Goal: Task Accomplishment & Management: Manage account settings

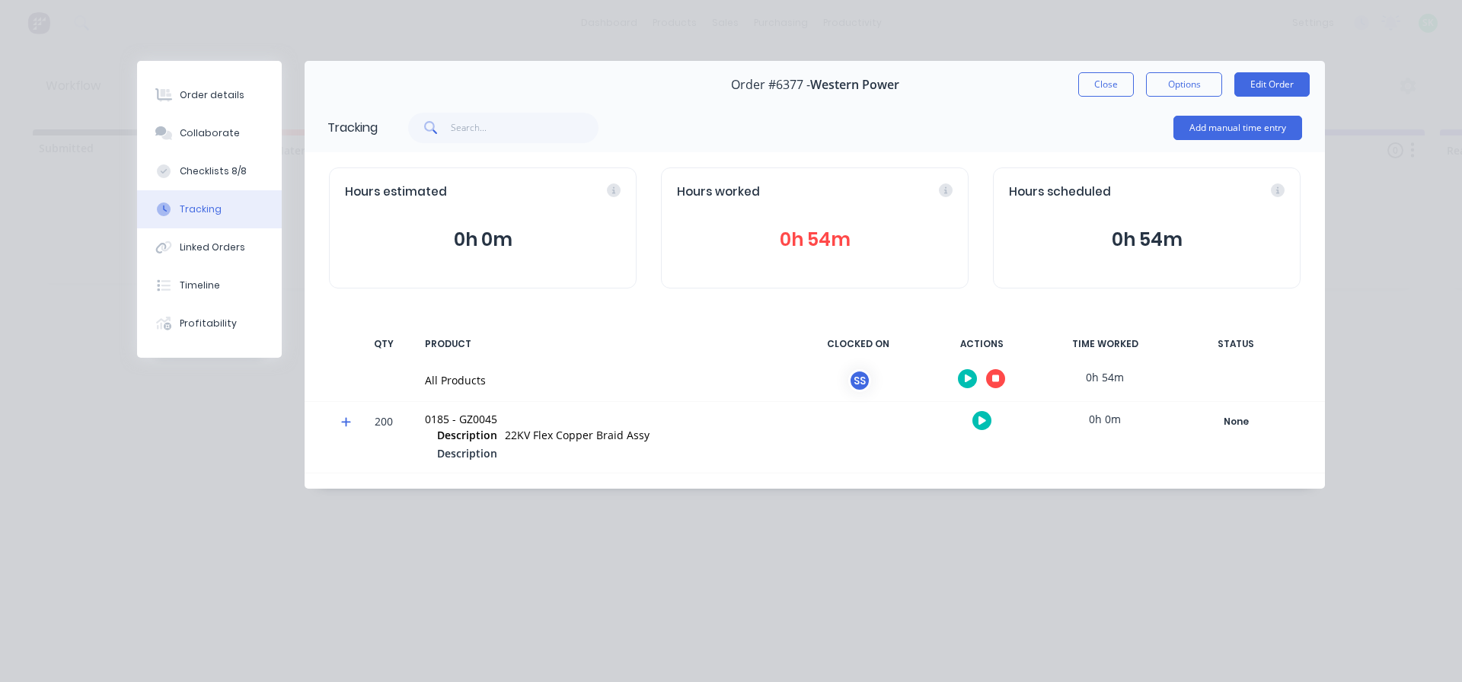
click at [996, 381] on icon "button" at bounding box center [996, 379] width 8 height 8
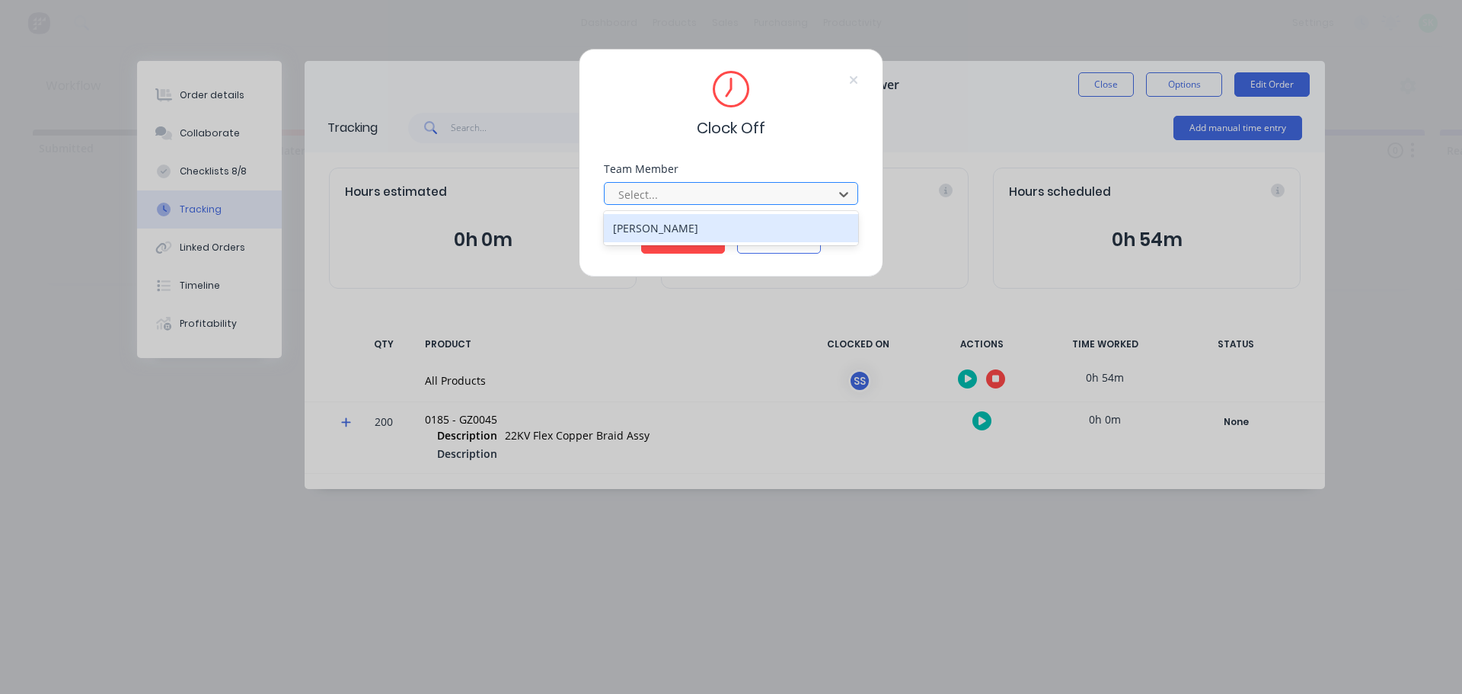
click at [773, 201] on div at bounding box center [721, 194] width 209 height 19
click at [737, 235] on div "[PERSON_NAME]" at bounding box center [731, 228] width 254 height 28
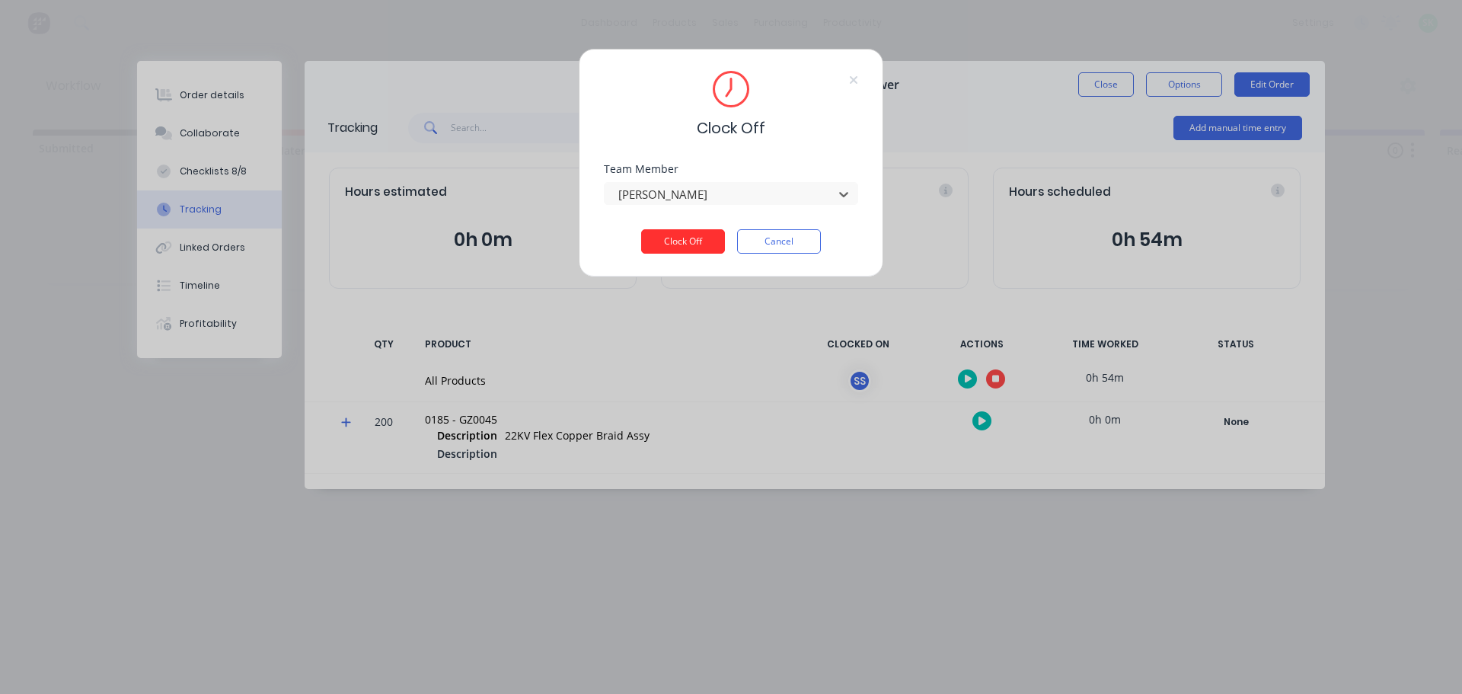
click at [679, 235] on button "Clock Off" at bounding box center [683, 241] width 84 height 24
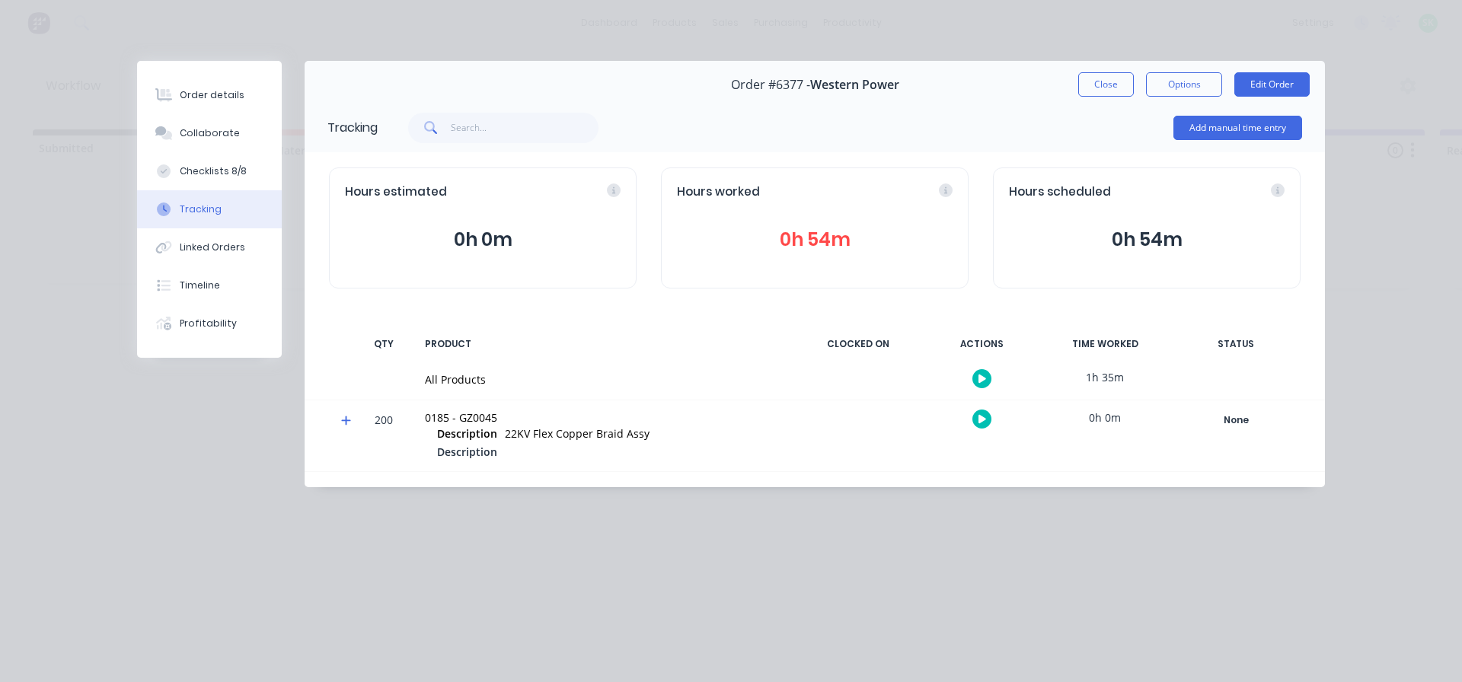
click at [1117, 93] on button "Close" at bounding box center [1106, 84] width 56 height 24
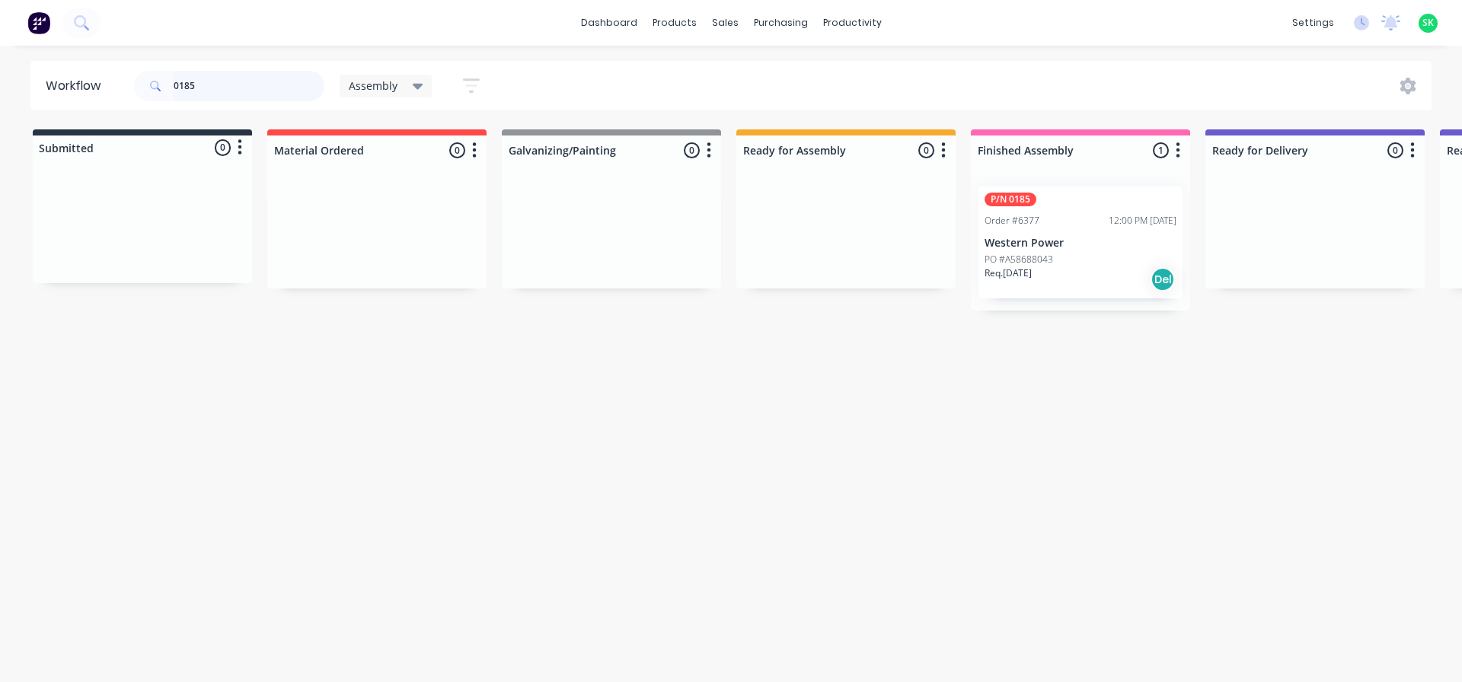
drag, startPoint x: 224, startPoint y: 92, endPoint x: 30, endPoint y: 78, distance: 194.7
click at [37, 78] on header "Workflow 0185 Assembly Save new view None edit Assembly (Default) edit Fabricat…" at bounding box center [731, 85] width 1402 height 49
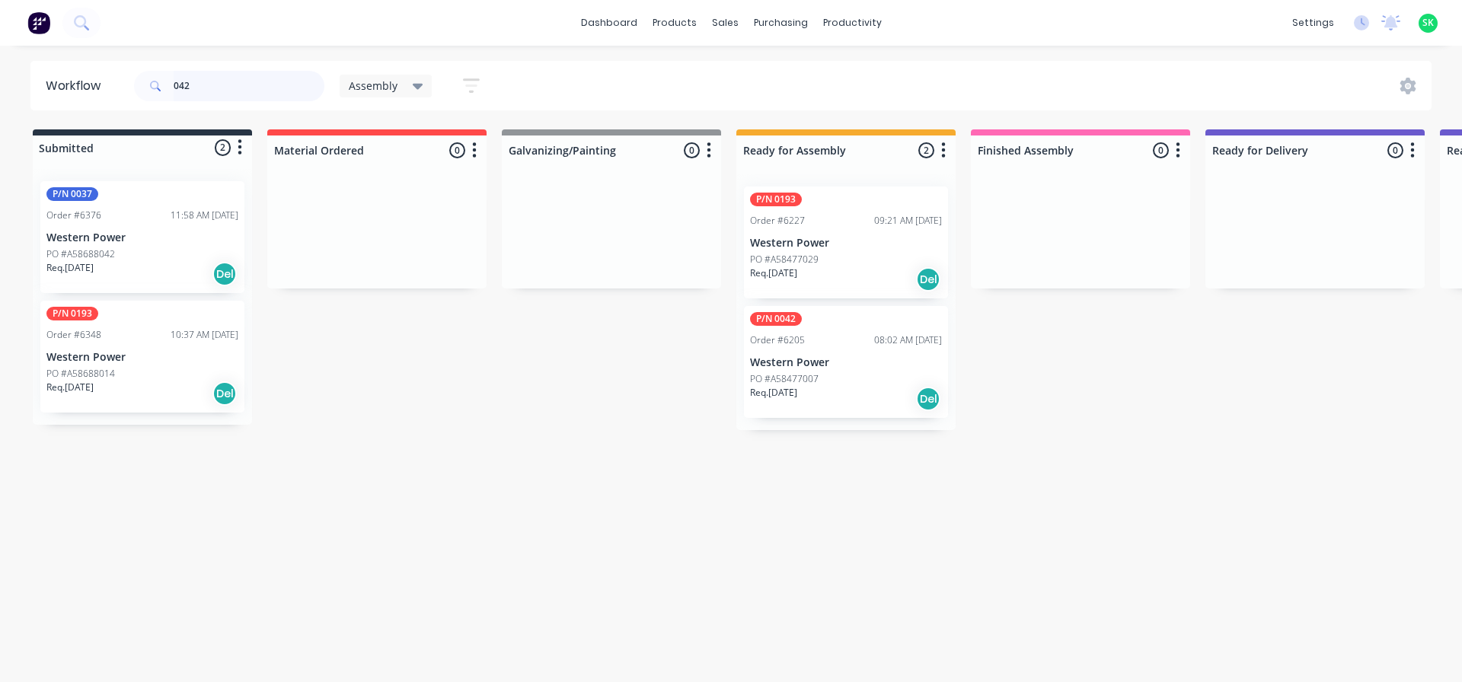
type input "042"
click at [809, 356] on p "Western Power" at bounding box center [846, 362] width 192 height 13
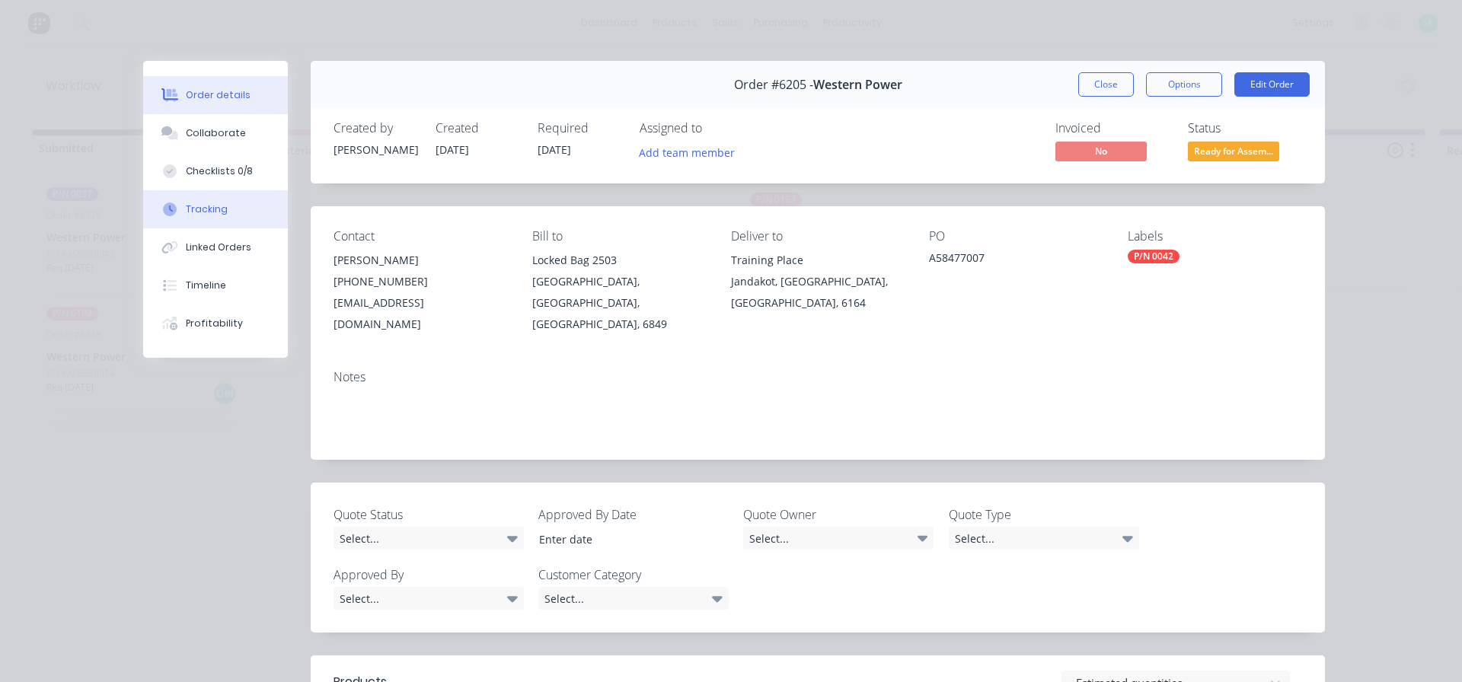
click at [192, 204] on div "Tracking" at bounding box center [207, 210] width 42 height 14
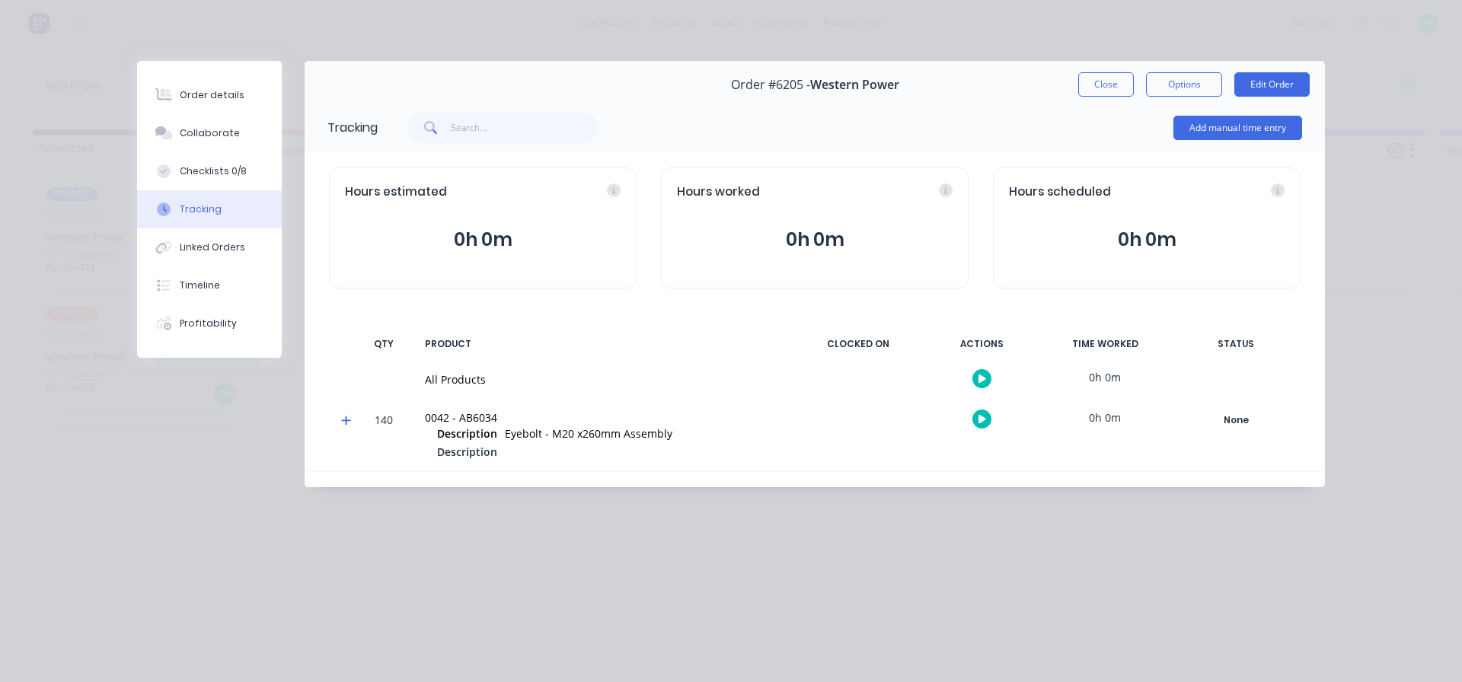
click at [986, 377] on button "button" at bounding box center [981, 378] width 19 height 19
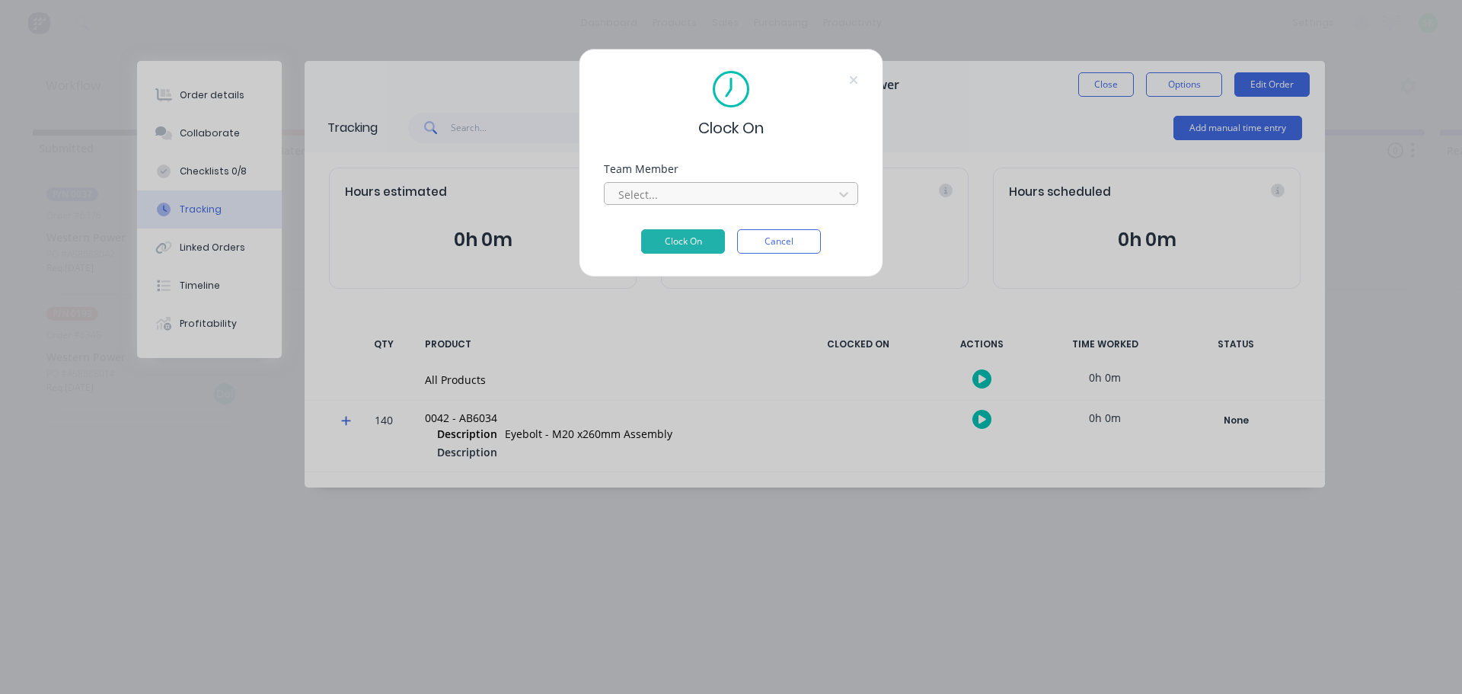
click at [761, 195] on div at bounding box center [721, 194] width 209 height 19
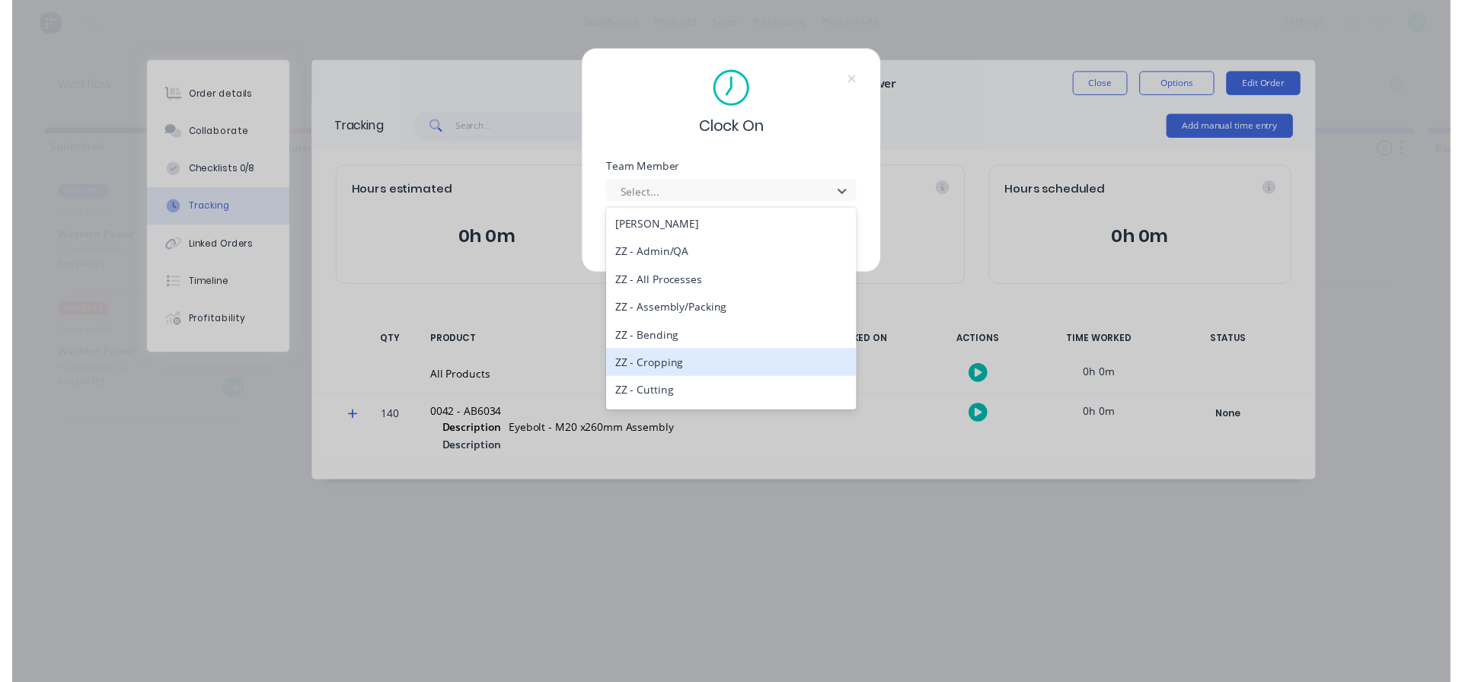
scroll to position [609, 0]
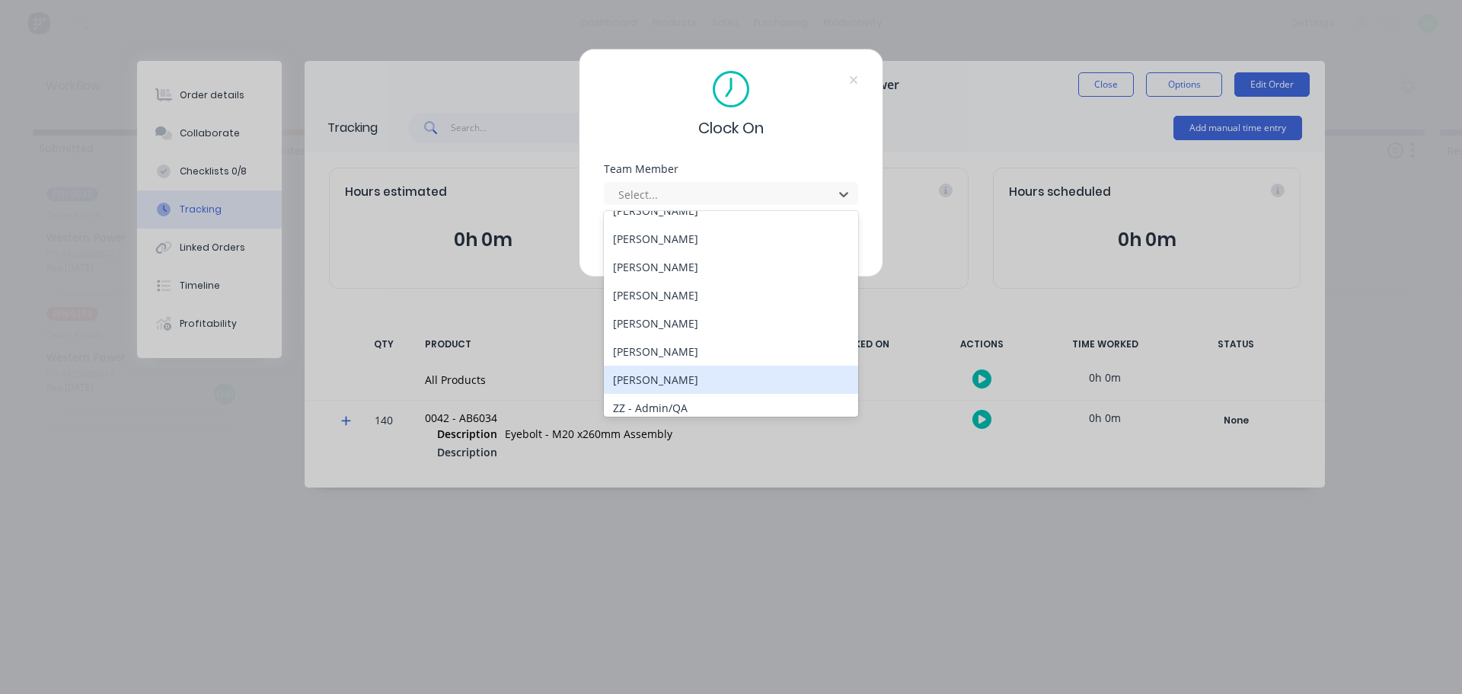
click at [681, 374] on div "[PERSON_NAME]" at bounding box center [731, 379] width 254 height 28
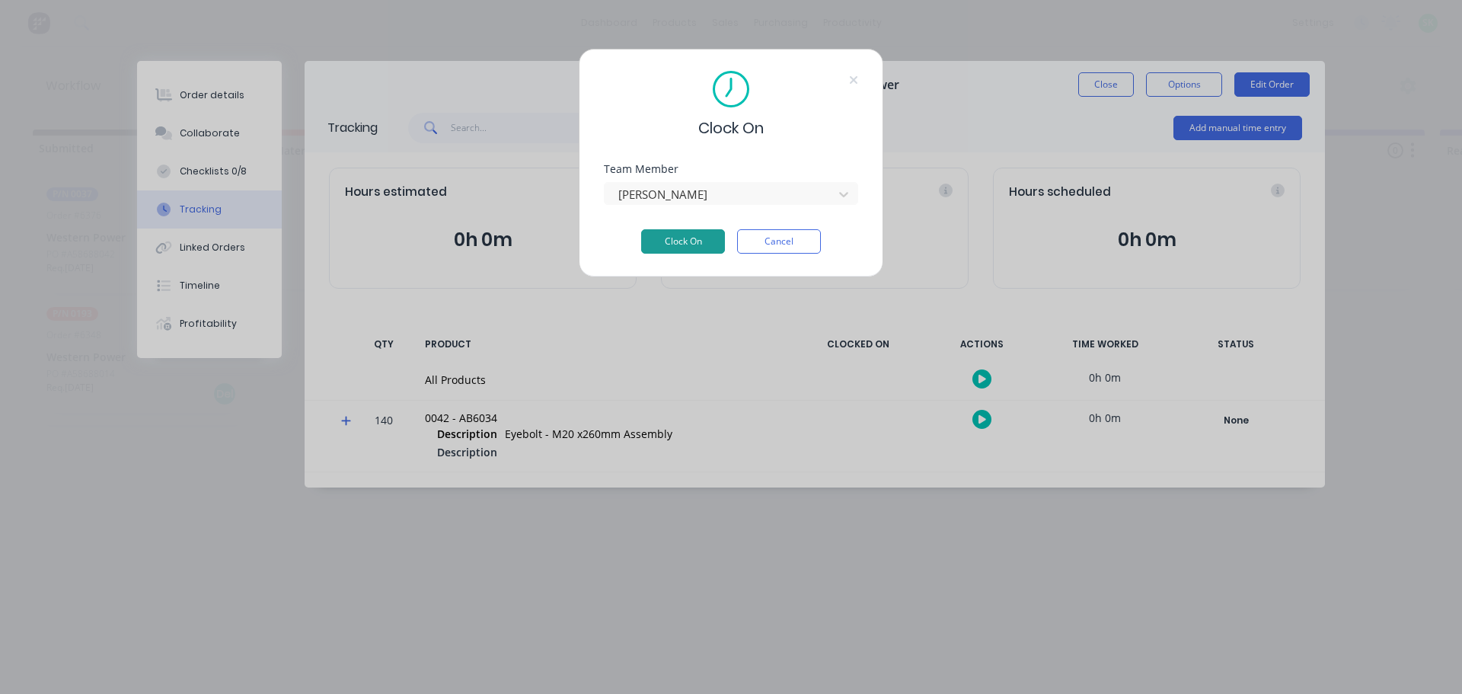
click at [688, 238] on button "Clock On" at bounding box center [683, 241] width 84 height 24
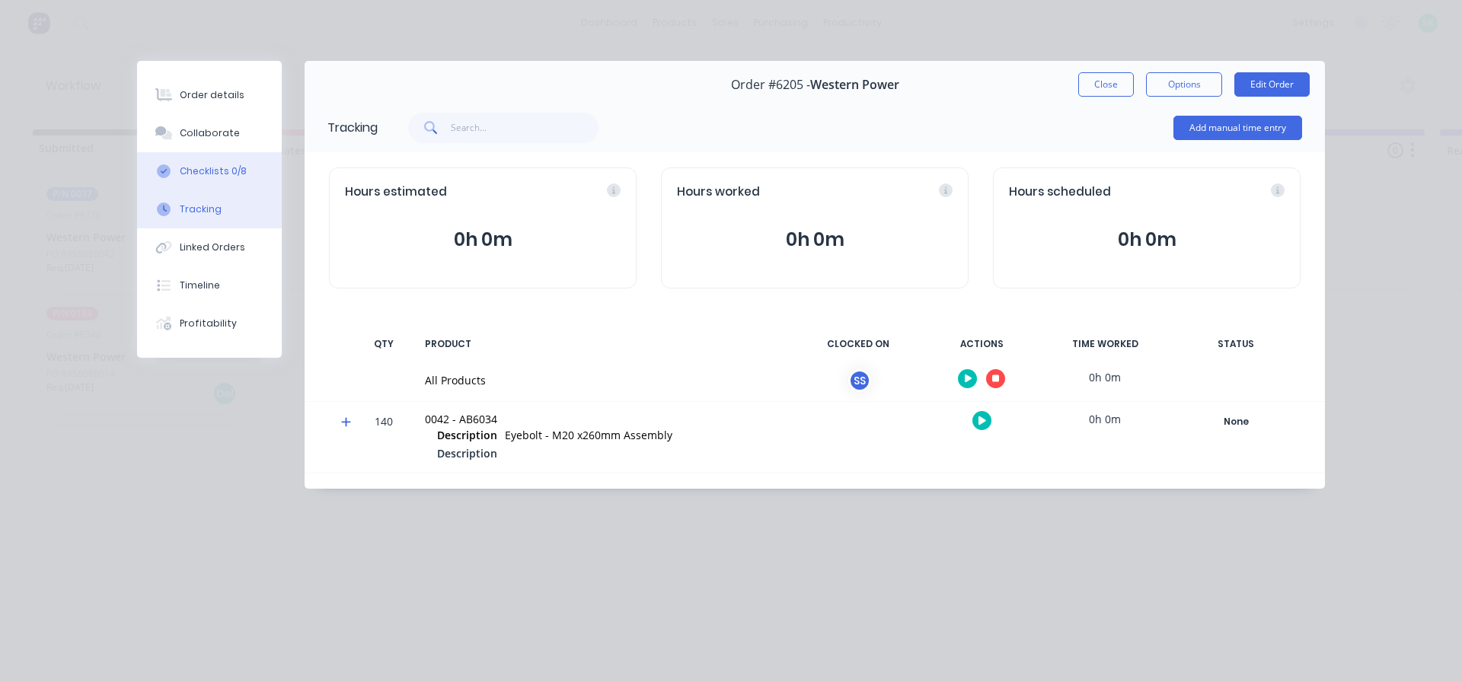
click at [196, 179] on button "Checklists 0/8" at bounding box center [209, 171] width 145 height 38
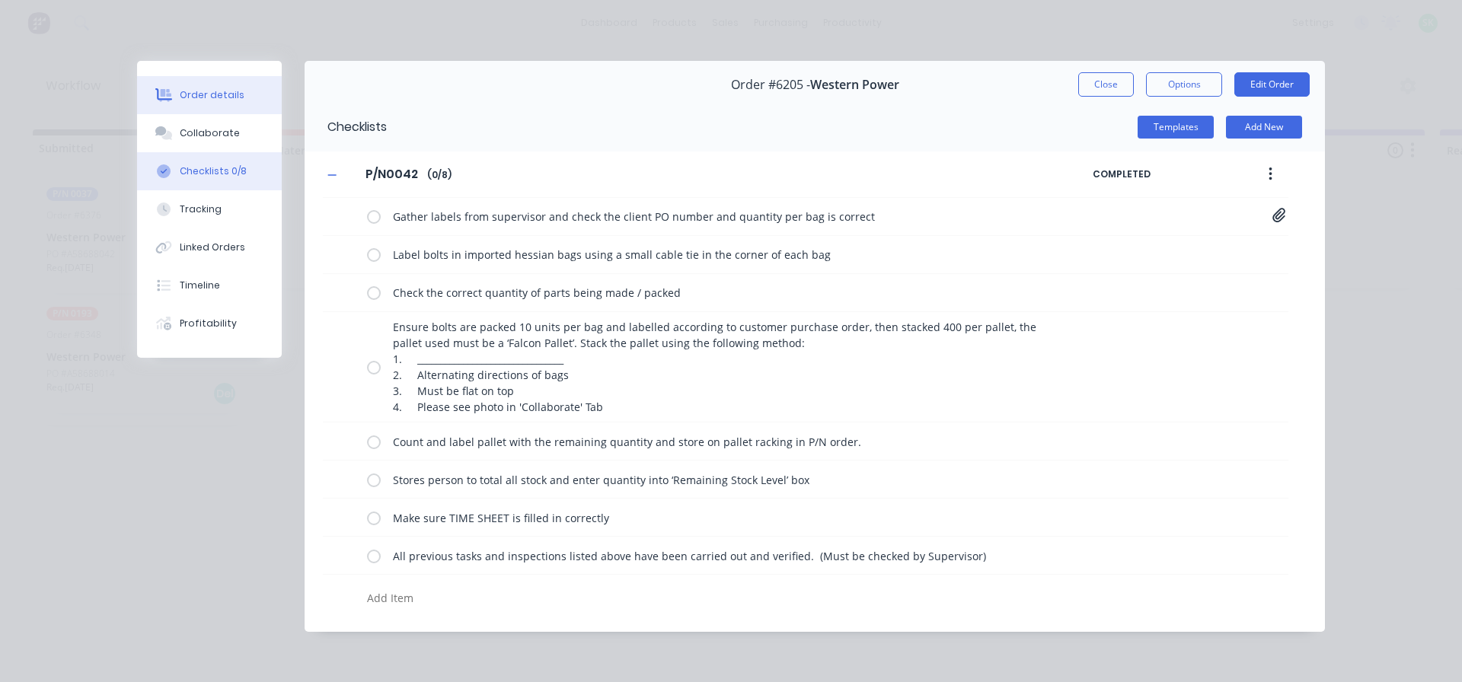
click at [221, 110] on button "Order details" at bounding box center [209, 95] width 145 height 38
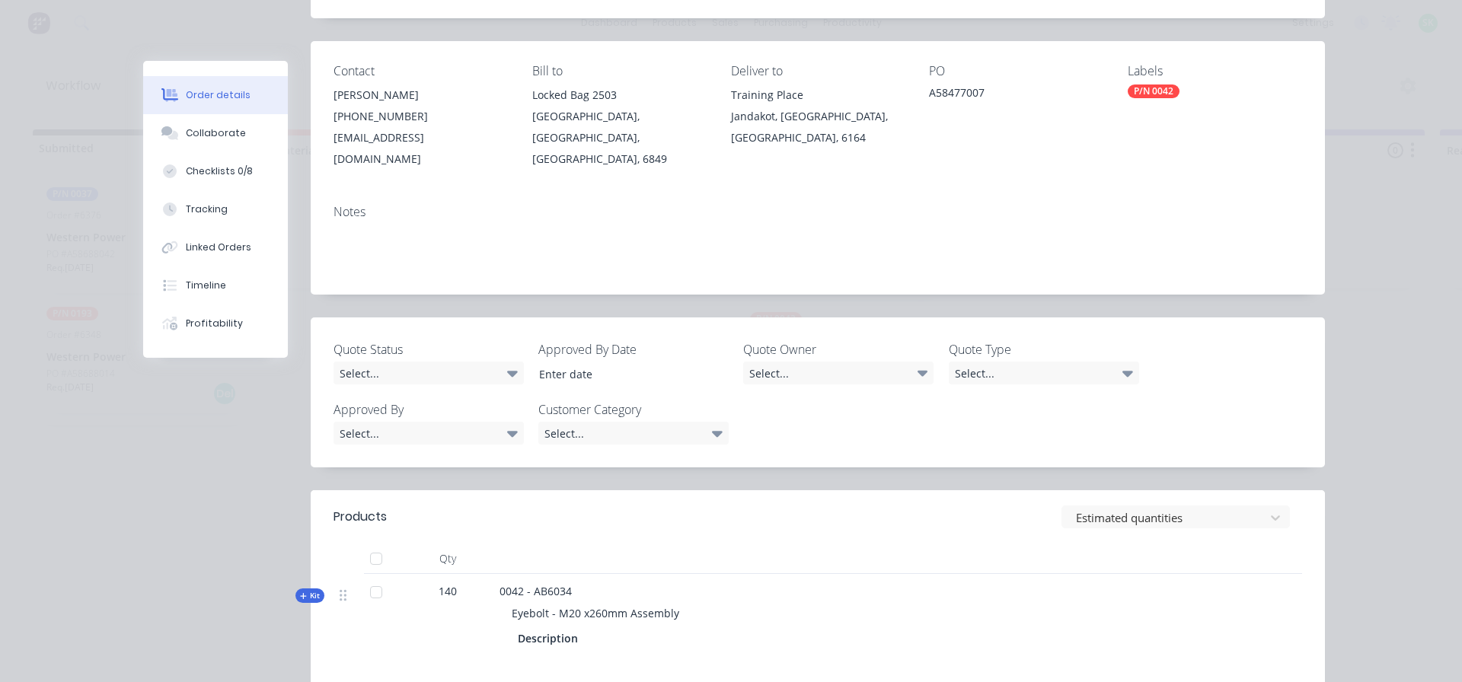
scroll to position [228, 0]
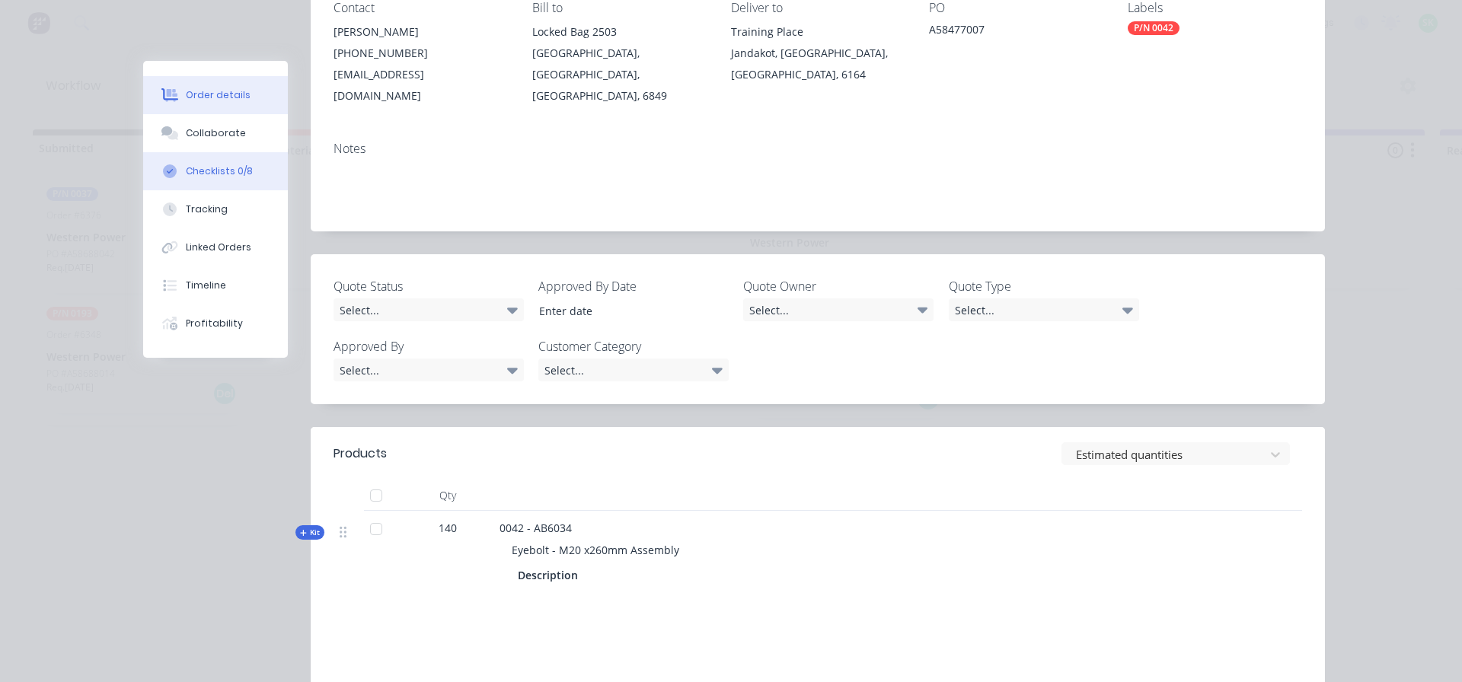
click at [226, 178] on button "Checklists 0/8" at bounding box center [215, 171] width 145 height 38
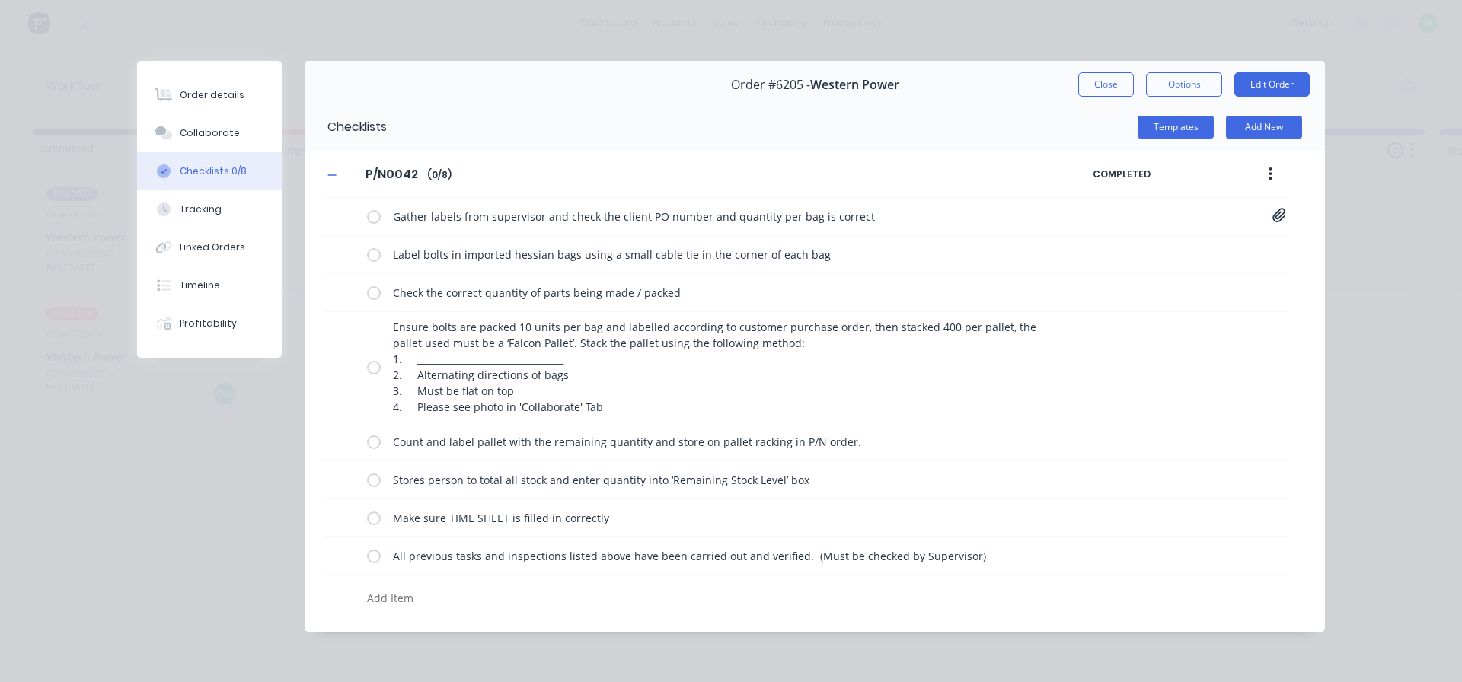
scroll to position [0, 0]
click at [375, 216] on label at bounding box center [374, 217] width 14 height 16
click at [0, 0] on input "checkbox" at bounding box center [0, 0] width 0 height 0
type textarea "x"
click at [1087, 89] on button "Close" at bounding box center [1106, 84] width 56 height 24
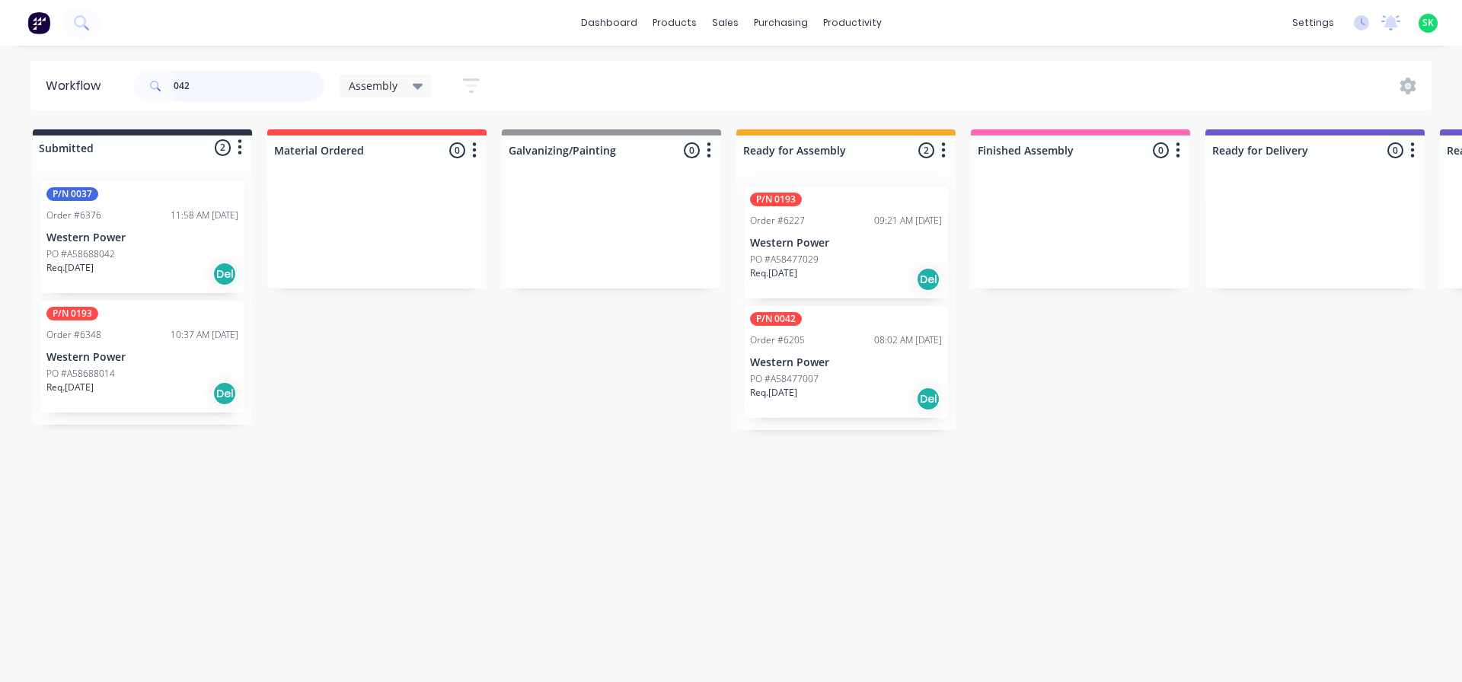
drag, startPoint x: 201, startPoint y: 90, endPoint x: 0, endPoint y: 61, distance: 203.1
click at [0, 61] on div "Workflow 042 Assembly Save new view None edit Assembly (Default) edit Fabricati…" at bounding box center [731, 85] width 1462 height 49
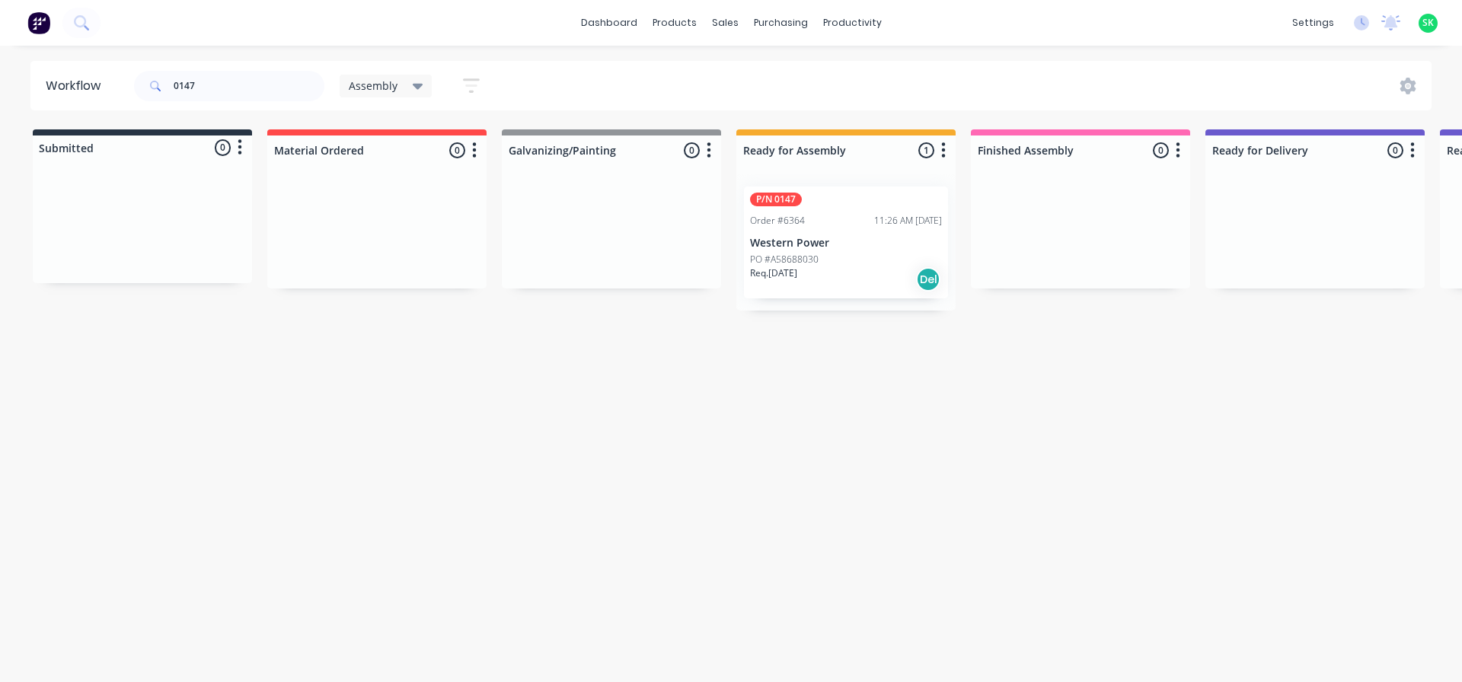
click at [840, 230] on div "P/N 0147 Order #6364 11:26 AM 30/09/25 Western Power PO #A58688030 Req. 24/12/2…" at bounding box center [846, 243] width 204 height 112
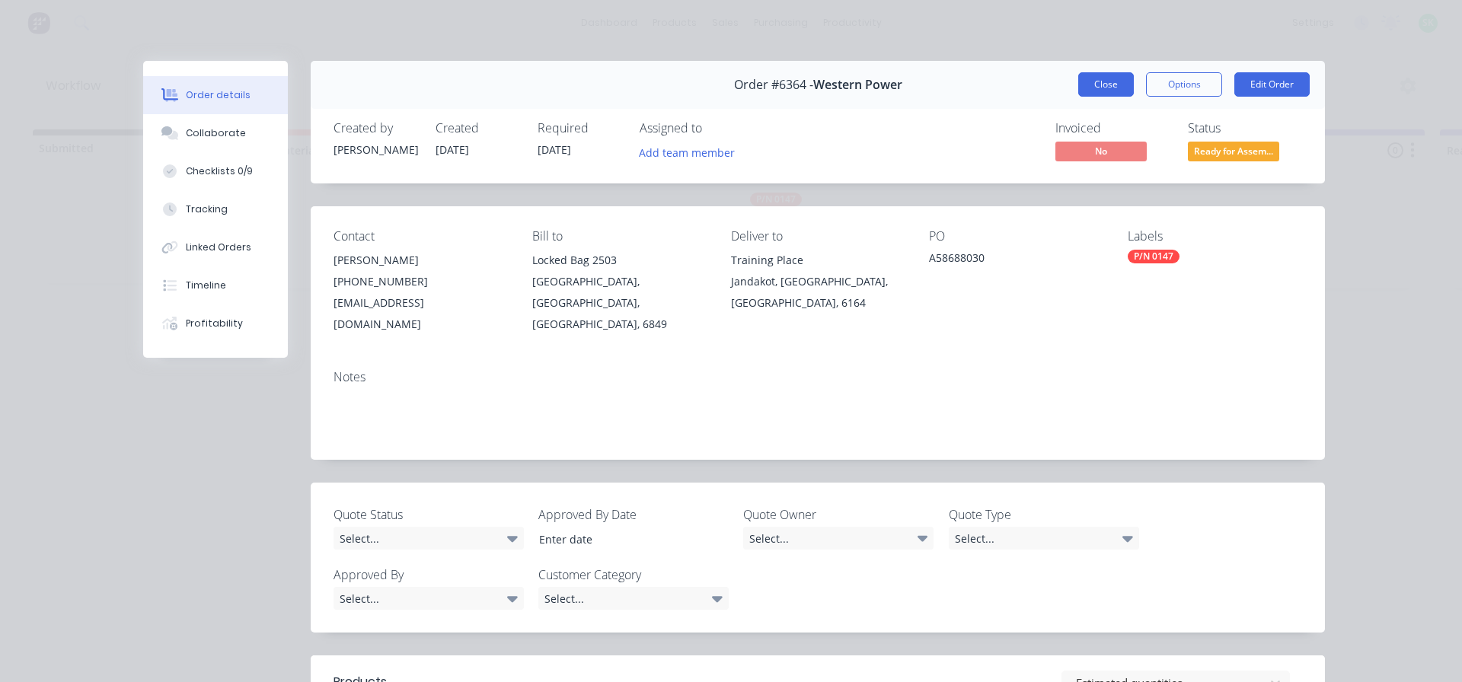
click at [1078, 86] on button "Close" at bounding box center [1106, 84] width 56 height 24
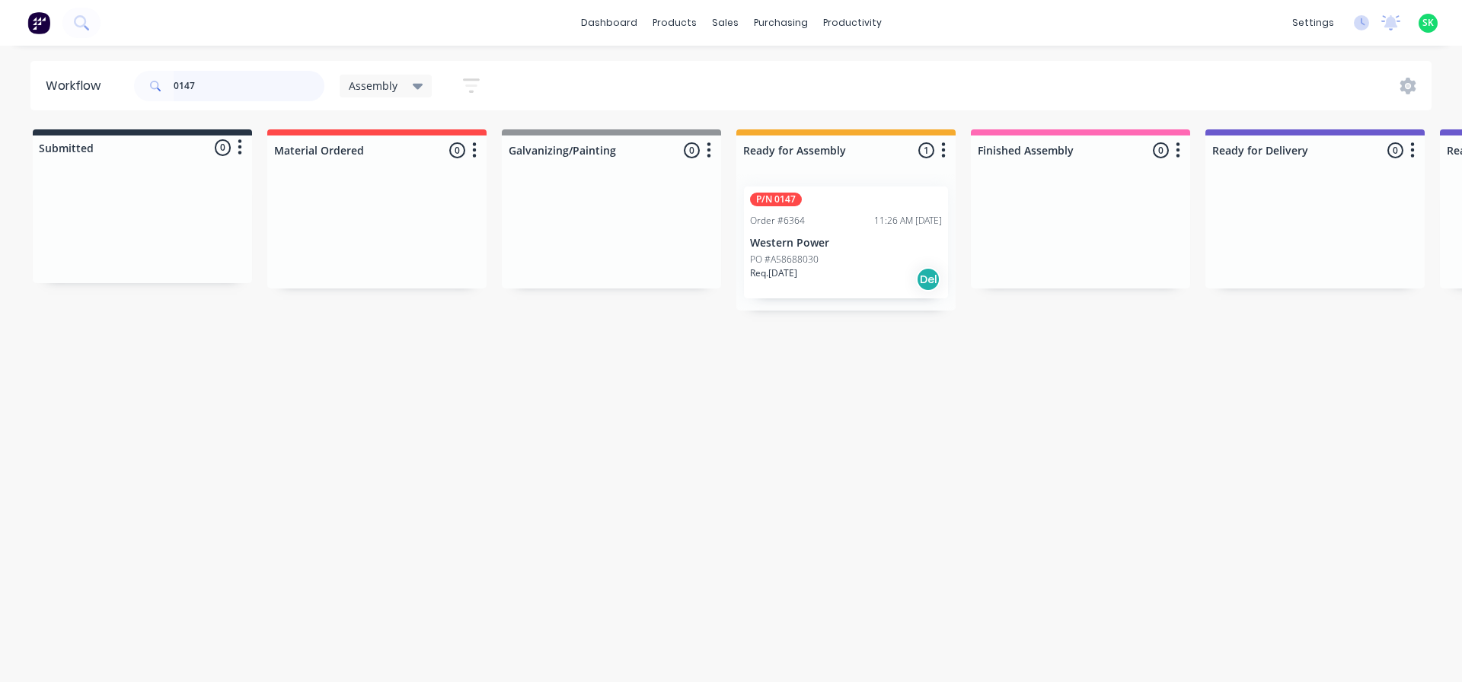
drag, startPoint x: 211, startPoint y: 84, endPoint x: 51, endPoint y: 58, distance: 162.0
click at [51, 58] on div "dashboard products sales purchasing productivity dashboard products Product Cat…" at bounding box center [731, 295] width 1462 height 591
click at [825, 225] on div "Order #6249 10:51 AM 19/08/25" at bounding box center [846, 221] width 192 height 14
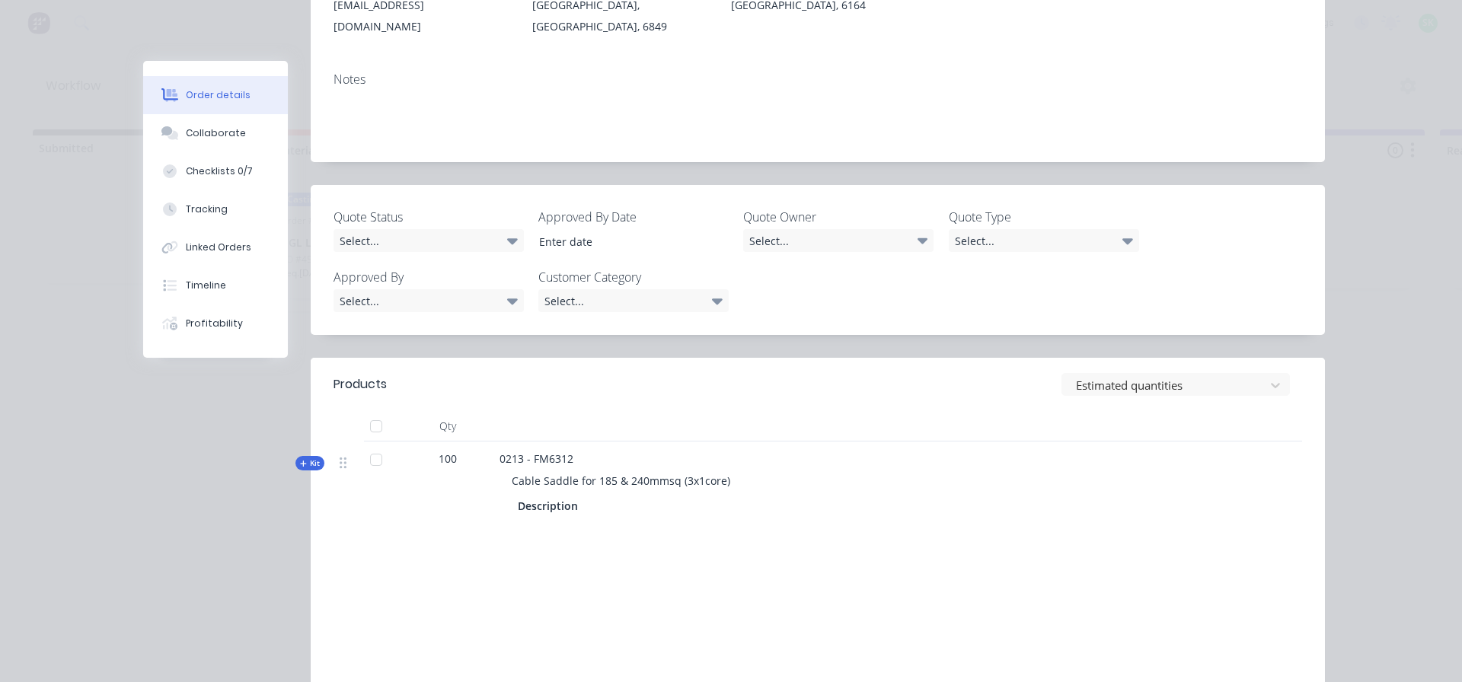
scroll to position [305, 0]
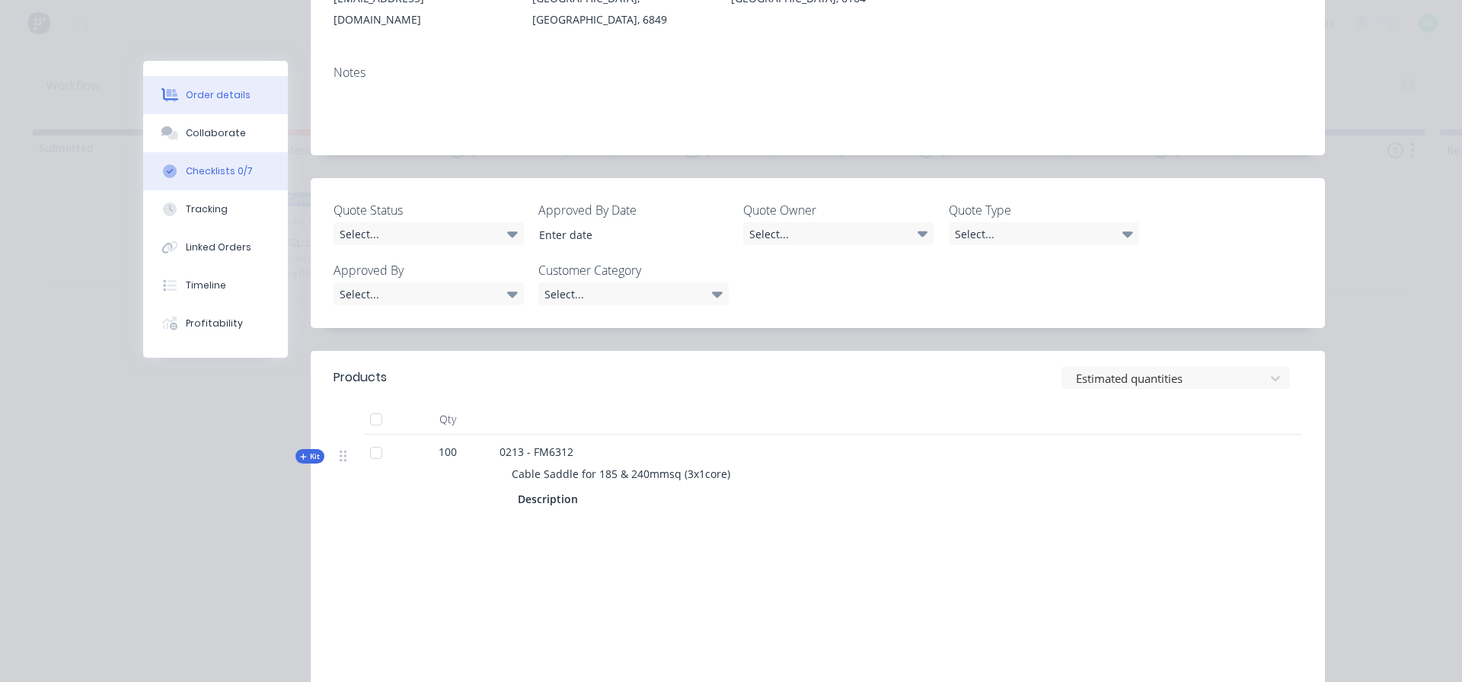
click at [237, 177] on div "Checklists 0/7" at bounding box center [219, 171] width 67 height 14
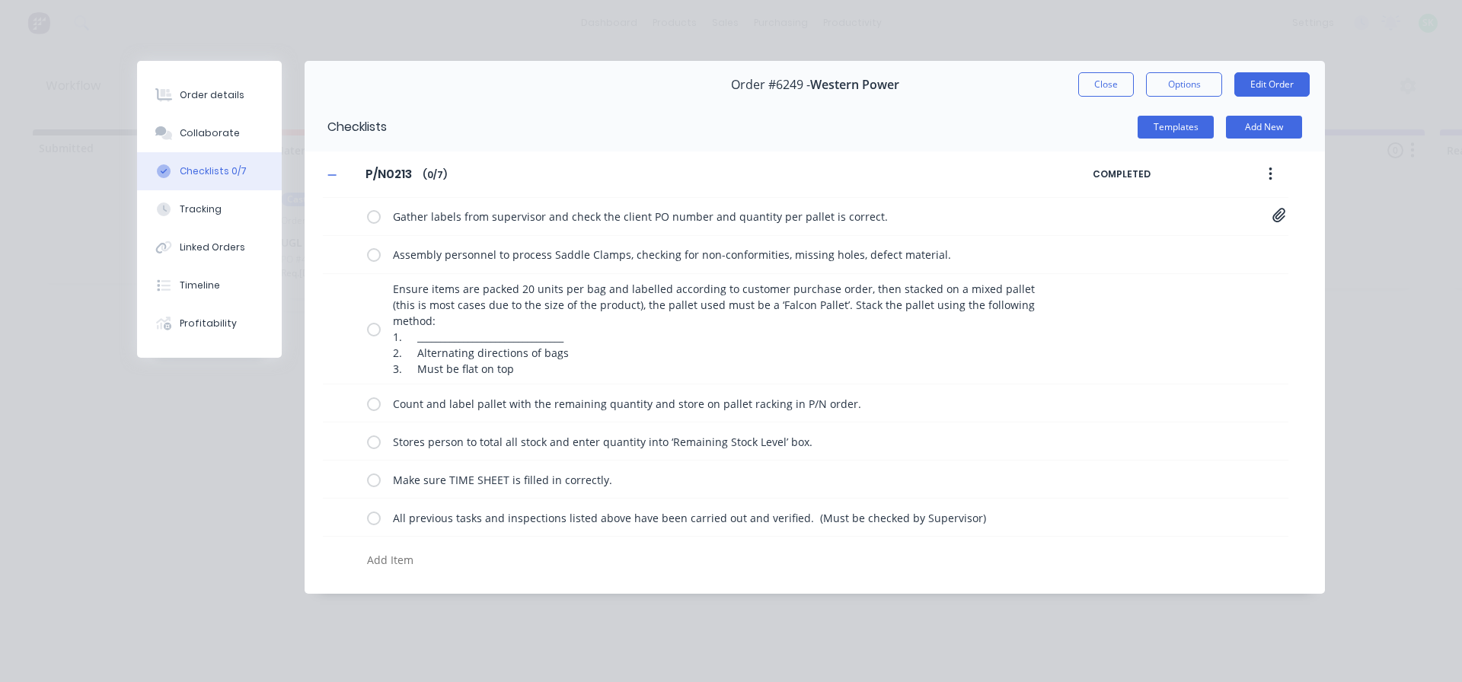
scroll to position [0, 0]
click at [378, 215] on label at bounding box center [374, 217] width 14 height 16
click at [0, 0] on input "checkbox" at bounding box center [0, 0] width 0 height 0
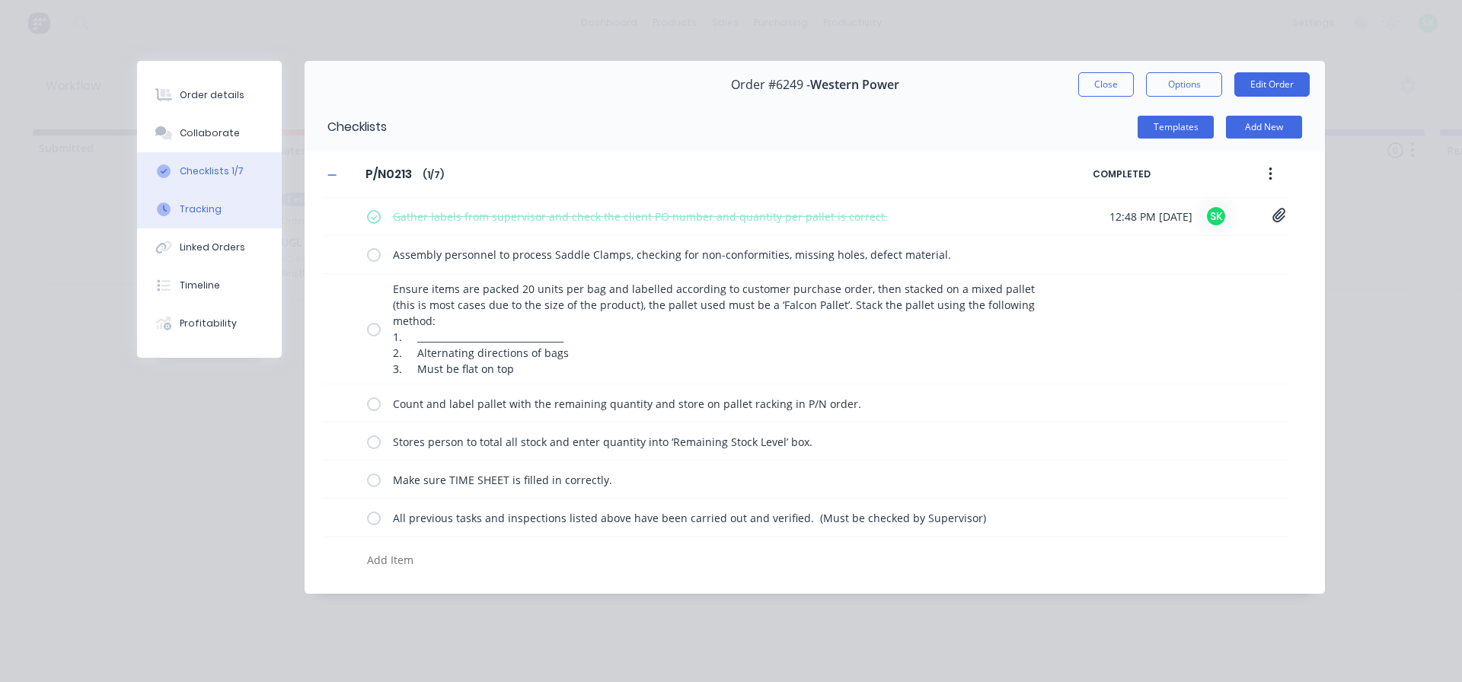
click at [221, 209] on button "Tracking" at bounding box center [209, 209] width 145 height 38
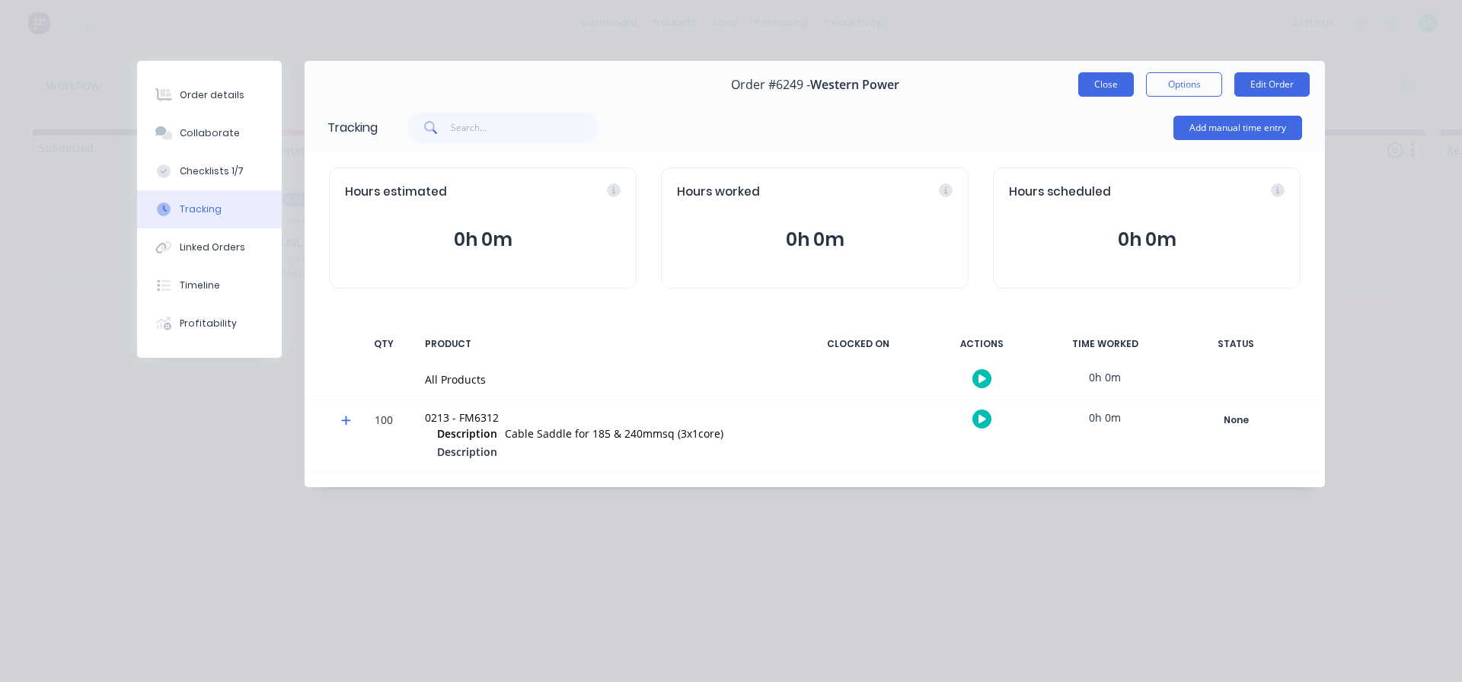
click at [1103, 90] on button "Close" at bounding box center [1106, 84] width 56 height 24
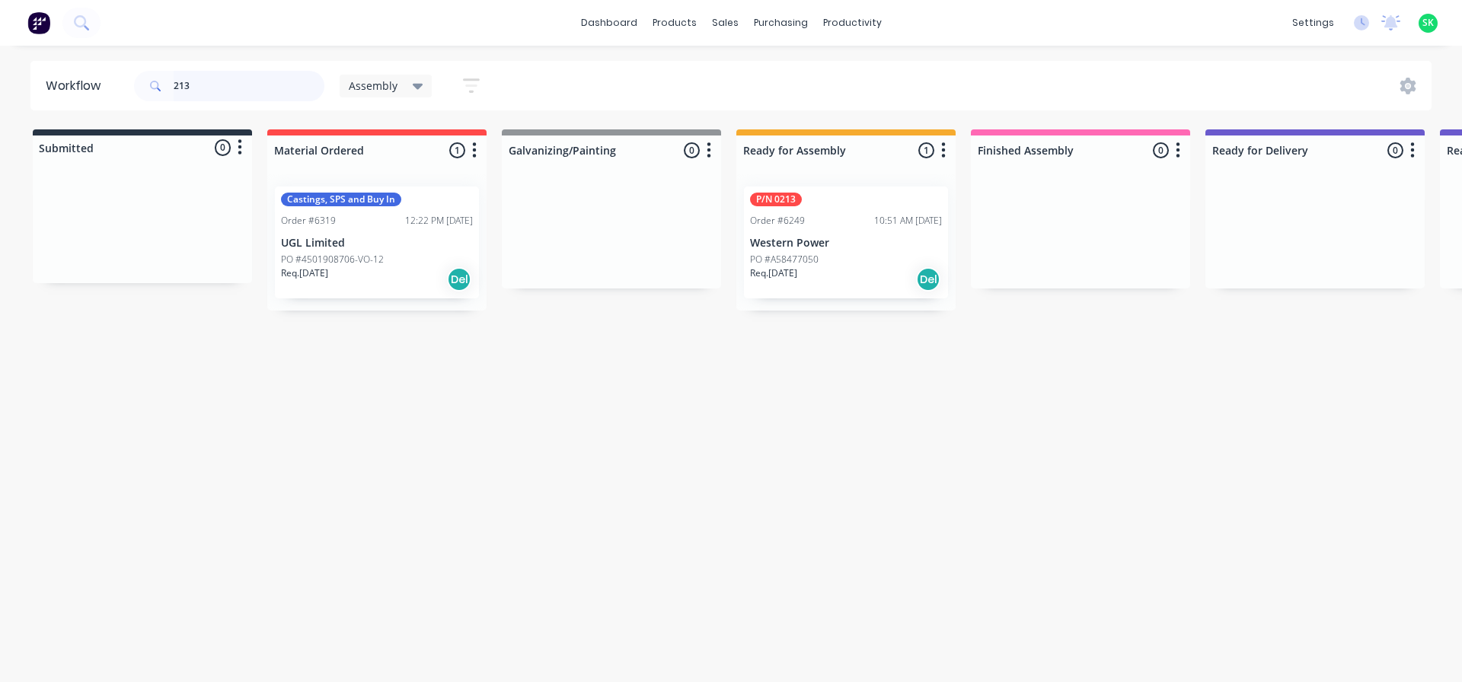
drag, startPoint x: 214, startPoint y: 85, endPoint x: 0, endPoint y: 63, distance: 215.1
click at [0, 63] on div "Workflow 213 Assembly Save new view None edit Assembly (Default) edit Fabricati…" at bounding box center [731, 85] width 1462 height 49
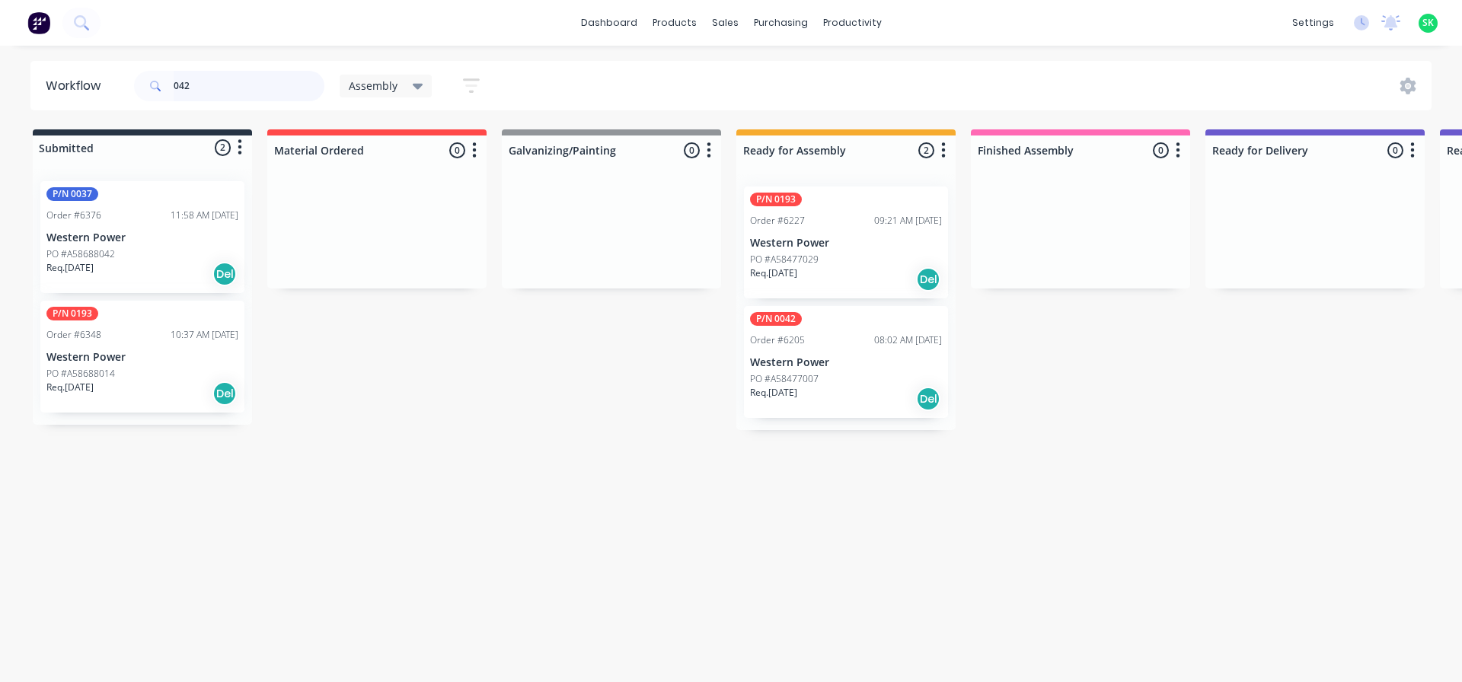
type input "042"
click at [846, 356] on p "Western Power" at bounding box center [846, 362] width 192 height 13
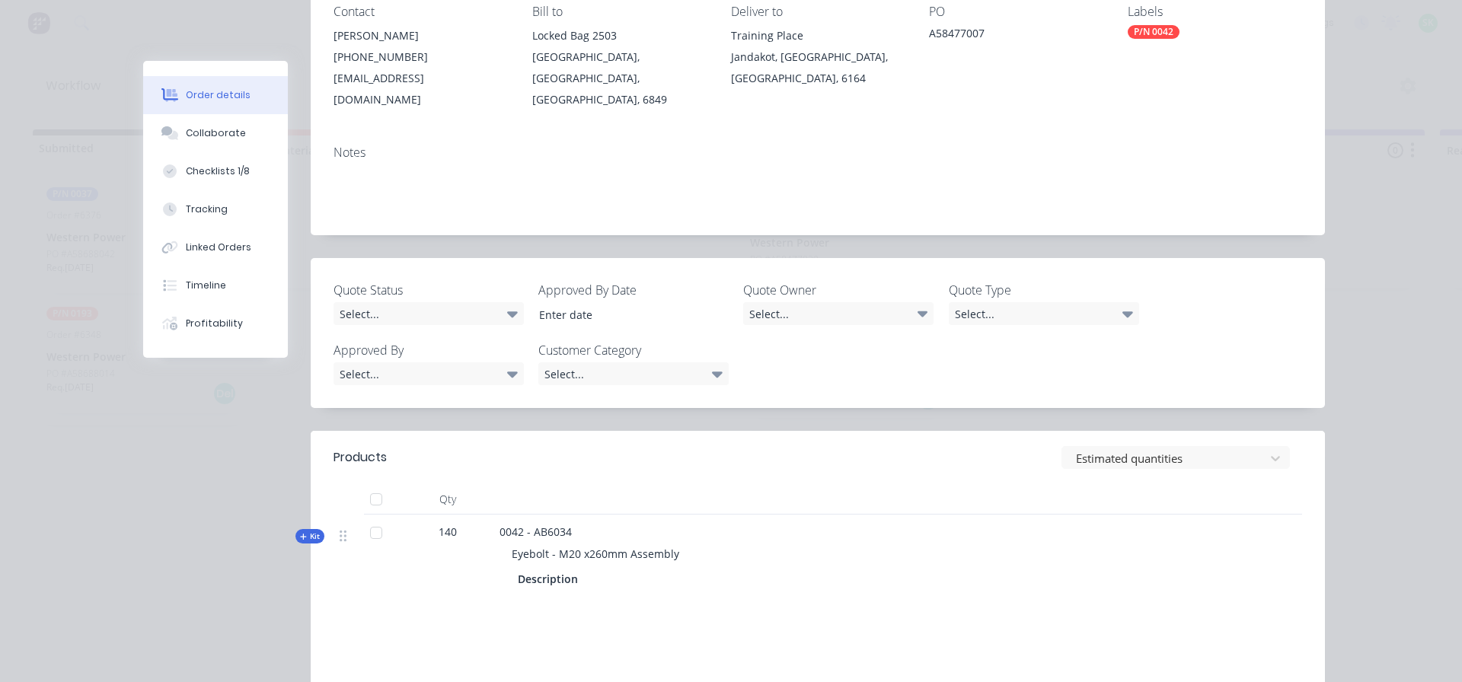
scroll to position [228, 0]
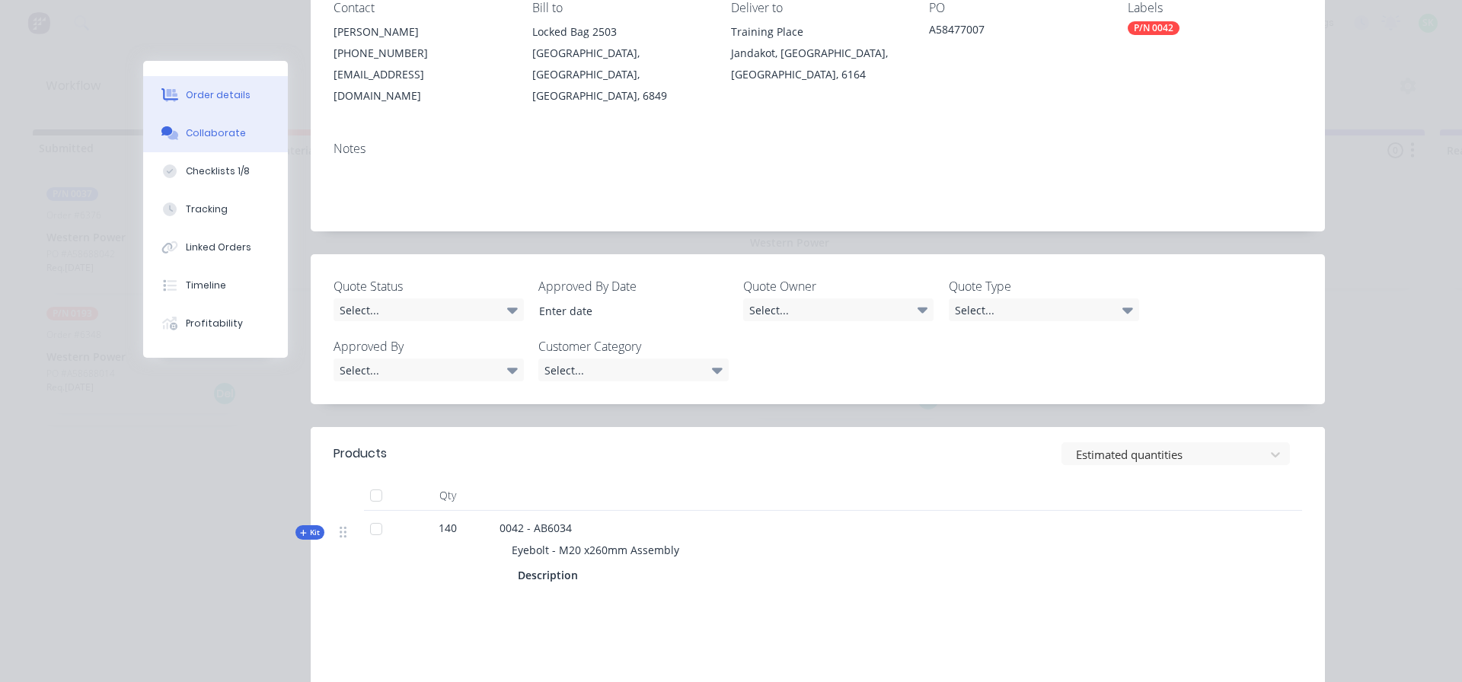
click at [208, 130] on div "Collaborate" at bounding box center [216, 133] width 60 height 14
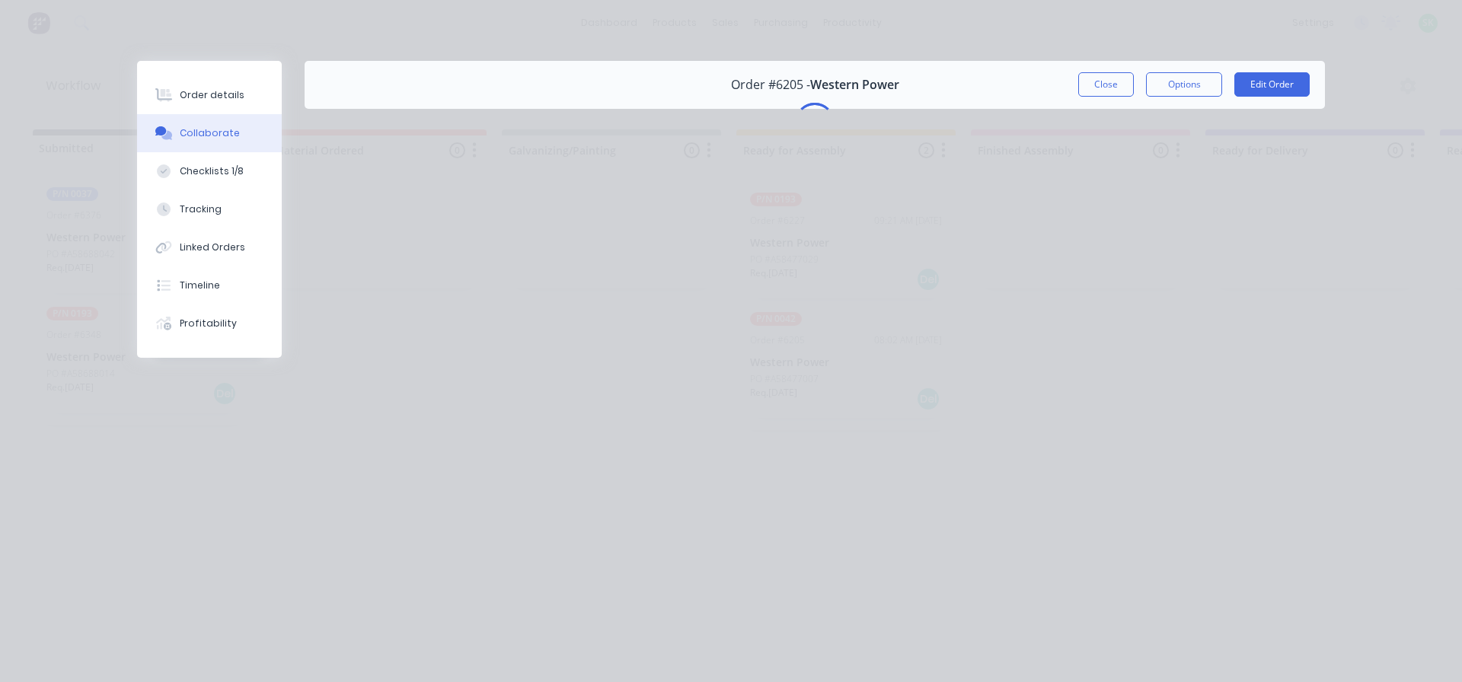
scroll to position [0, 0]
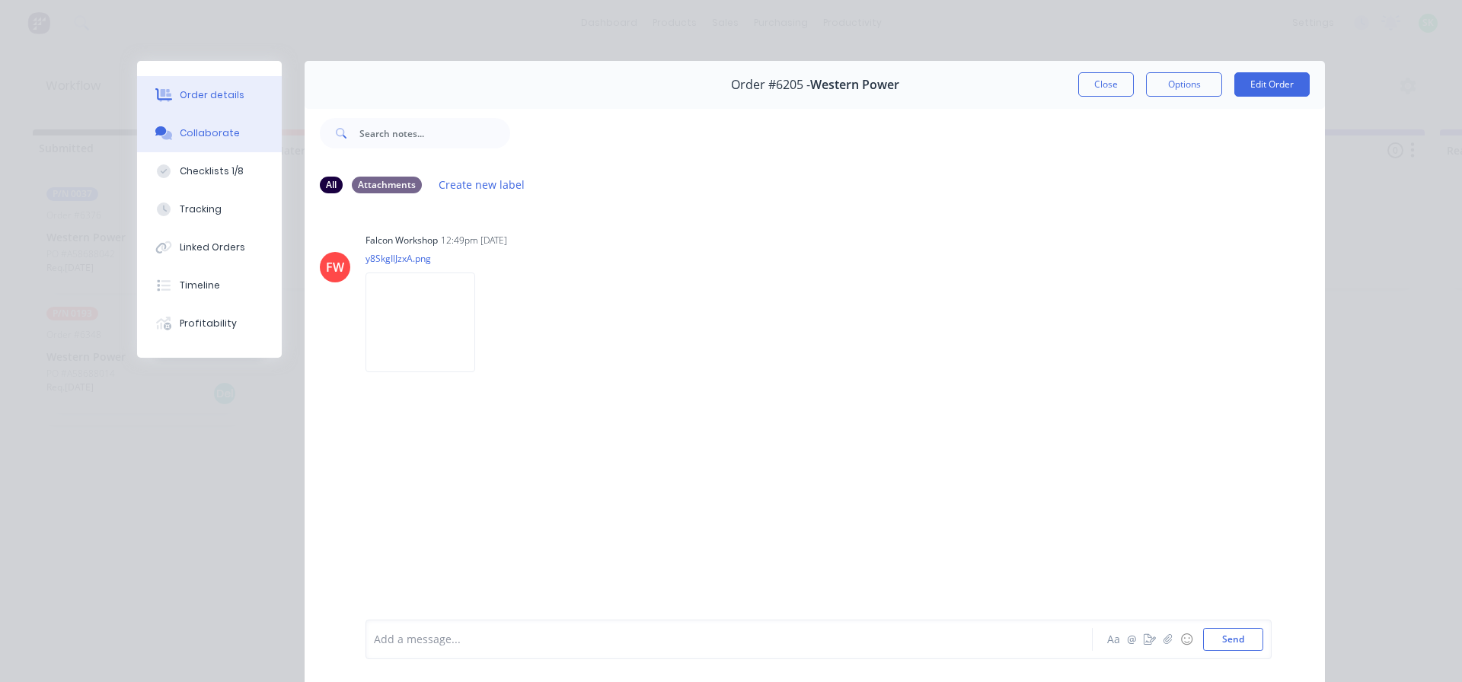
click at [212, 90] on div "Order details" at bounding box center [212, 95] width 65 height 14
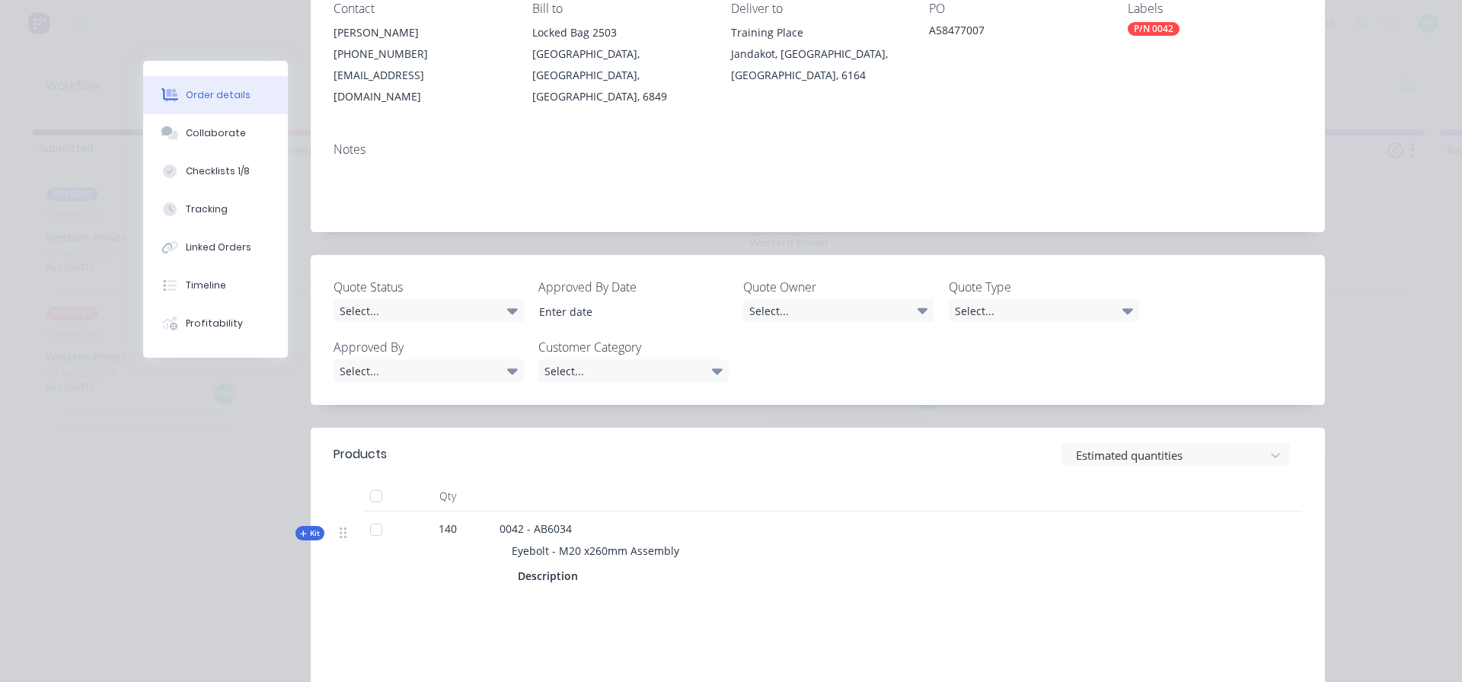
scroll to position [228, 0]
click at [219, 133] on div "Collaborate" at bounding box center [216, 133] width 60 height 14
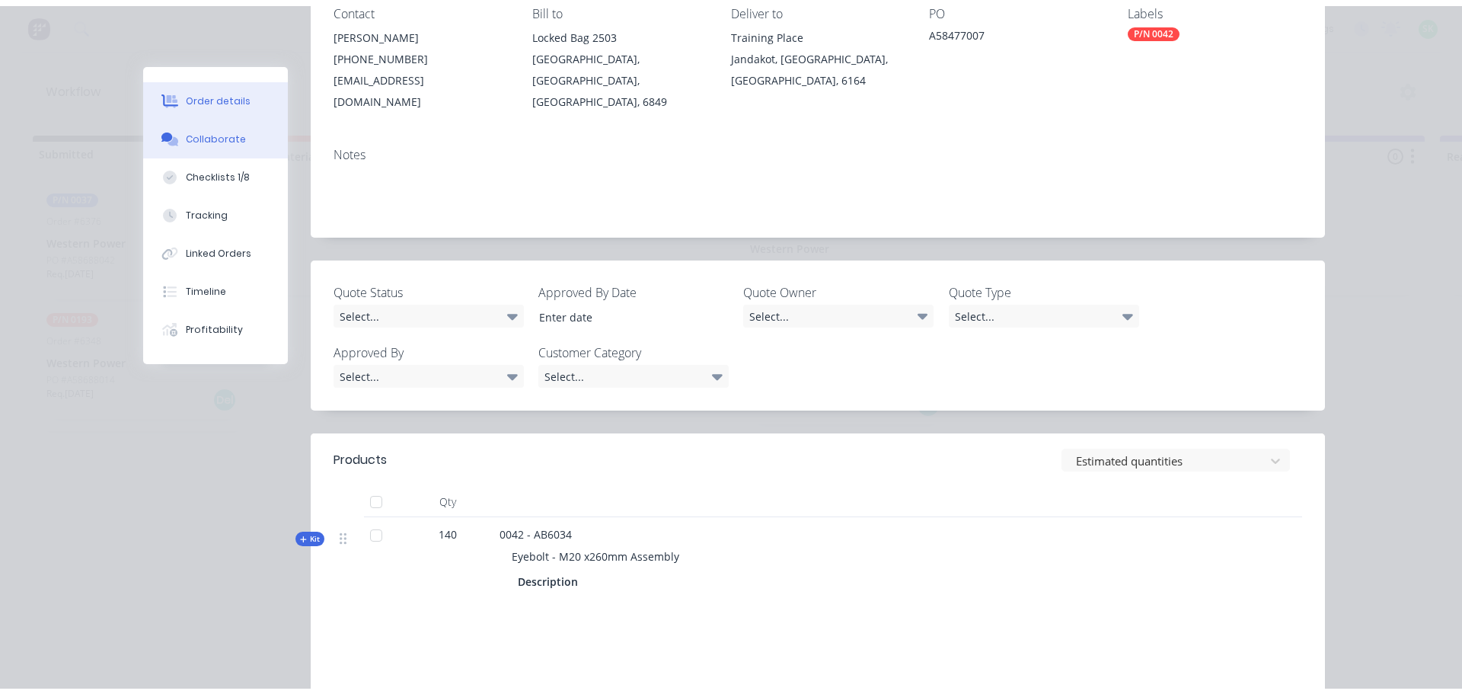
scroll to position [0, 0]
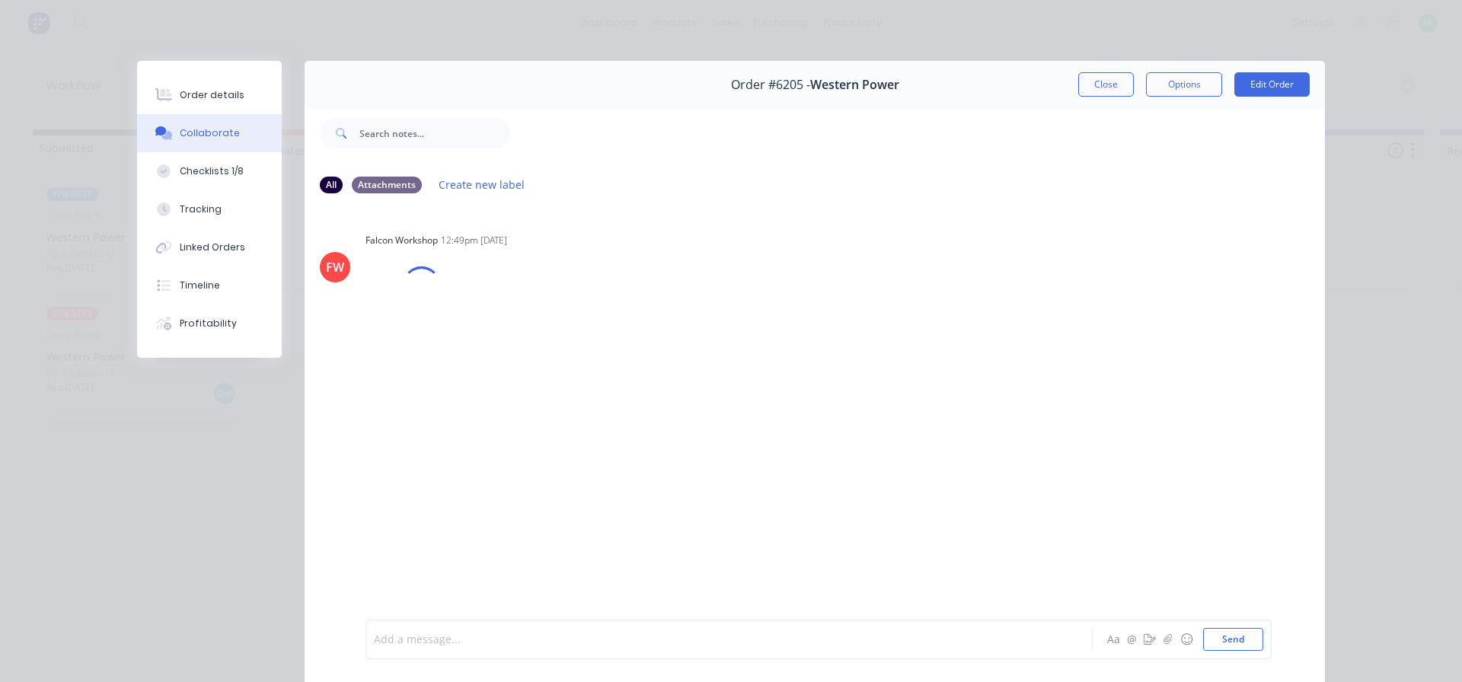
drag, startPoint x: 452, startPoint y: 640, endPoint x: 461, endPoint y: 627, distance: 15.7
click at [452, 639] on div at bounding box center [708, 640] width 666 height 16
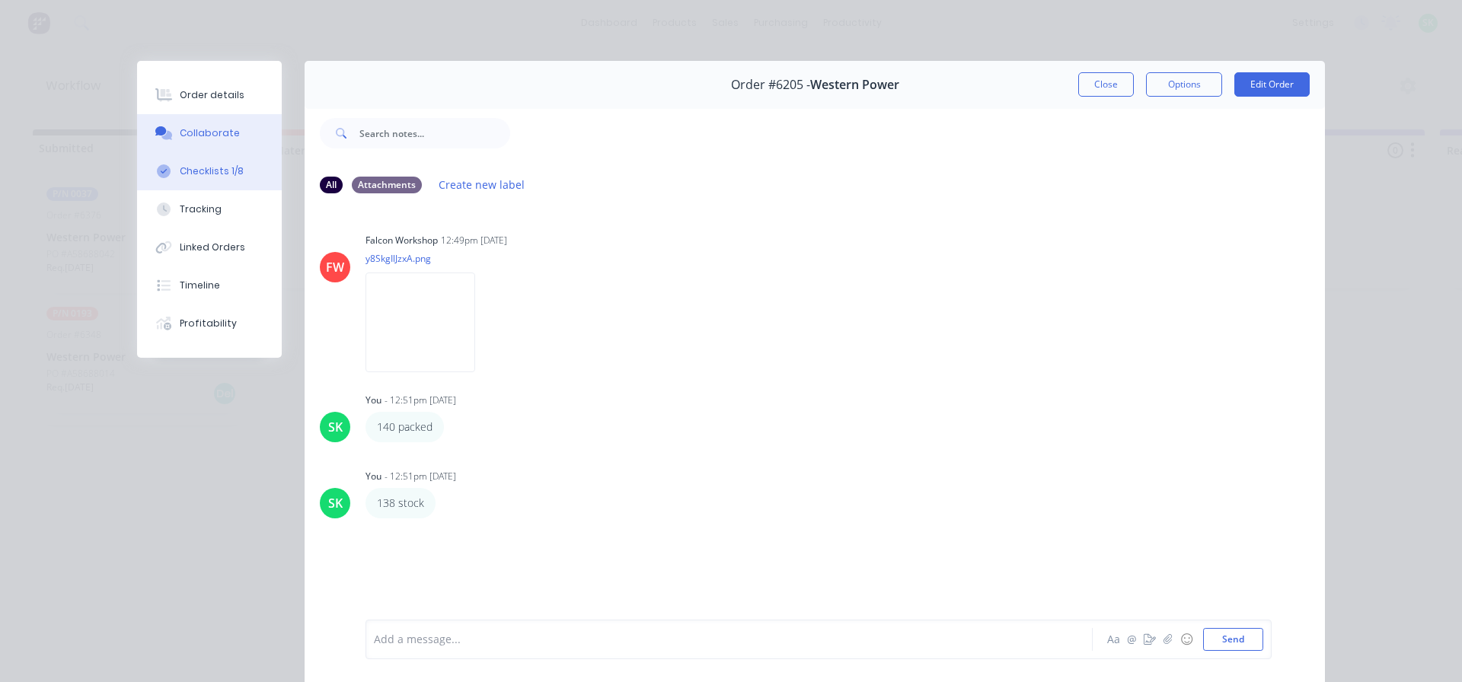
click at [202, 170] on div "Checklists 1/8" at bounding box center [212, 171] width 64 height 14
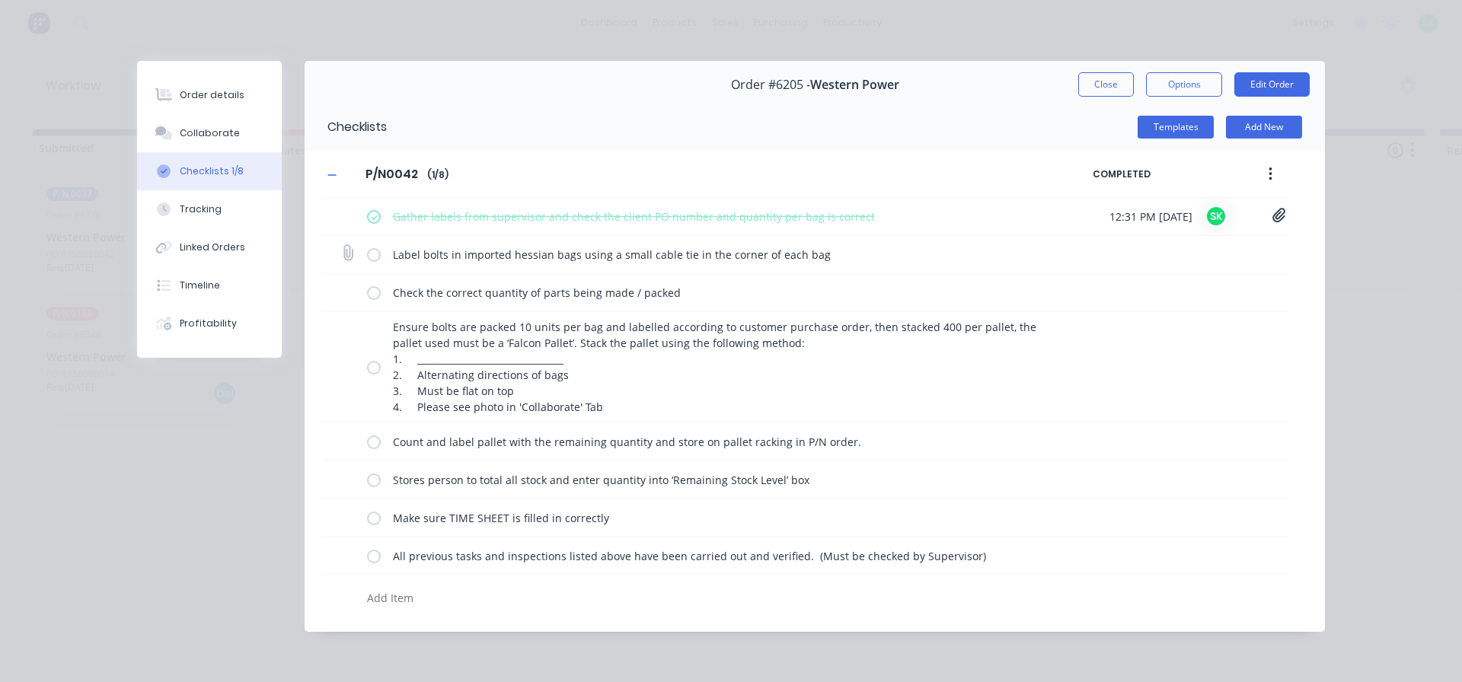
click at [372, 254] on label at bounding box center [374, 255] width 14 height 16
click at [0, 0] on input "checkbox" at bounding box center [0, 0] width 0 height 0
click at [372, 291] on label at bounding box center [374, 293] width 14 height 16
click at [0, 0] on input "checkbox" at bounding box center [0, 0] width 0 height 0
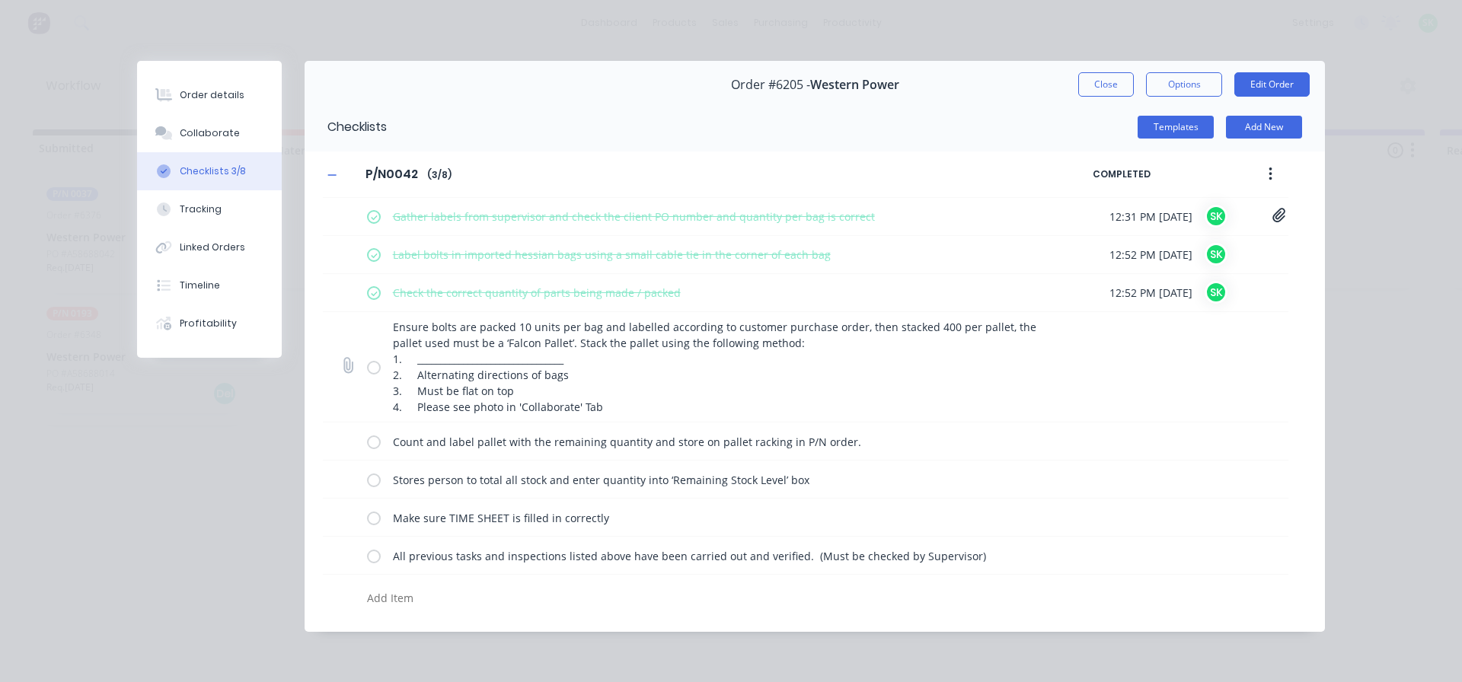
click at [375, 365] on label at bounding box center [374, 367] width 14 height 16
click at [0, 0] on input "checkbox" at bounding box center [0, 0] width 0 height 0
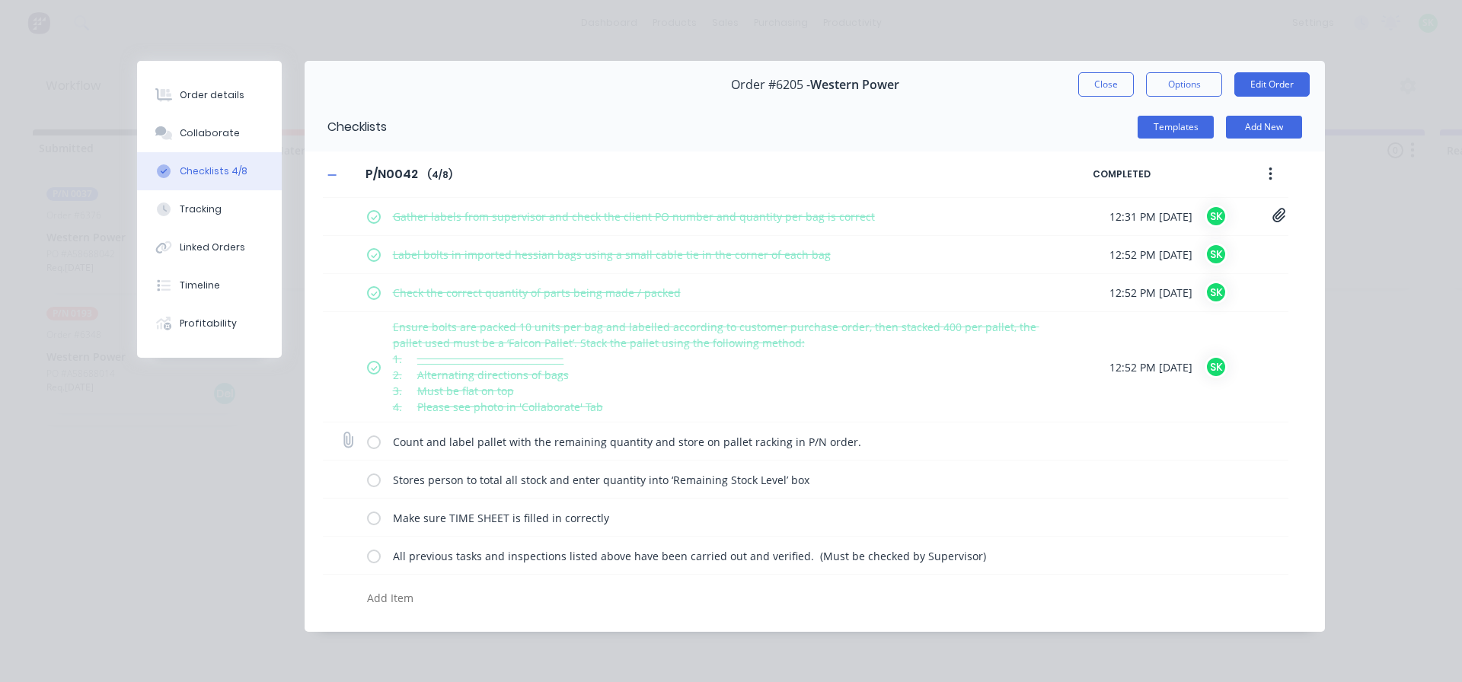
click at [369, 442] on label at bounding box center [374, 441] width 14 height 16
click at [0, 0] on input "checkbox" at bounding box center [0, 0] width 0 height 0
click at [373, 481] on label at bounding box center [374, 479] width 14 height 16
click at [0, 0] on input "checkbox" at bounding box center [0, 0] width 0 height 0
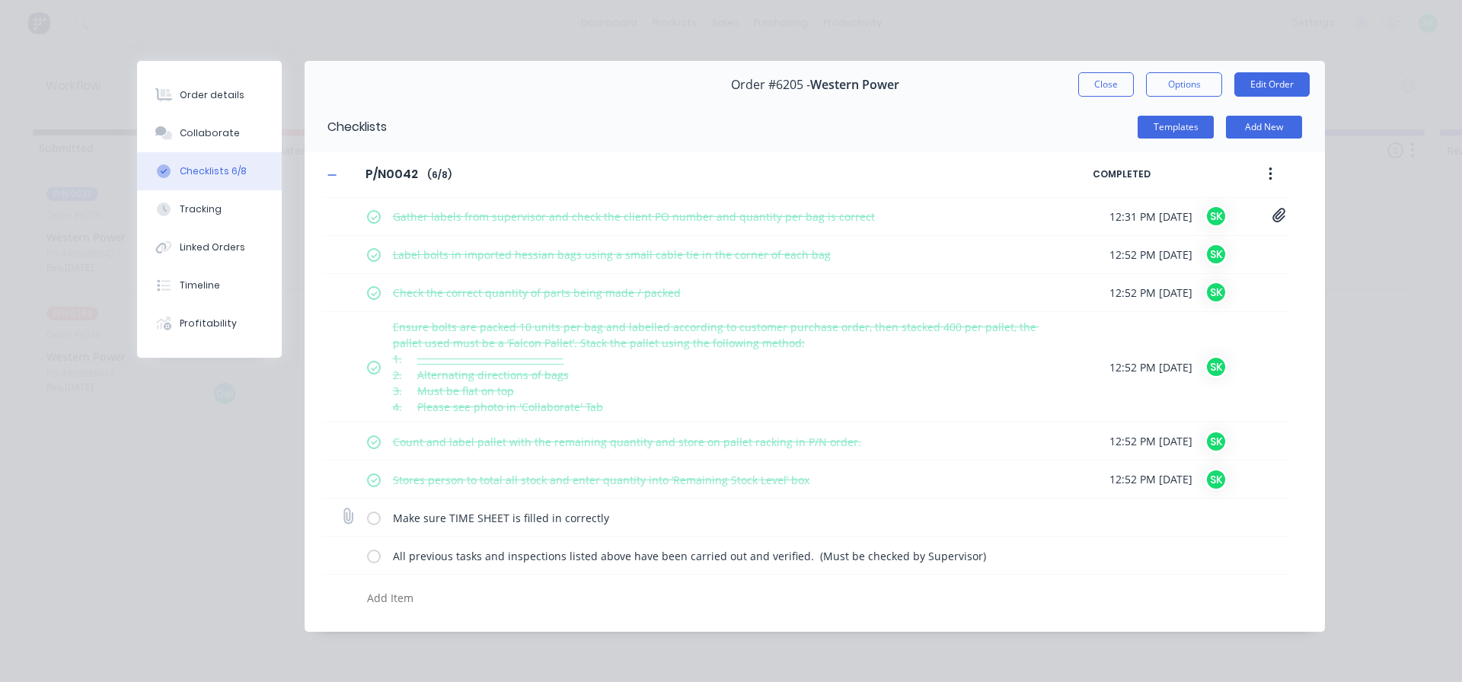
click at [375, 514] on label at bounding box center [374, 517] width 14 height 16
click at [0, 0] on input "checkbox" at bounding box center [0, 0] width 0 height 0
click at [377, 552] on label at bounding box center [374, 555] width 14 height 16
click at [0, 0] on input "checkbox" at bounding box center [0, 0] width 0 height 0
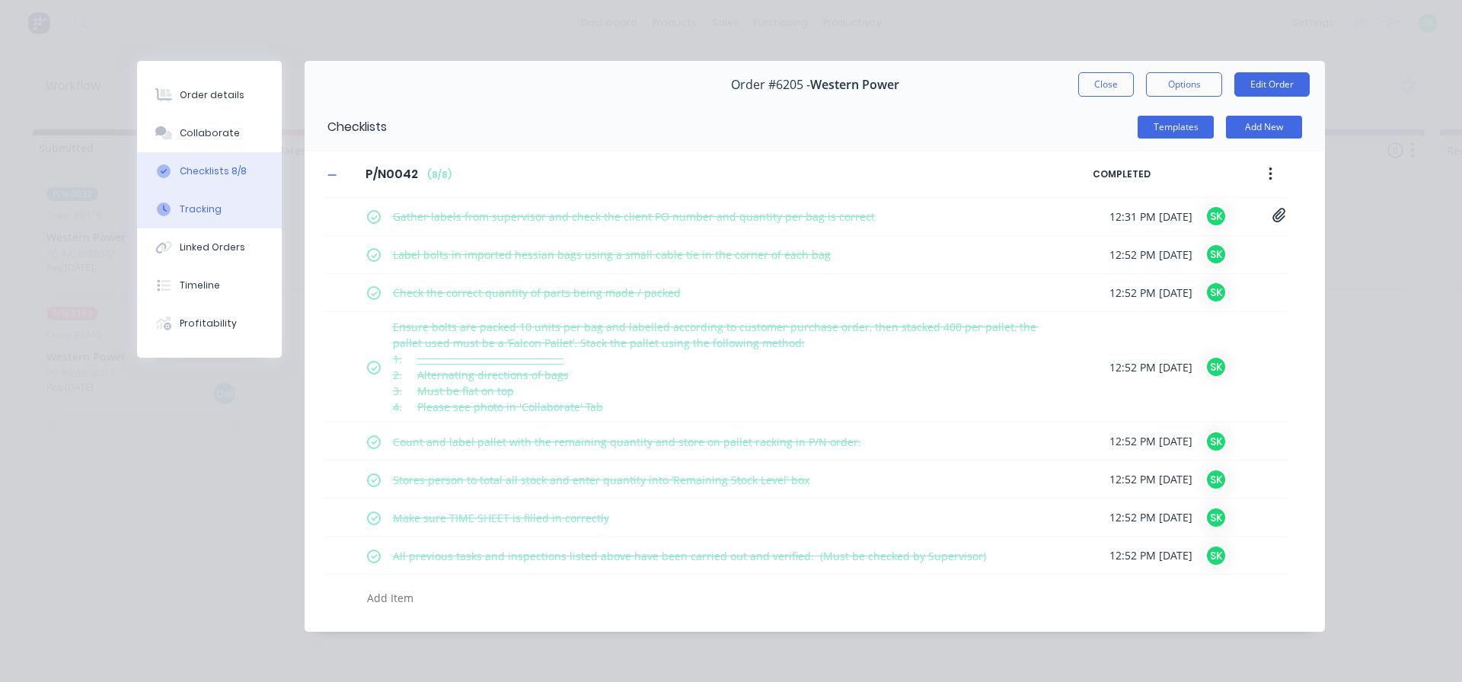
click at [219, 210] on button "Tracking" at bounding box center [209, 209] width 145 height 38
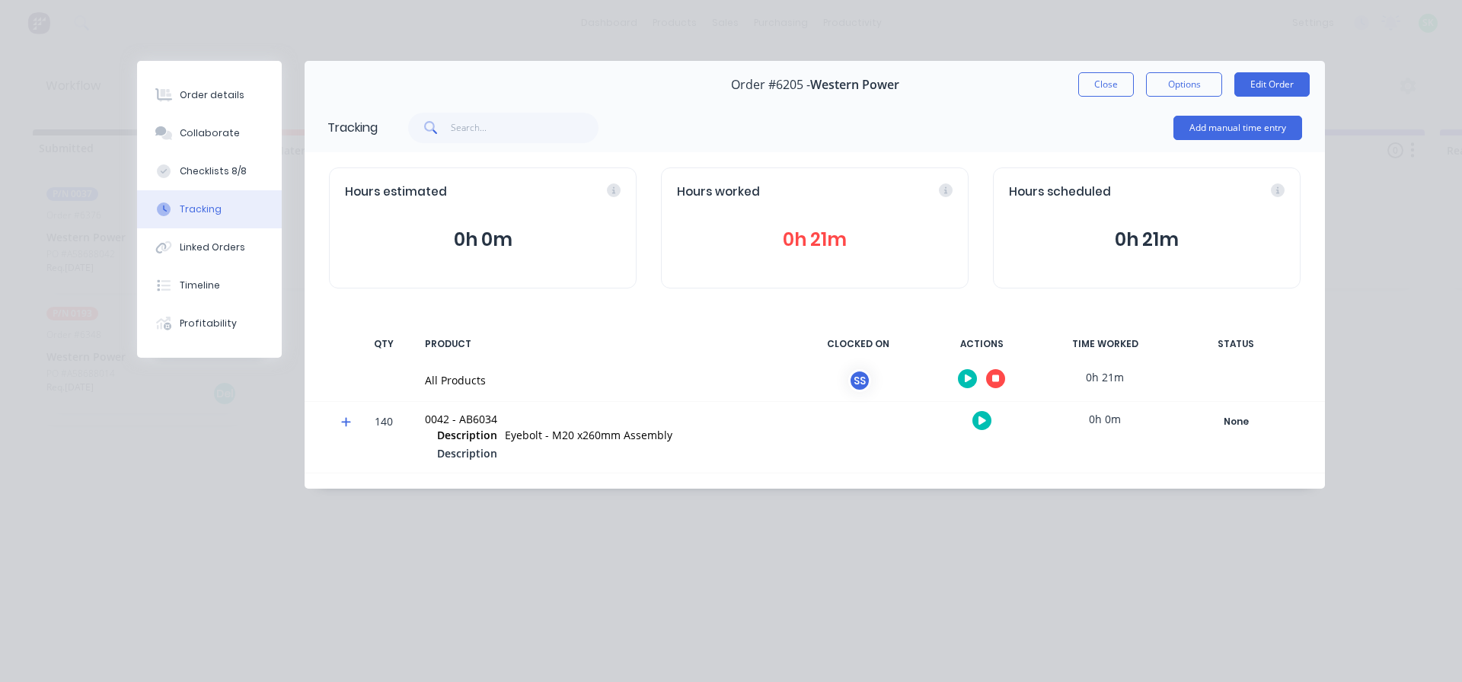
click at [997, 379] on icon "button" at bounding box center [996, 379] width 8 height 8
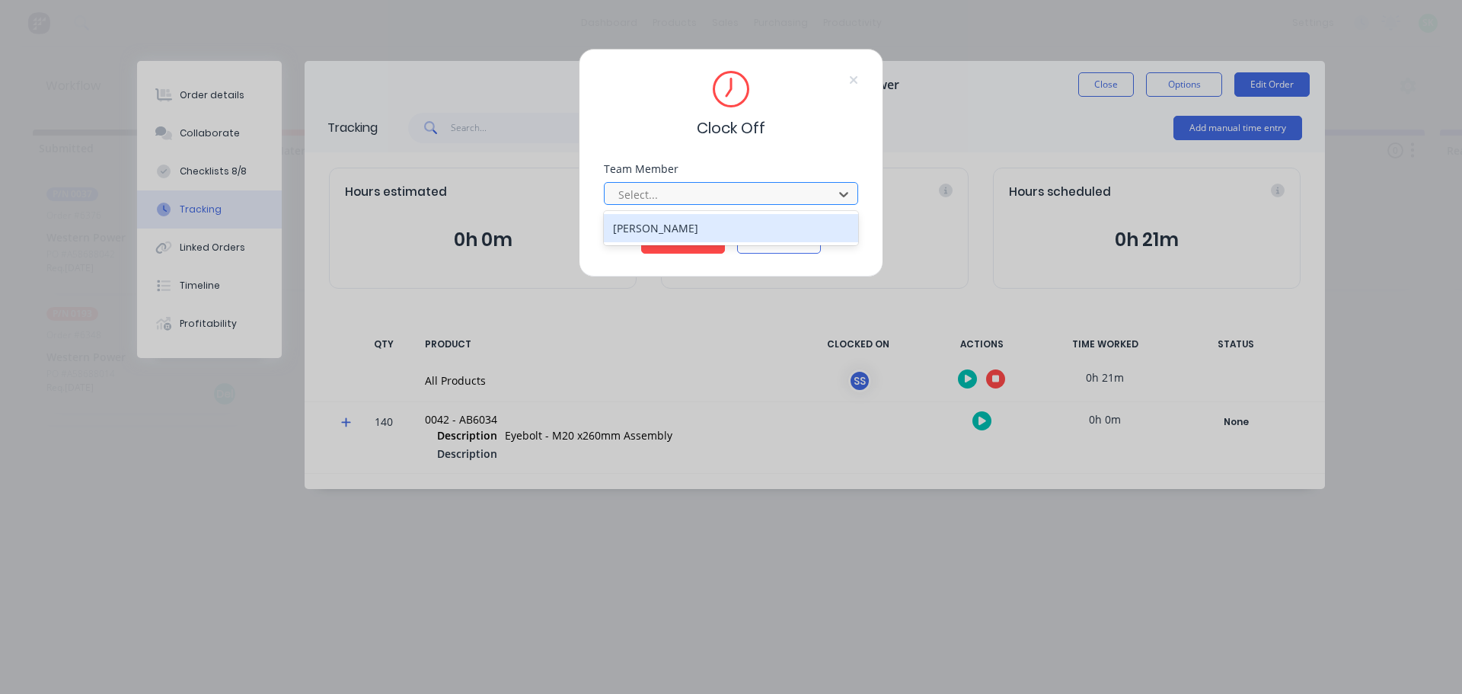
click at [770, 190] on div at bounding box center [721, 194] width 209 height 19
click at [704, 227] on div "[PERSON_NAME]" at bounding box center [731, 228] width 254 height 28
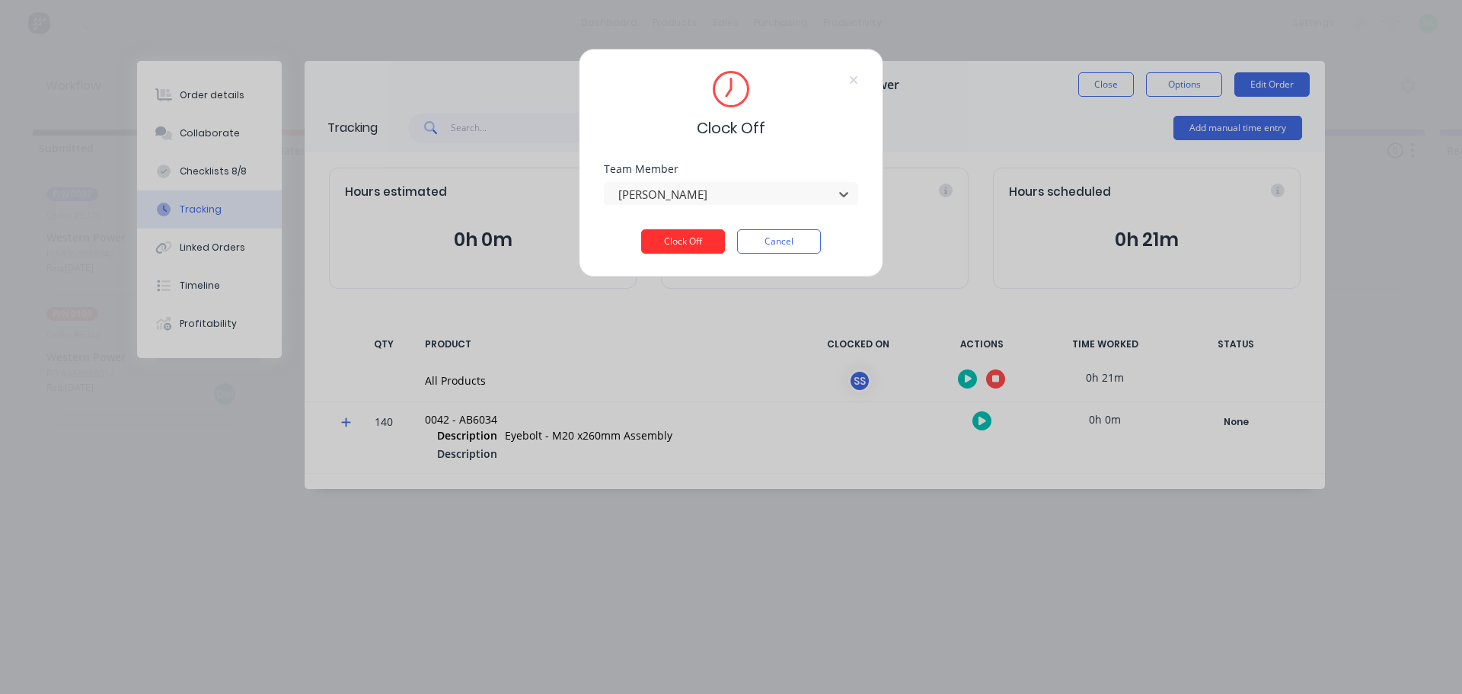
click at [704, 241] on button "Clock Off" at bounding box center [683, 241] width 84 height 24
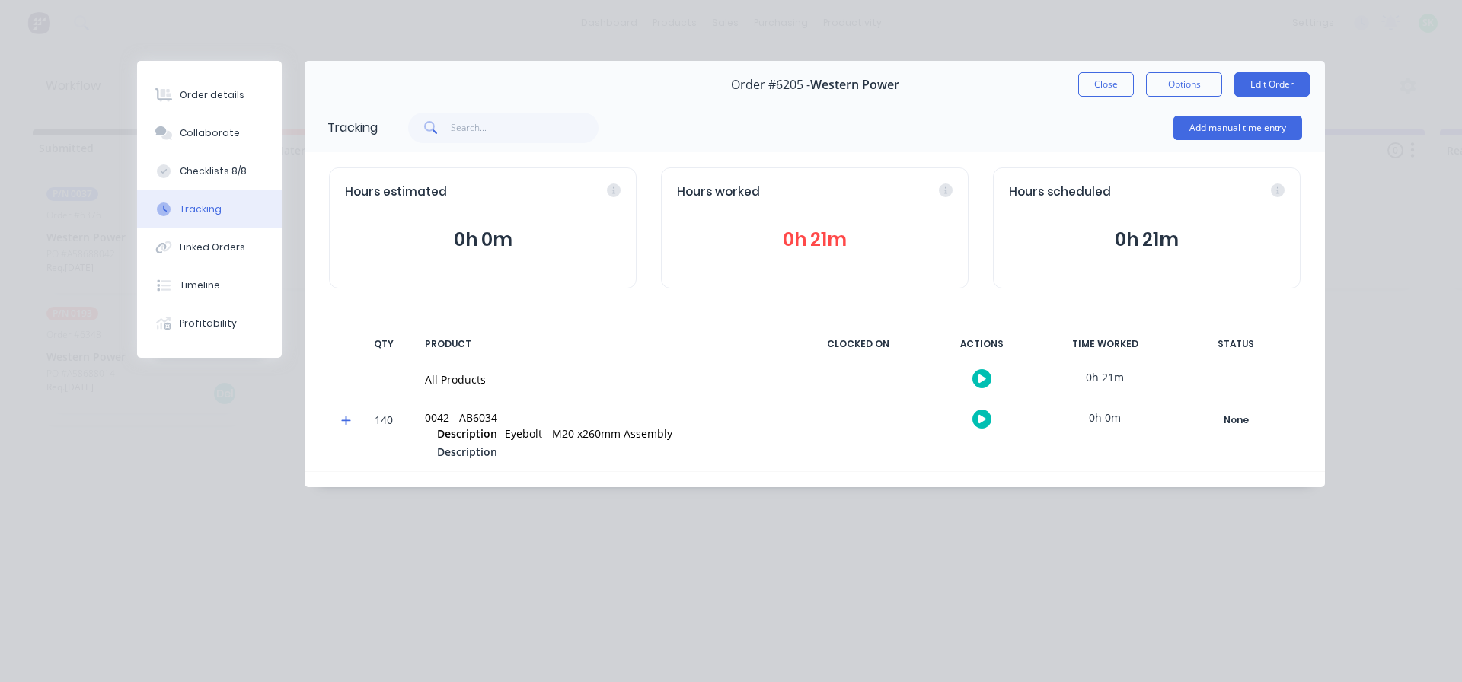
click at [1097, 88] on button "Close" at bounding box center [1106, 84] width 56 height 24
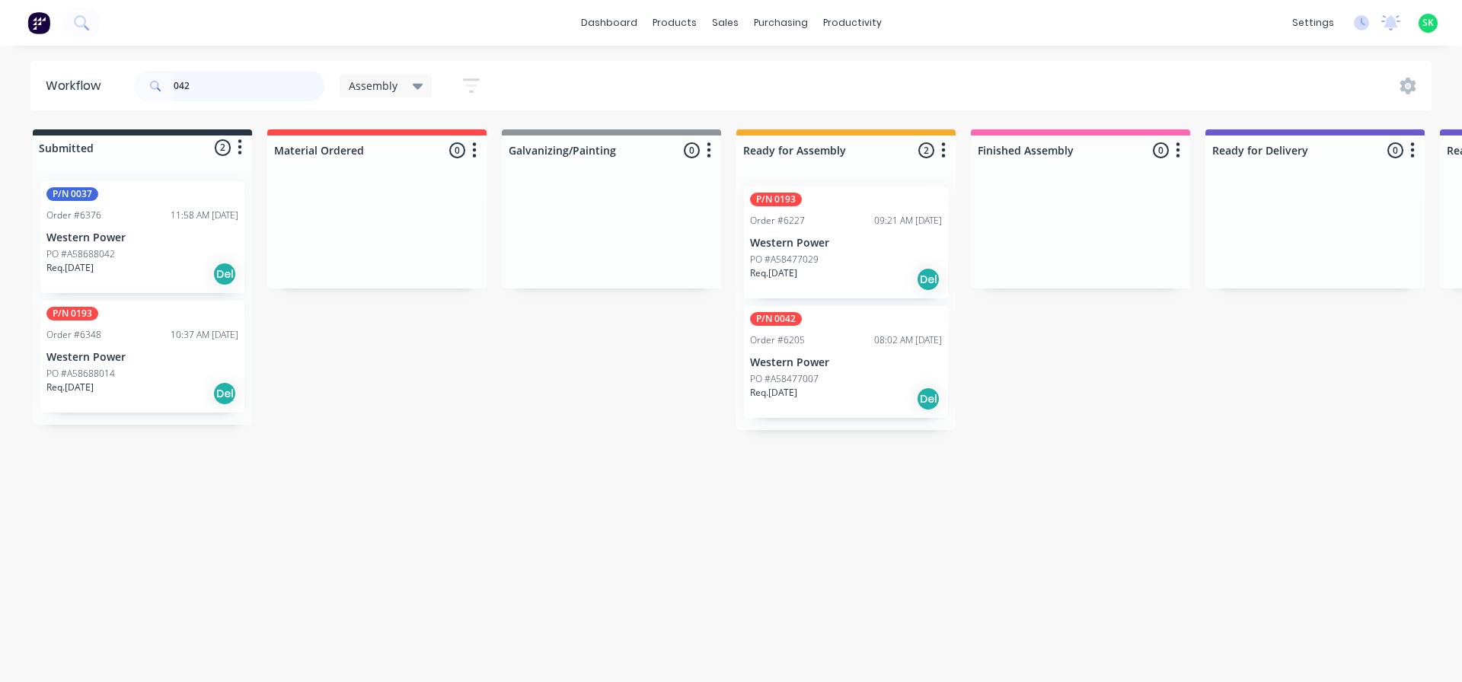
drag, startPoint x: 196, startPoint y: 84, endPoint x: 133, endPoint y: 77, distance: 62.8
click at [133, 77] on div "042 Assembly Save new view None edit Assembly (Default) edit Fabrication - All …" at bounding box center [313, 86] width 365 height 46
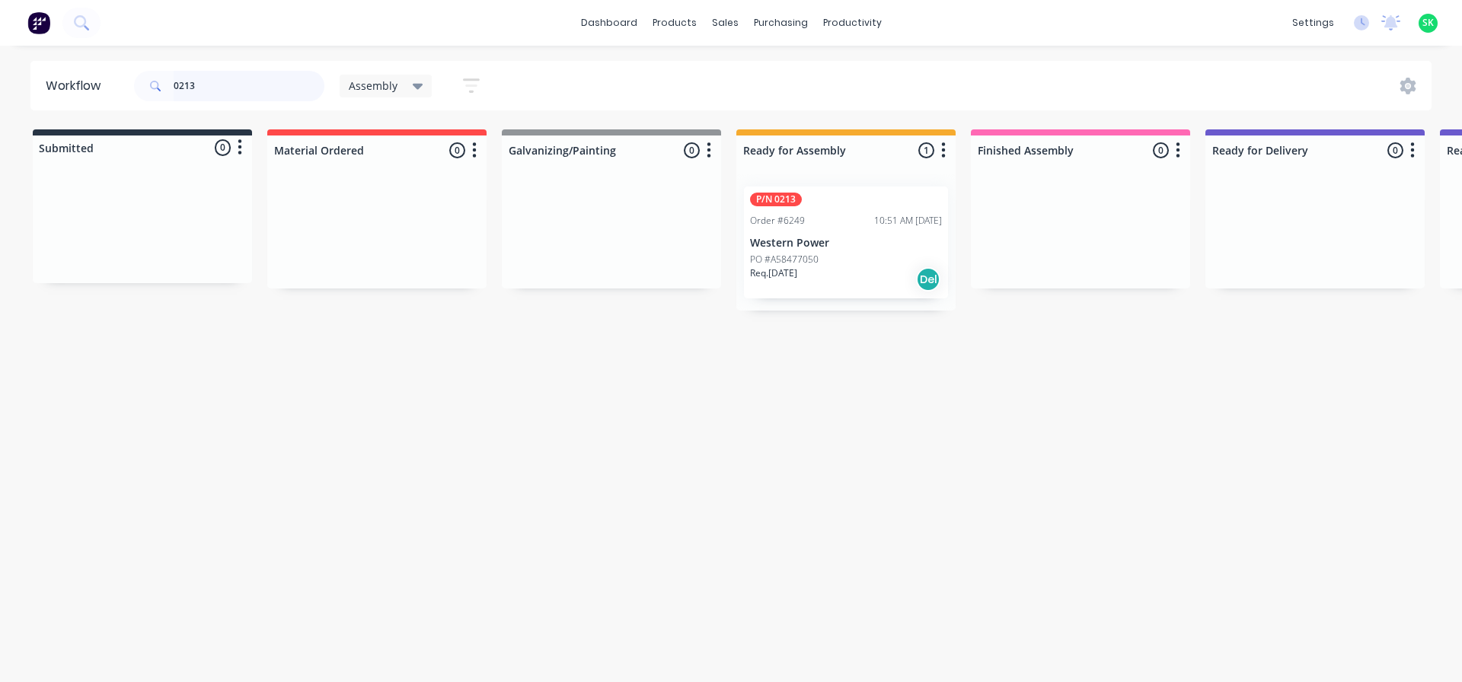
type input "0213"
click at [843, 242] on p "Western Power" at bounding box center [846, 243] width 192 height 13
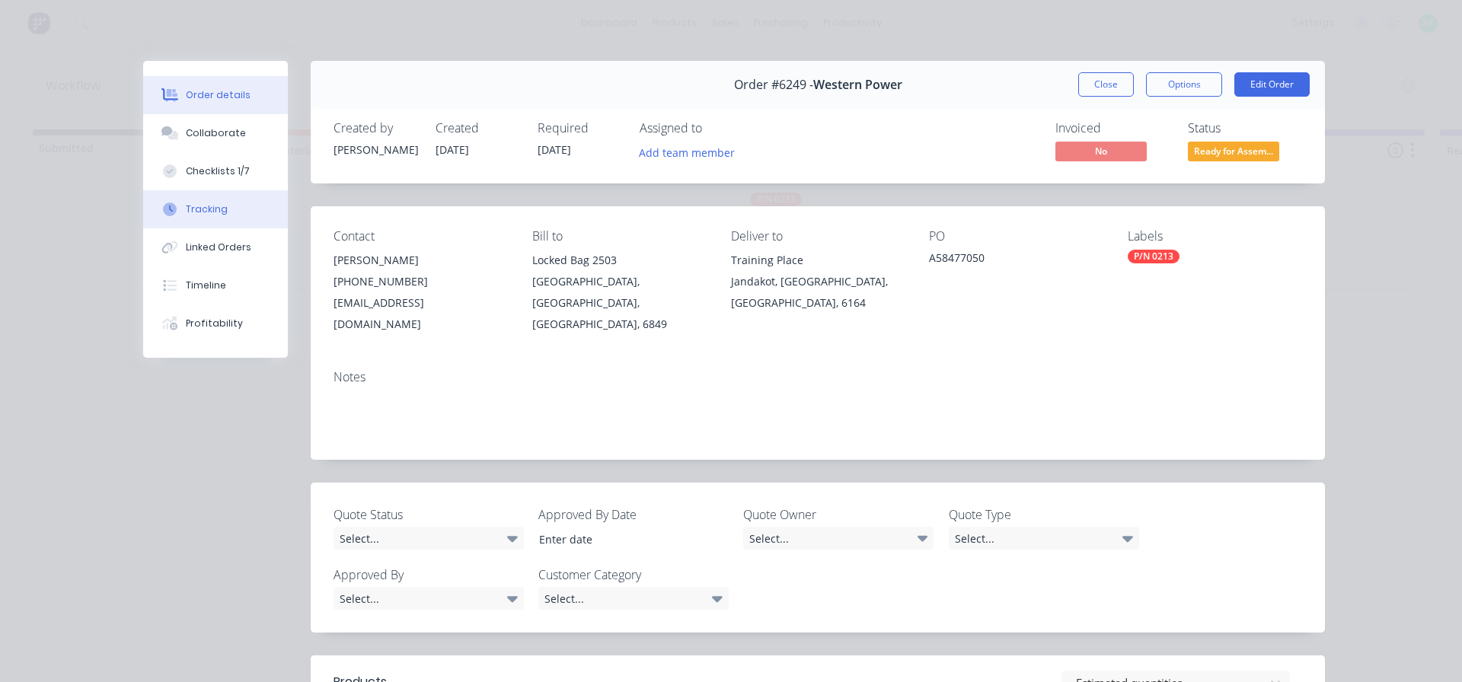
click at [193, 206] on div "Tracking" at bounding box center [207, 210] width 42 height 14
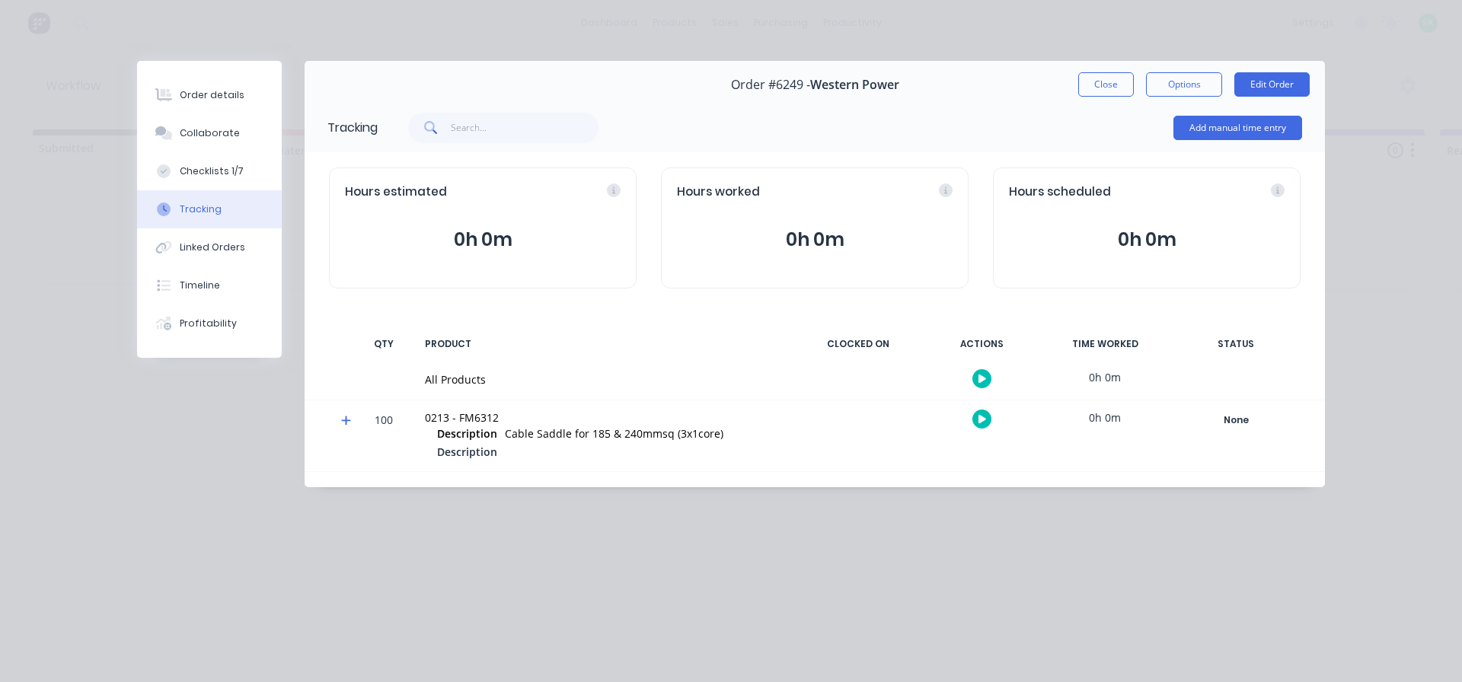
click at [984, 385] on button "button" at bounding box center [981, 378] width 19 height 19
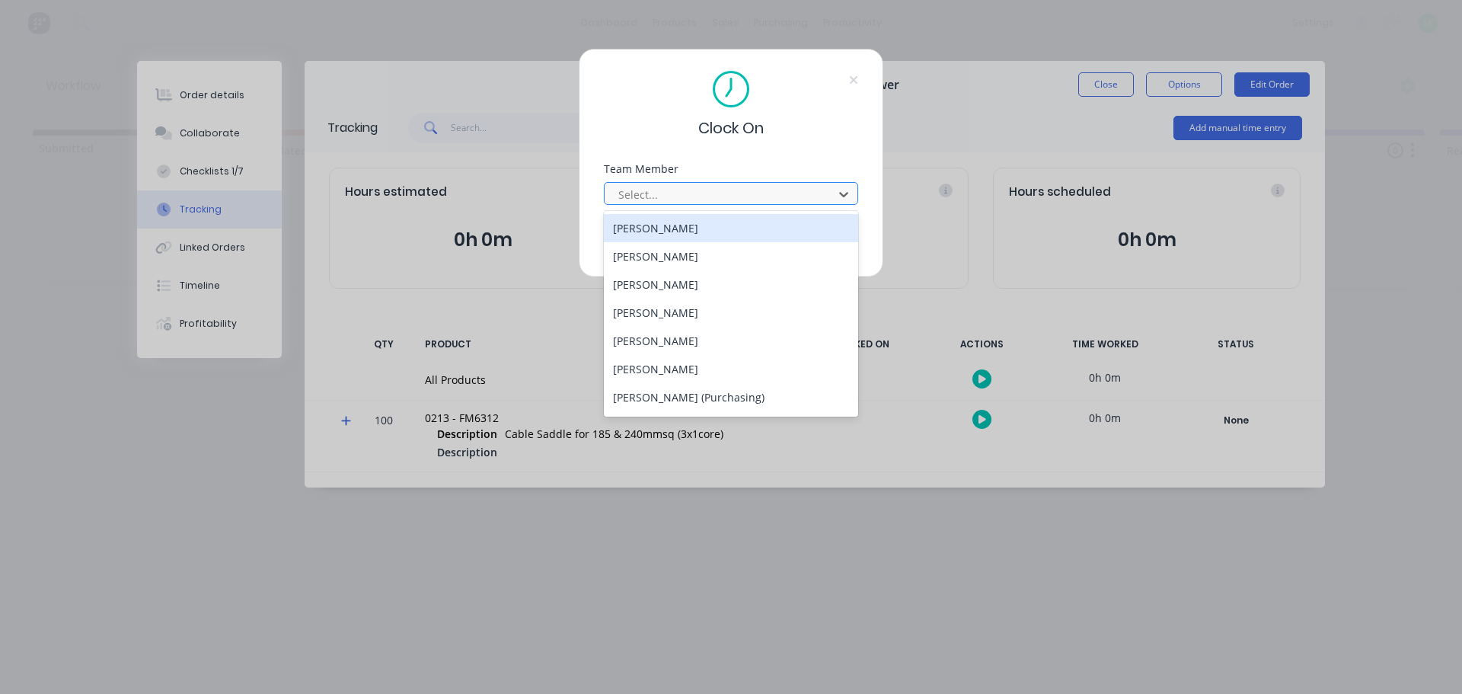
click at [782, 185] on div at bounding box center [721, 194] width 209 height 19
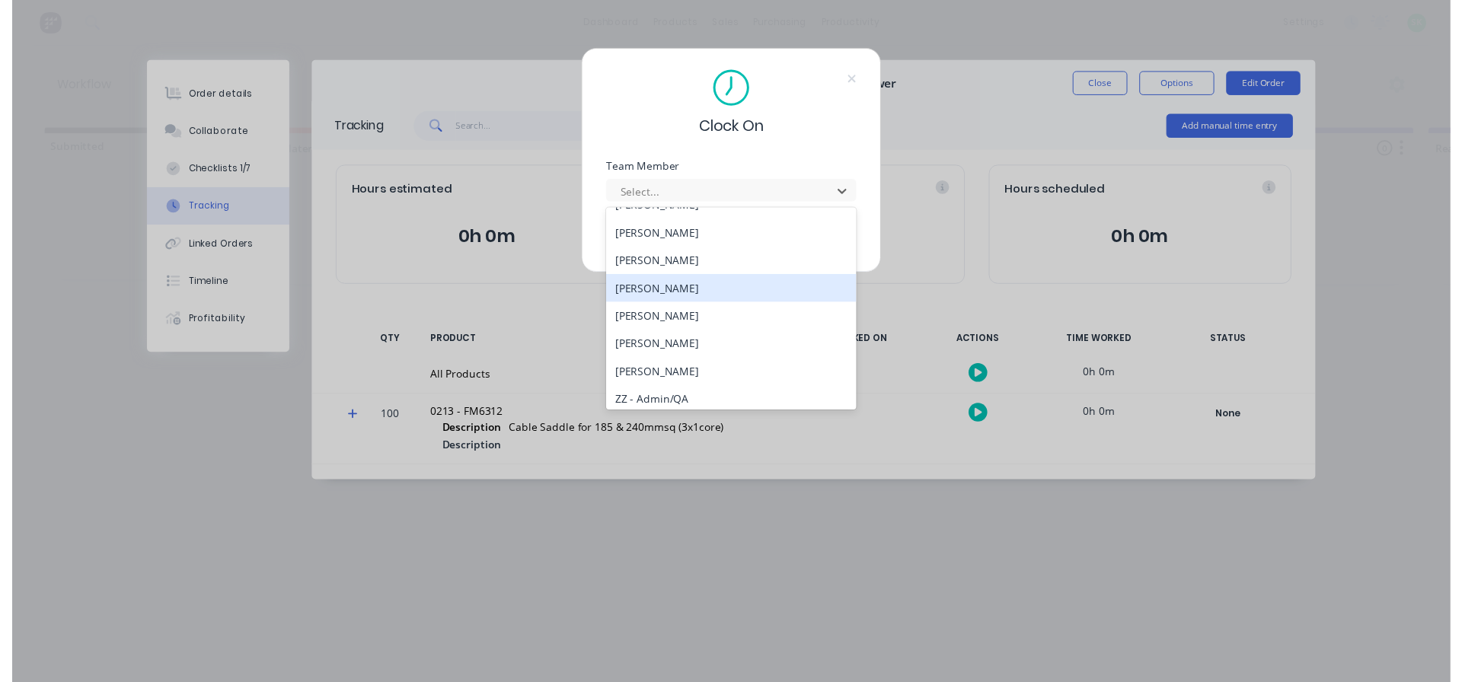
scroll to position [685, 0]
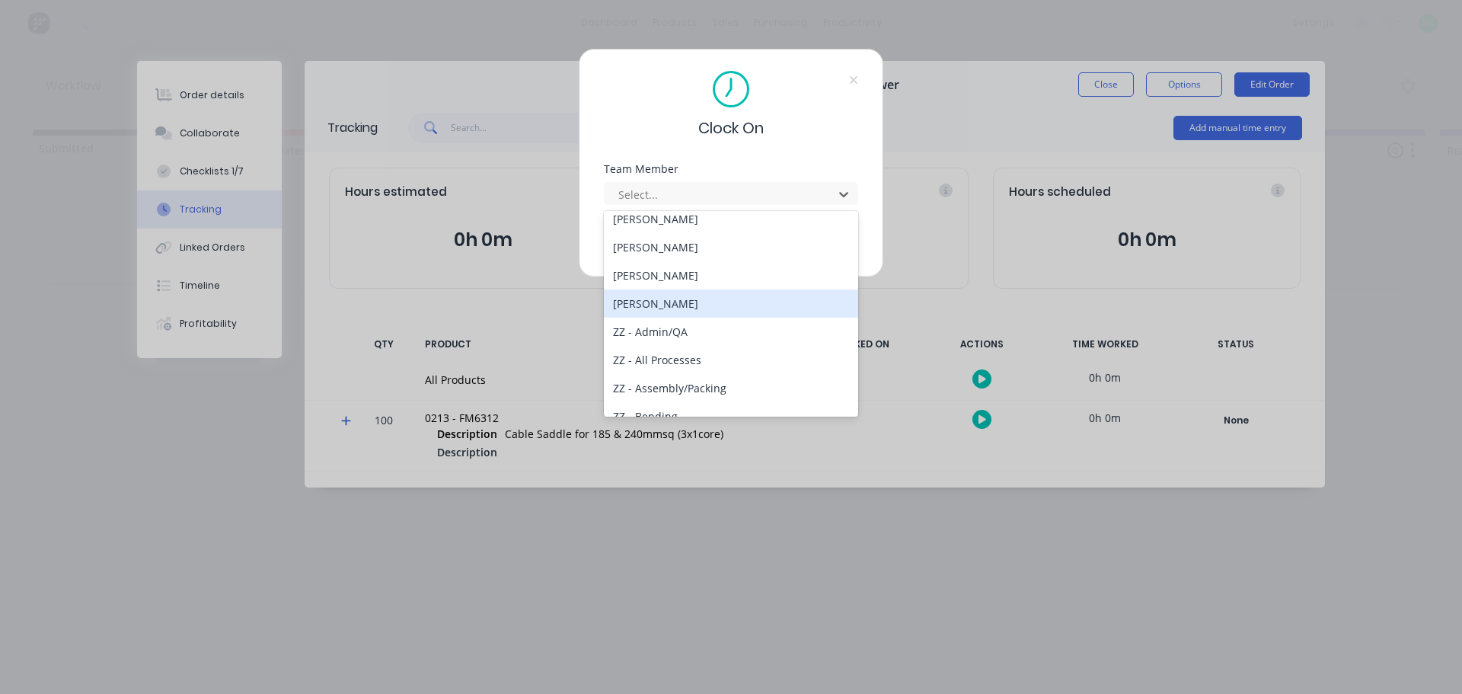
click at [643, 304] on div "[PERSON_NAME]" at bounding box center [731, 303] width 254 height 28
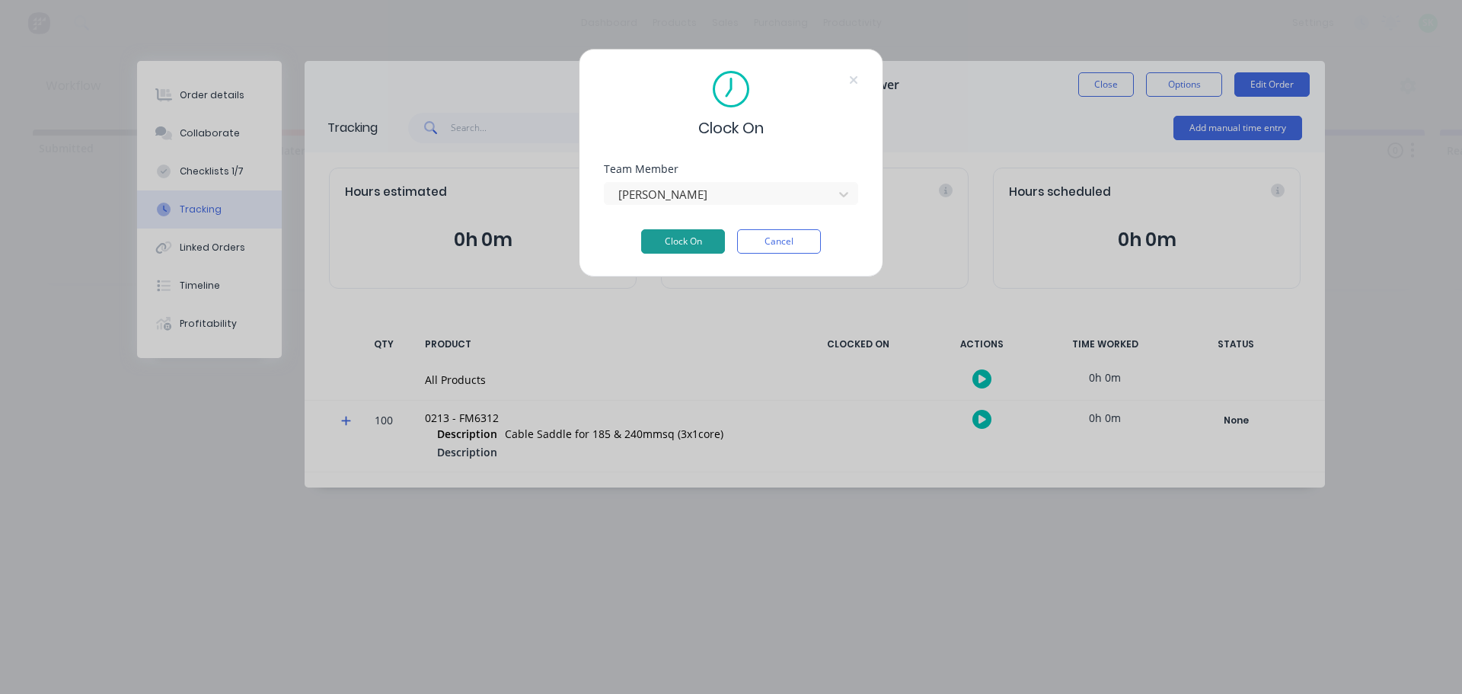
click at [658, 237] on button "Clock On" at bounding box center [683, 241] width 84 height 24
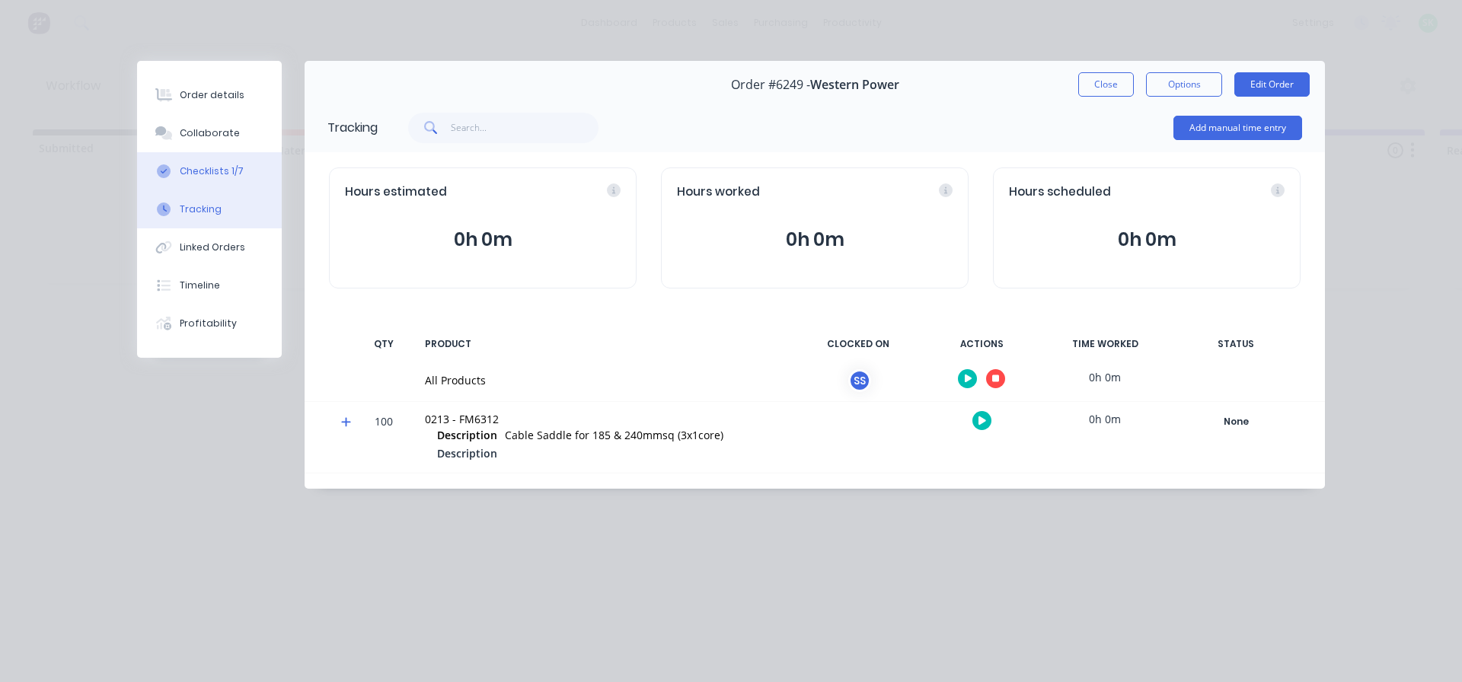
click at [216, 171] on div "Checklists 1/7" at bounding box center [212, 171] width 64 height 14
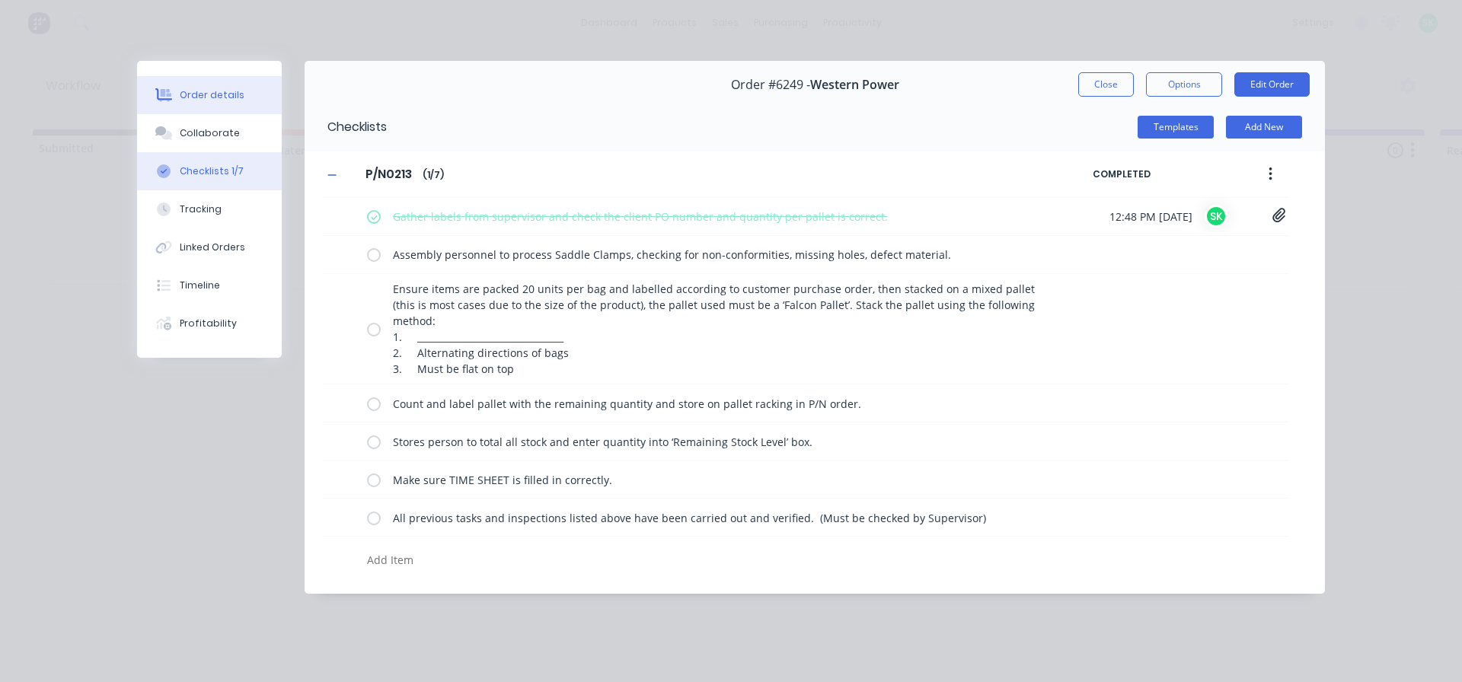
click at [235, 86] on button "Order details" at bounding box center [209, 95] width 145 height 38
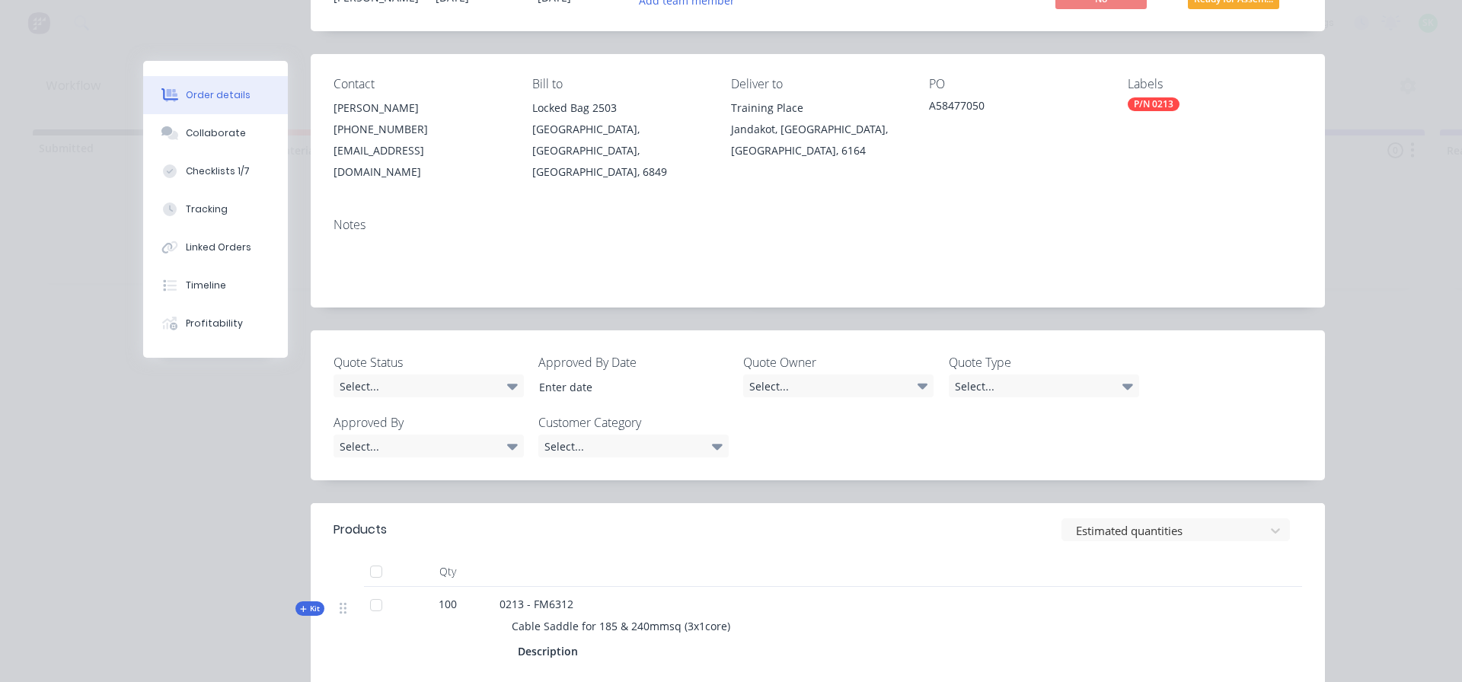
scroll to position [228, 0]
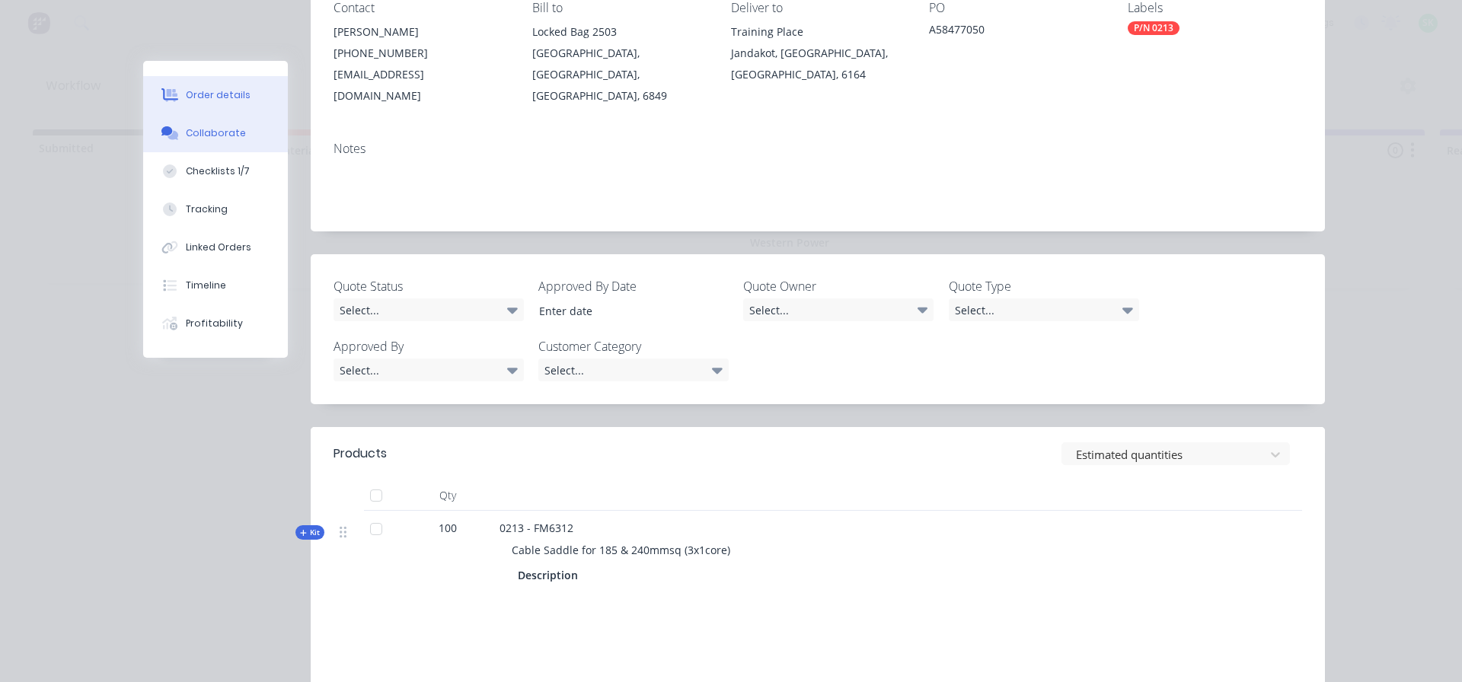
click at [247, 130] on button "Collaborate" at bounding box center [215, 133] width 145 height 38
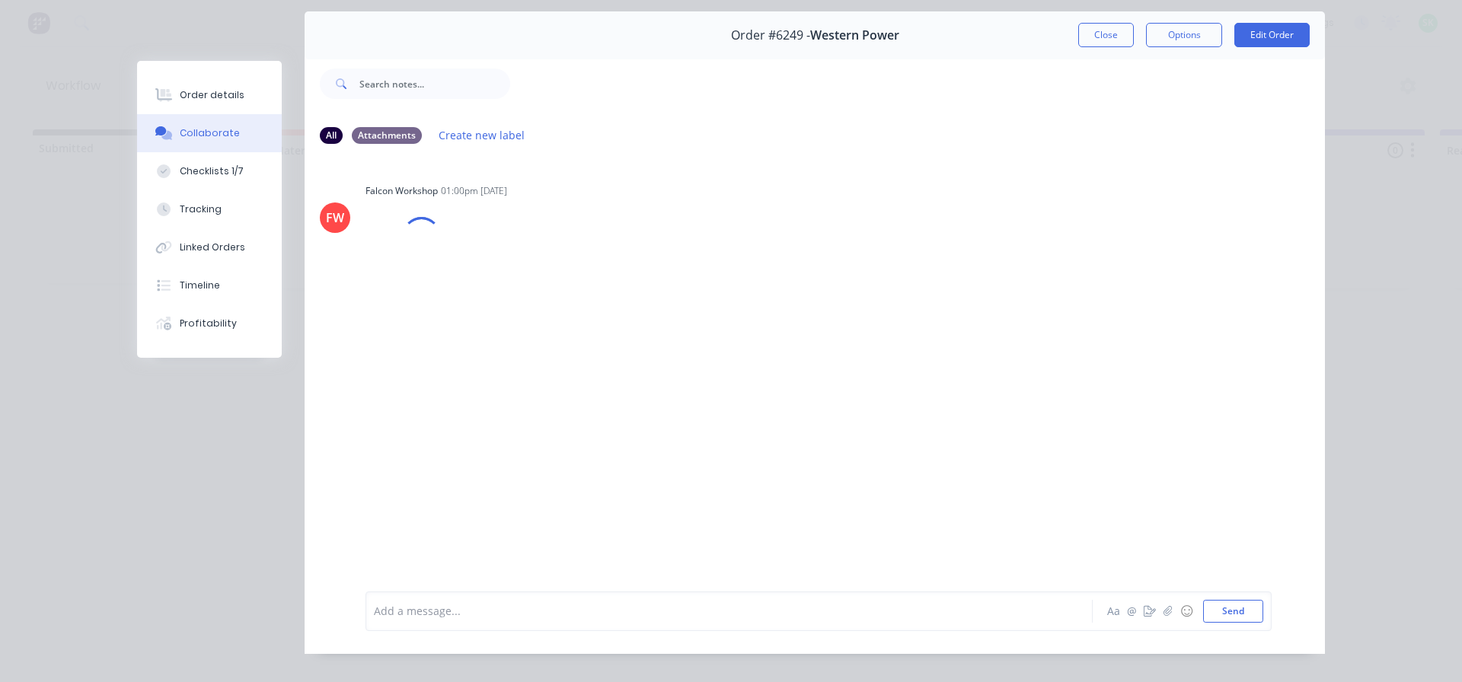
scroll to position [76, 0]
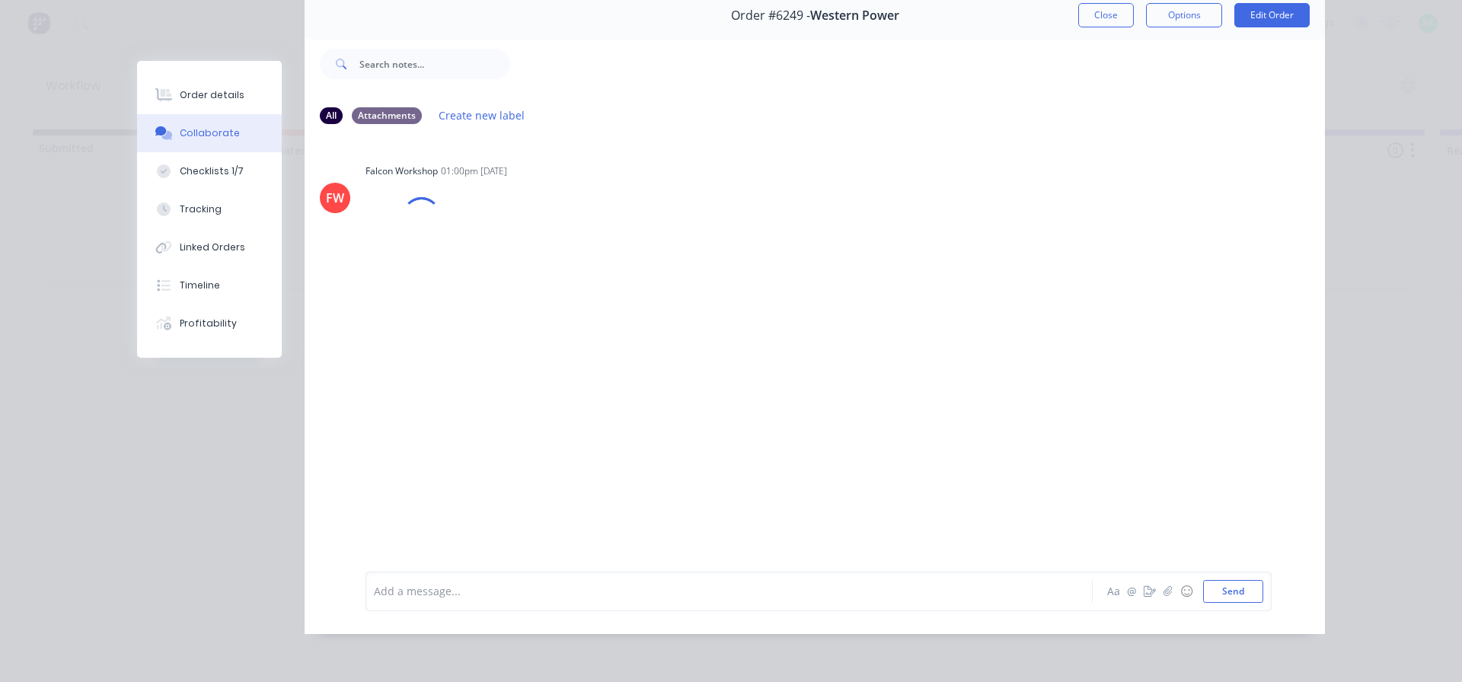
click at [479, 587] on div "Add a message..." at bounding box center [707, 591] width 667 height 23
click at [452, 353] on icon "button" at bounding box center [454, 358] width 5 height 18
click at [471, 381] on button "Edit" at bounding box center [510, 384] width 96 height 25
click at [390, 592] on span "100 packed" at bounding box center [404, 591] width 58 height 14
drag, startPoint x: 390, startPoint y: 592, endPoint x: 318, endPoint y: 573, distance: 74.8
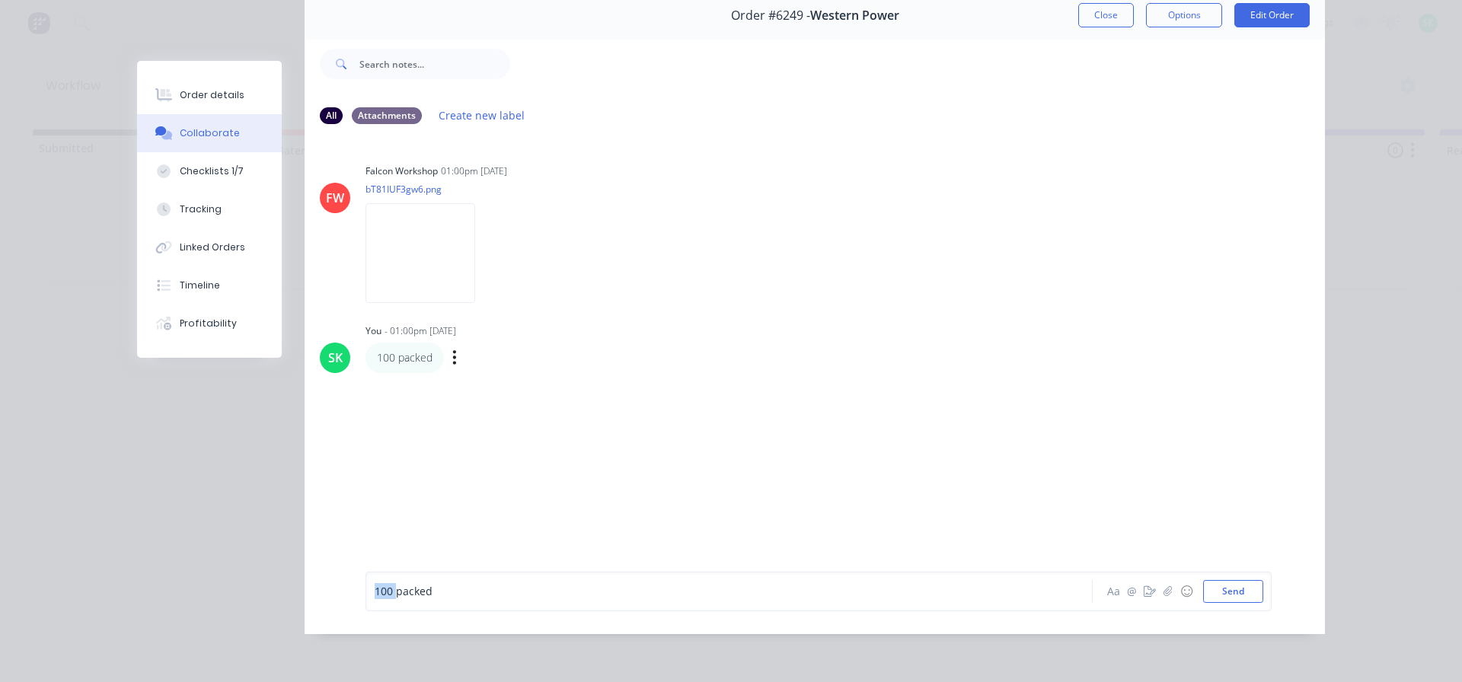
click at [318, 573] on div "100 packed Aa @ ☺ Send" at bounding box center [815, 591] width 1020 height 85
click at [432, 594] on div "packed" at bounding box center [708, 591] width 666 height 16
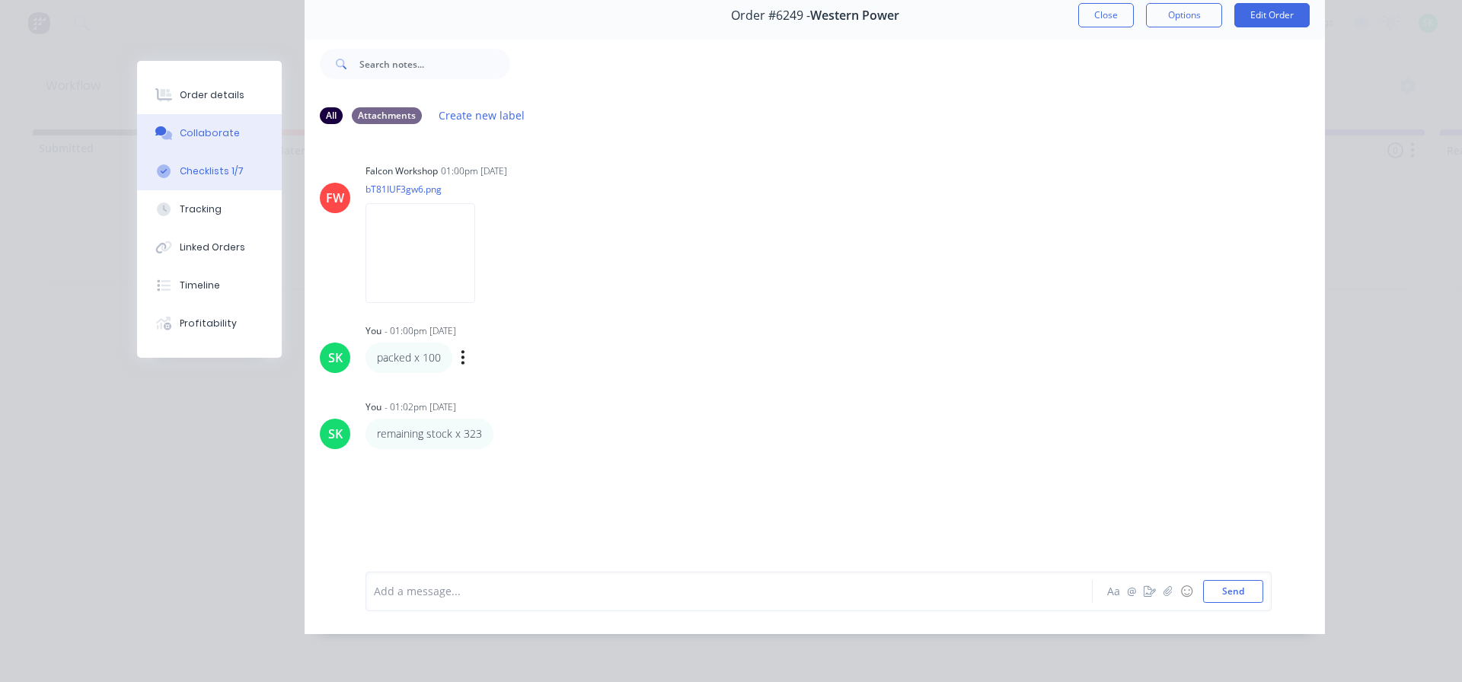
click at [202, 174] on div "Checklists 1/7" at bounding box center [212, 171] width 64 height 14
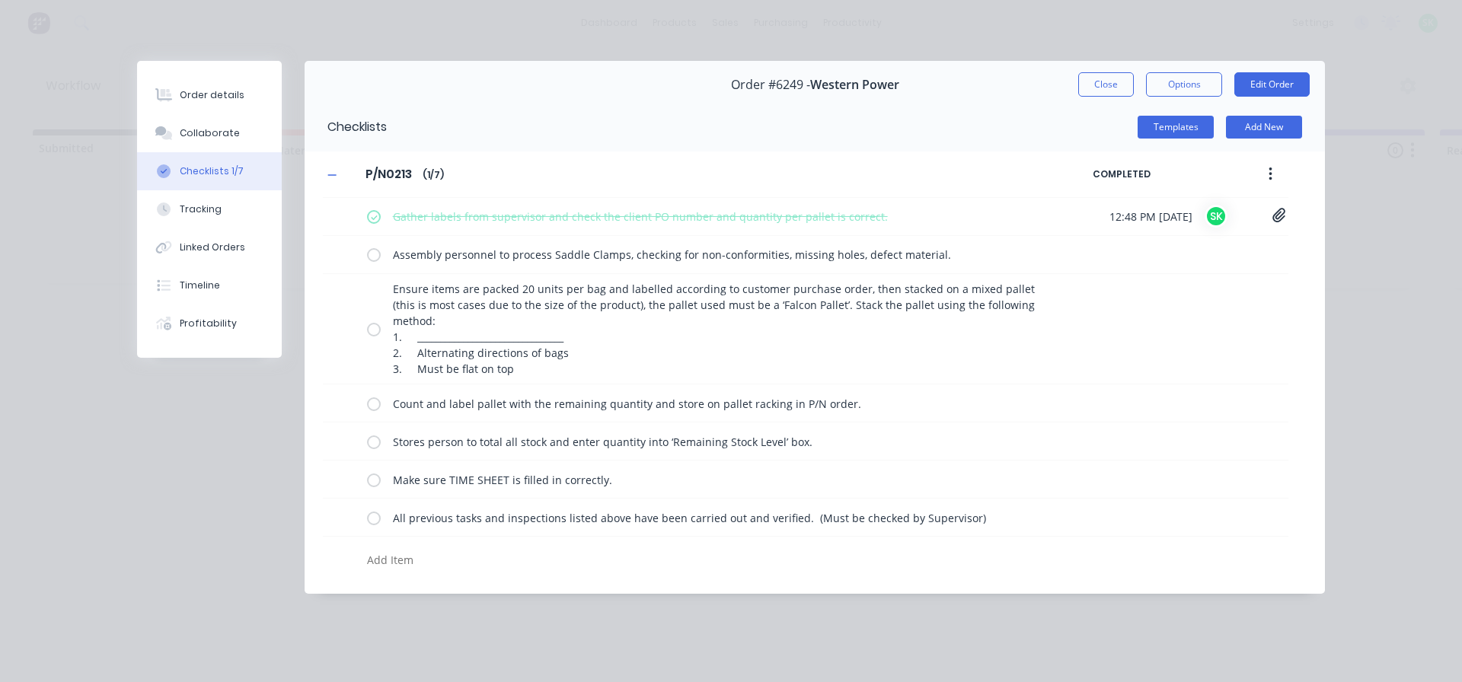
scroll to position [0, 0]
click at [375, 252] on label at bounding box center [374, 255] width 14 height 16
click at [0, 0] on input "checkbox" at bounding box center [0, 0] width 0 height 0
click at [372, 327] on label at bounding box center [374, 329] width 14 height 16
click at [0, 0] on input "checkbox" at bounding box center [0, 0] width 0 height 0
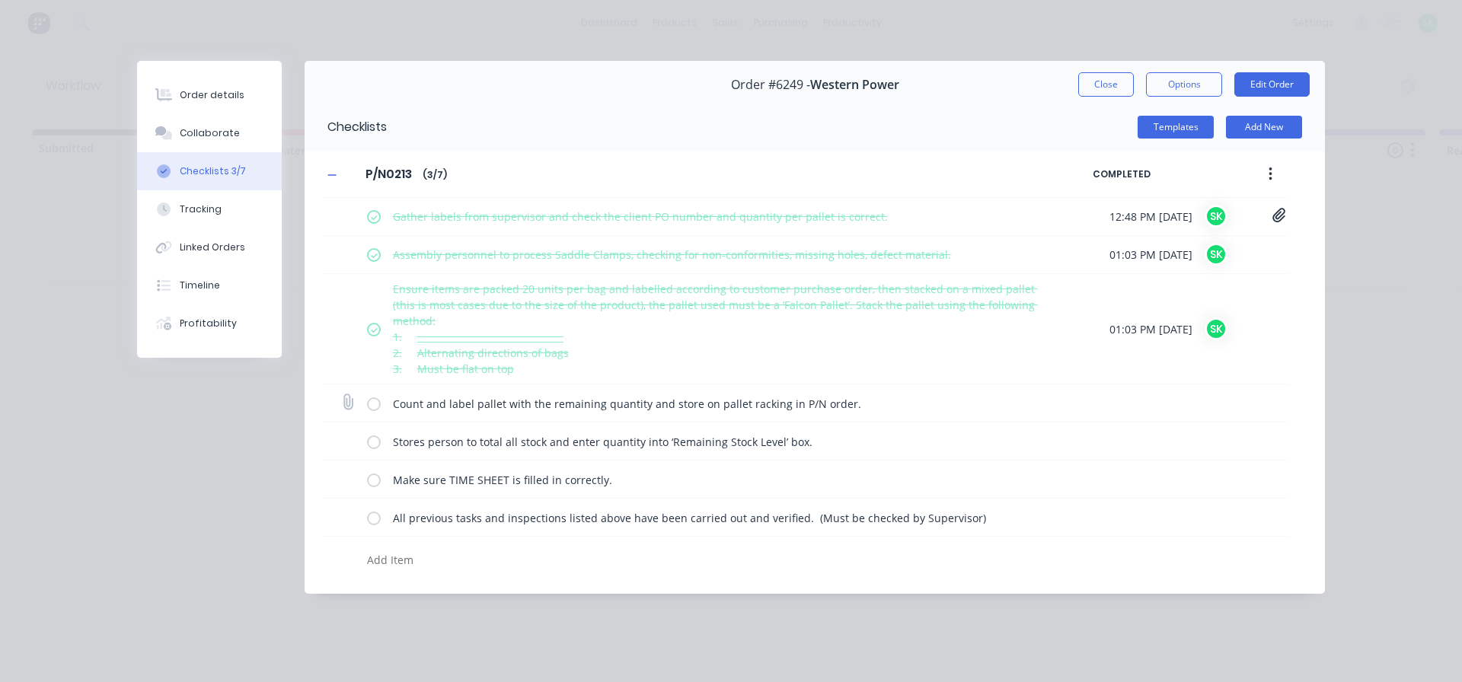
click at [380, 404] on label at bounding box center [374, 403] width 14 height 16
click at [0, 0] on input "checkbox" at bounding box center [0, 0] width 0 height 0
click at [374, 443] on label at bounding box center [374, 441] width 14 height 16
click at [0, 0] on input "checkbox" at bounding box center [0, 0] width 0 height 0
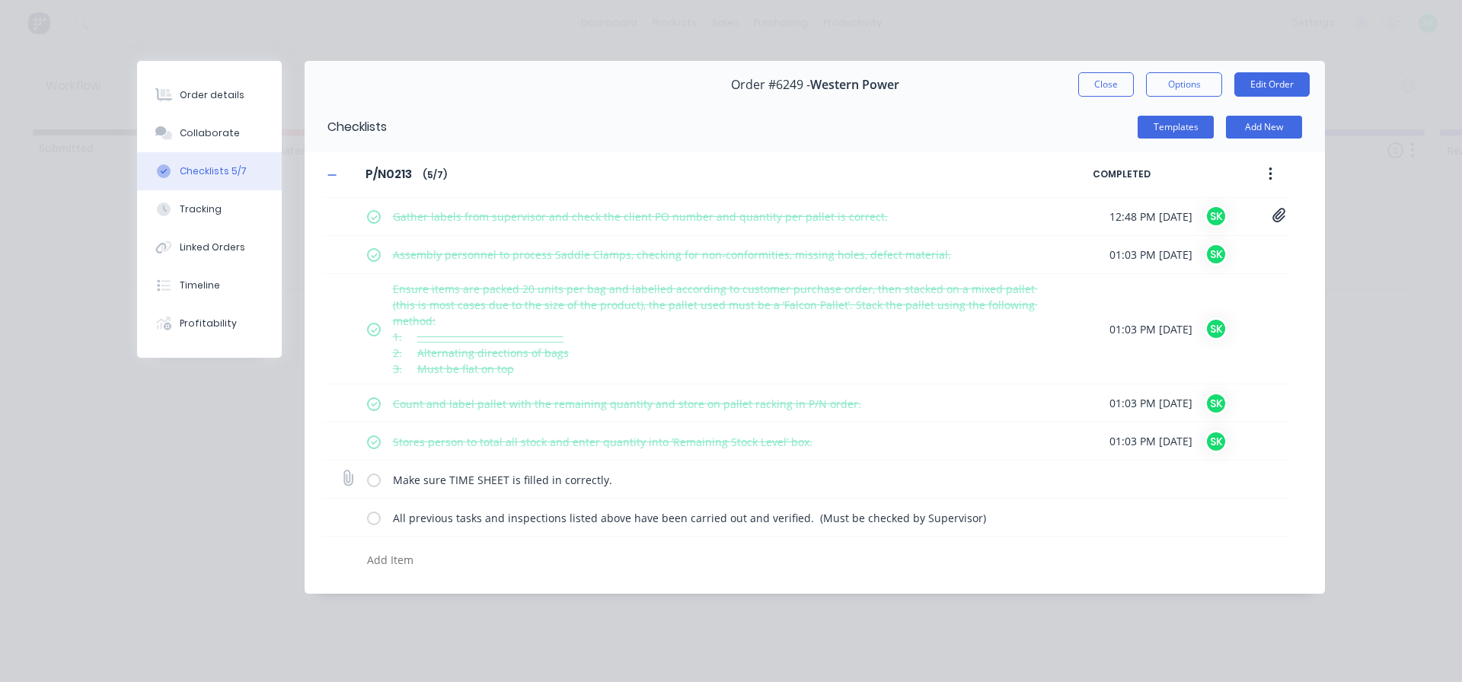
click at [375, 482] on label at bounding box center [374, 479] width 14 height 16
click at [0, 0] on input "checkbox" at bounding box center [0, 0] width 0 height 0
click at [381, 519] on div "All previous tasks and inspections listed above have been carried out and verif…" at bounding box center [712, 518] width 691 height 30
click at [377, 516] on label at bounding box center [374, 517] width 14 height 16
click at [0, 0] on input "checkbox" at bounding box center [0, 0] width 0 height 0
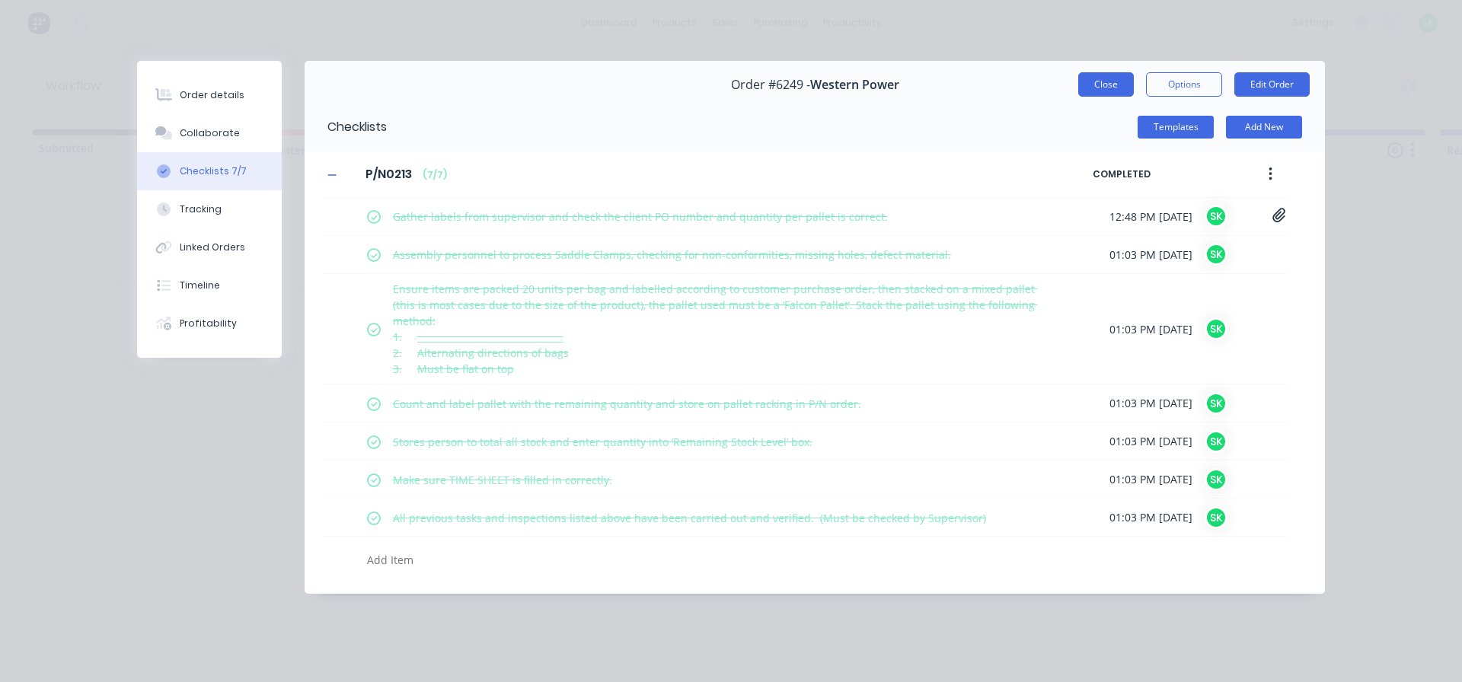
click at [1096, 81] on button "Close" at bounding box center [1106, 84] width 56 height 24
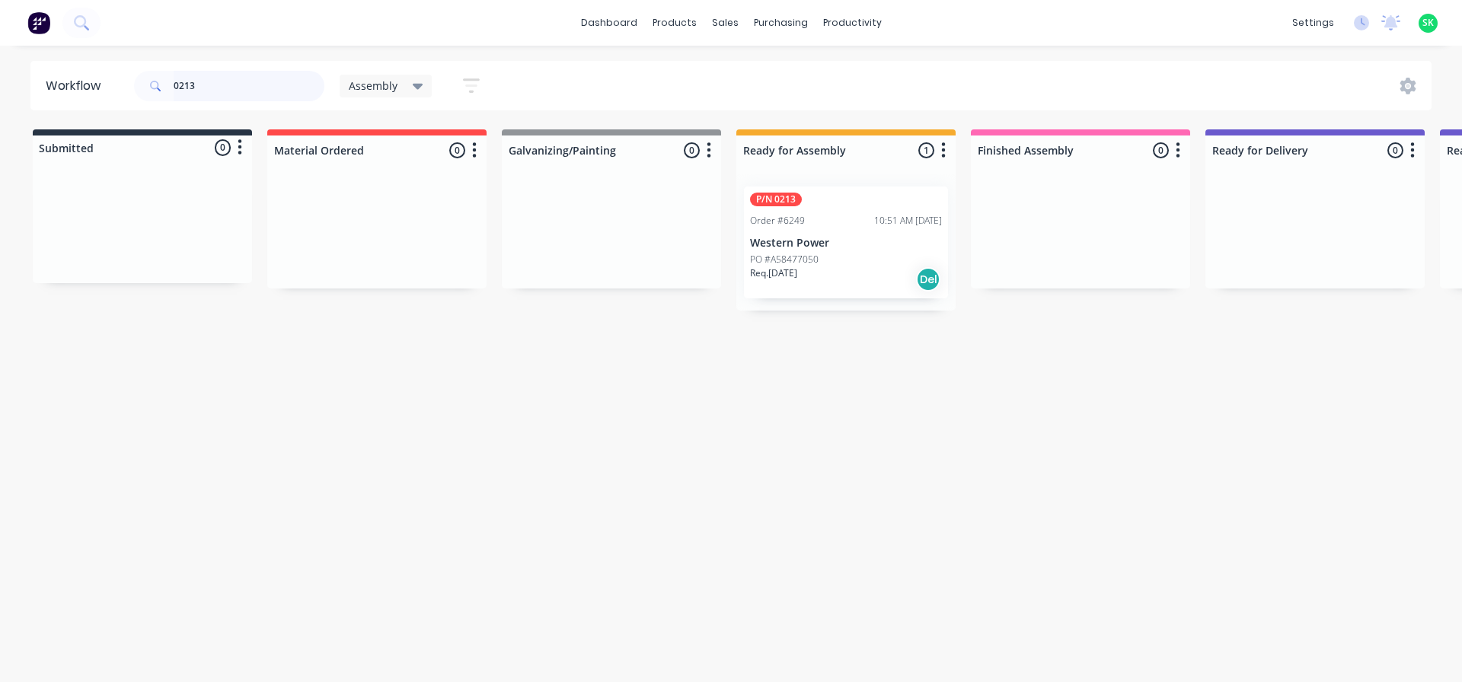
drag, startPoint x: 206, startPoint y: 88, endPoint x: 59, endPoint y: 80, distance: 147.1
click at [65, 81] on header "Workflow 0213 Assembly Save new view None edit Assembly (Default) edit Fabricat…" at bounding box center [731, 85] width 1402 height 49
click at [834, 244] on p "Western Power" at bounding box center [846, 243] width 192 height 13
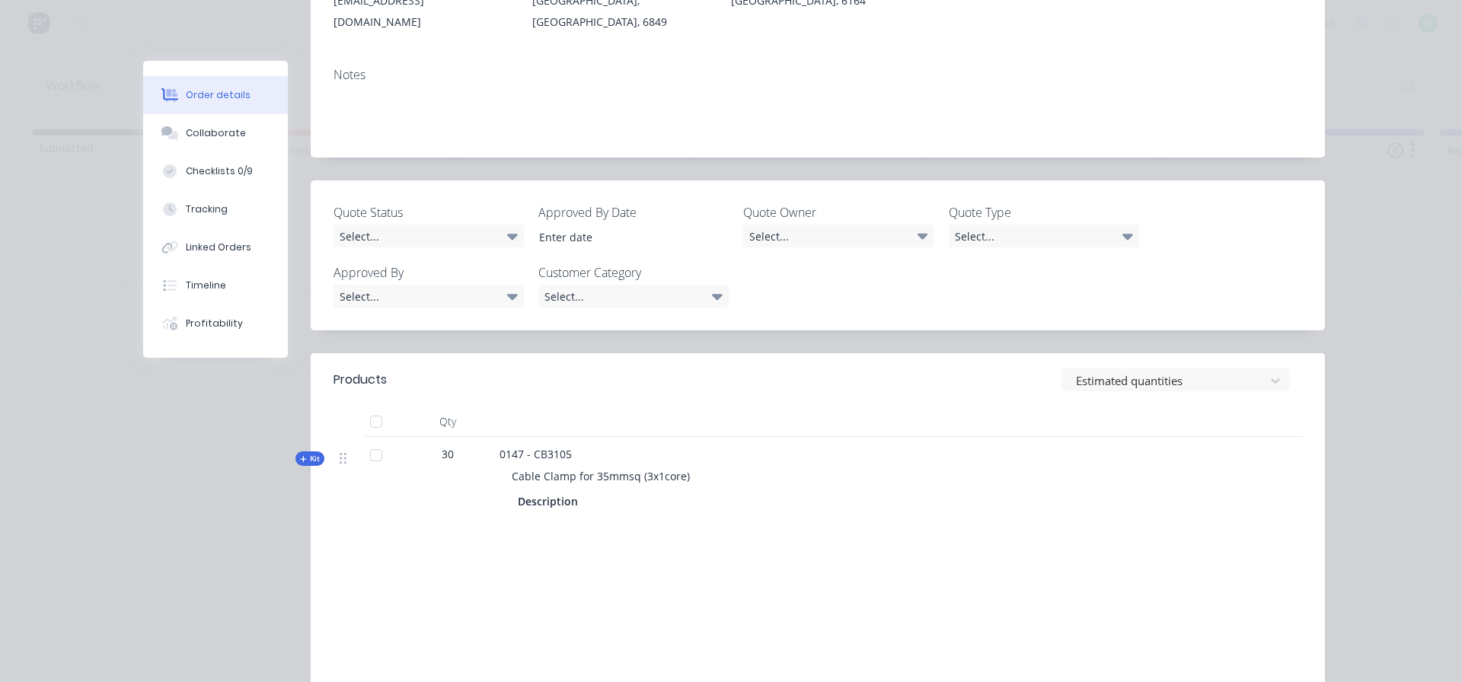
scroll to position [228, 0]
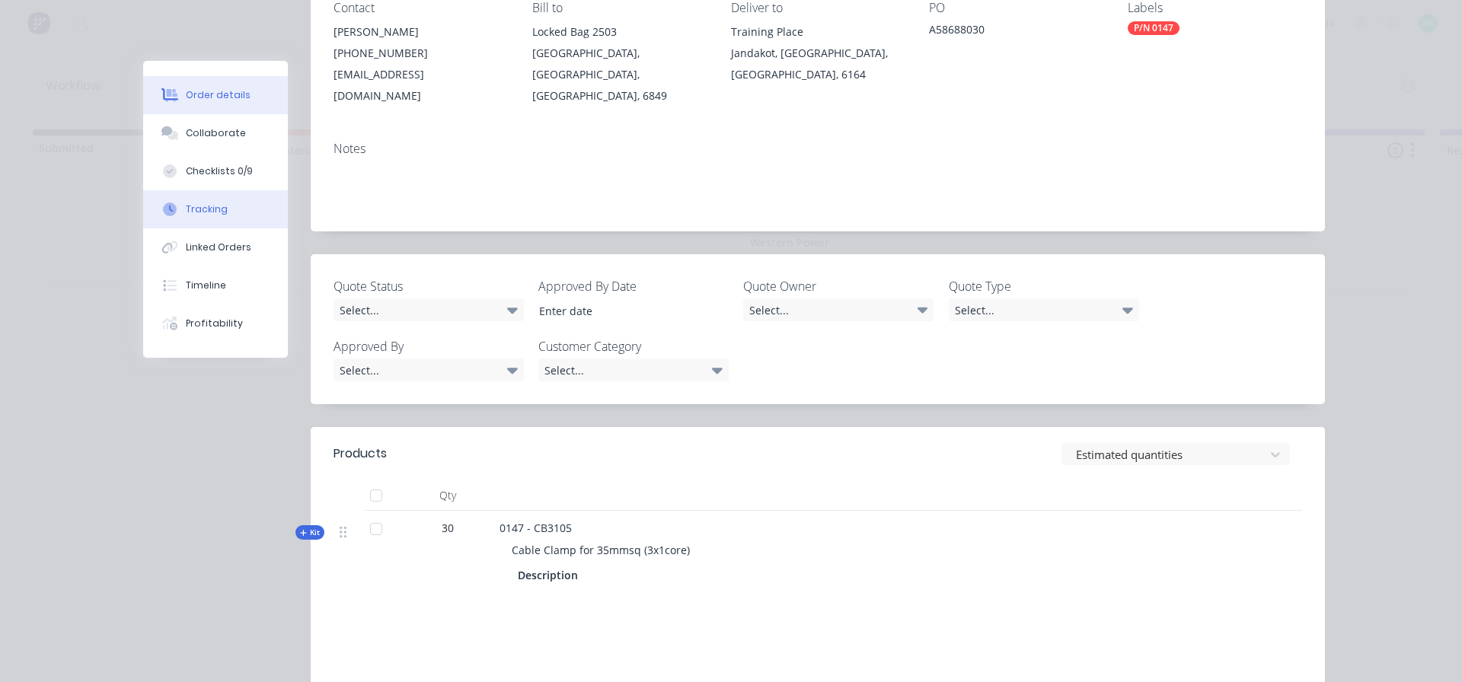
click at [196, 206] on div "Tracking" at bounding box center [207, 210] width 42 height 14
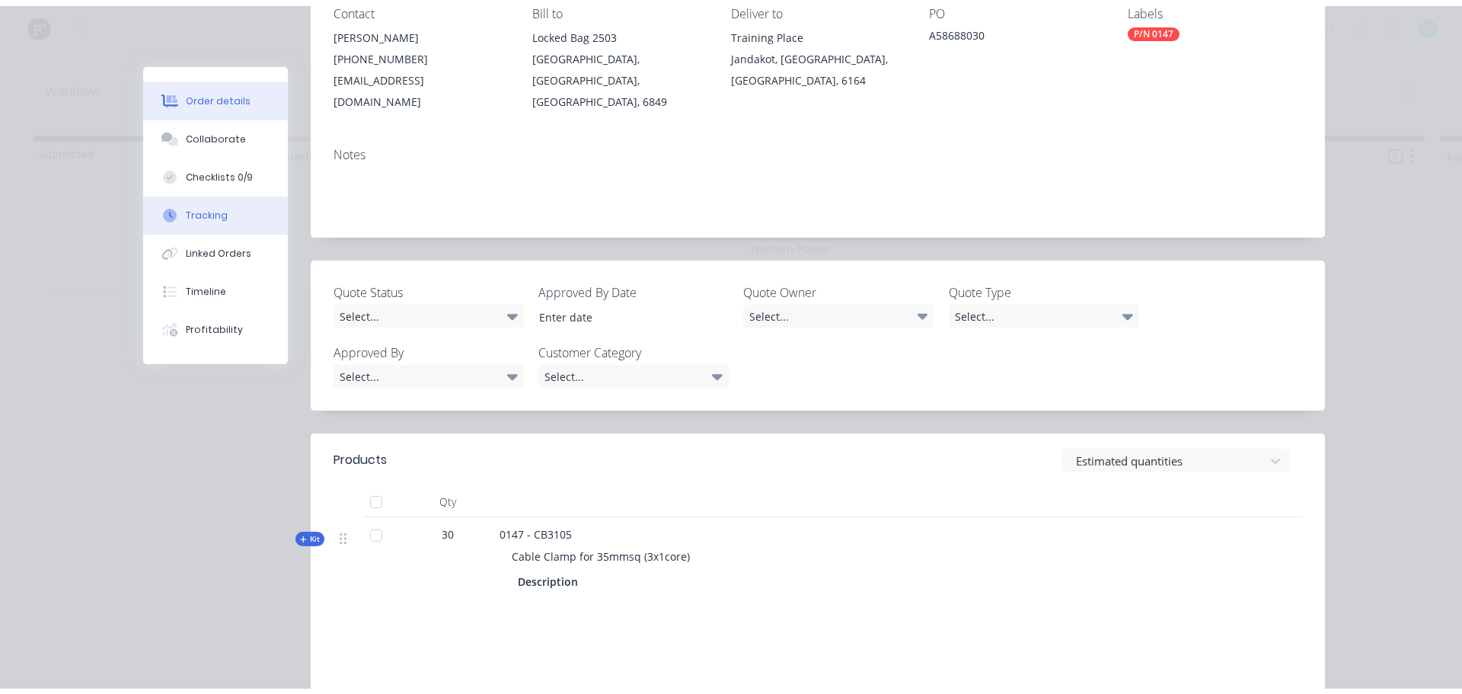
scroll to position [0, 0]
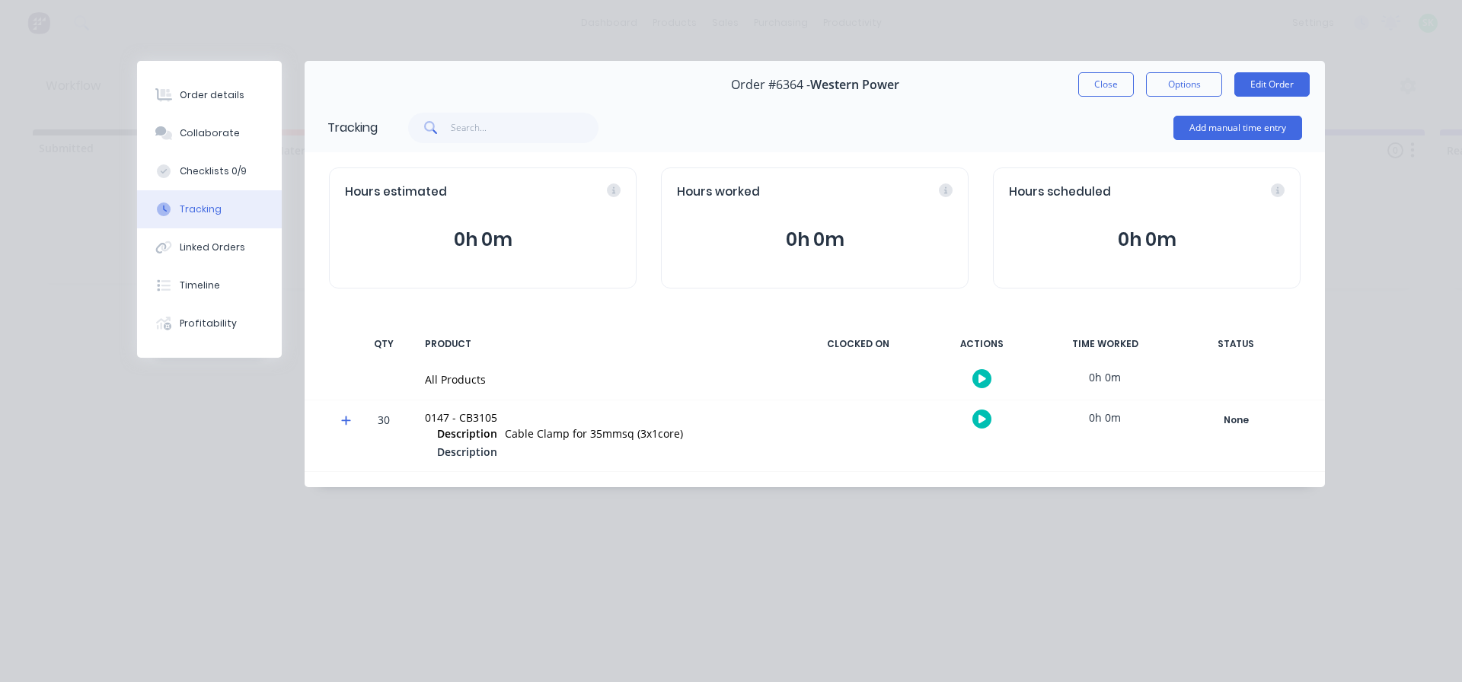
click at [989, 380] on button "button" at bounding box center [981, 378] width 19 height 19
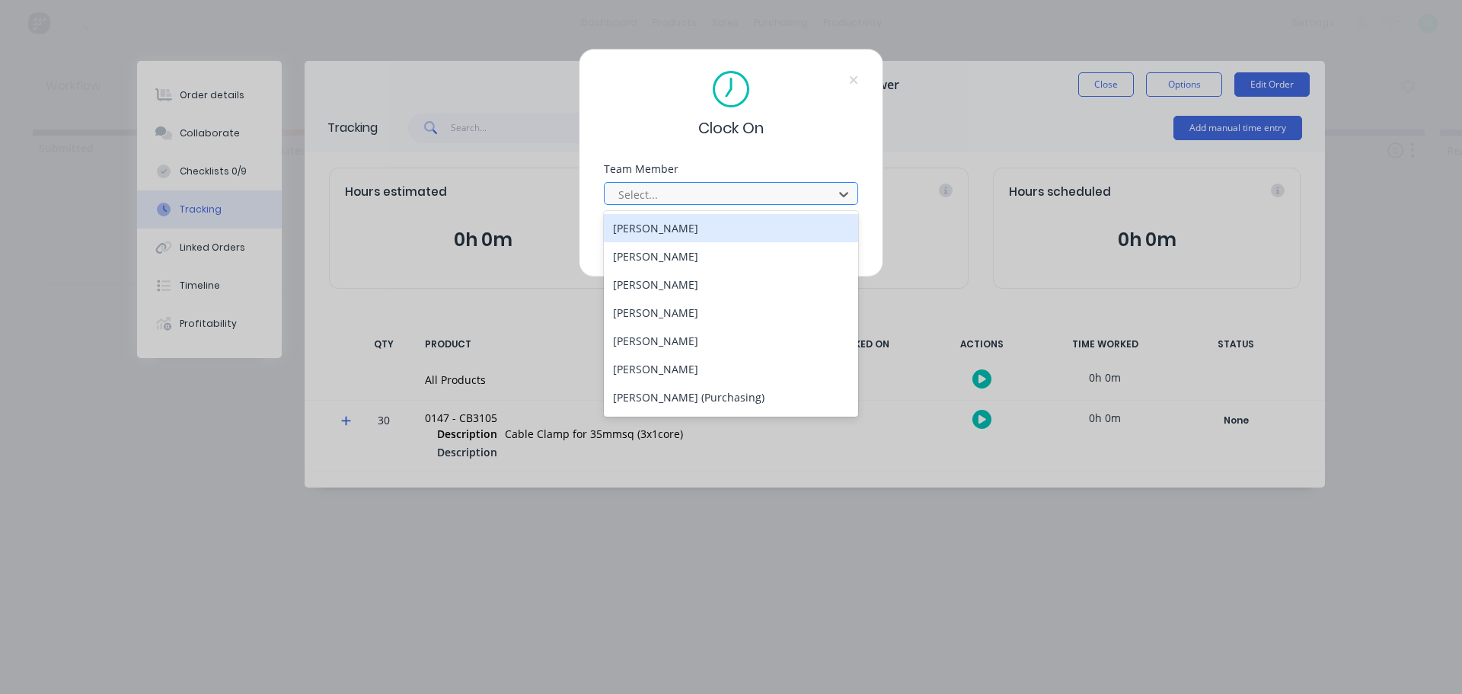
click at [735, 187] on div at bounding box center [721, 194] width 209 height 19
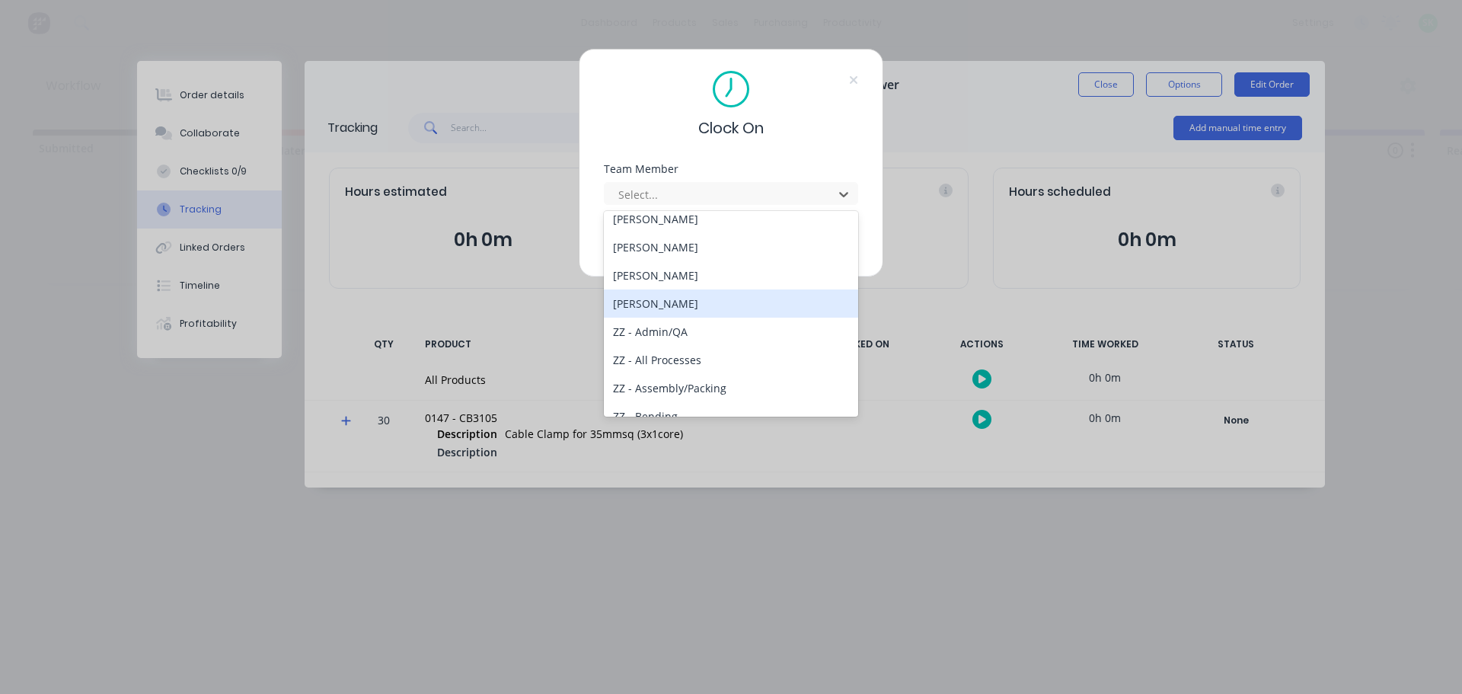
click at [697, 308] on div "[PERSON_NAME]" at bounding box center [731, 303] width 254 height 28
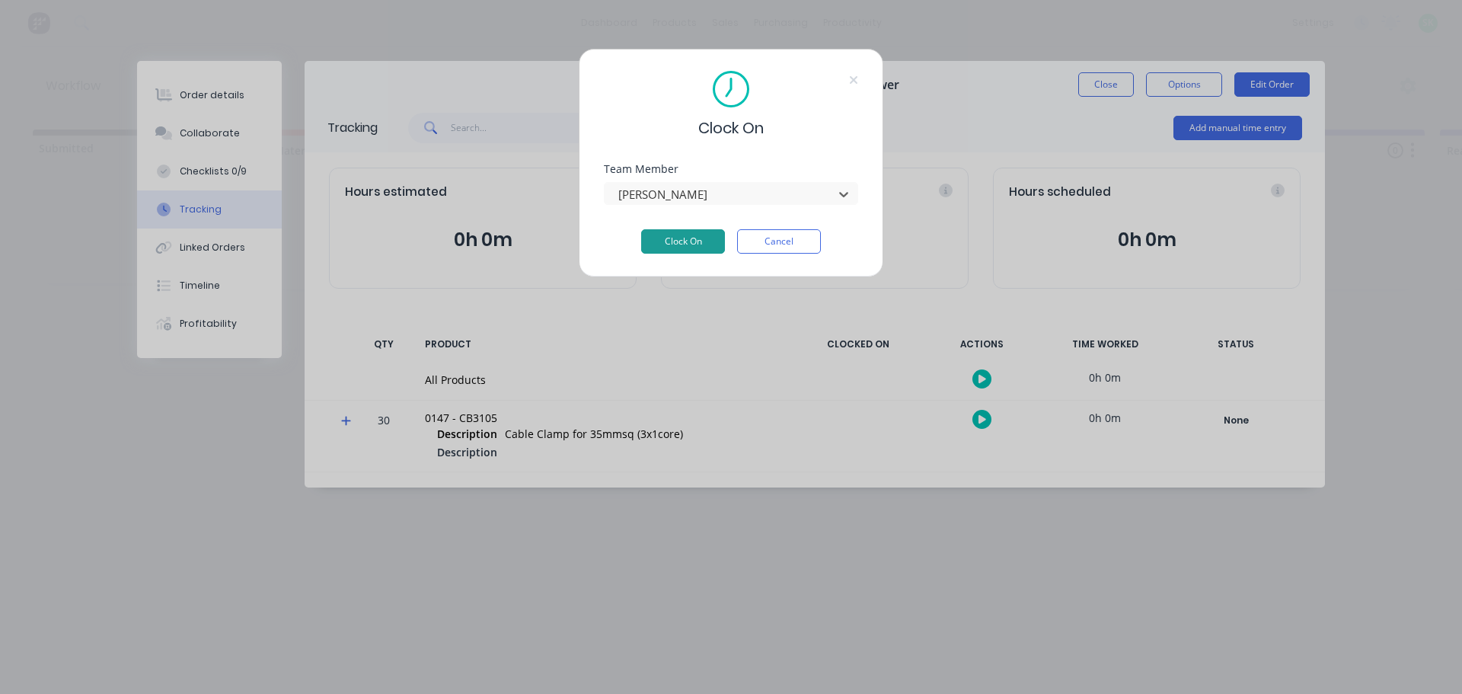
click at [677, 248] on button "Clock On" at bounding box center [683, 241] width 84 height 24
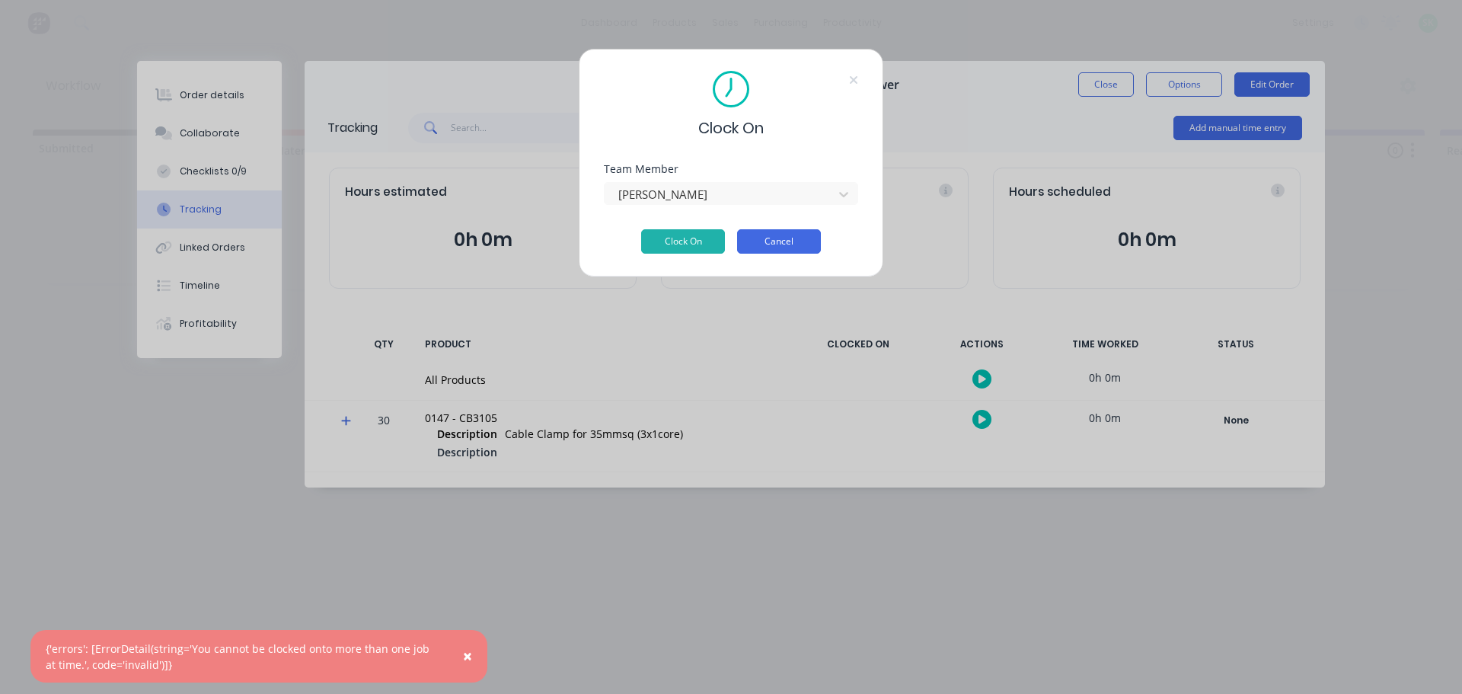
click at [774, 237] on button "Cancel" at bounding box center [779, 241] width 84 height 24
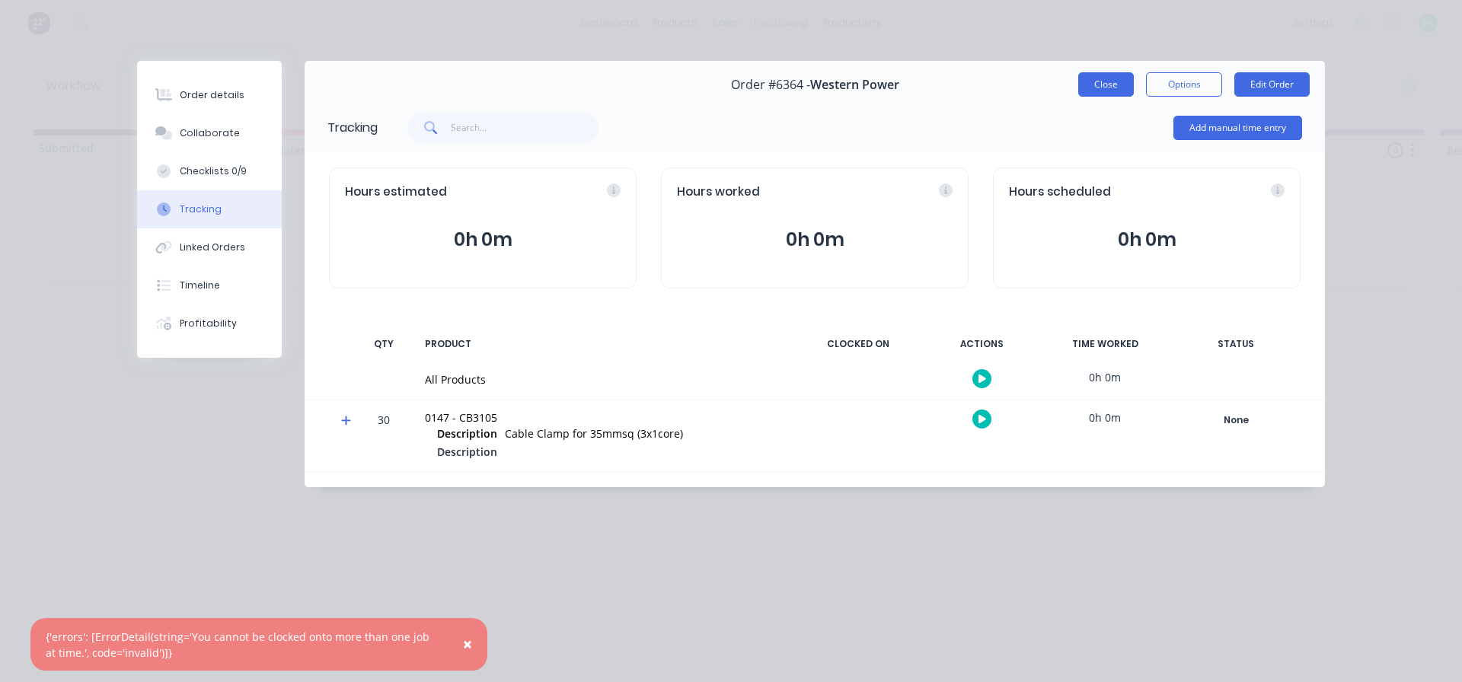
click at [1109, 91] on button "Close" at bounding box center [1106, 84] width 56 height 24
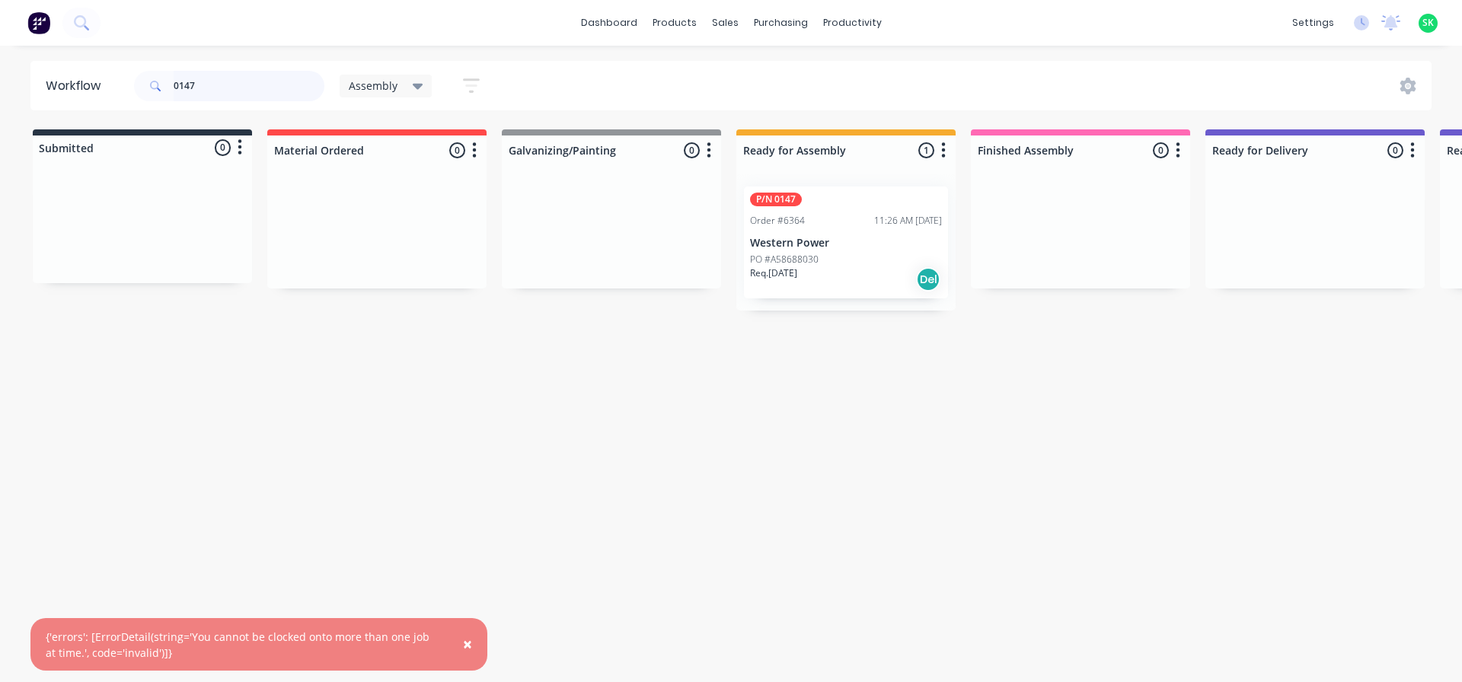
drag, startPoint x: 225, startPoint y: 88, endPoint x: 81, endPoint y: 78, distance: 145.0
click at [85, 79] on header "Workflow 0147 Assembly Save new view None edit Assembly (Default) edit Fabricat…" at bounding box center [731, 85] width 1402 height 49
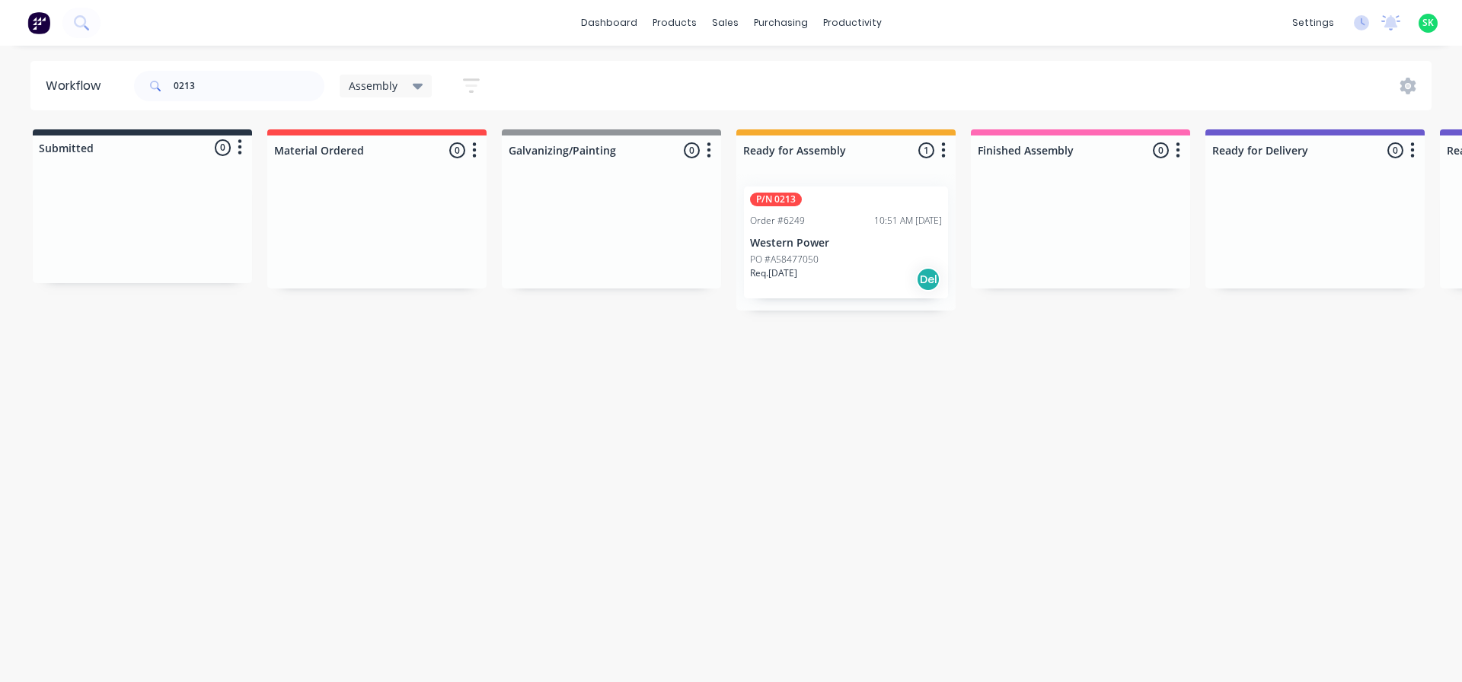
click at [793, 247] on p "Western Power" at bounding box center [846, 243] width 192 height 13
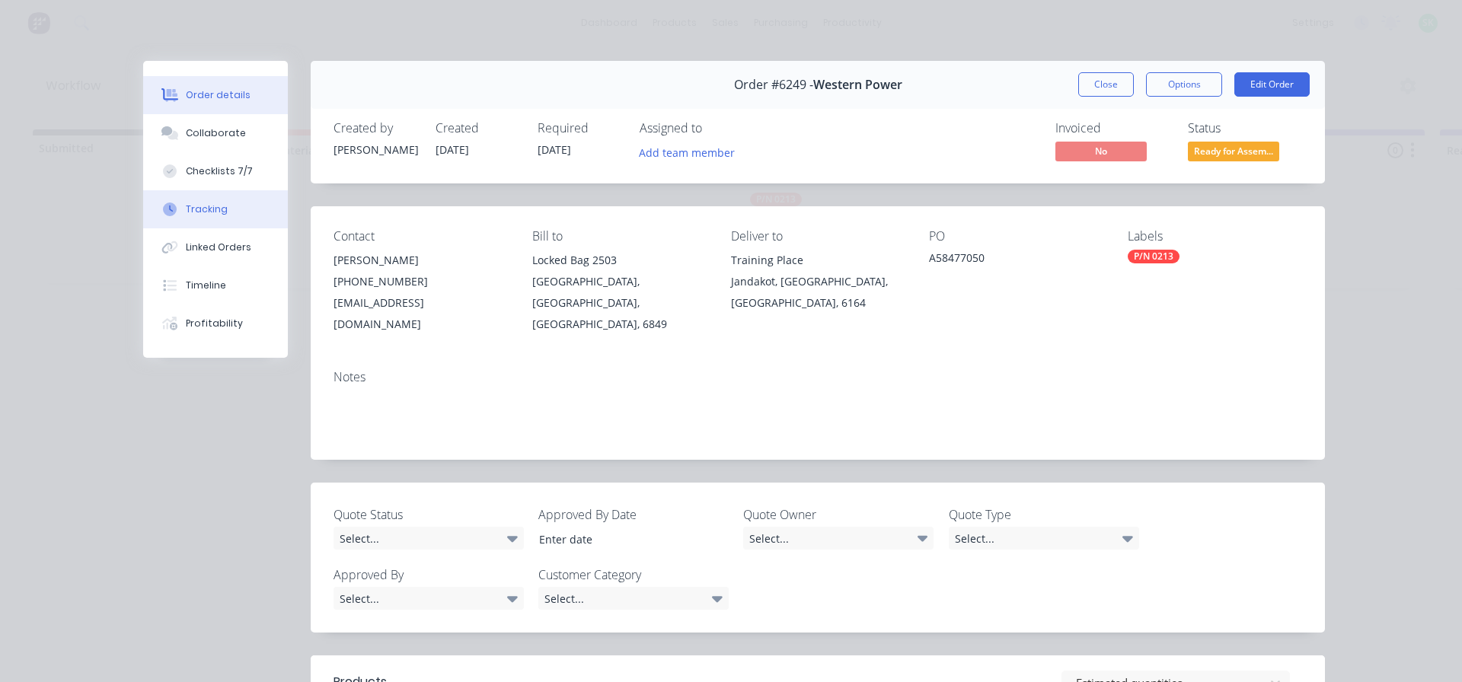
click at [192, 206] on div "Tracking" at bounding box center [207, 210] width 42 height 14
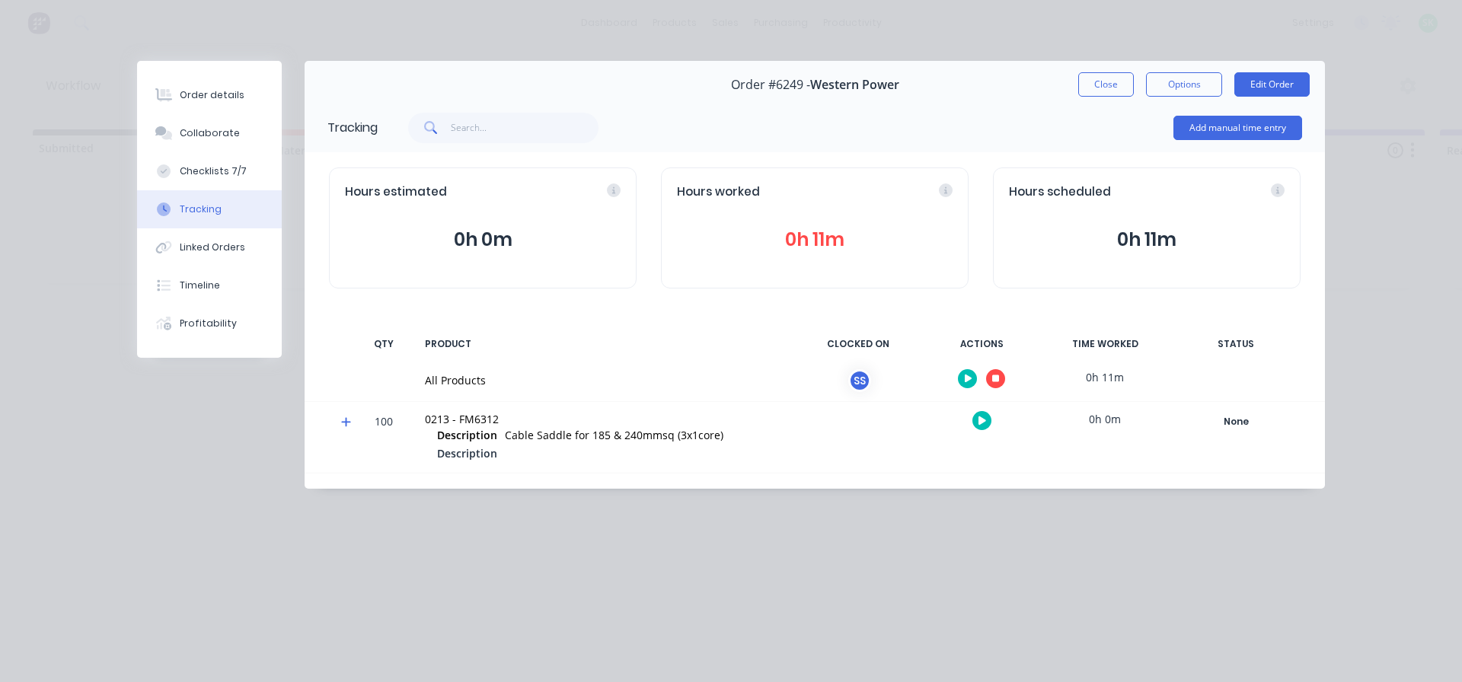
click at [999, 378] on icon "button" at bounding box center [996, 379] width 8 height 8
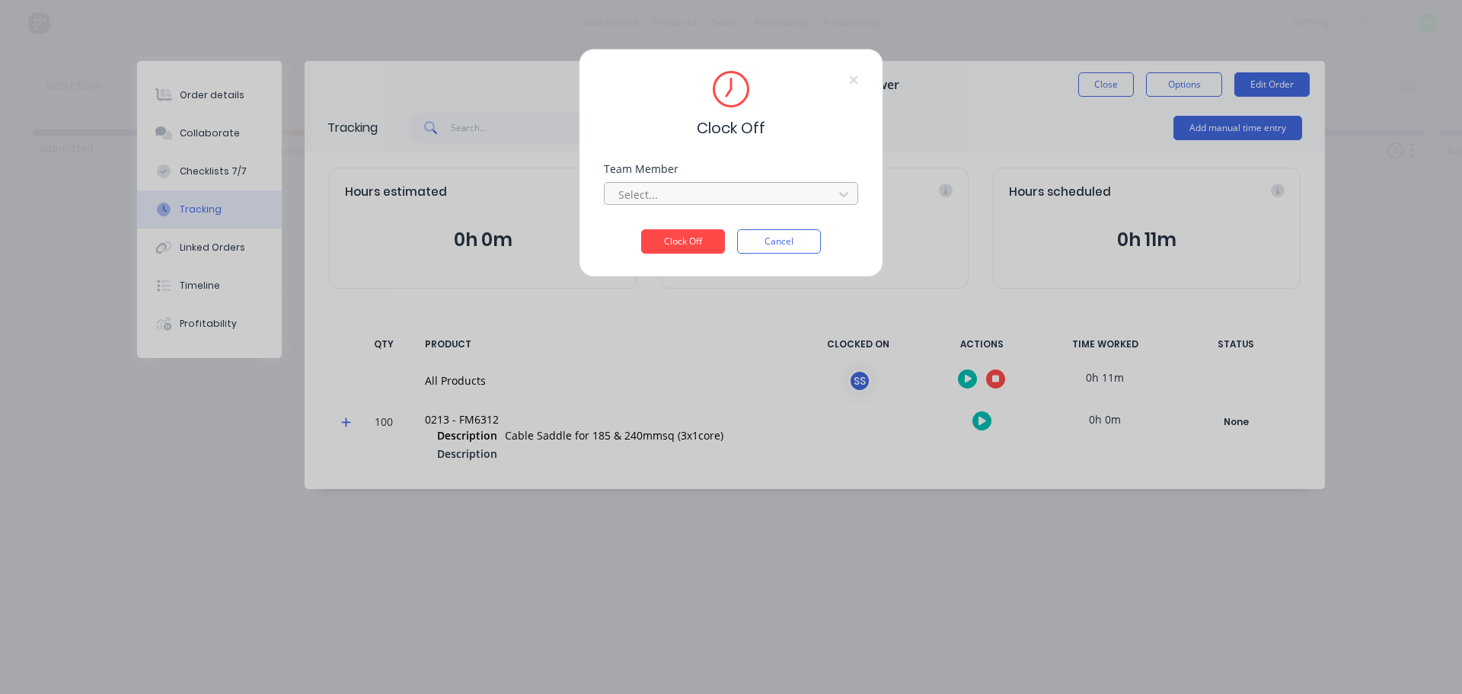
click at [815, 197] on div at bounding box center [721, 194] width 209 height 19
click at [671, 228] on div "[PERSON_NAME]" at bounding box center [731, 228] width 254 height 28
click at [674, 240] on button "Clock Off" at bounding box center [683, 241] width 84 height 24
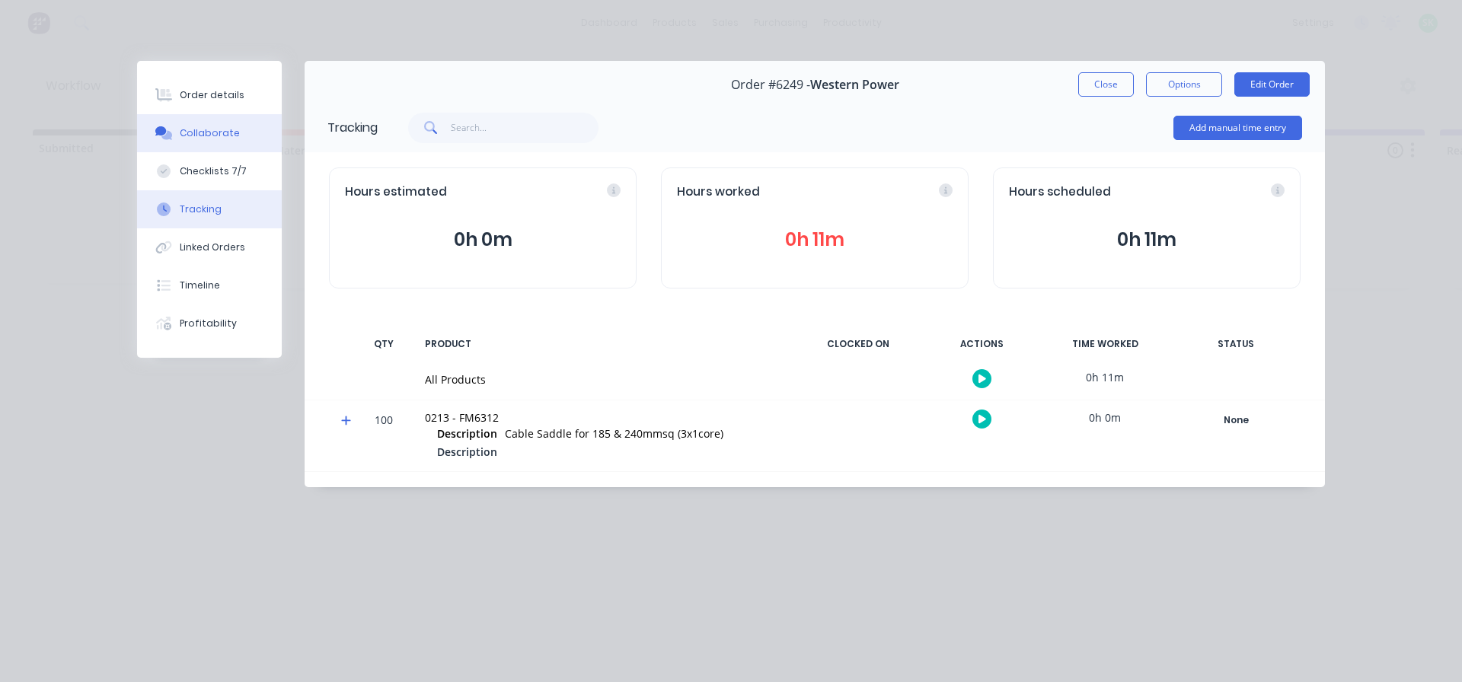
click at [201, 133] on div "Collaborate" at bounding box center [210, 133] width 60 height 14
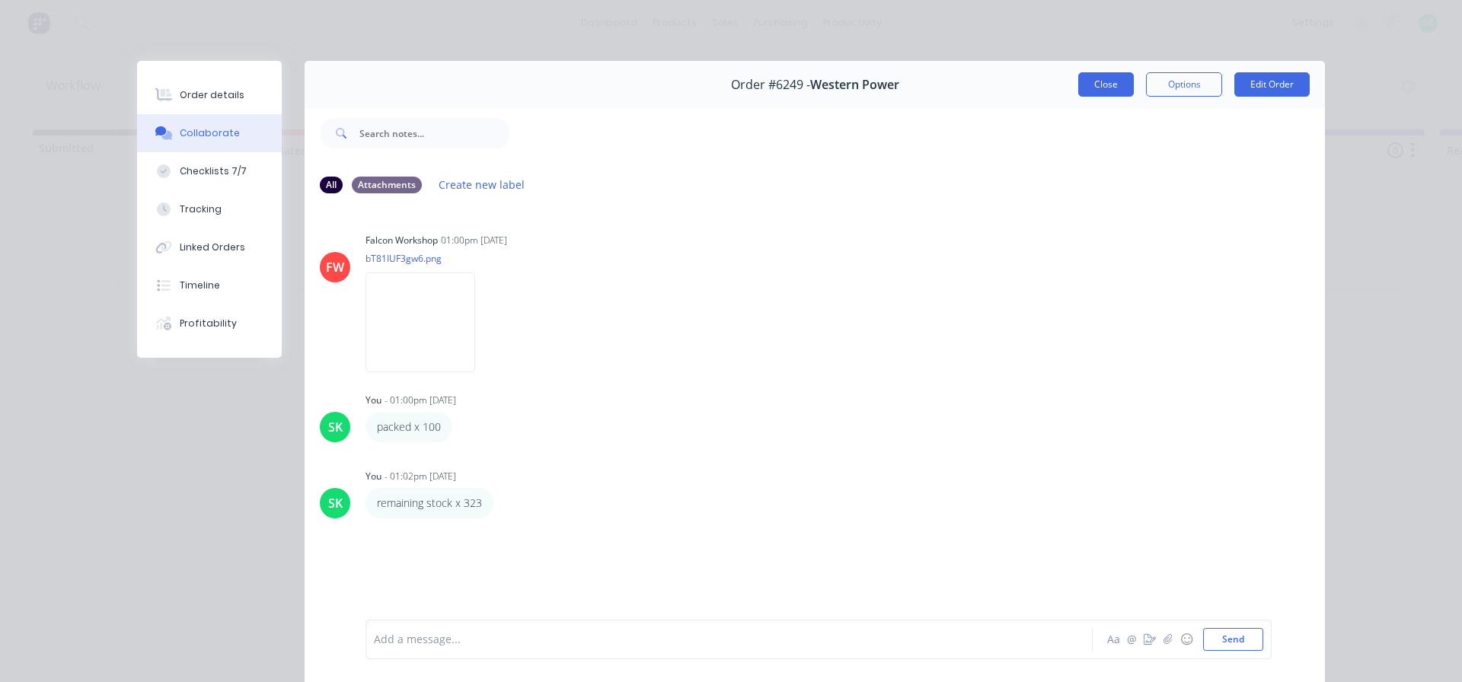
click at [1084, 82] on button "Close" at bounding box center [1106, 84] width 56 height 24
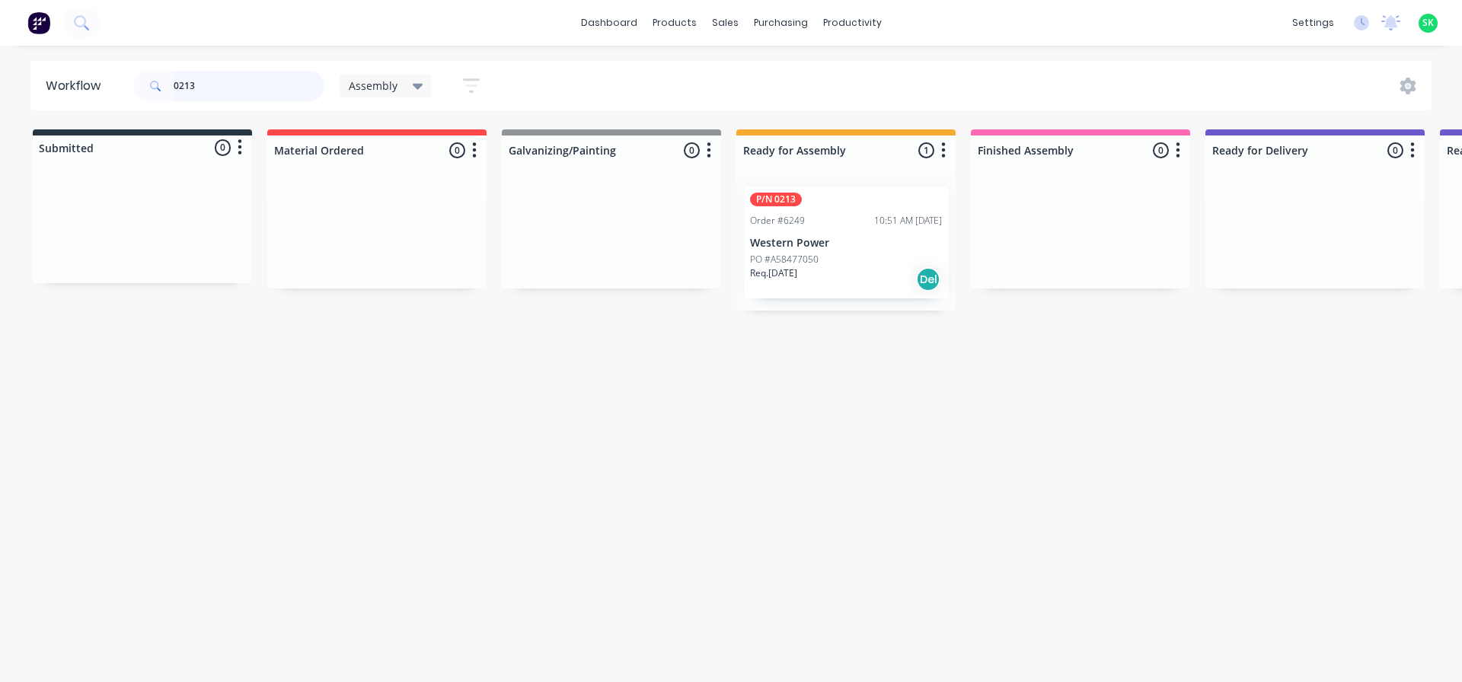
drag, startPoint x: 206, startPoint y: 75, endPoint x: 104, endPoint y: 78, distance: 102.1
click at [104, 78] on header "Workflow 0213 Assembly Save new view None edit Assembly (Default) edit Fabricat…" at bounding box center [731, 85] width 1402 height 49
type input "0147"
click at [825, 244] on p "Western Power" at bounding box center [846, 243] width 192 height 13
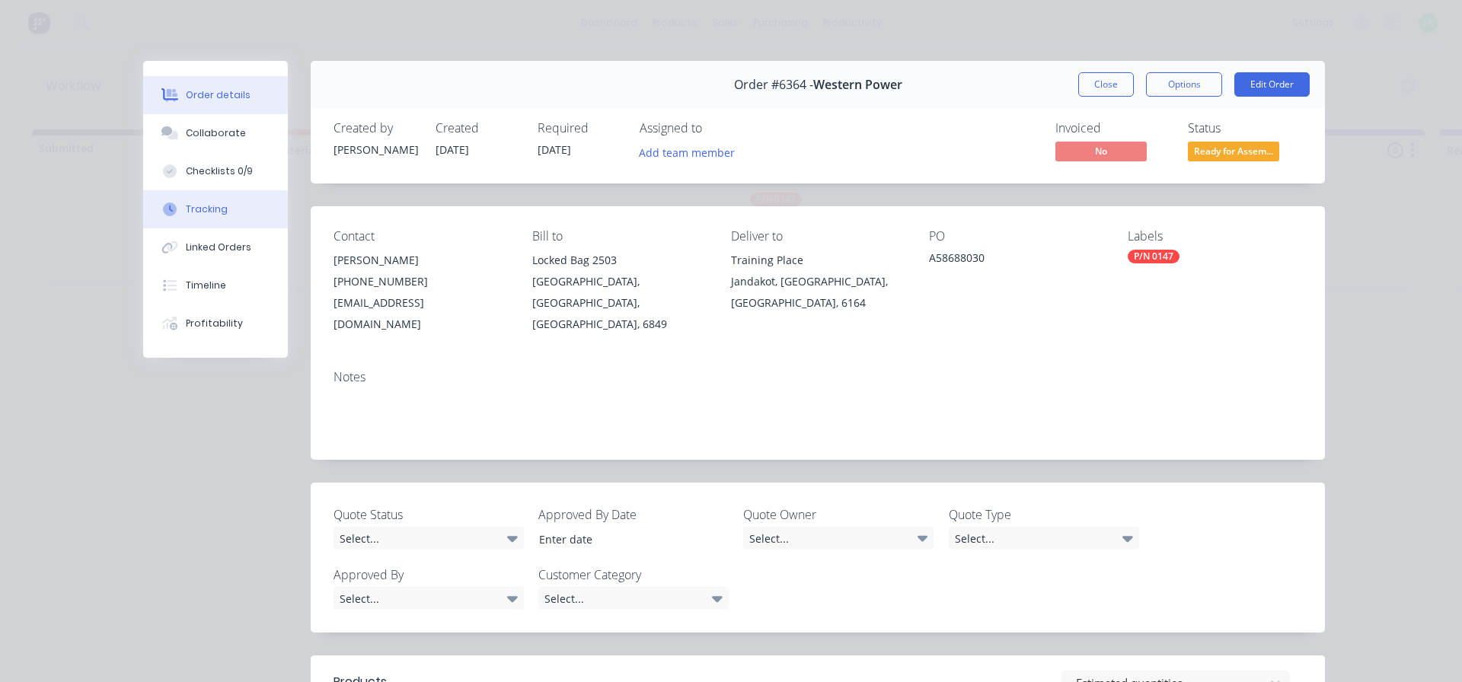
drag, startPoint x: 203, startPoint y: 202, endPoint x: 220, endPoint y: 202, distance: 16.8
click at [205, 202] on button "Tracking" at bounding box center [215, 209] width 145 height 38
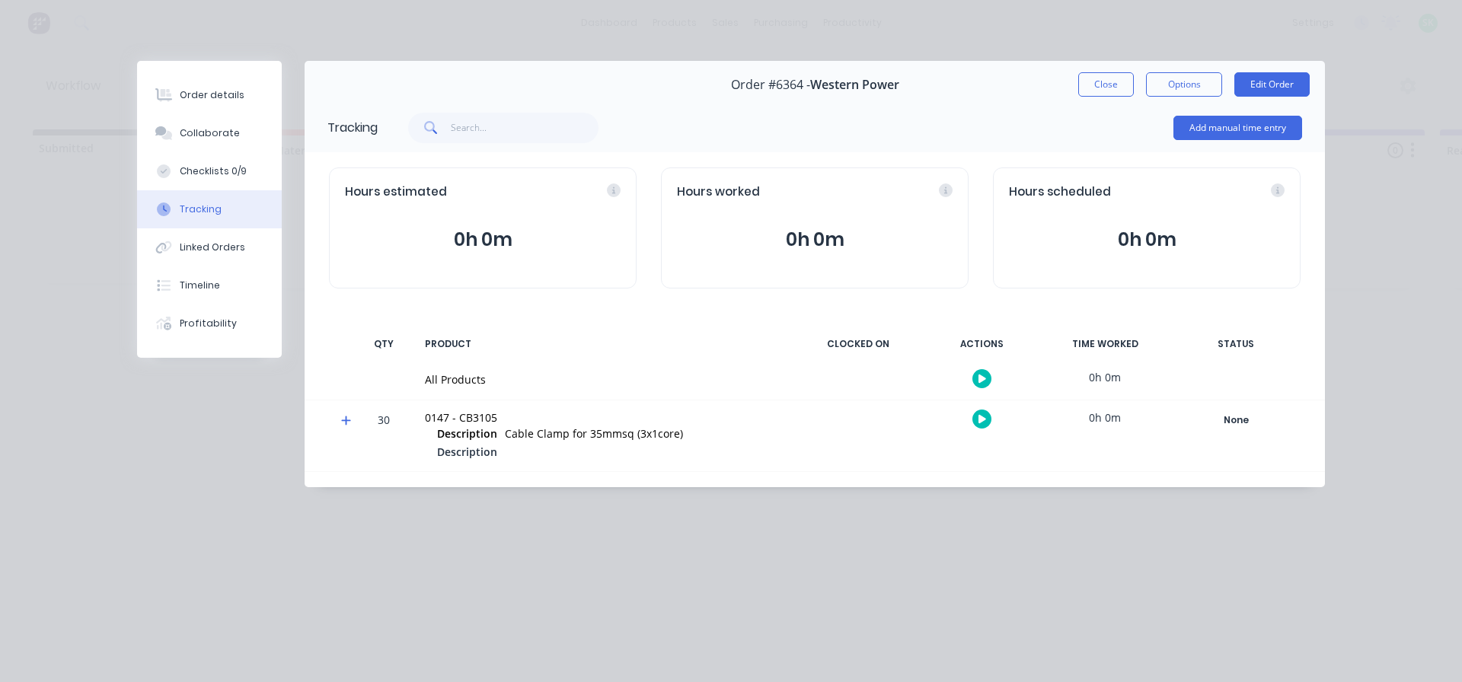
click at [976, 376] on button "button" at bounding box center [981, 378] width 19 height 19
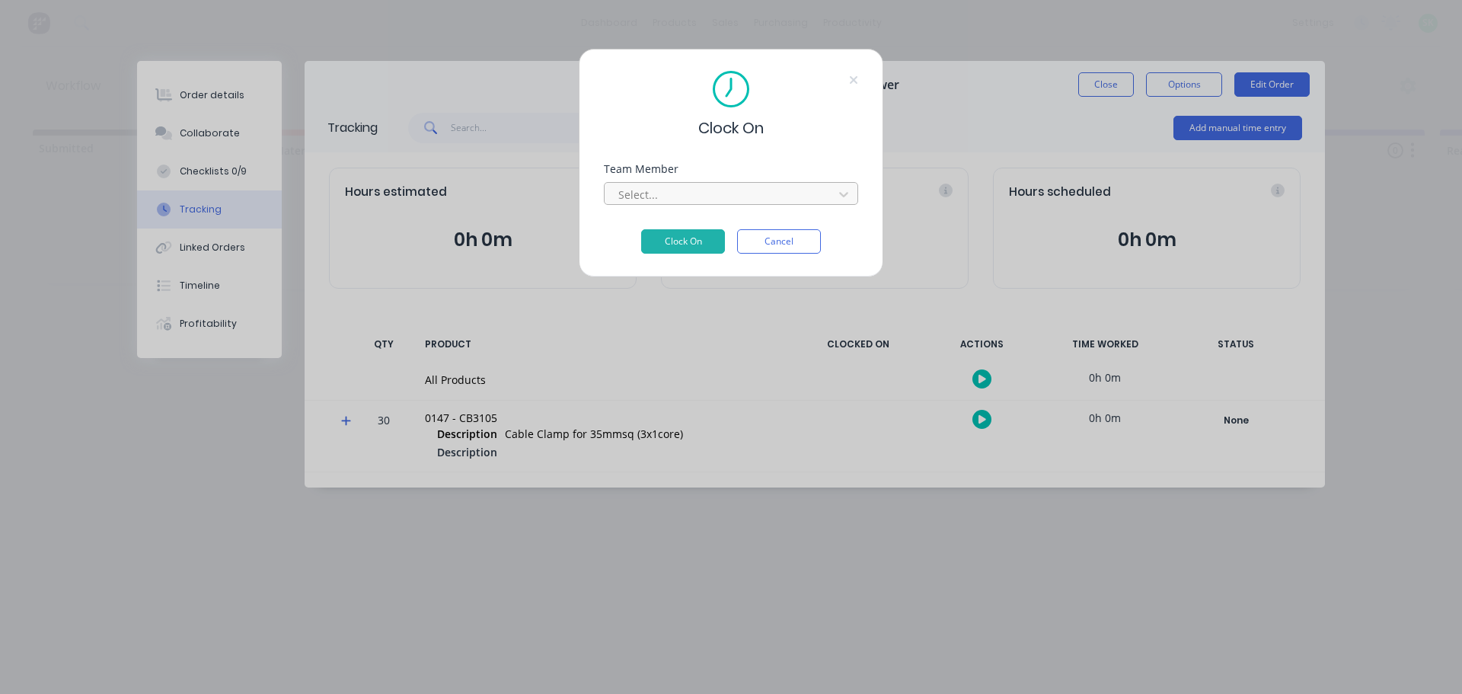
click at [801, 193] on div at bounding box center [721, 194] width 209 height 19
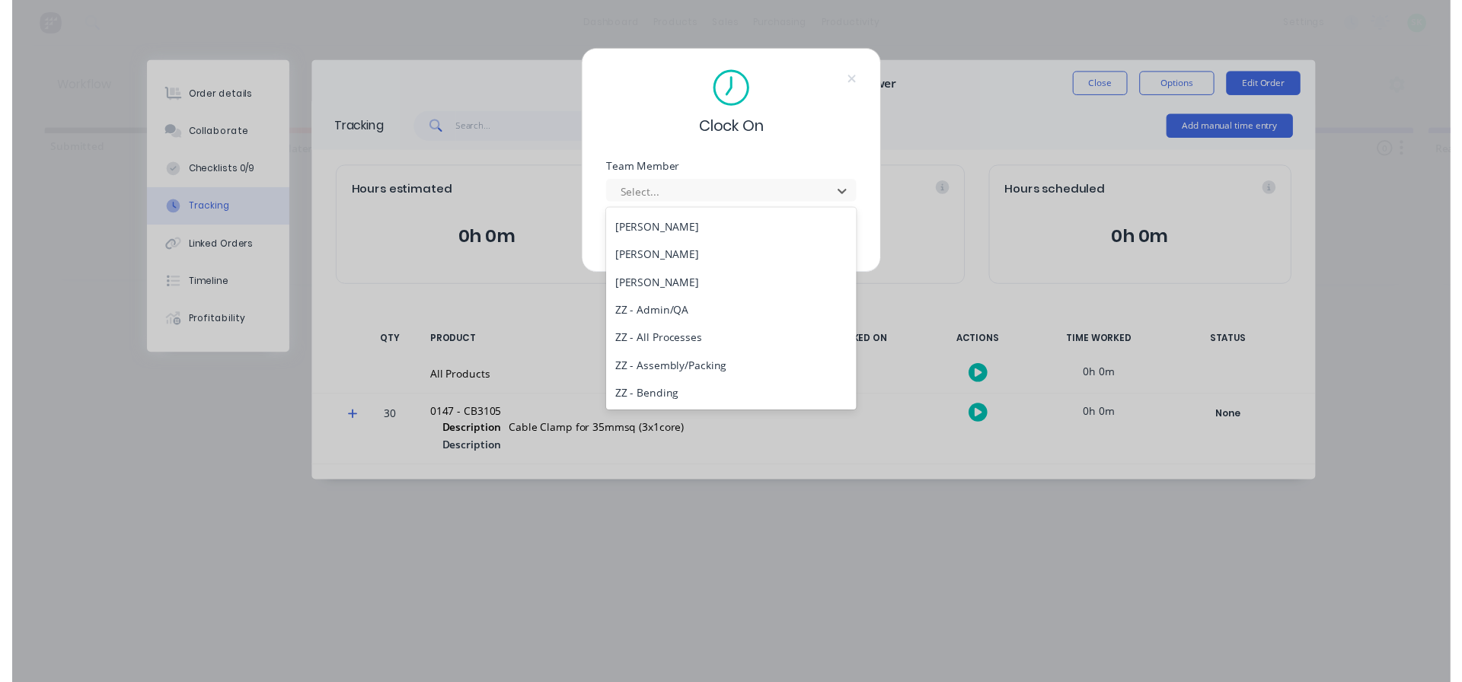
scroll to position [609, 0]
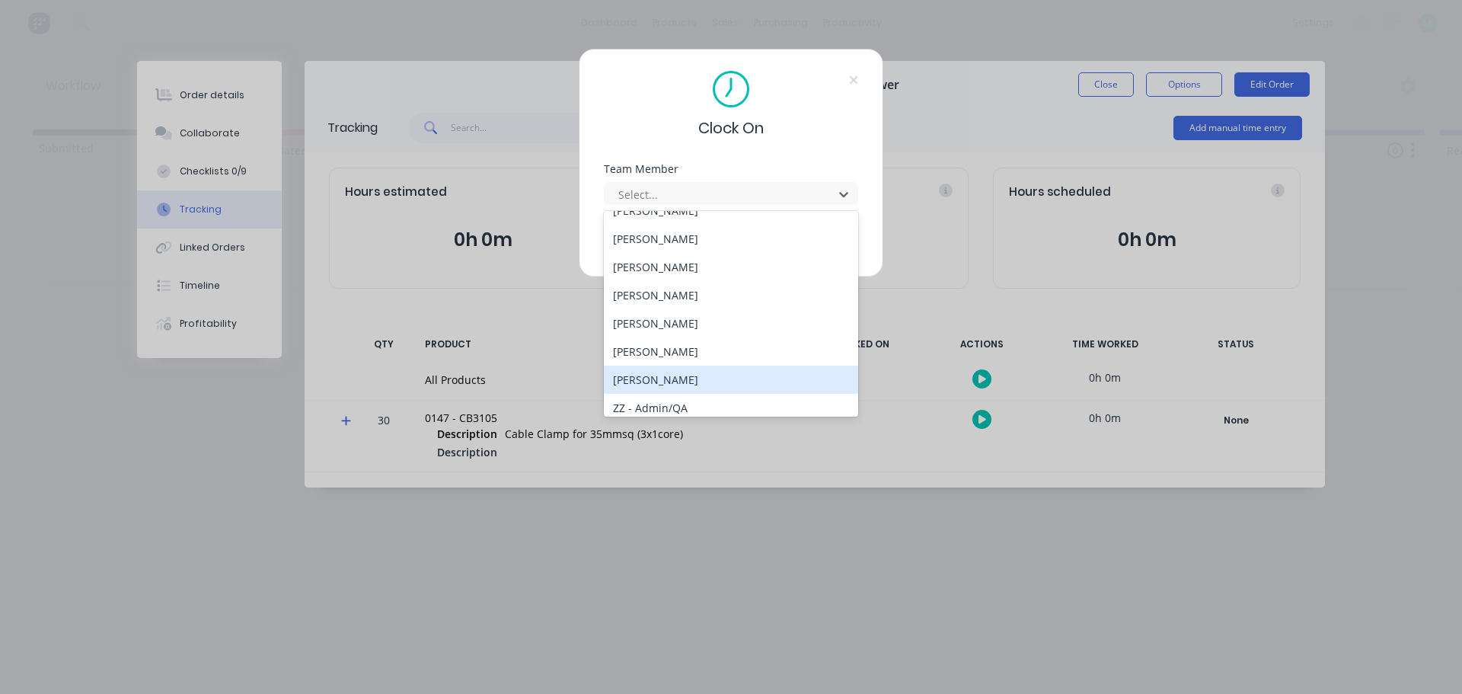
click at [707, 374] on div "[PERSON_NAME]" at bounding box center [731, 379] width 254 height 28
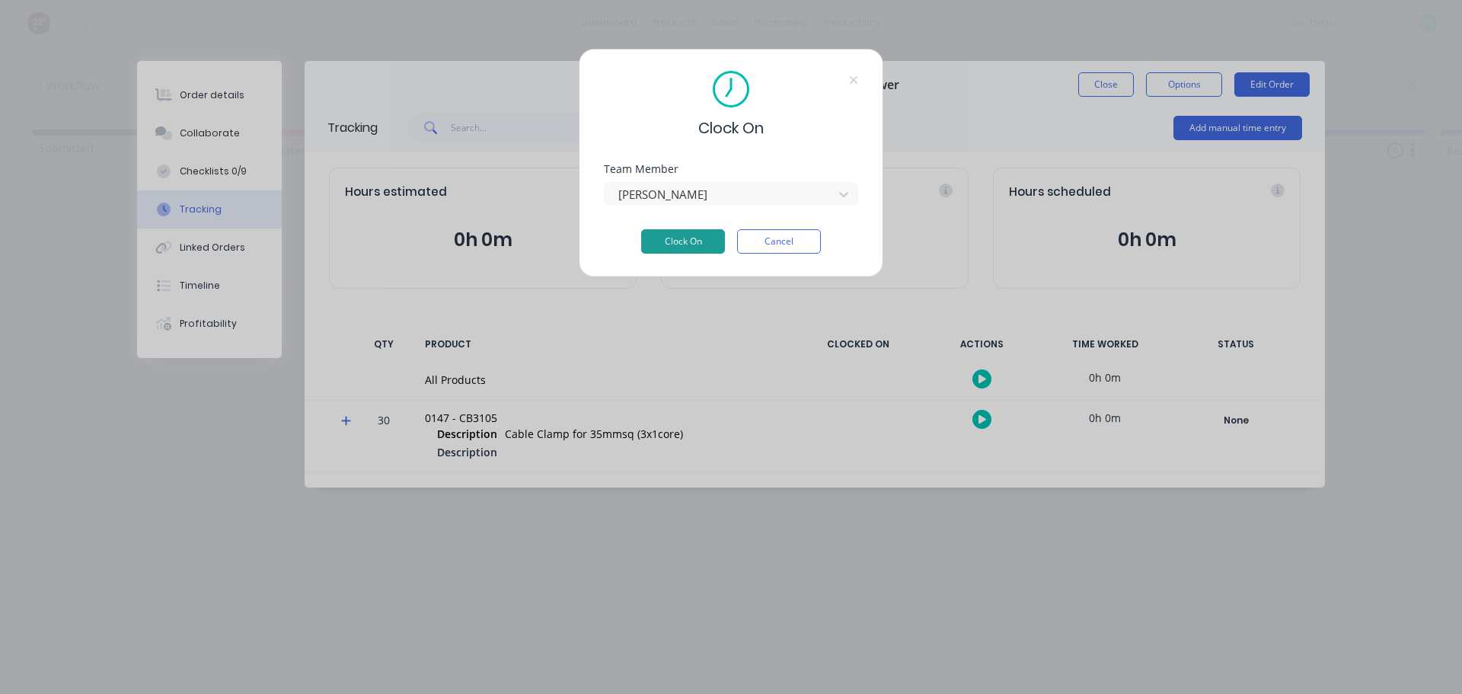
click at [696, 238] on button "Clock On" at bounding box center [683, 241] width 84 height 24
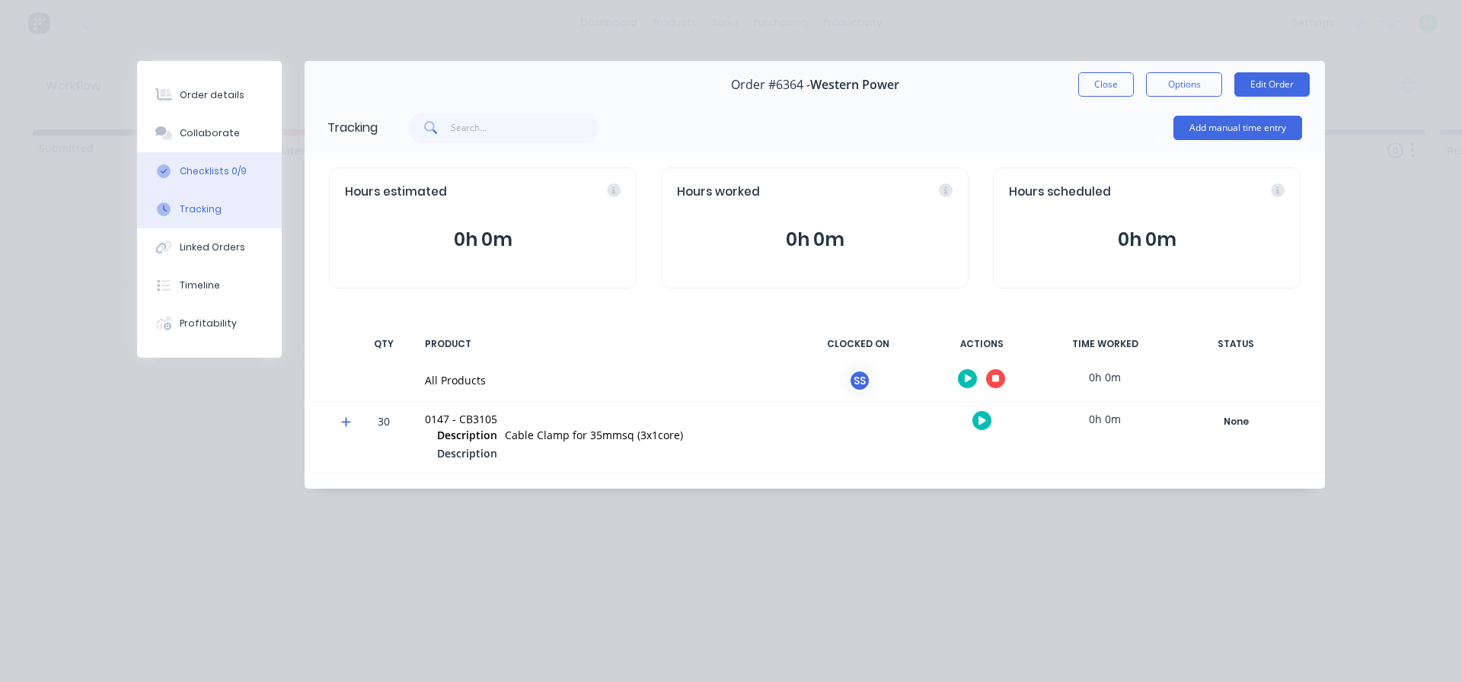
click at [219, 169] on div "Checklists 0/9" at bounding box center [213, 171] width 67 height 14
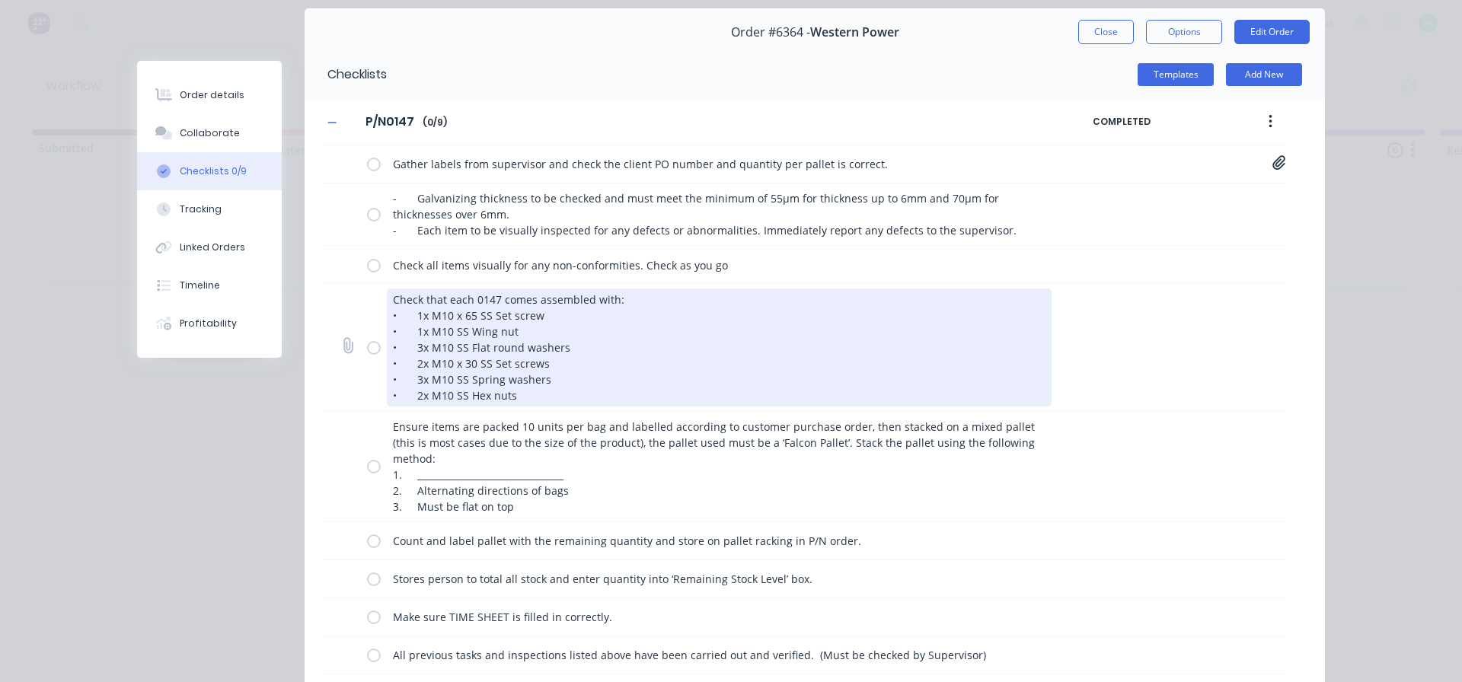
scroll to position [76, 0]
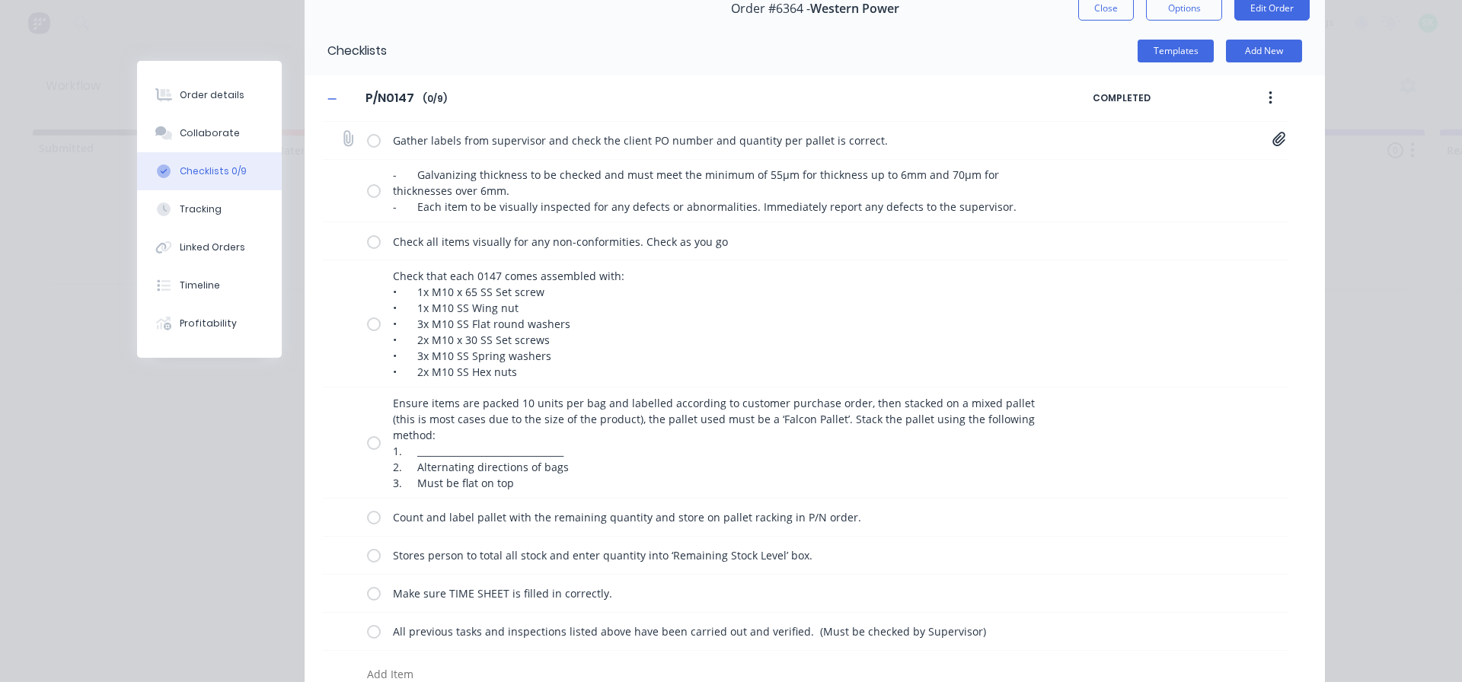
click at [368, 143] on label at bounding box center [374, 140] width 14 height 16
click at [0, 0] on input "checkbox" at bounding box center [0, 0] width 0 height 0
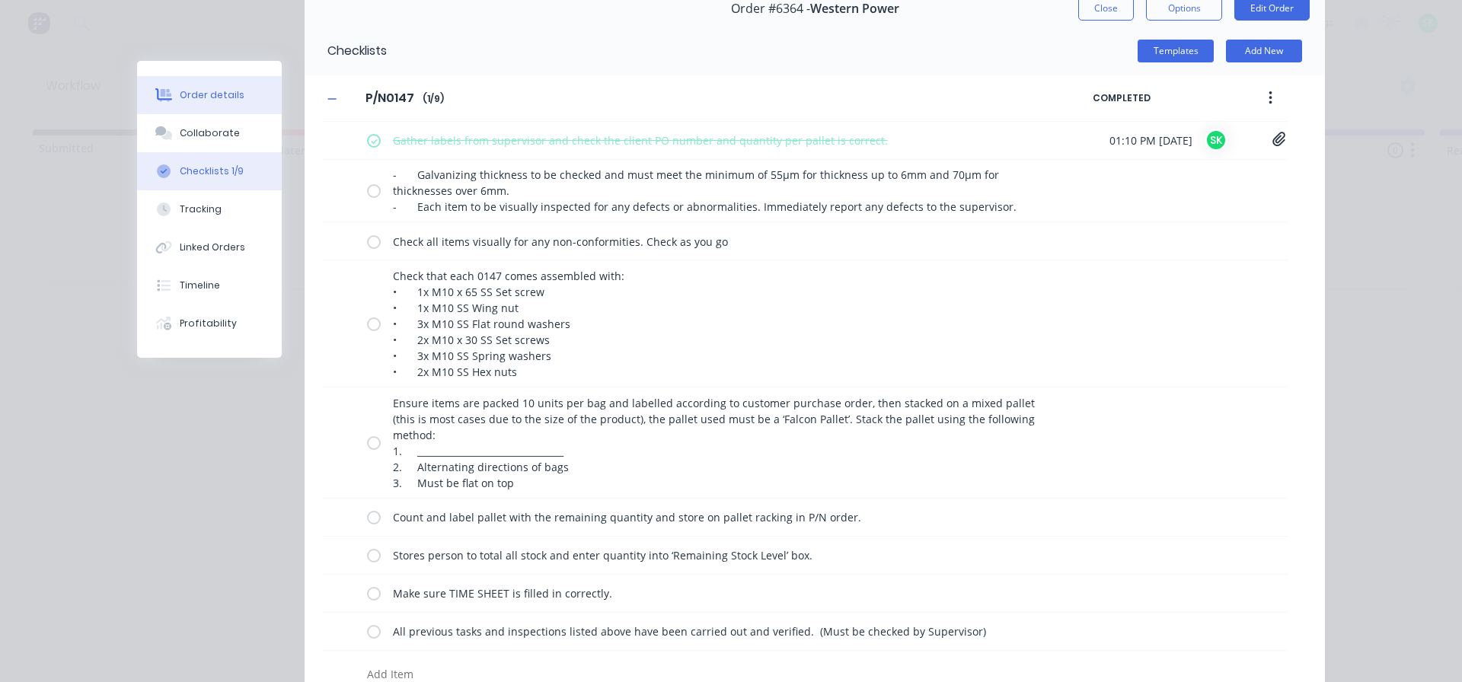
click at [238, 93] on button "Order details" at bounding box center [209, 95] width 145 height 38
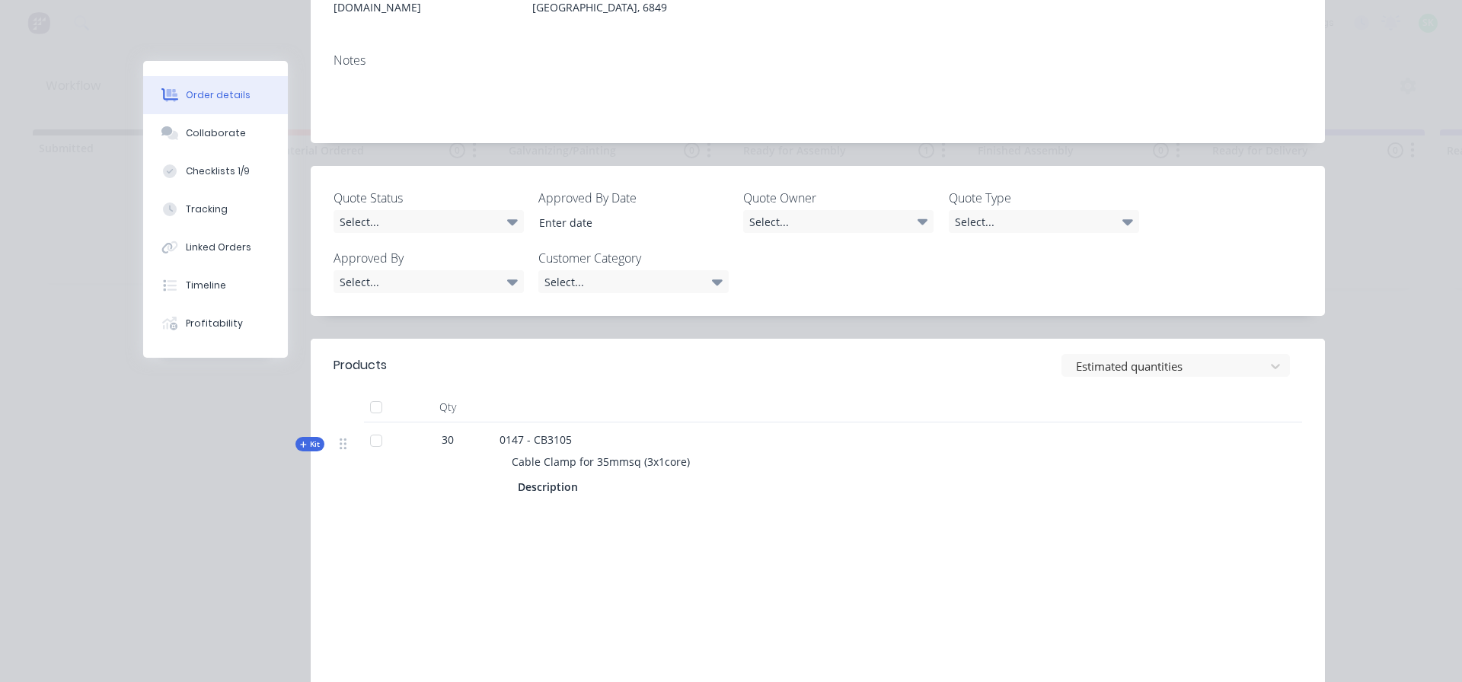
scroll to position [381, 0]
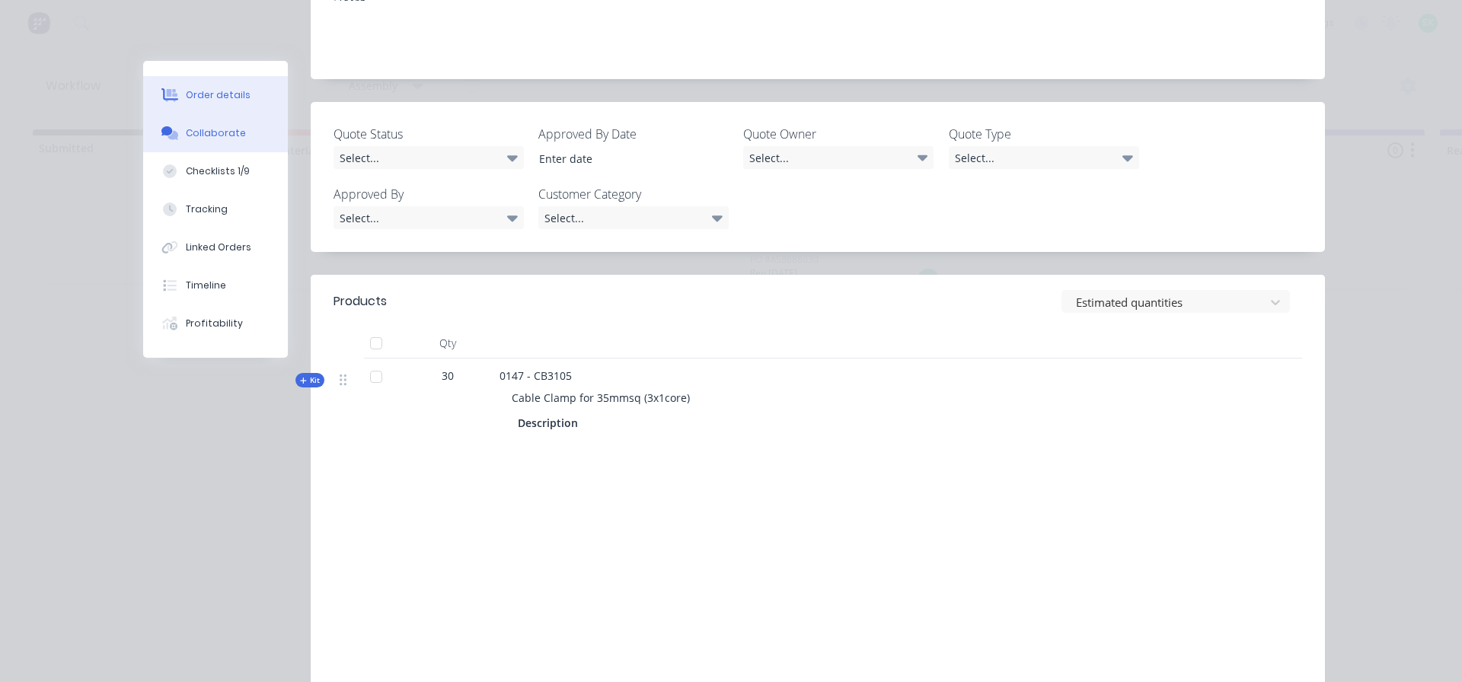
click at [210, 142] on button "Collaborate" at bounding box center [215, 133] width 145 height 38
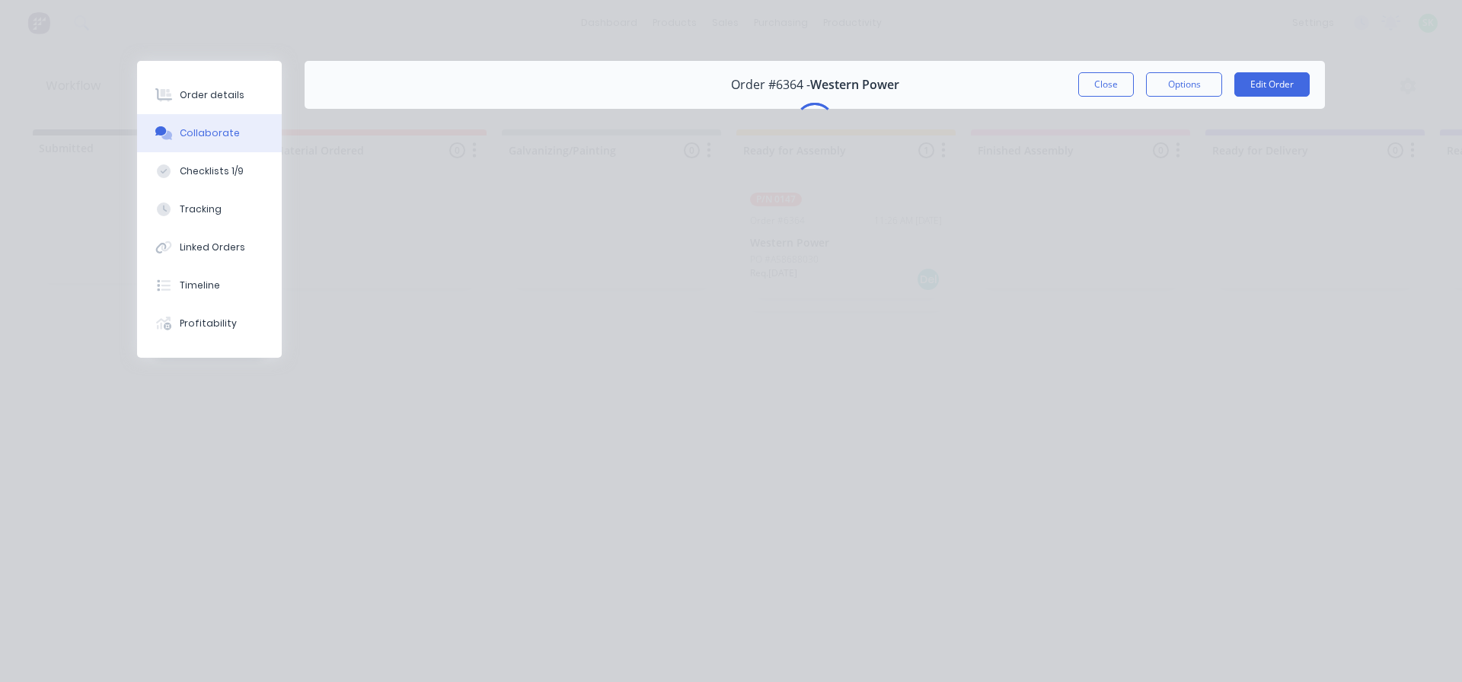
scroll to position [0, 0]
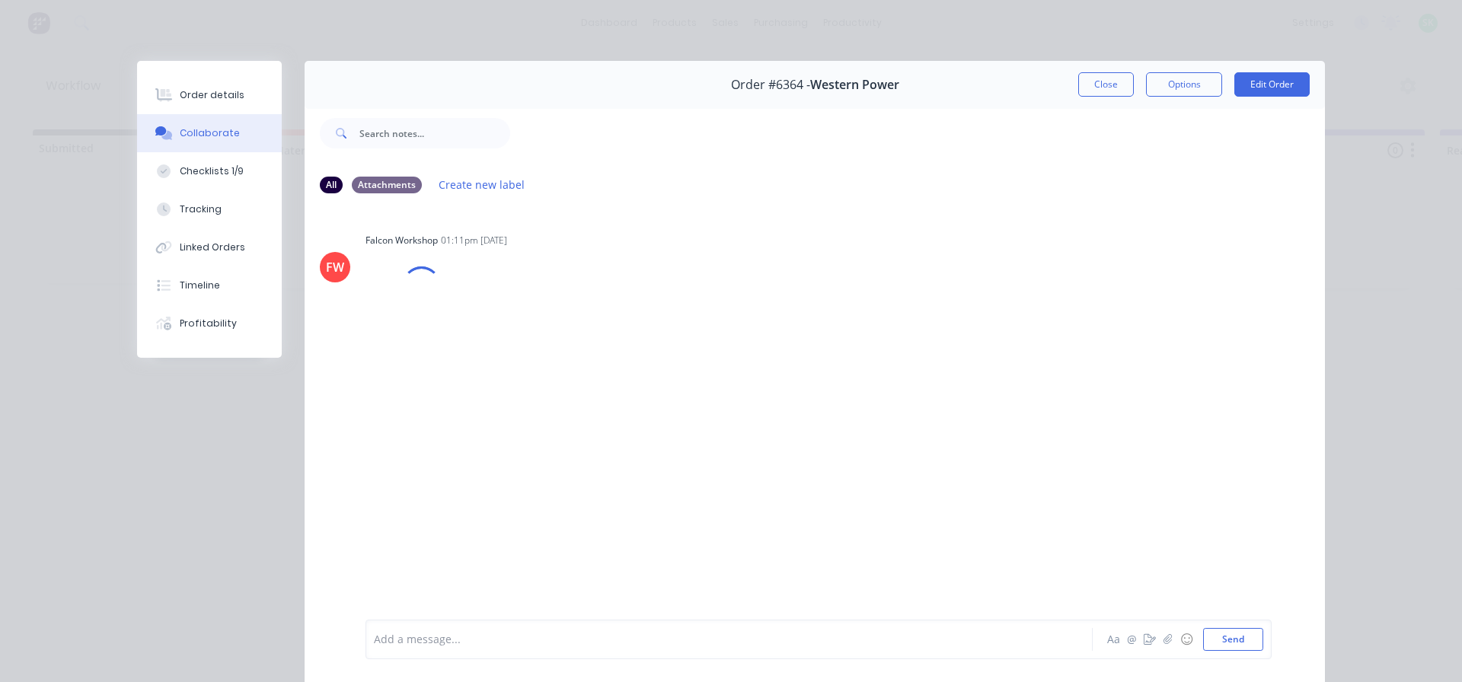
click at [422, 628] on div "Add a message..." at bounding box center [707, 639] width 667 height 23
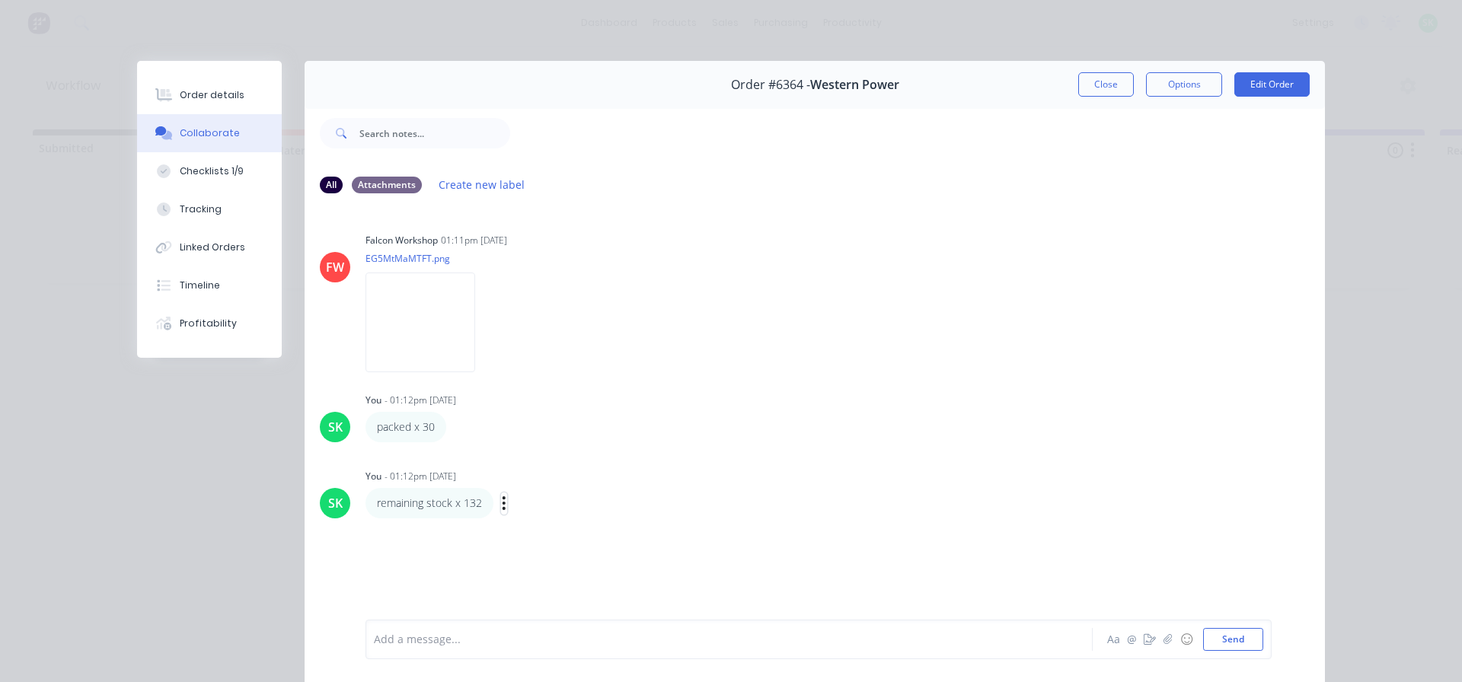
click at [502, 506] on icon "button" at bounding box center [504, 504] width 5 height 18
click at [526, 527] on button "Edit" at bounding box center [560, 531] width 96 height 25
click at [468, 640] on span "remaining stock x 132" at bounding box center [430, 640] width 111 height 14
click at [215, 169] on div "Checklists 1/9" at bounding box center [212, 171] width 64 height 14
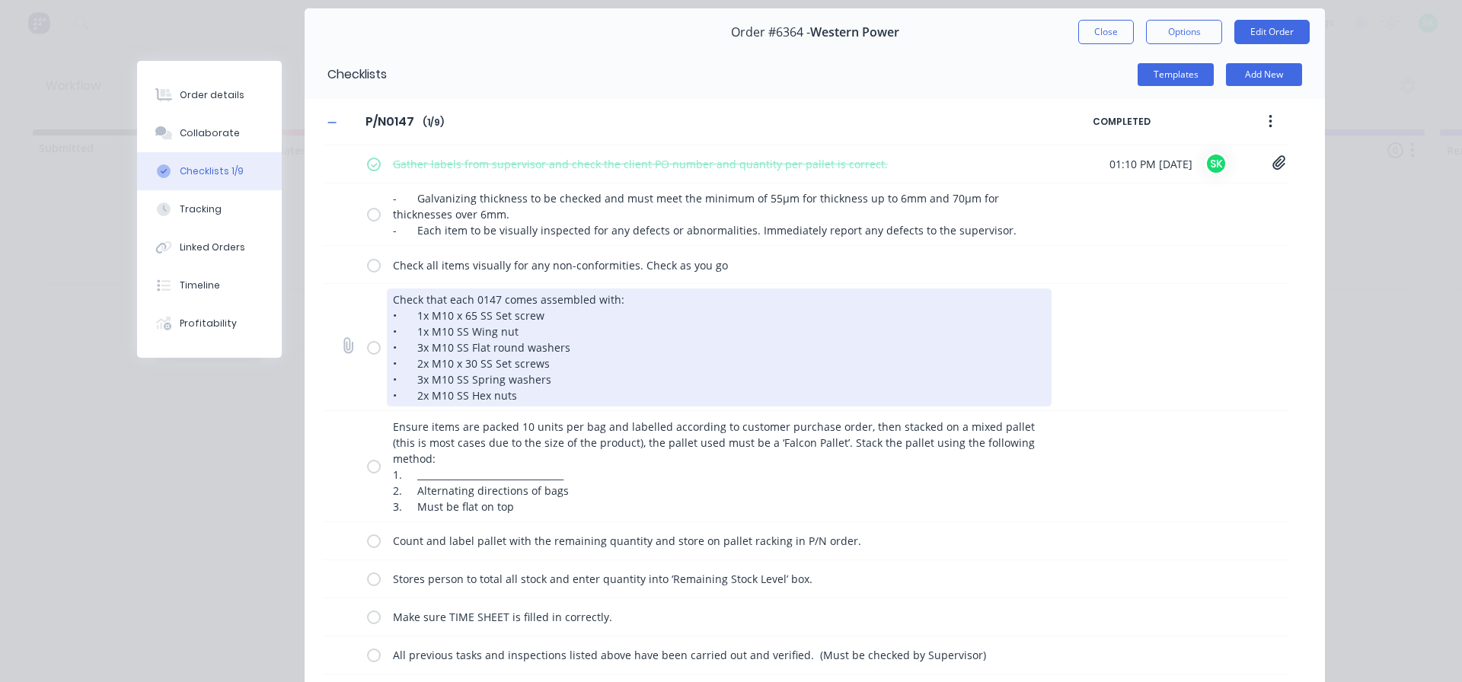
scroll to position [150, 0]
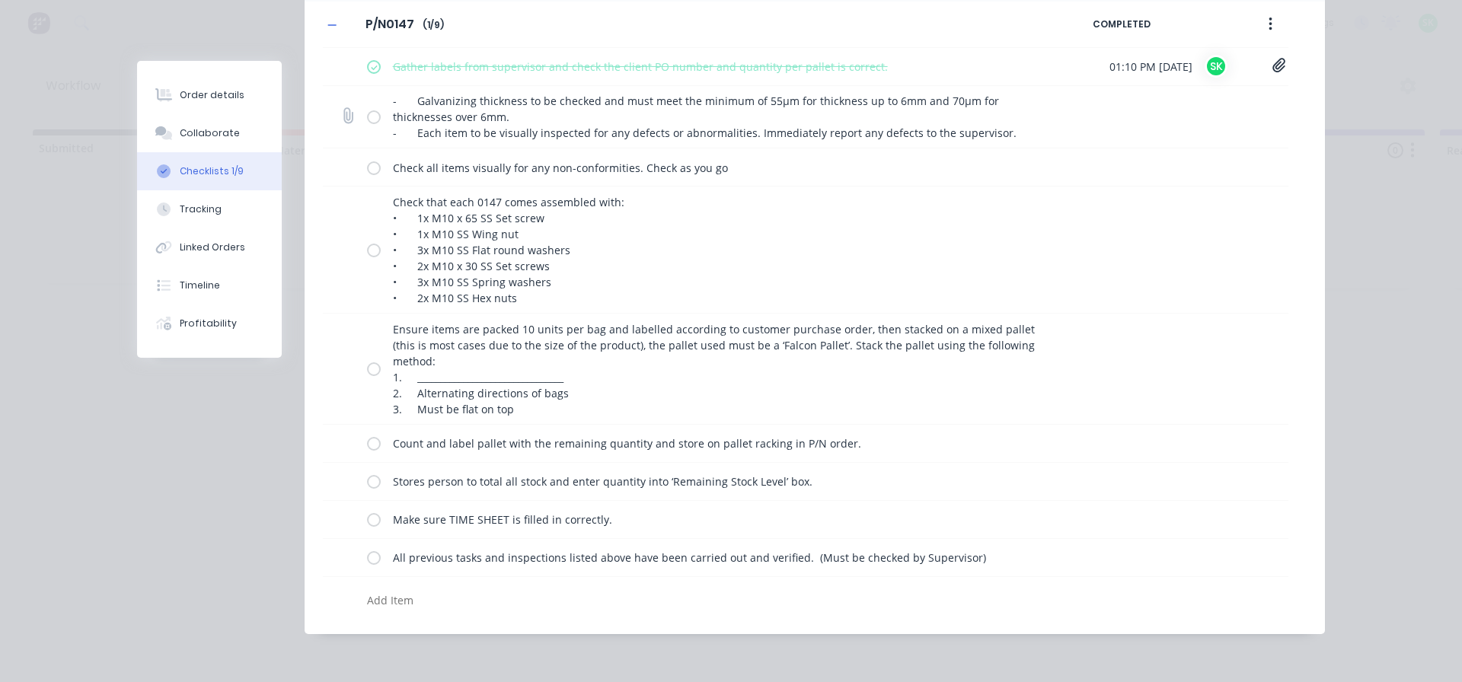
click at [367, 111] on label at bounding box center [374, 117] width 14 height 16
click at [0, 0] on input "checkbox" at bounding box center [0, 0] width 0 height 0
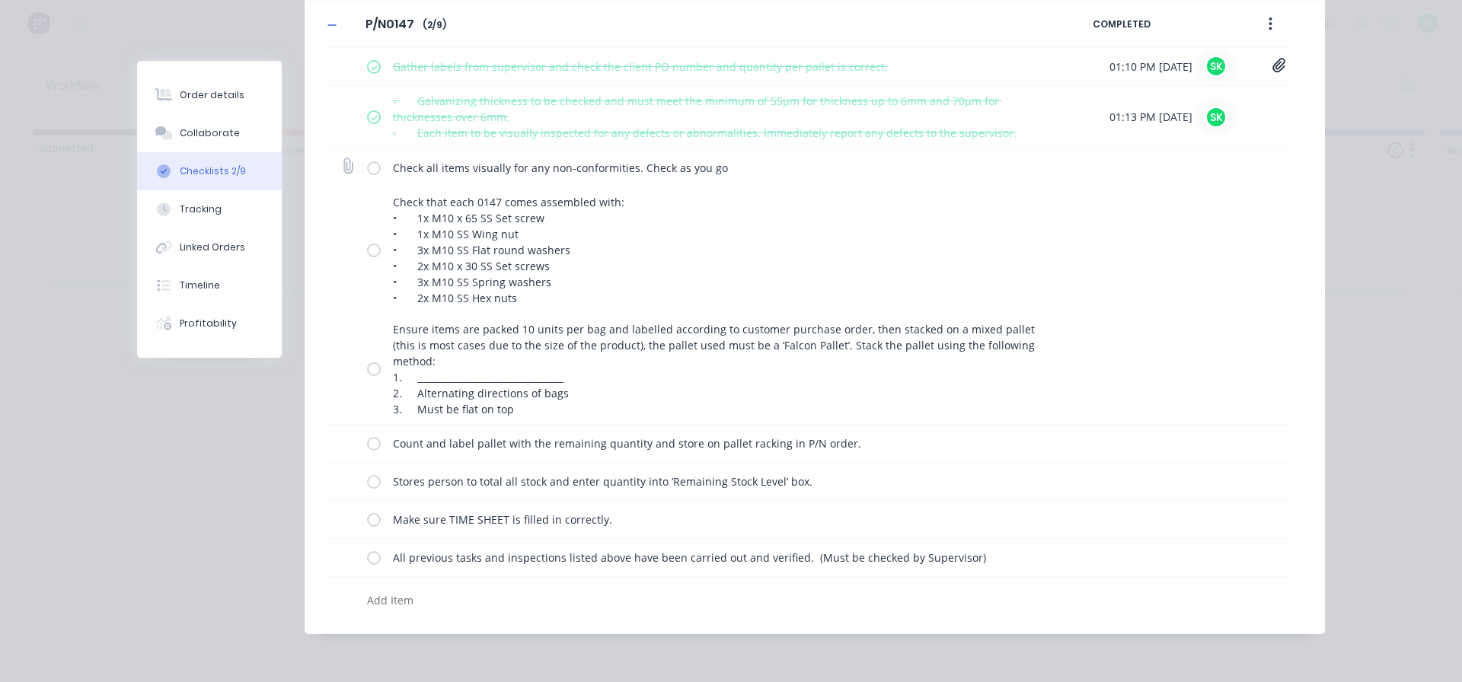
click at [367, 167] on label at bounding box center [374, 167] width 14 height 16
click at [0, 0] on input "checkbox" at bounding box center [0, 0] width 0 height 0
click at [367, 251] on label at bounding box center [374, 250] width 14 height 16
click at [0, 0] on input "checkbox" at bounding box center [0, 0] width 0 height 0
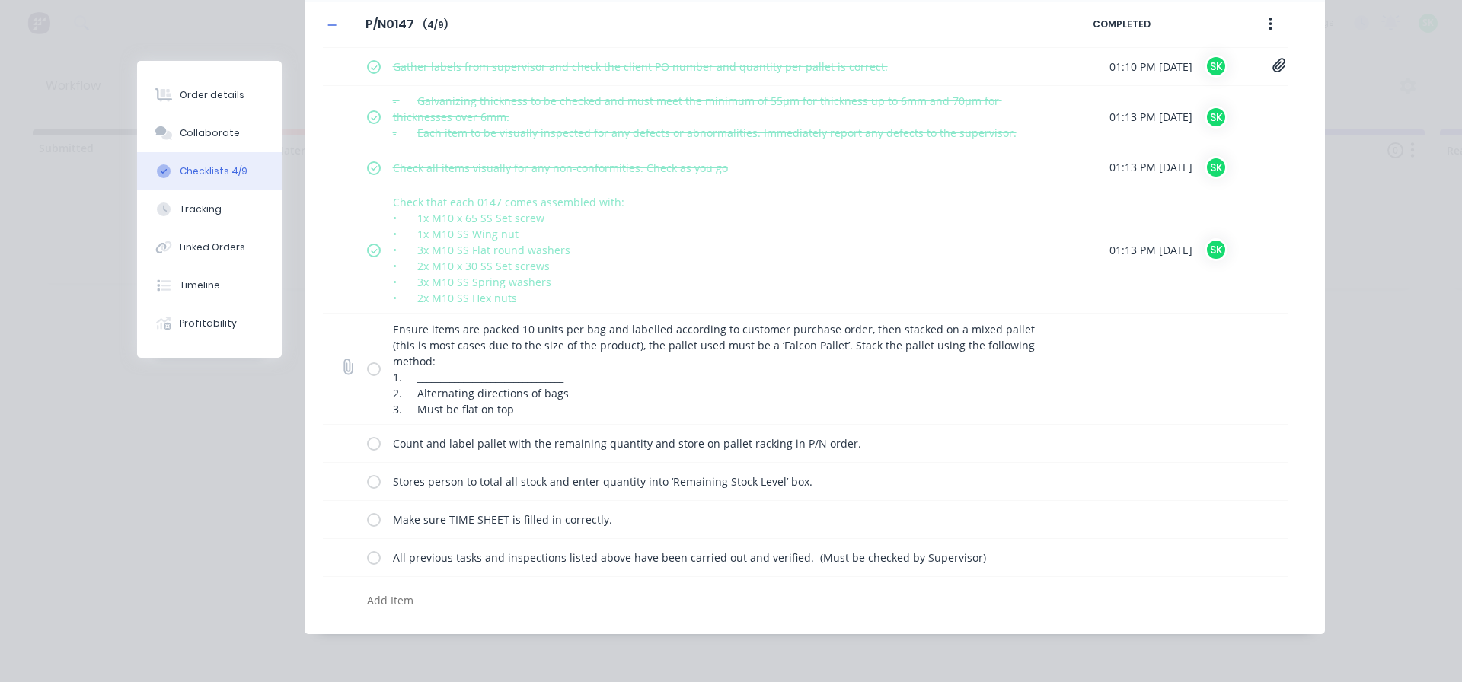
click at [367, 372] on label at bounding box center [374, 369] width 14 height 16
click at [0, 0] on input "checkbox" at bounding box center [0, 0] width 0 height 0
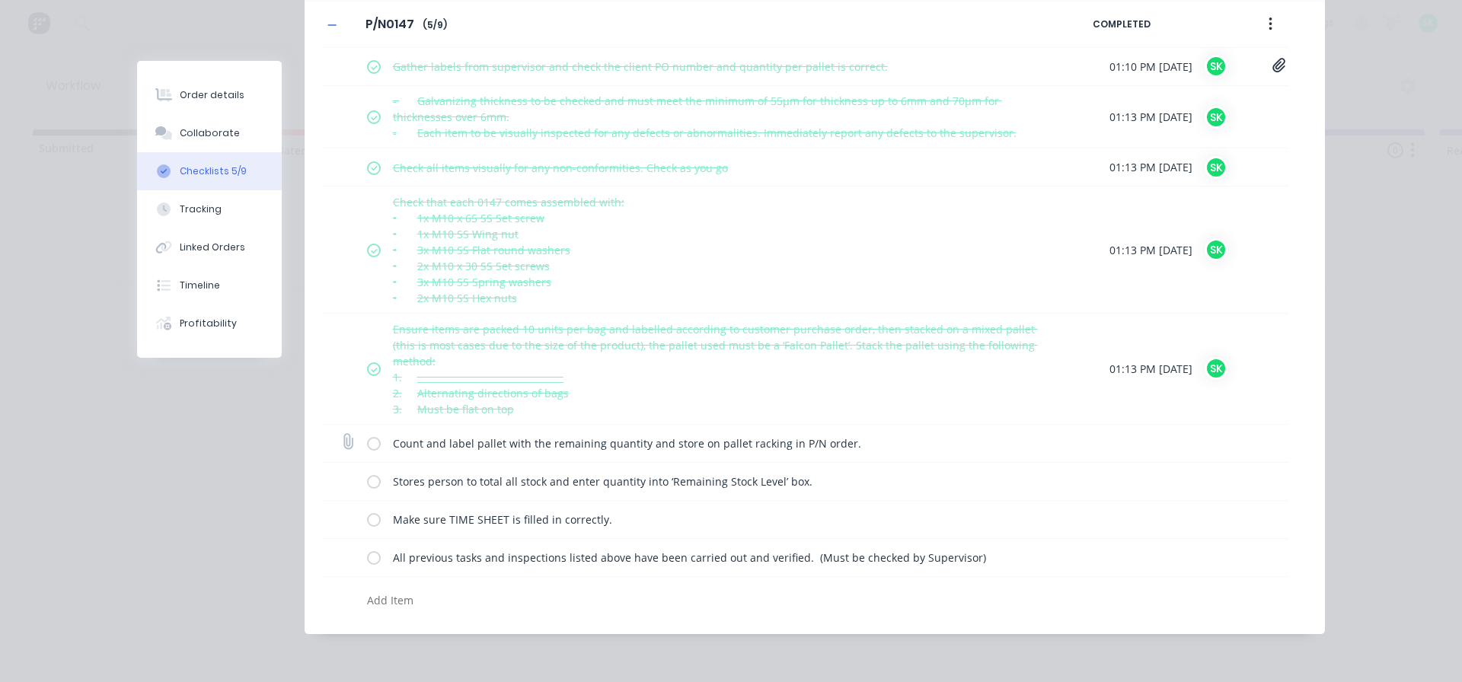
click at [367, 439] on label at bounding box center [374, 444] width 14 height 16
click at [0, 0] on input "checkbox" at bounding box center [0, 0] width 0 height 0
click at [367, 483] on label at bounding box center [374, 482] width 14 height 16
click at [0, 0] on input "checkbox" at bounding box center [0, 0] width 0 height 0
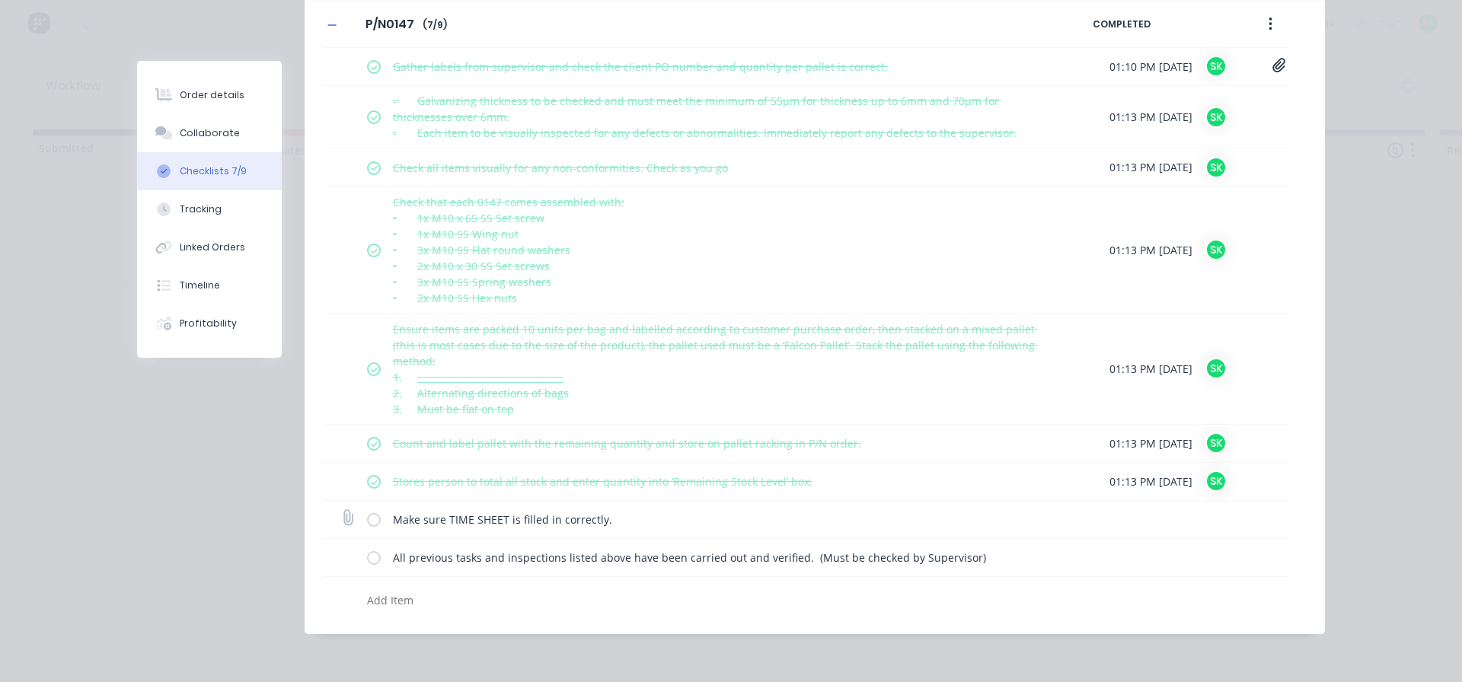
click at [367, 518] on label at bounding box center [374, 520] width 14 height 16
click at [0, 0] on input "checkbox" at bounding box center [0, 0] width 0 height 0
click at [367, 556] on label at bounding box center [374, 558] width 14 height 16
click at [0, 0] on input "checkbox" at bounding box center [0, 0] width 0 height 0
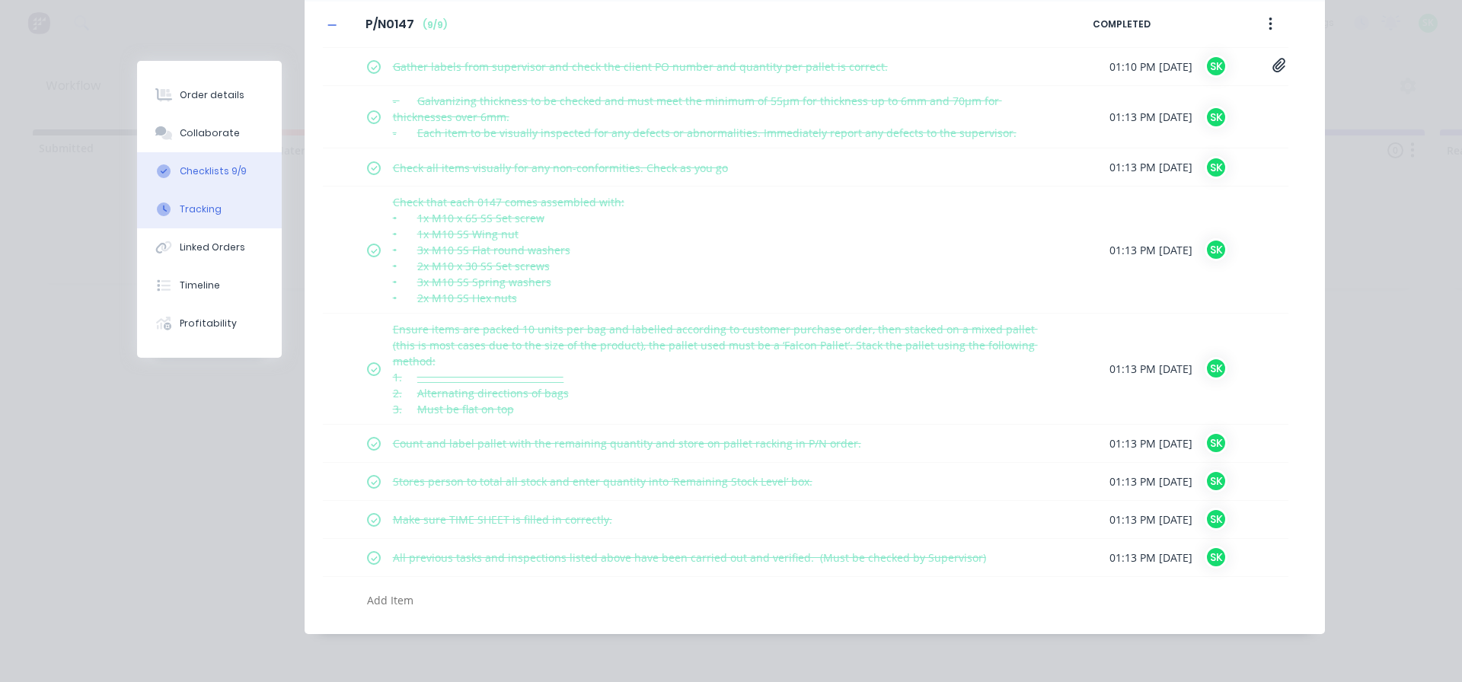
click at [216, 204] on button "Tracking" at bounding box center [209, 209] width 145 height 38
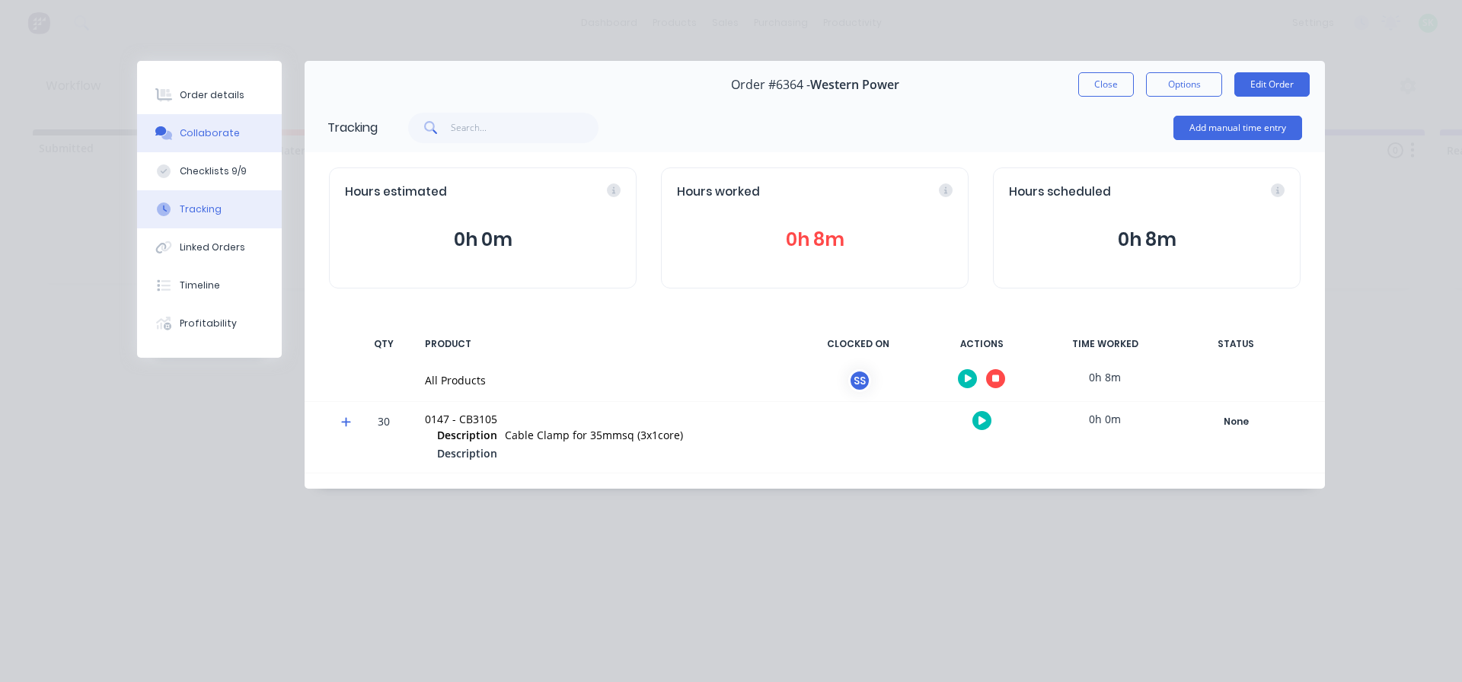
click at [220, 130] on div "Collaborate" at bounding box center [210, 133] width 60 height 14
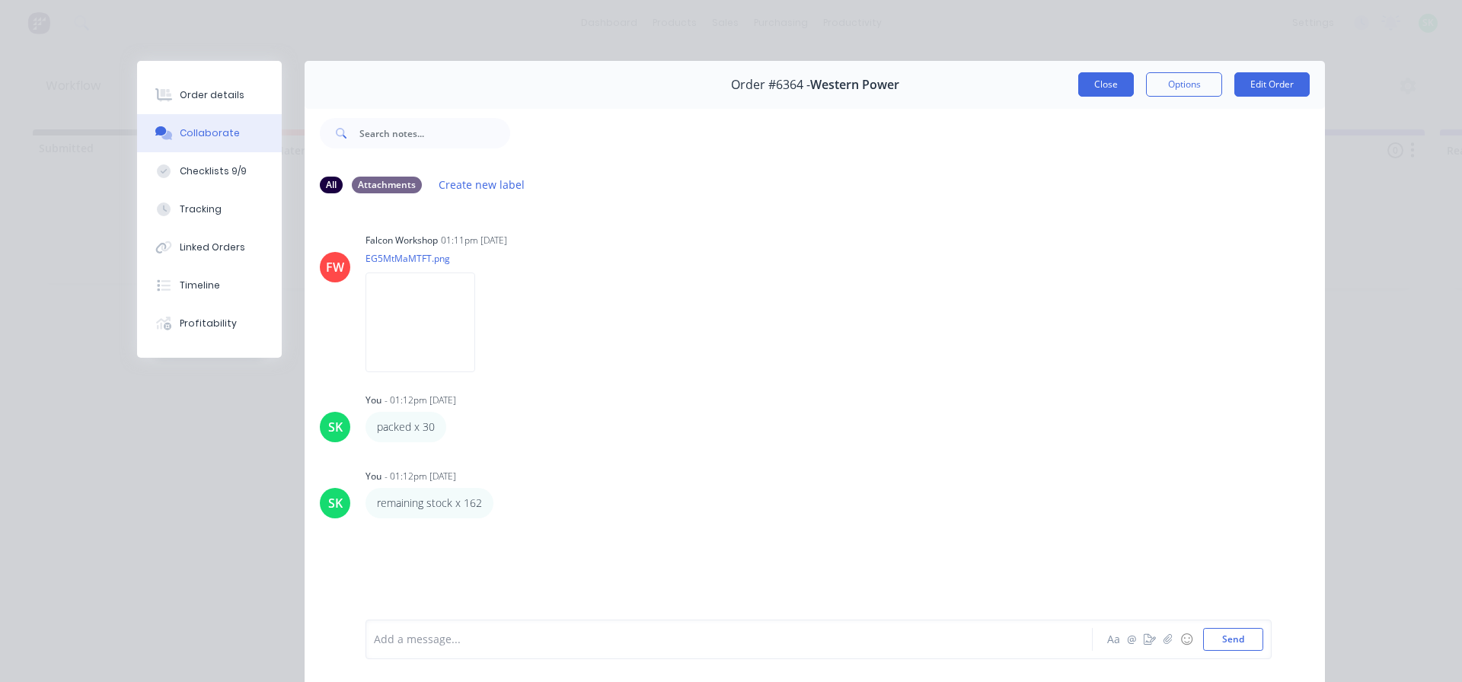
click at [1078, 86] on button "Close" at bounding box center [1106, 84] width 56 height 24
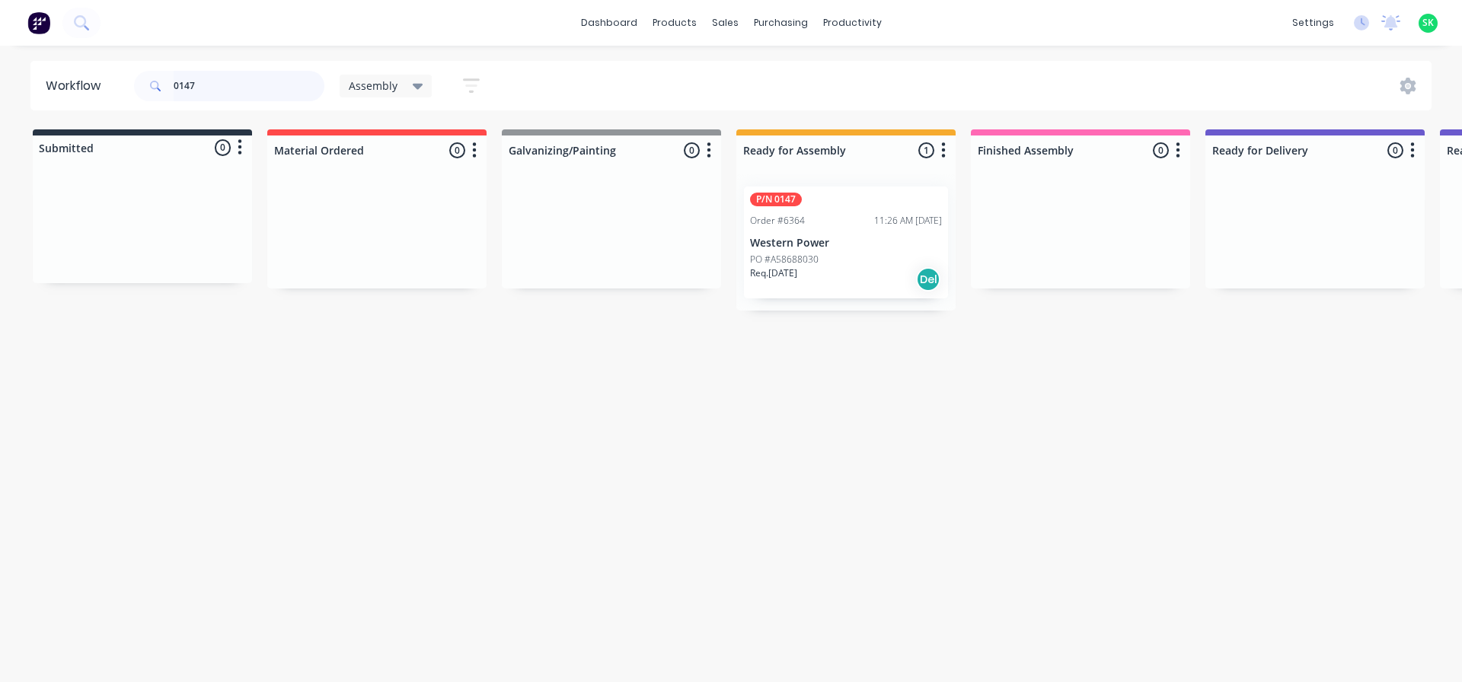
drag, startPoint x: 215, startPoint y: 78, endPoint x: 0, endPoint y: 73, distance: 214.8
click at [0, 78] on div "Workflow 0147 Assembly Save new view None edit Assembly (Default) edit Fabricat…" at bounding box center [731, 85] width 1462 height 49
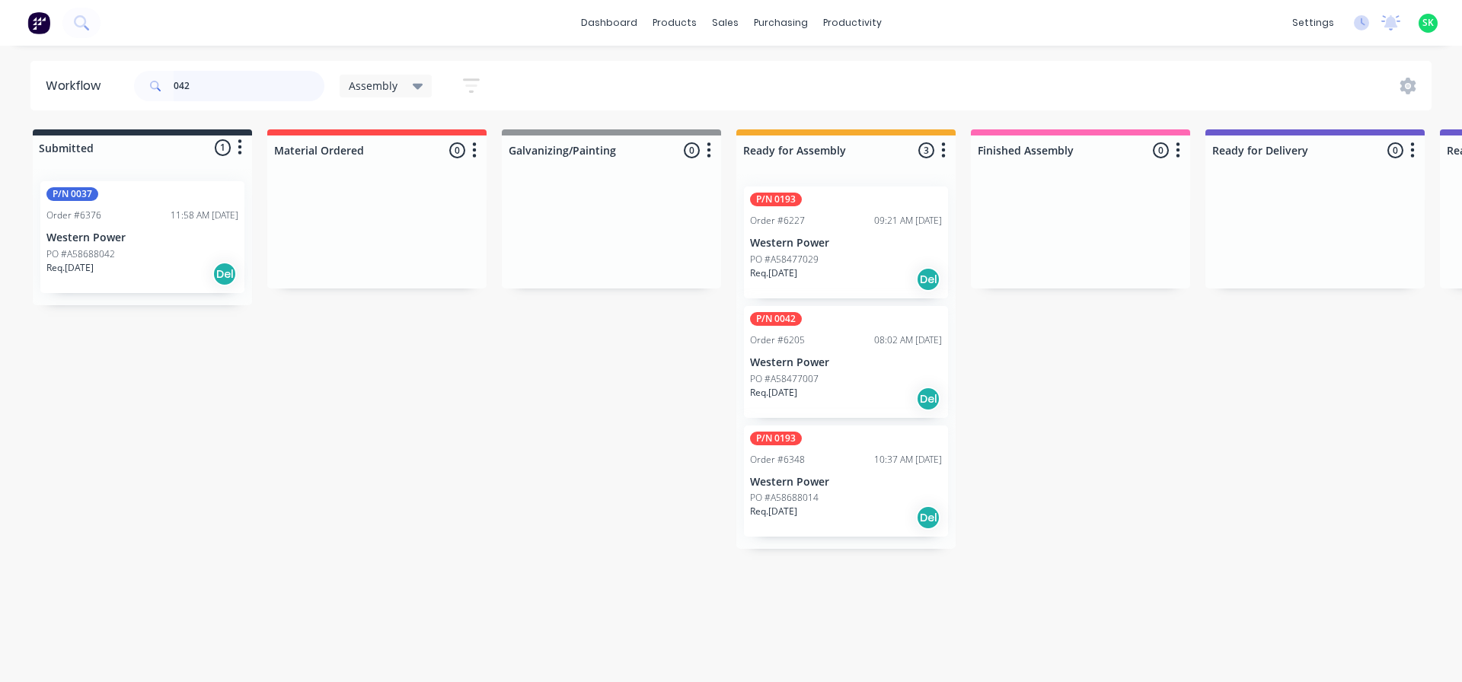
type input "042"
click at [840, 369] on p "Western Power" at bounding box center [846, 362] width 192 height 13
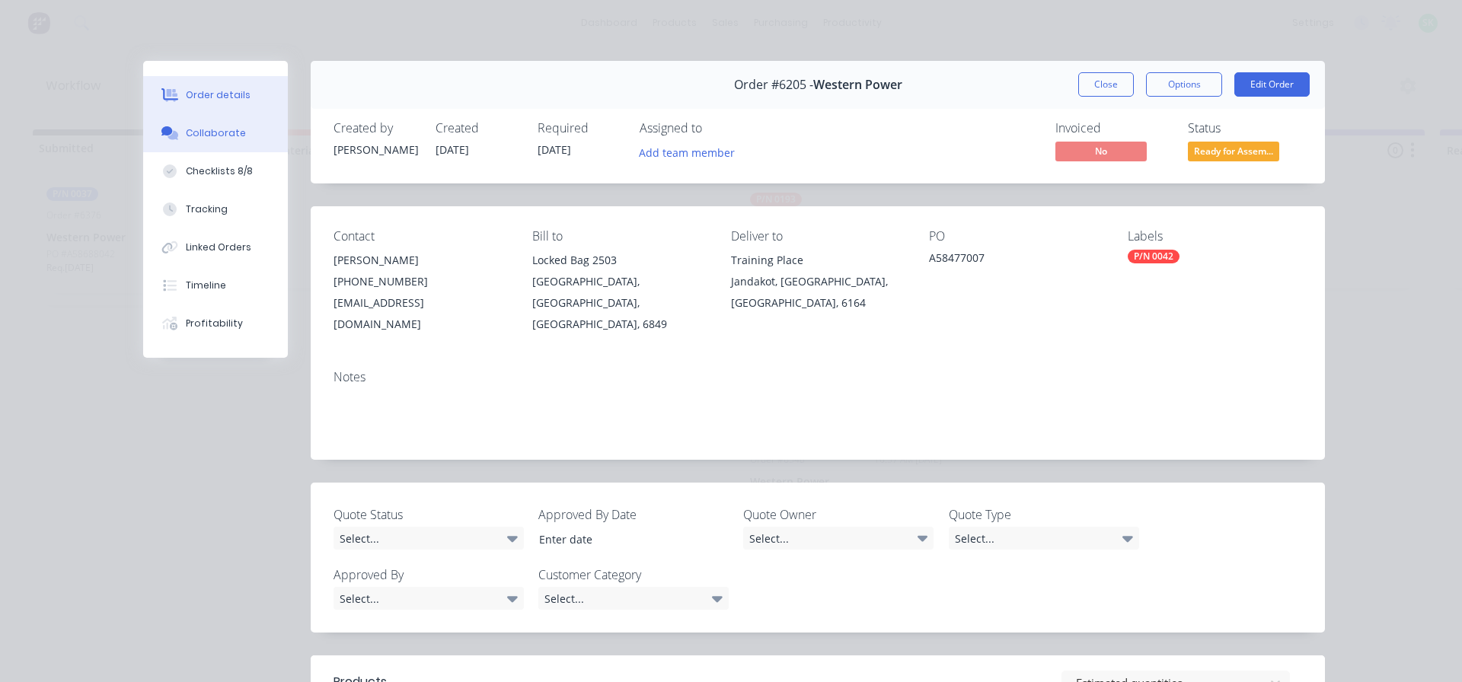
click at [219, 132] on div "Collaborate" at bounding box center [216, 133] width 60 height 14
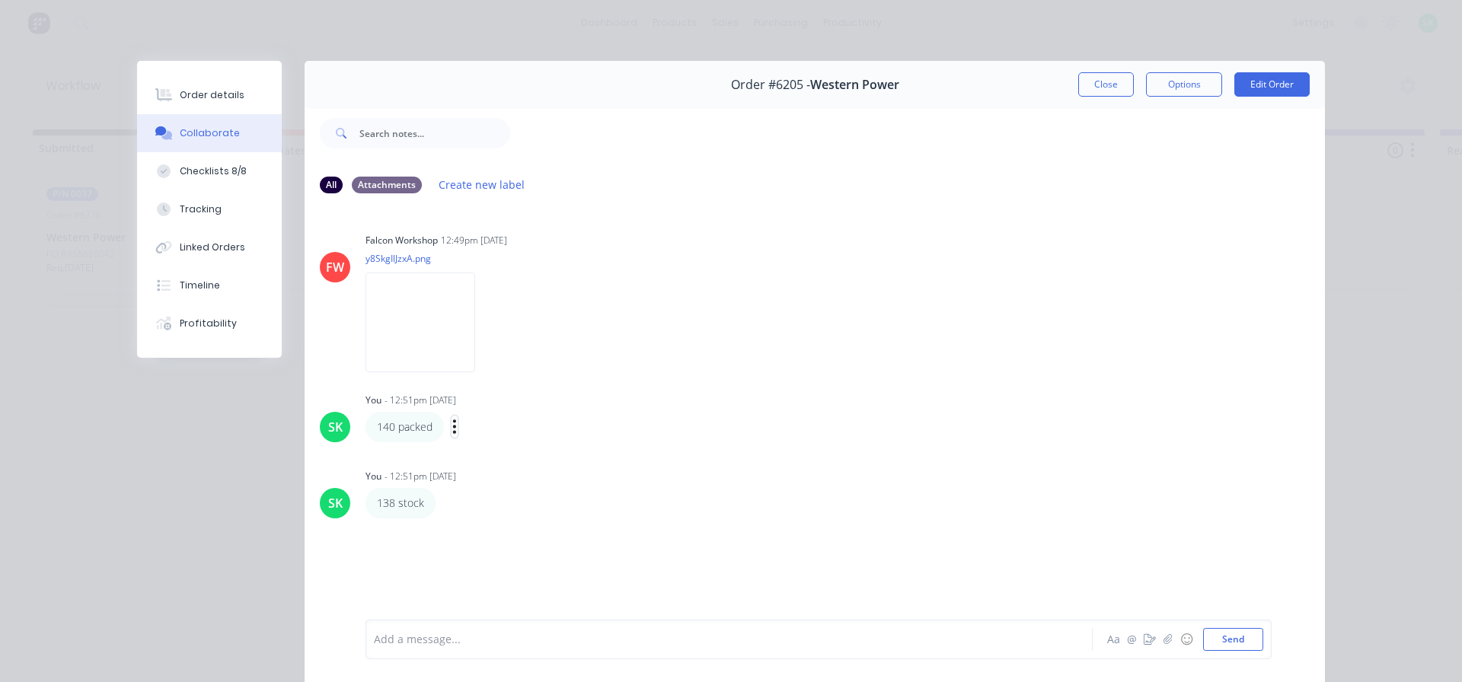
click at [452, 432] on icon "button" at bounding box center [454, 427] width 5 height 18
click at [466, 458] on button "Edit" at bounding box center [510, 454] width 96 height 25
drag, startPoint x: 390, startPoint y: 643, endPoint x: 331, endPoint y: 630, distance: 60.0
click at [341, 637] on div "140 packed Aa @ ☺ Send" at bounding box center [815, 639] width 1020 height 85
click at [472, 644] on div "packed" at bounding box center [708, 640] width 666 height 16
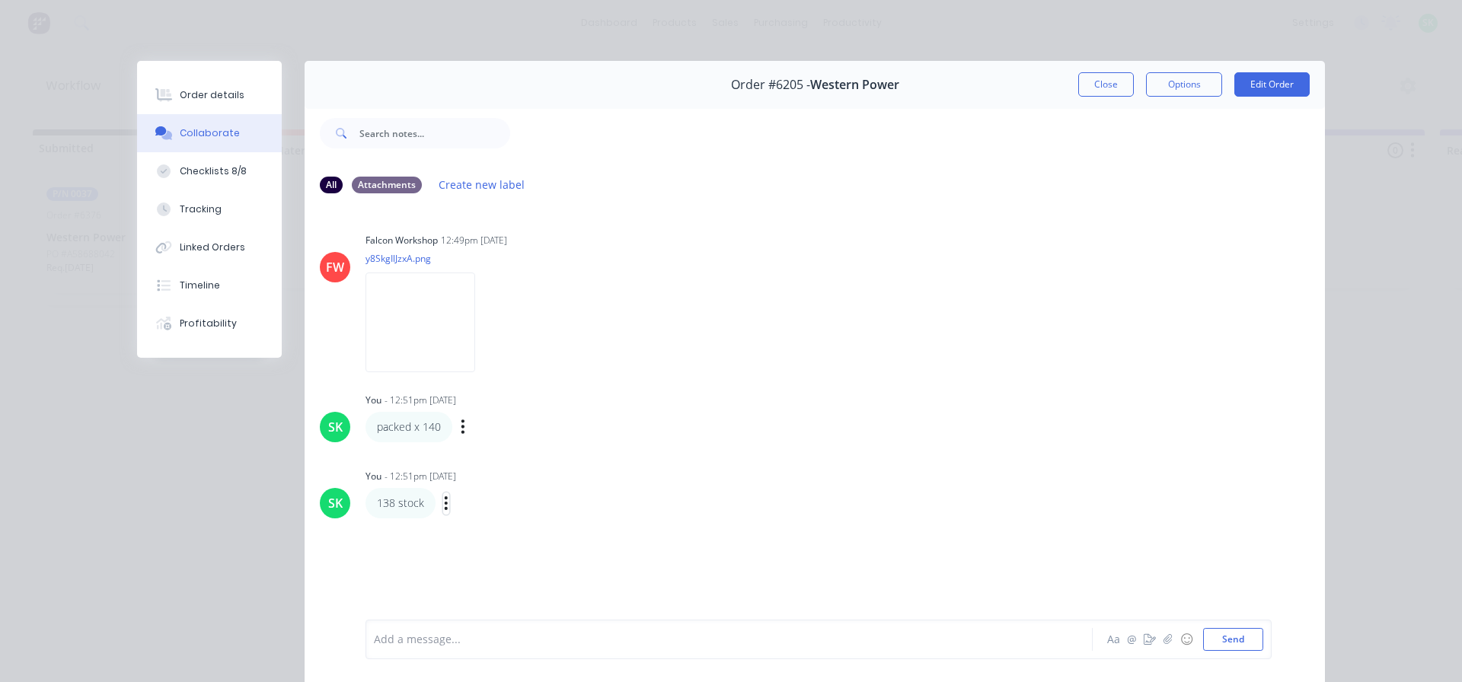
click at [443, 503] on button "button" at bounding box center [446, 504] width 6 height 22
click at [460, 537] on button "Edit" at bounding box center [502, 531] width 96 height 25
drag, startPoint x: 385, startPoint y: 640, endPoint x: 291, endPoint y: 621, distance: 96.5
click at [291, 621] on div "Order #6205 - Western Power Close Options Edit Order All Attachments Create new…" at bounding box center [731, 382] width 1188 height 643
click at [487, 638] on div "remaining stock" at bounding box center [708, 640] width 666 height 16
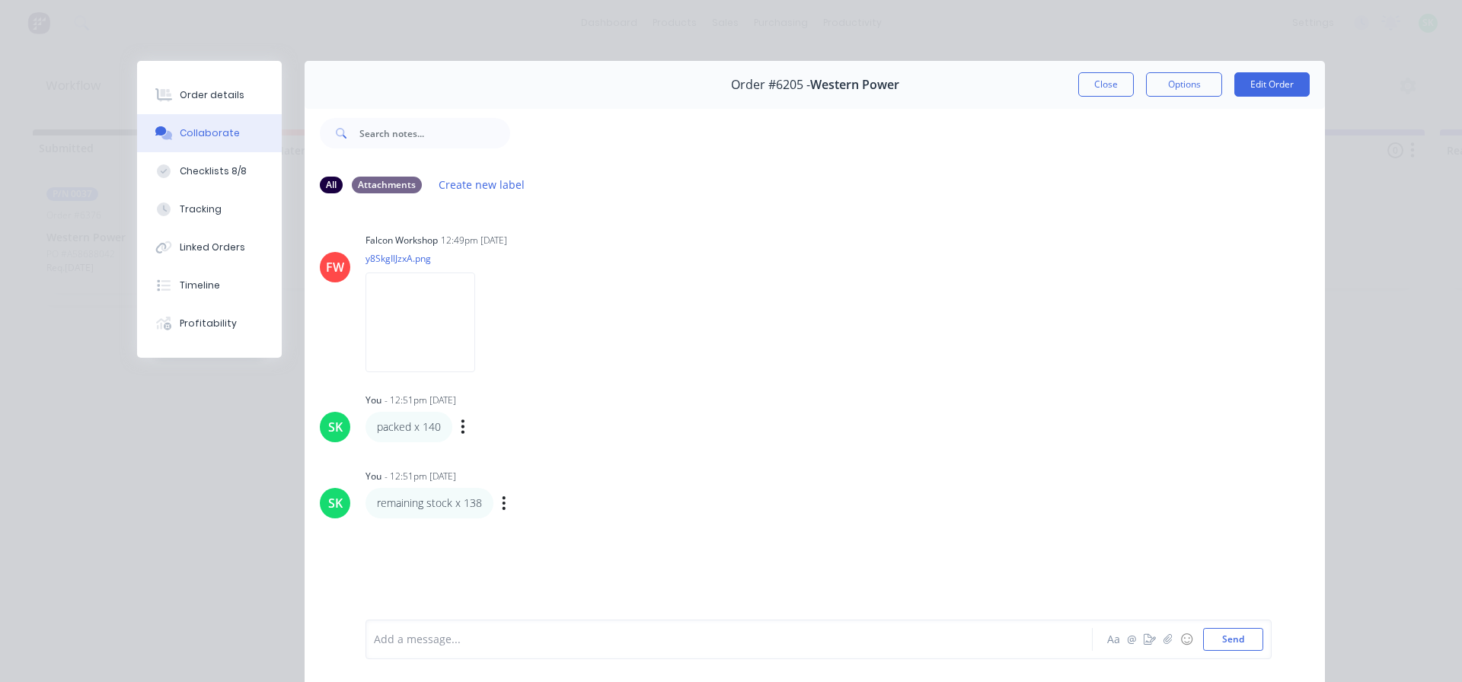
click at [1116, 91] on button "Close" at bounding box center [1106, 84] width 56 height 24
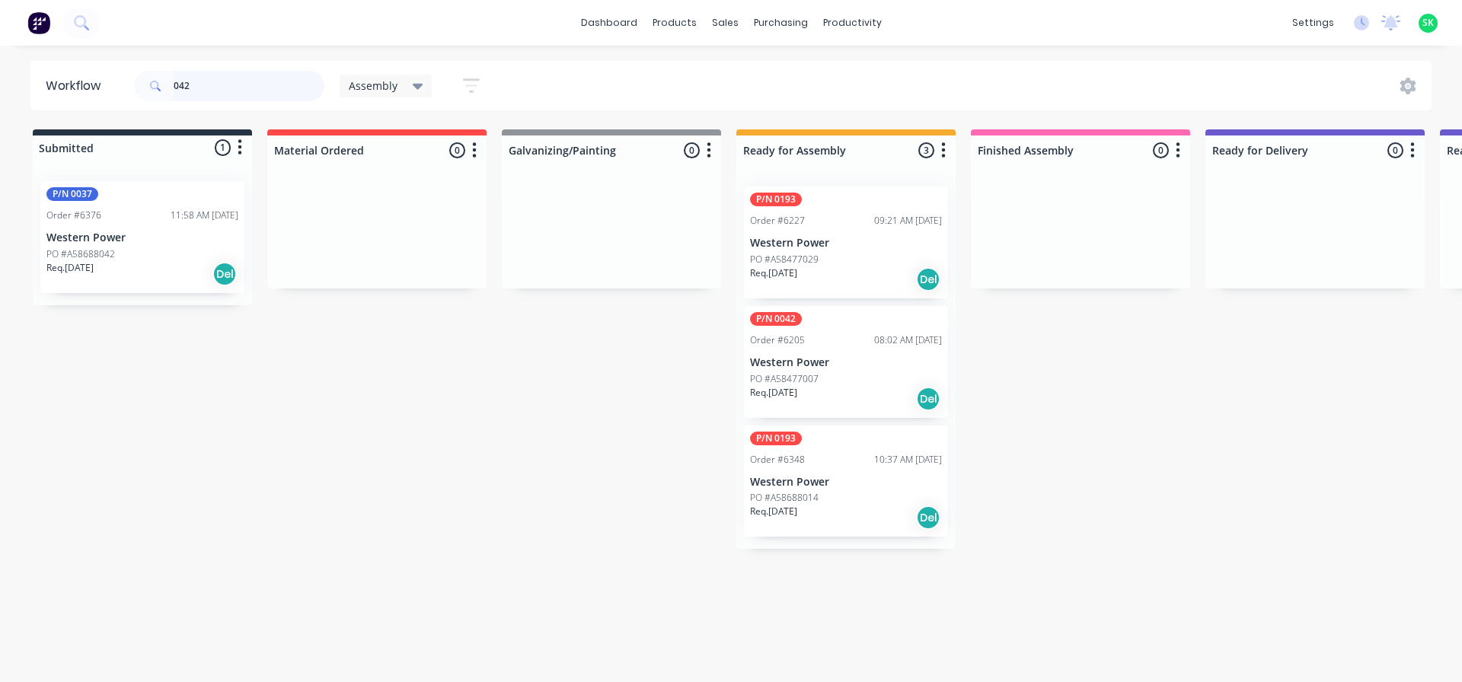
drag, startPoint x: 199, startPoint y: 90, endPoint x: 106, endPoint y: 74, distance: 94.3
click at [106, 74] on header "Workflow 042 Assembly Save new view None edit Assembly (Default) edit Fabricati…" at bounding box center [731, 85] width 1402 height 49
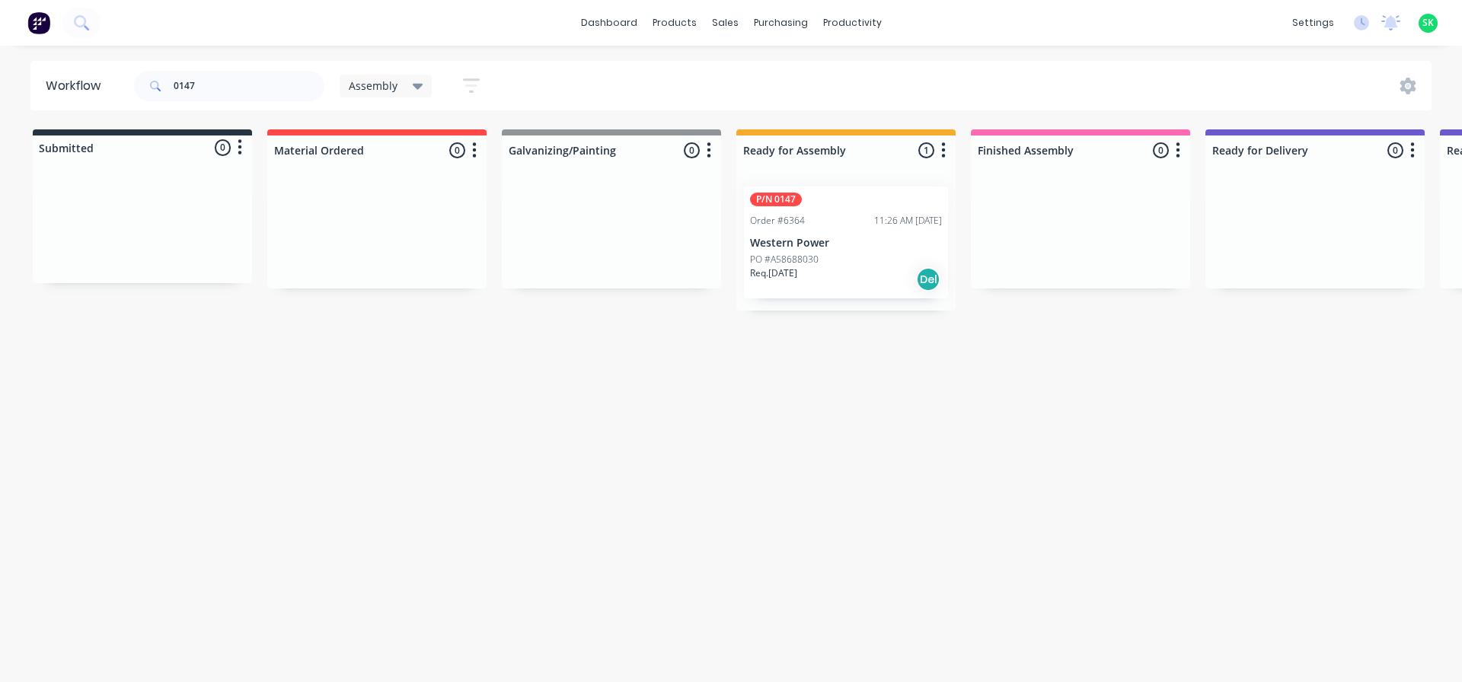
click at [842, 223] on div "Order #6364 11:26 AM 30/09/25" at bounding box center [846, 221] width 192 height 14
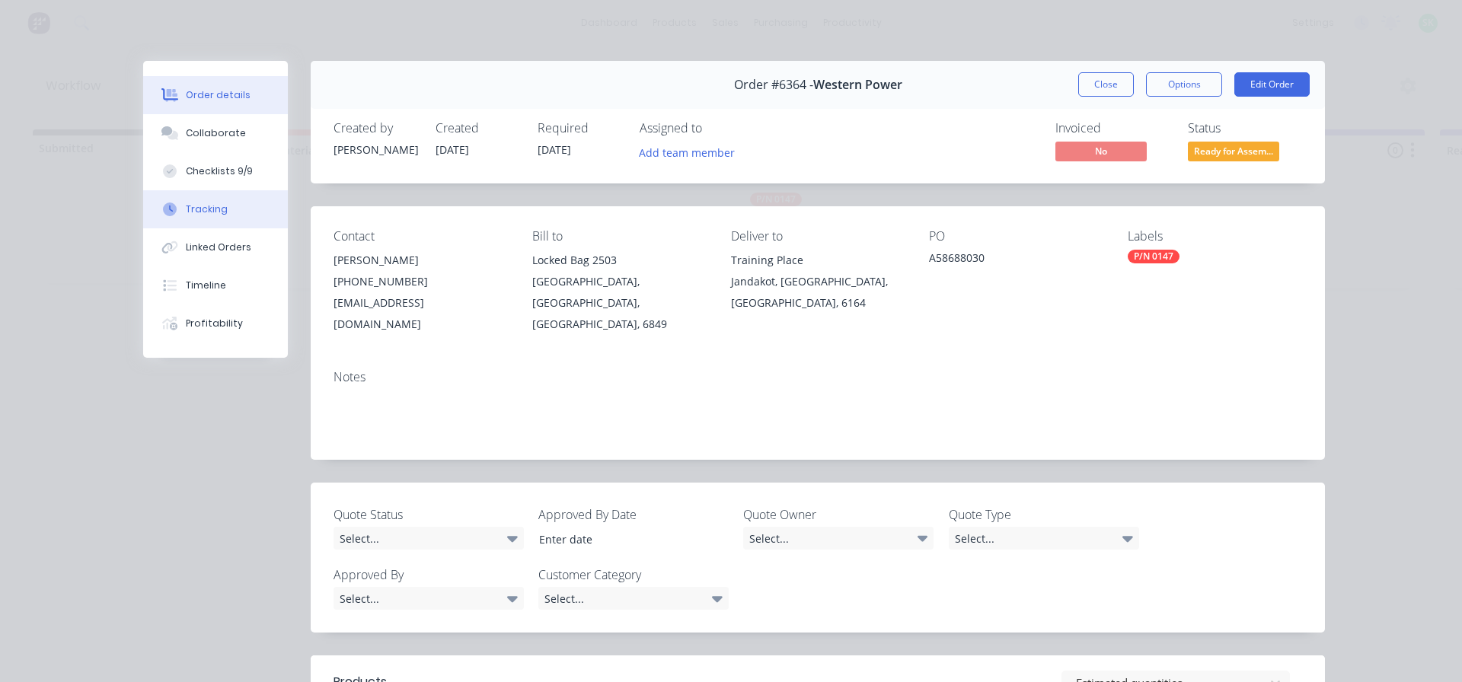
click at [211, 212] on div "Tracking" at bounding box center [207, 210] width 42 height 14
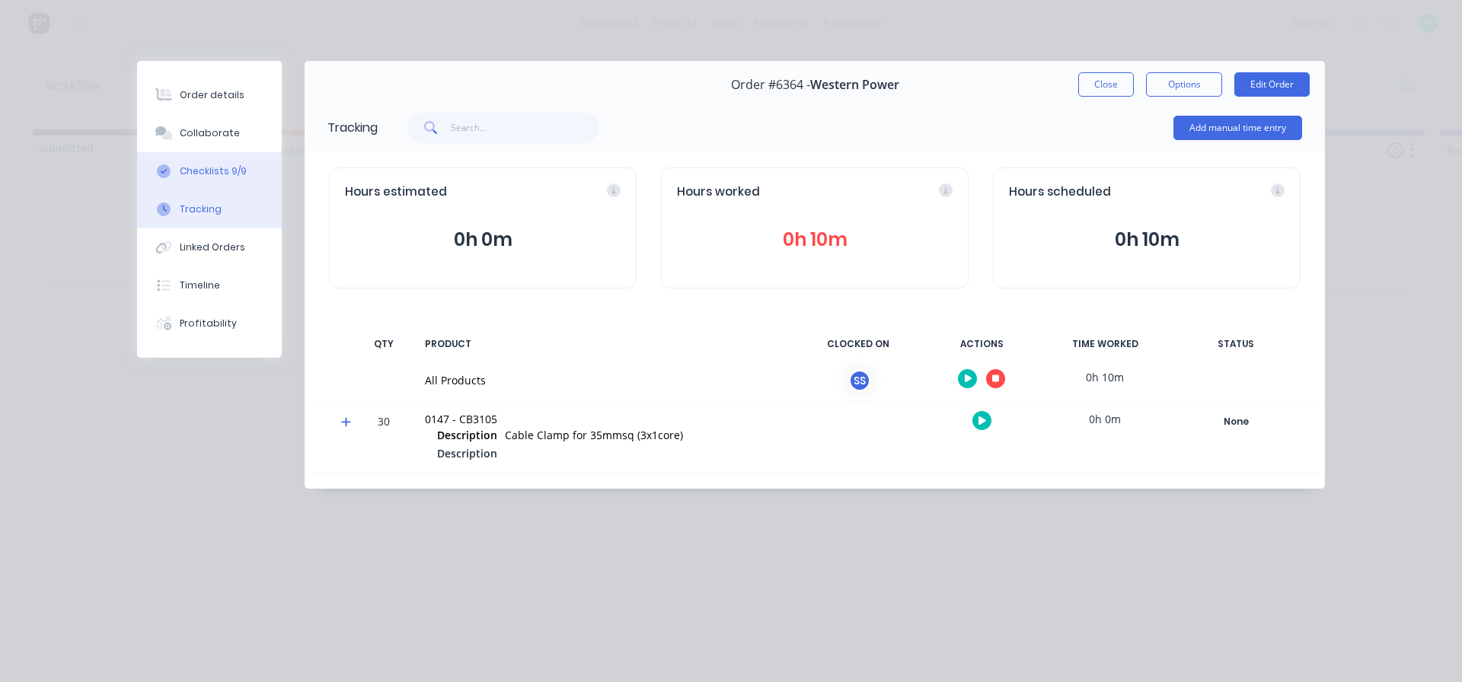
click at [228, 170] on div "Checklists 9/9" at bounding box center [213, 171] width 67 height 14
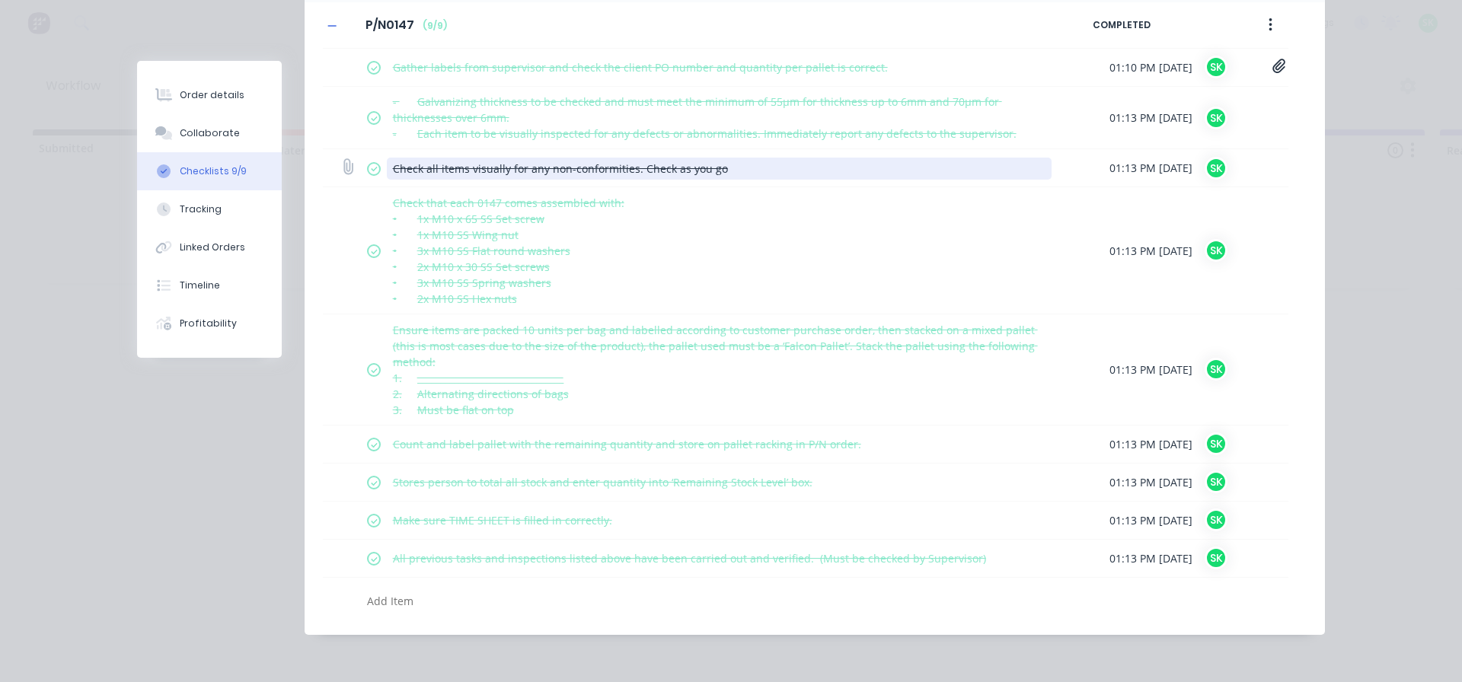
scroll to position [150, 0]
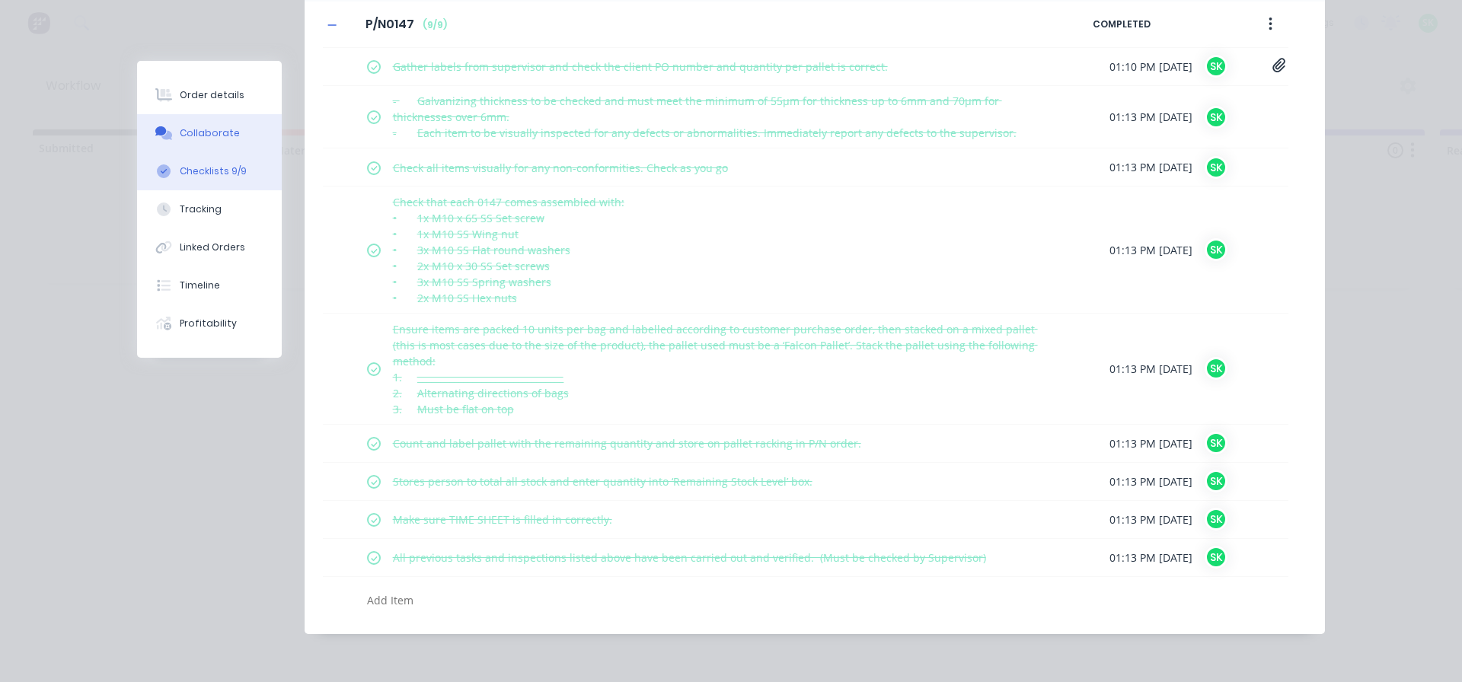
click at [203, 128] on div "Collaborate" at bounding box center [210, 133] width 60 height 14
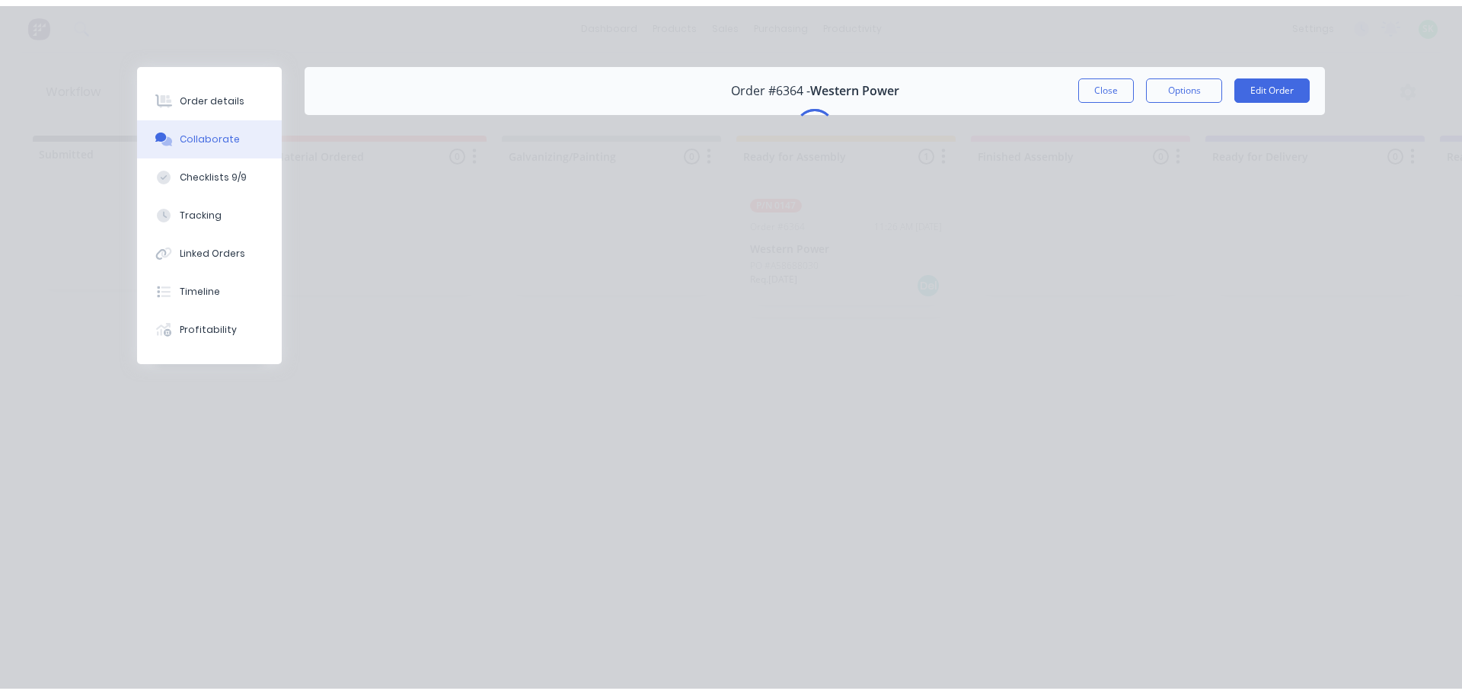
scroll to position [0, 0]
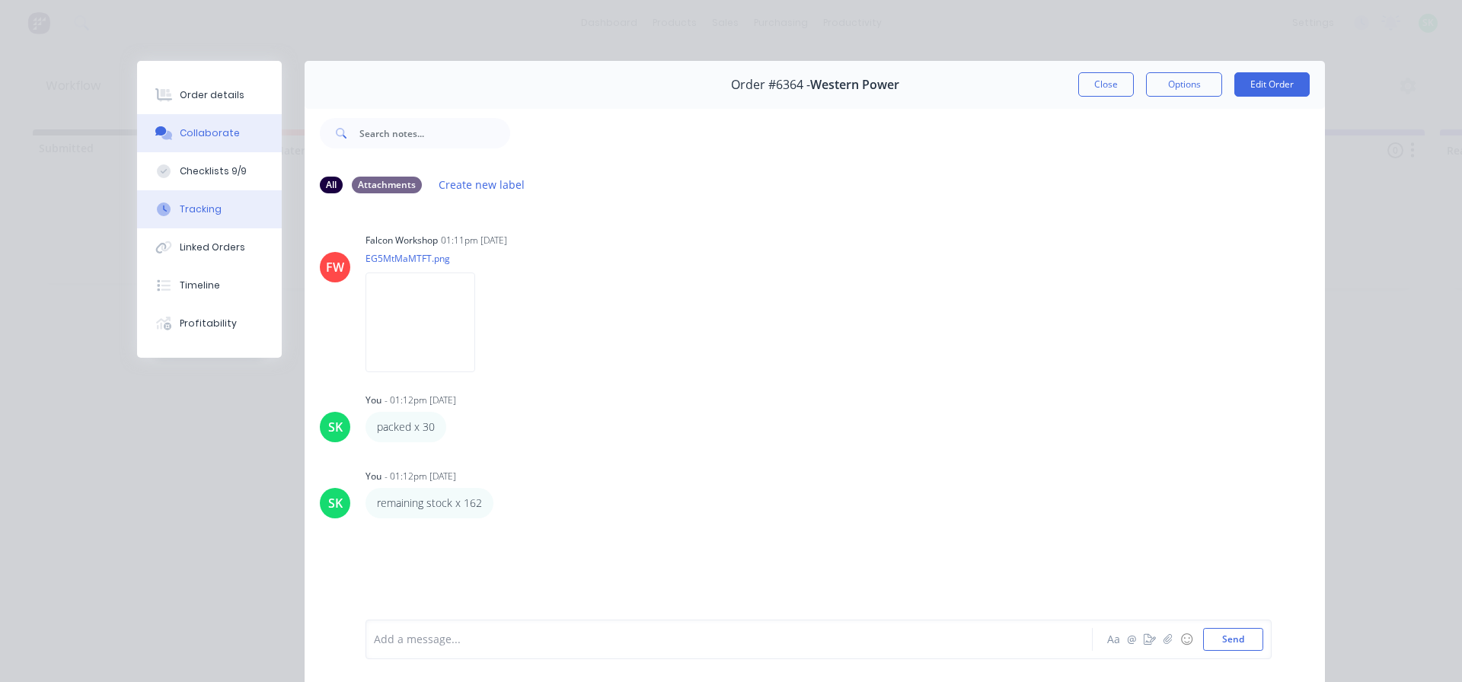
click at [210, 212] on div "Tracking" at bounding box center [201, 210] width 42 height 14
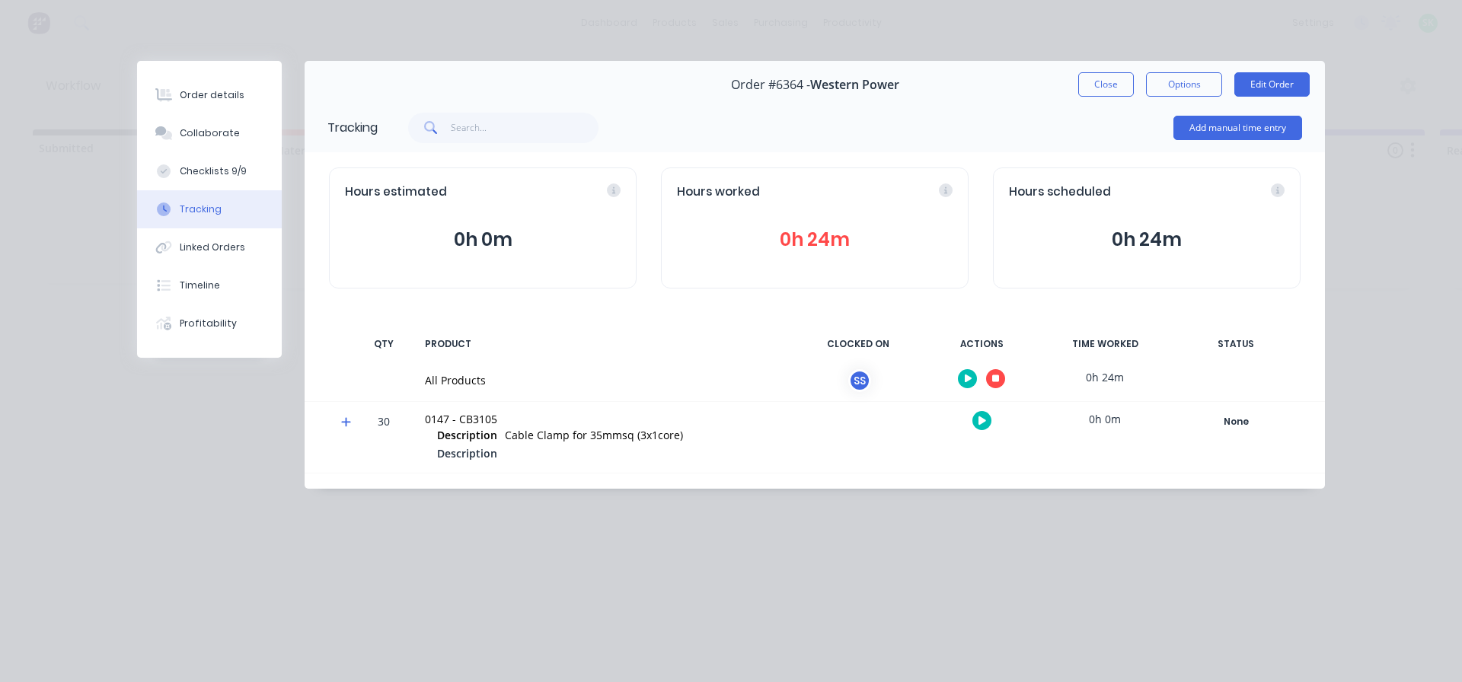
click at [997, 385] on button "button" at bounding box center [995, 378] width 19 height 19
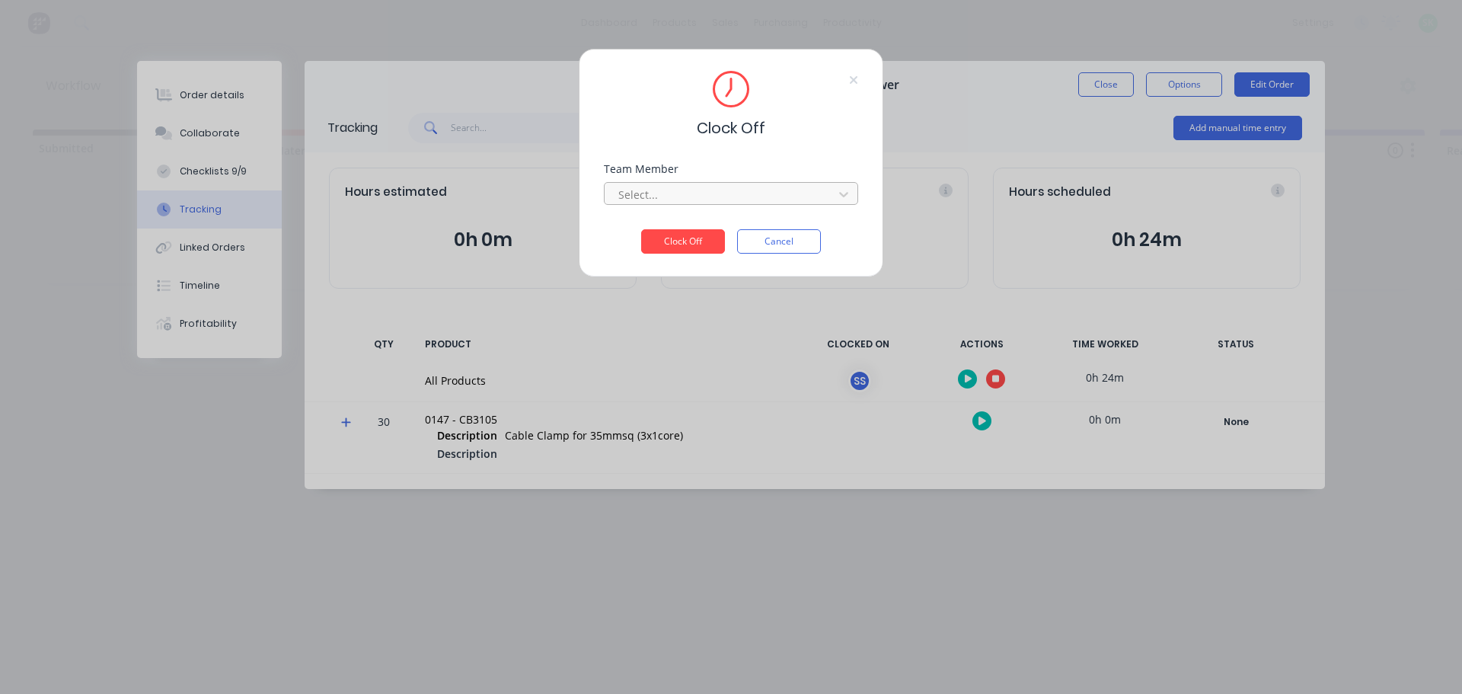
click at [757, 195] on div at bounding box center [721, 194] width 209 height 19
click at [740, 231] on div "[PERSON_NAME]" at bounding box center [731, 228] width 254 height 28
click at [690, 241] on button "Clock Off" at bounding box center [683, 241] width 84 height 24
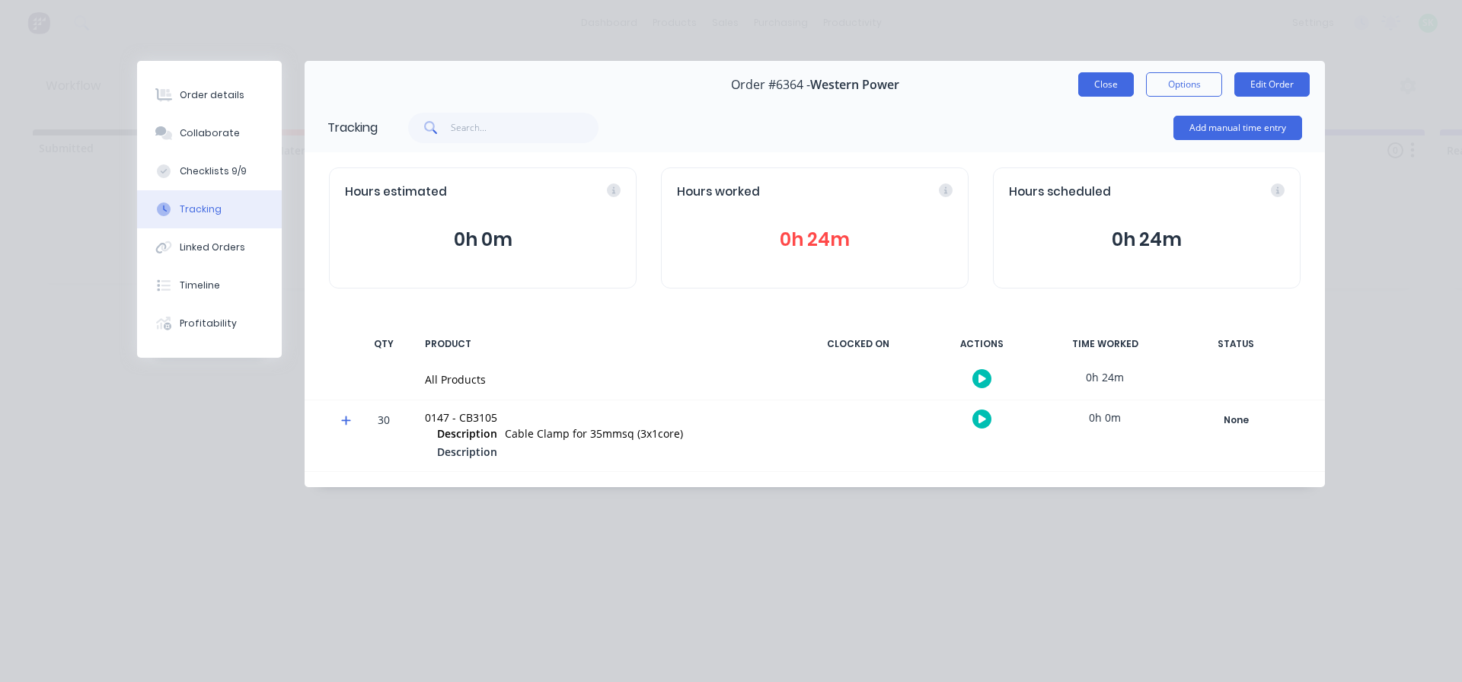
click at [1106, 86] on button "Close" at bounding box center [1106, 84] width 56 height 24
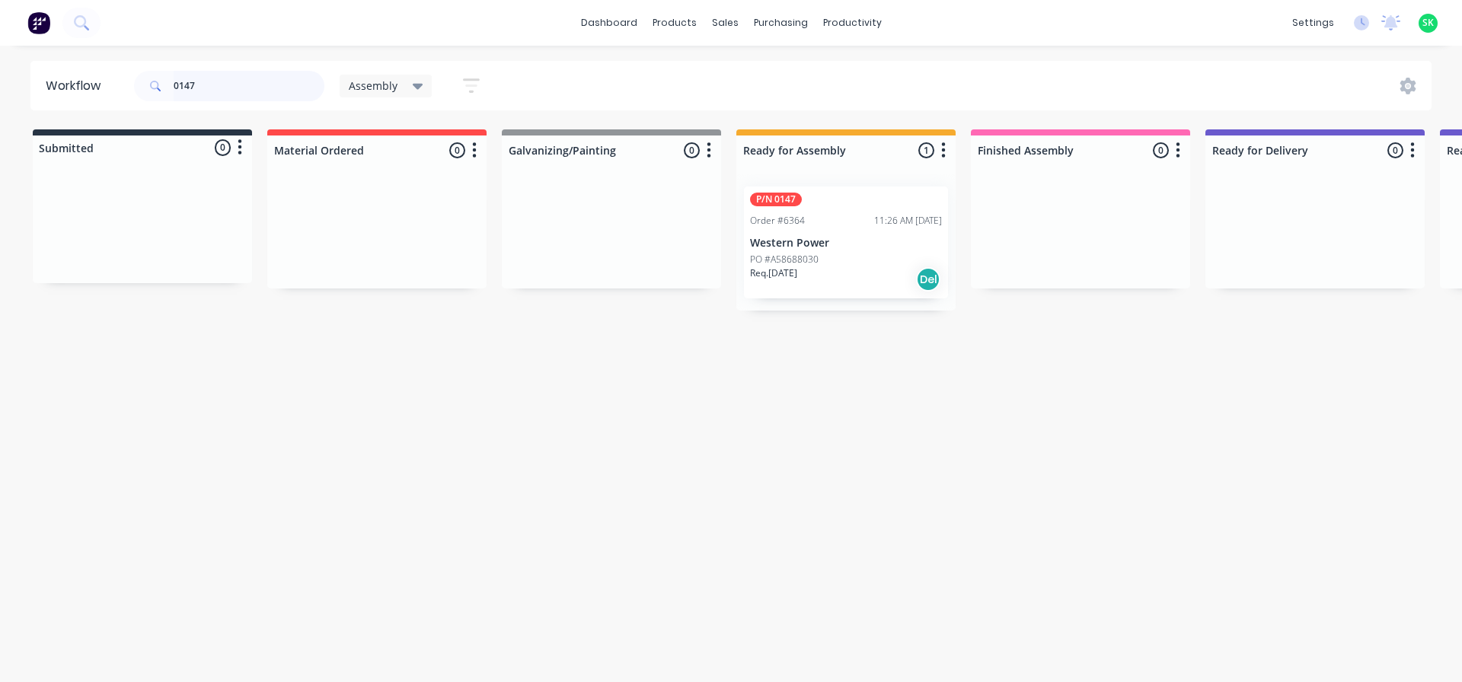
drag, startPoint x: 204, startPoint y: 92, endPoint x: 187, endPoint y: 89, distance: 17.8
click at [187, 89] on input "0147" at bounding box center [249, 86] width 151 height 30
click at [186, 86] on input "0132" at bounding box center [249, 86] width 151 height 30
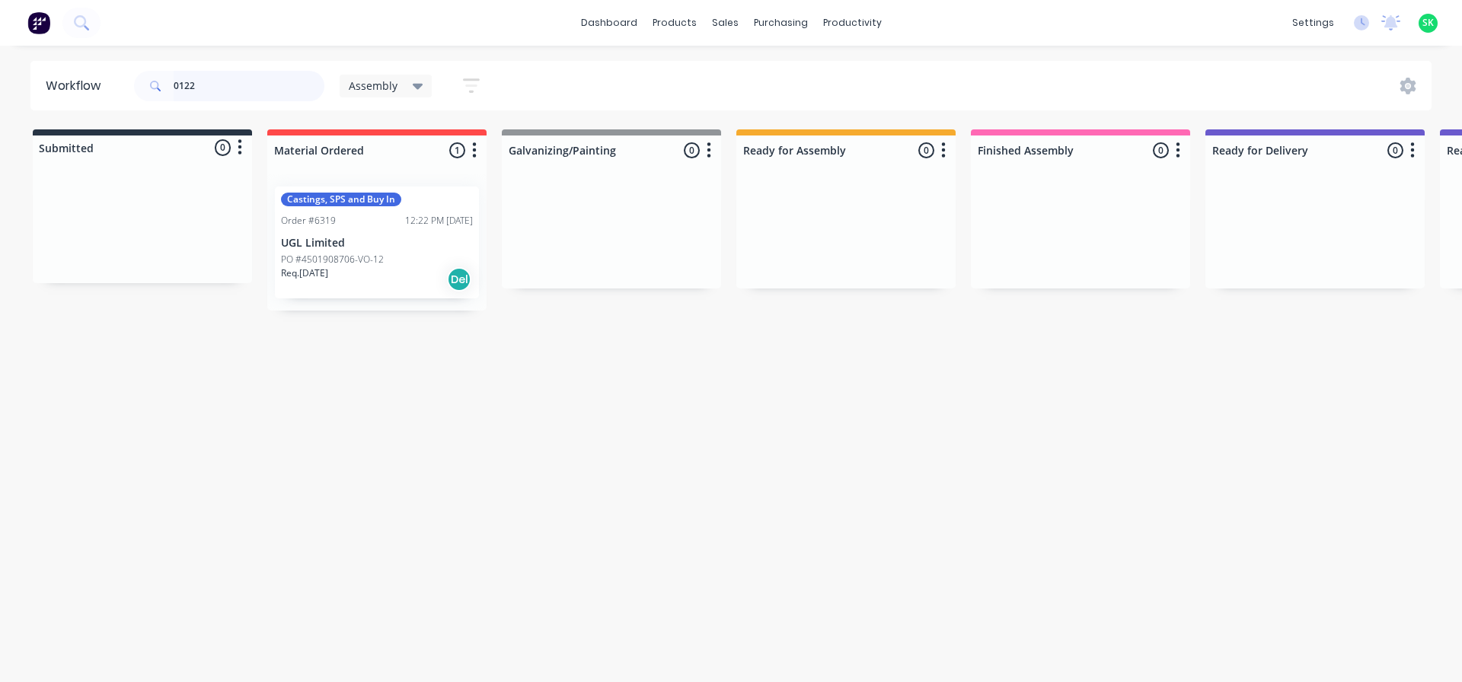
click at [208, 84] on input "0122" at bounding box center [249, 86] width 151 height 30
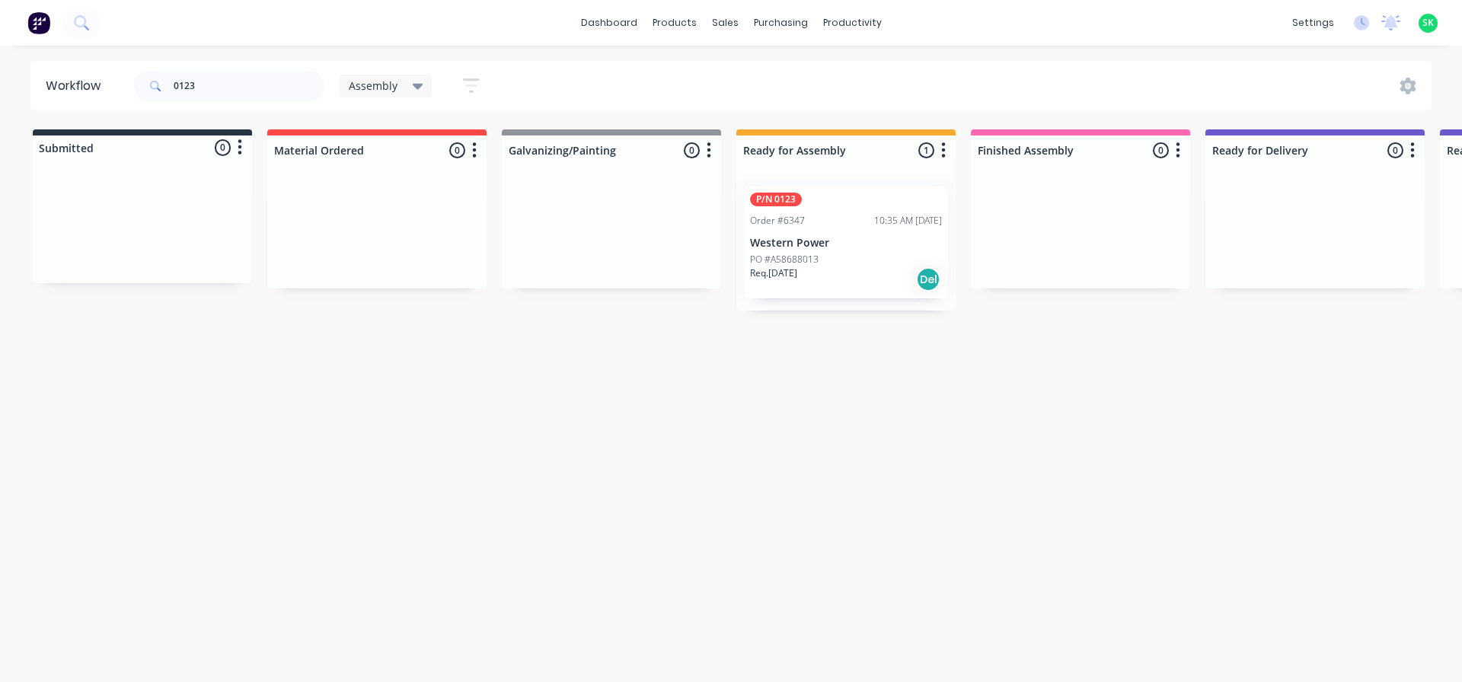
click at [834, 251] on div "P/N 0123 Order #6347 10:35 AM 30/09/25 Western Power PO #A58688013 Req. 24/12/2…" at bounding box center [846, 243] width 204 height 112
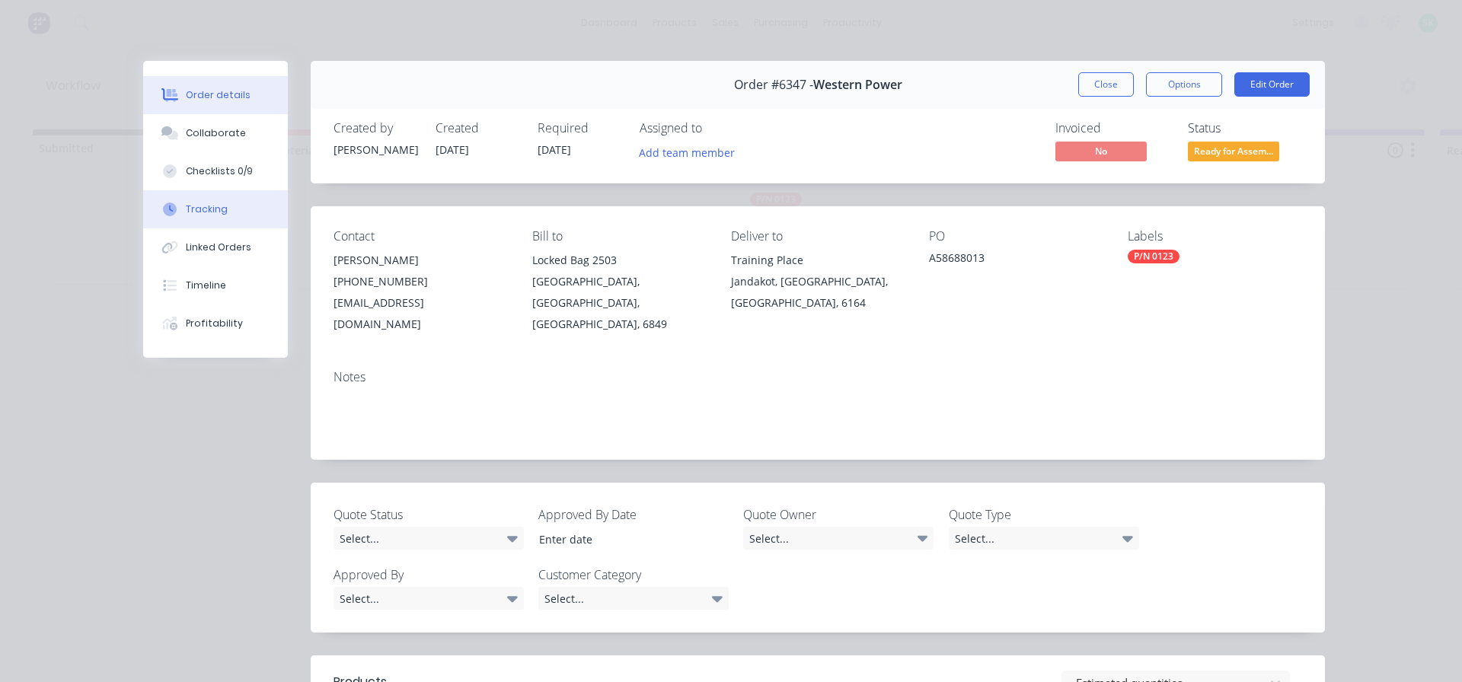
click at [206, 206] on div "Tracking" at bounding box center [207, 210] width 42 height 14
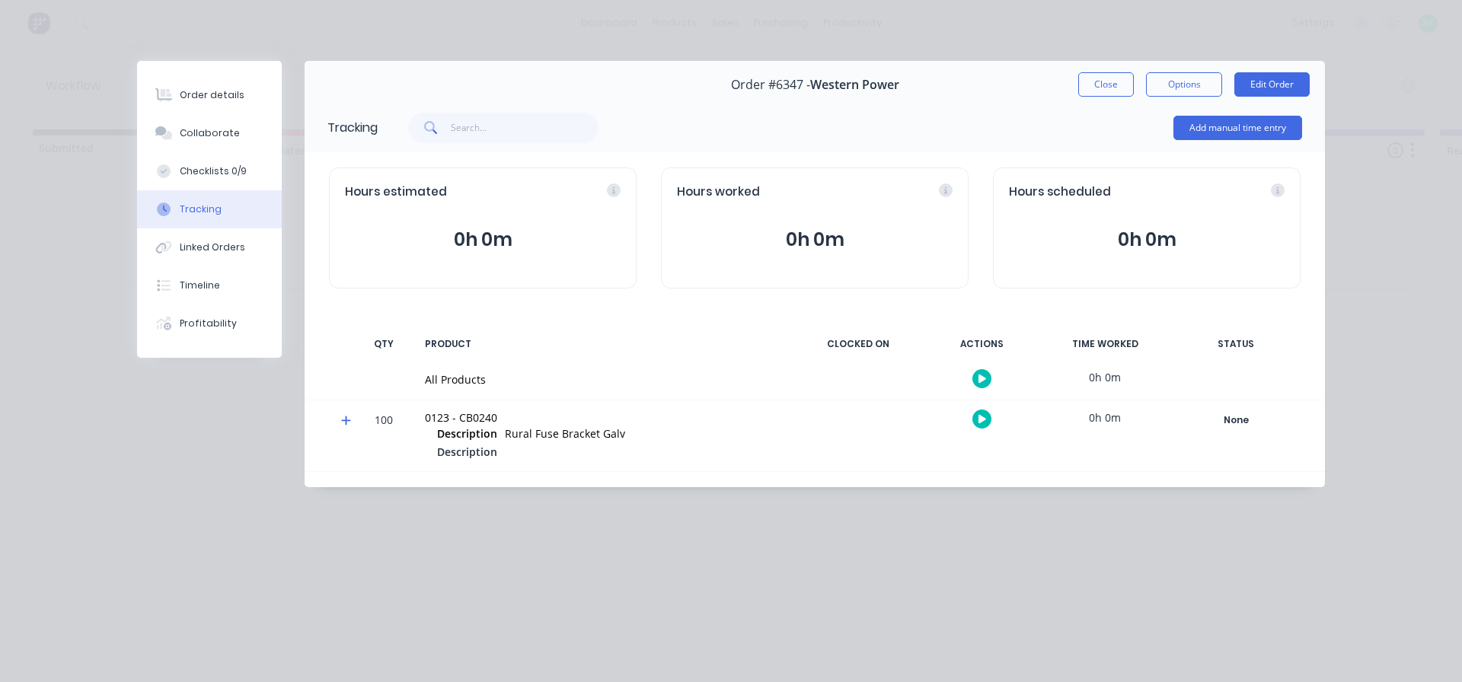
click at [985, 381] on icon "button" at bounding box center [982, 379] width 8 height 10
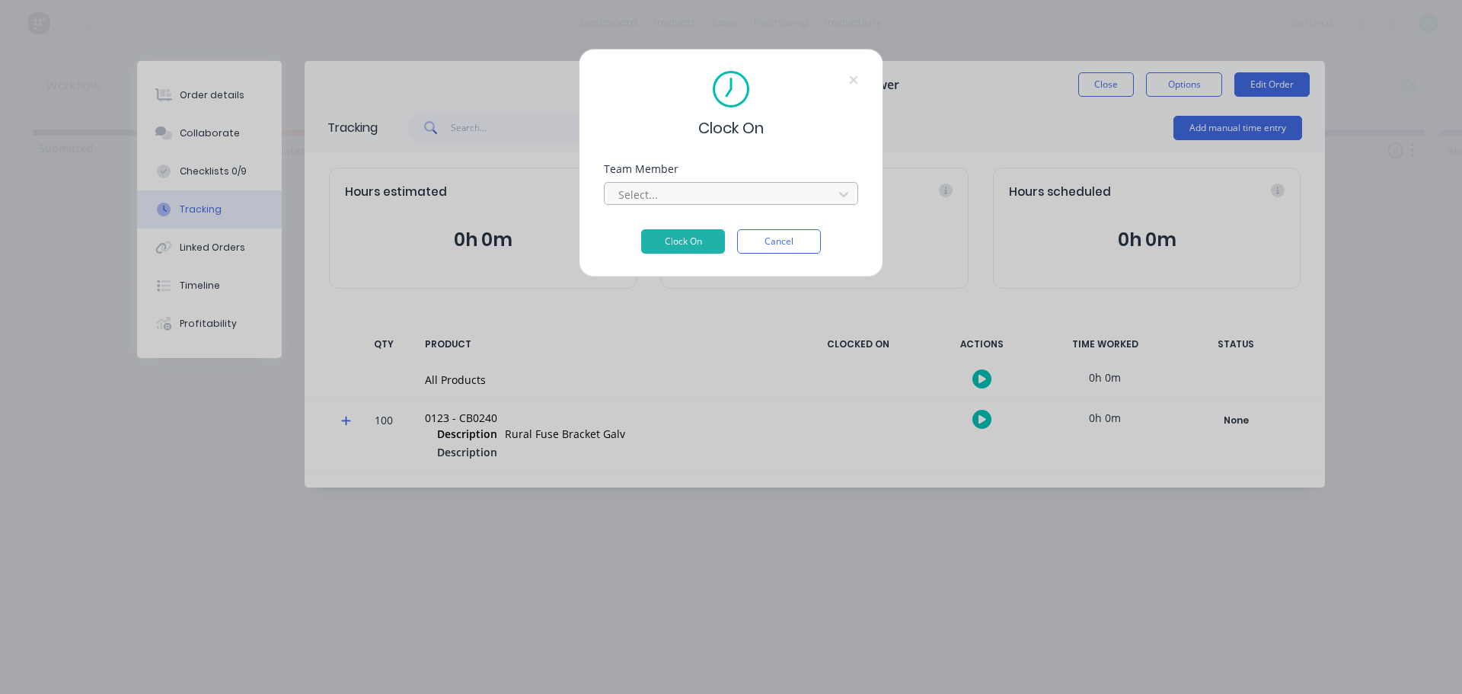
click at [779, 195] on div at bounding box center [721, 194] width 209 height 19
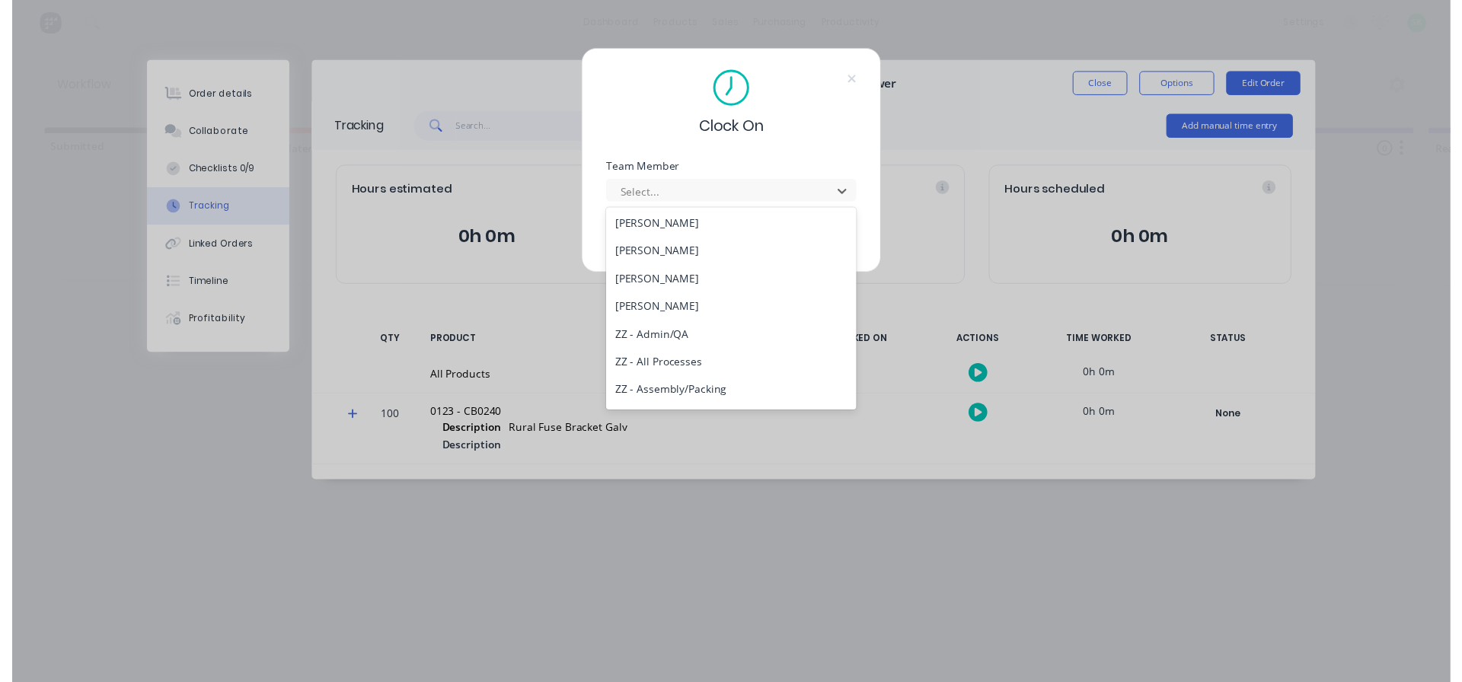
scroll to position [685, 0]
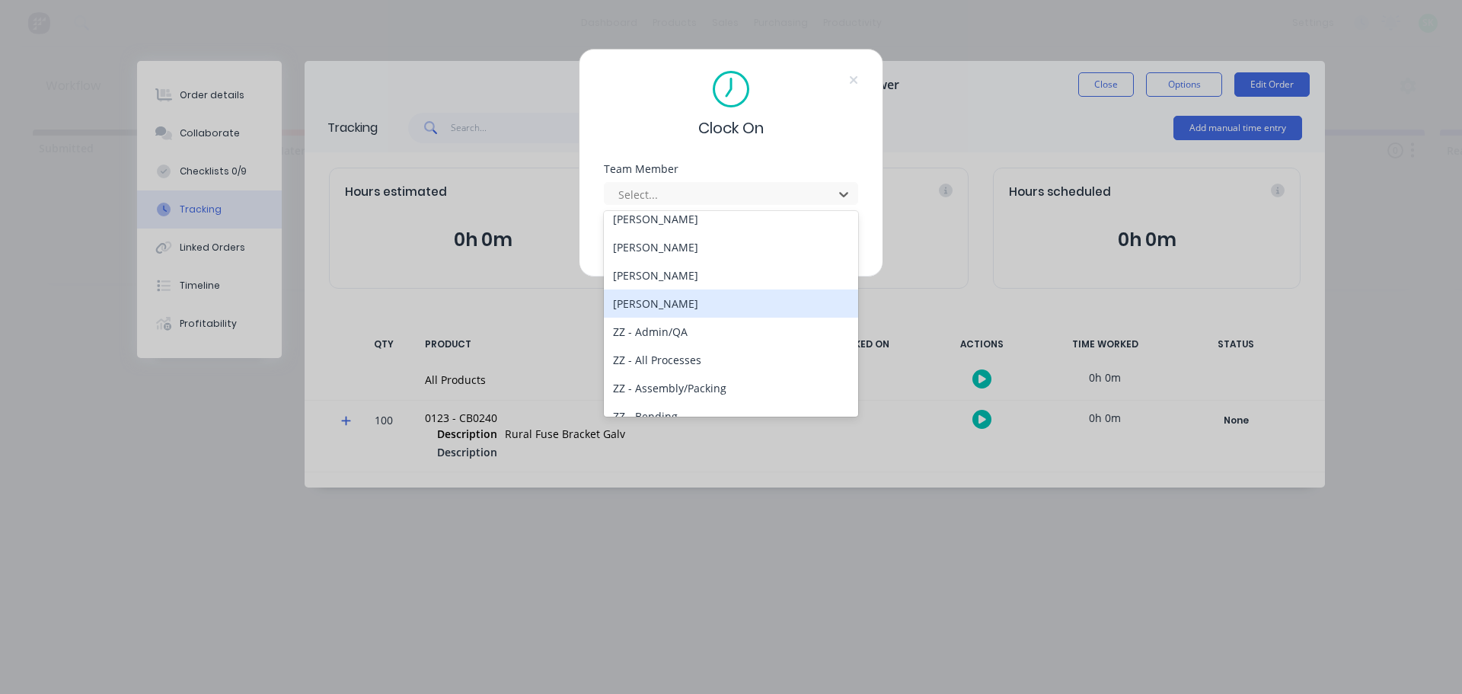
click at [672, 315] on div "[PERSON_NAME]" at bounding box center [731, 303] width 254 height 28
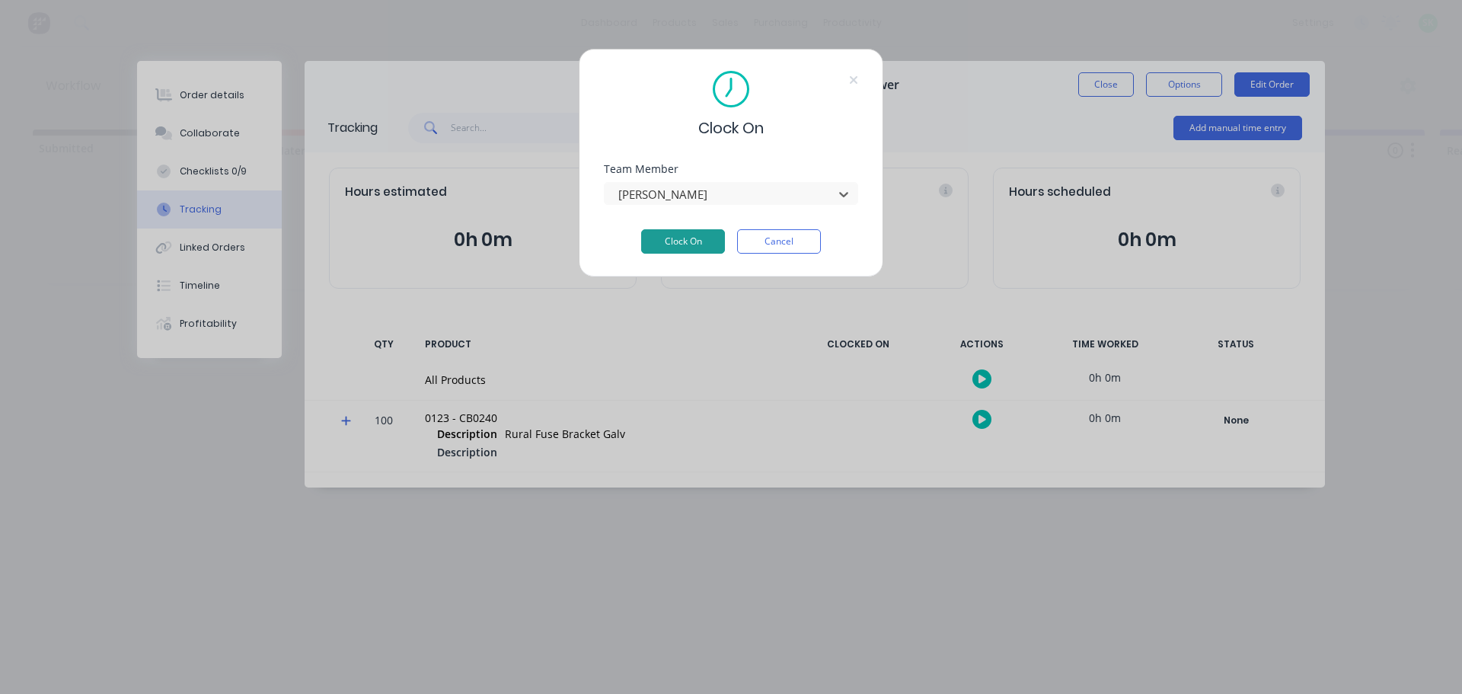
click at [705, 244] on button "Clock On" at bounding box center [683, 241] width 84 height 24
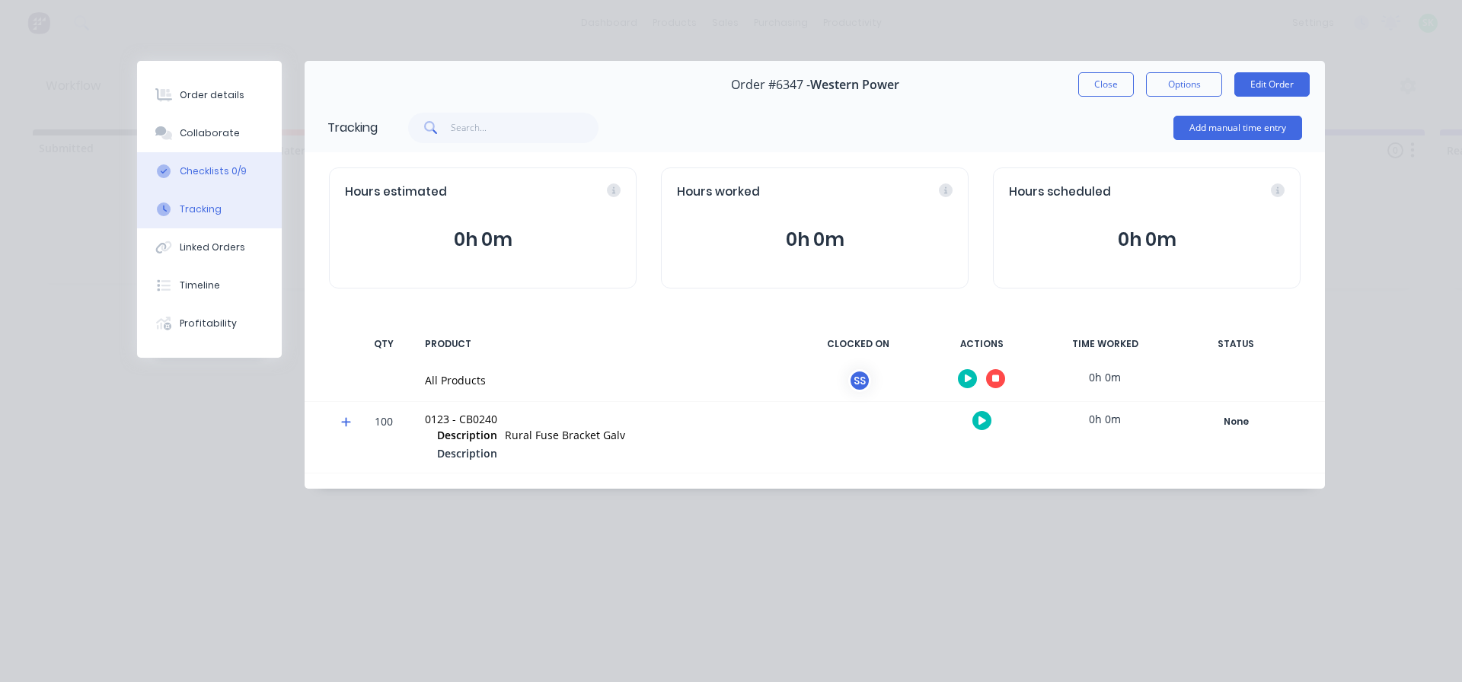
click at [238, 164] on button "Checklists 0/9" at bounding box center [209, 171] width 145 height 38
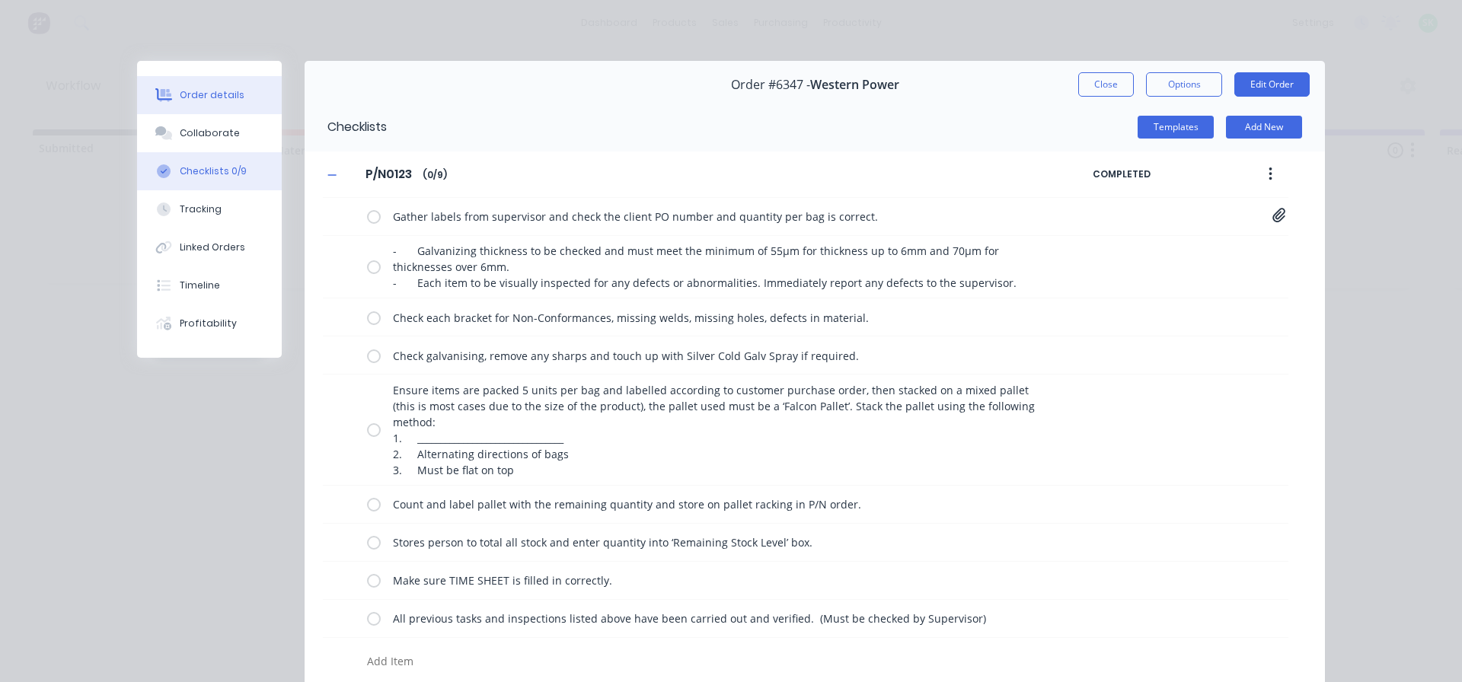
click at [226, 84] on button "Order details" at bounding box center [209, 95] width 145 height 38
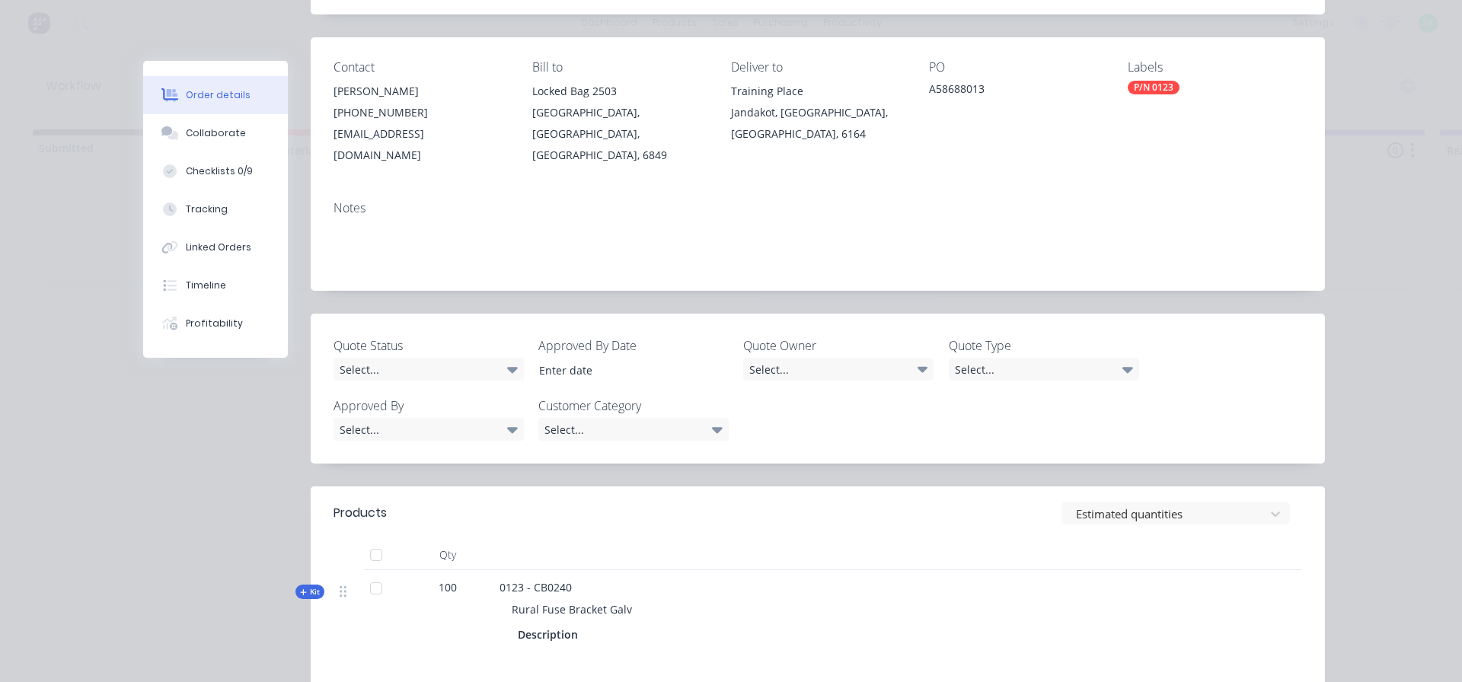
scroll to position [228, 0]
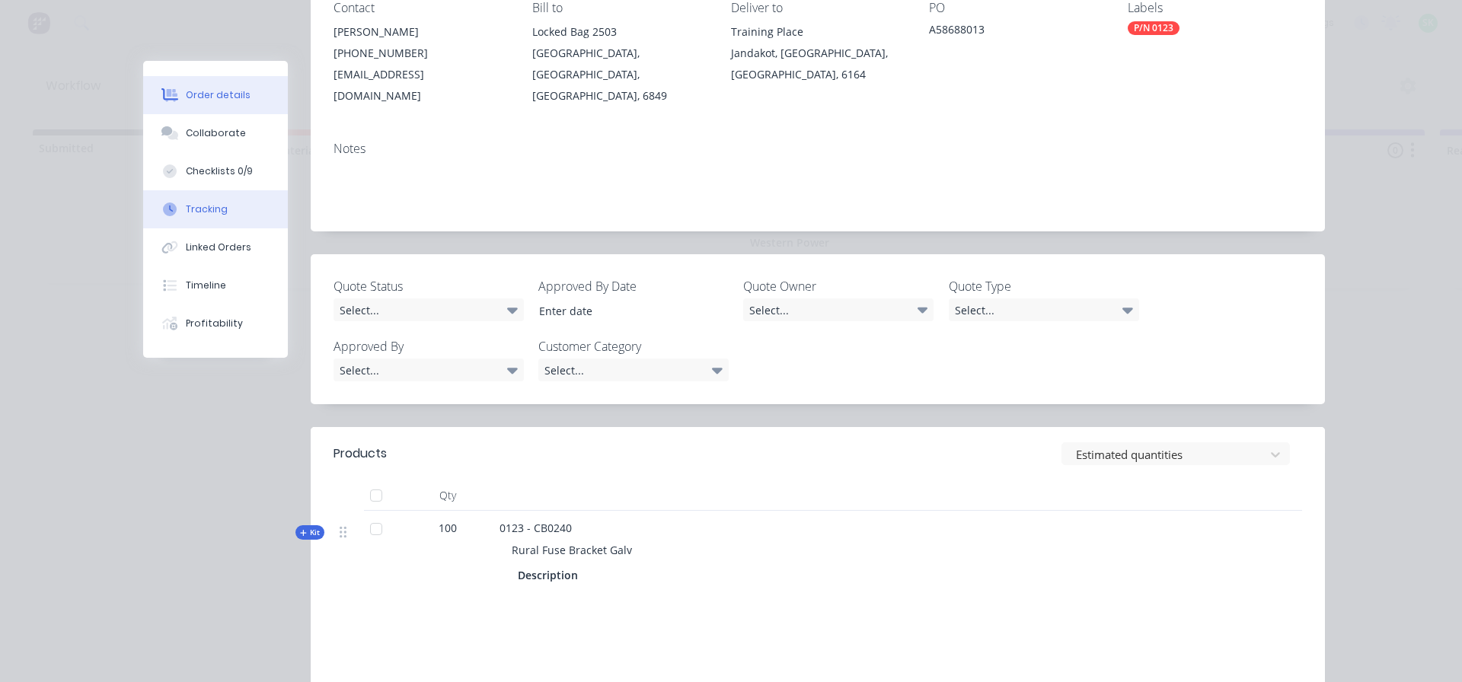
click at [206, 203] on div "Tracking" at bounding box center [207, 210] width 42 height 14
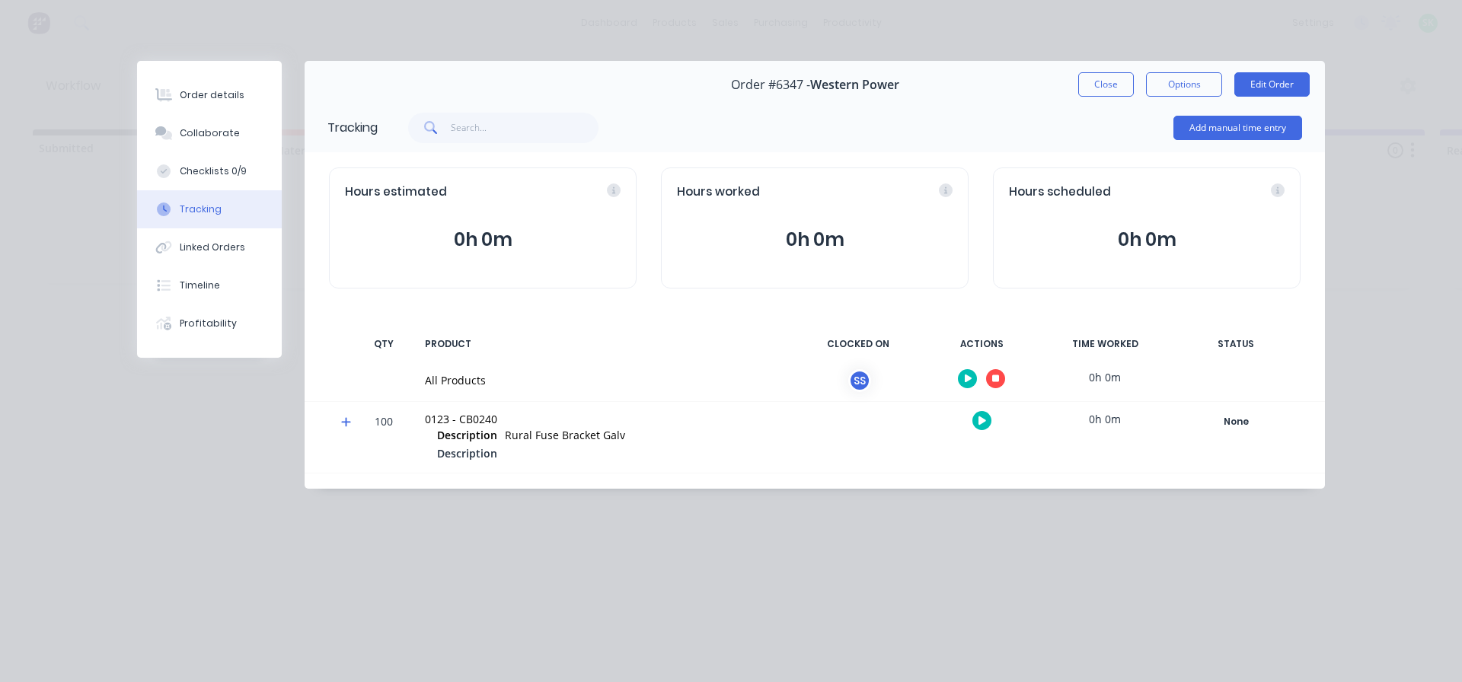
scroll to position [0, 0]
click at [230, 177] on div "Checklists 0/9" at bounding box center [213, 171] width 67 height 14
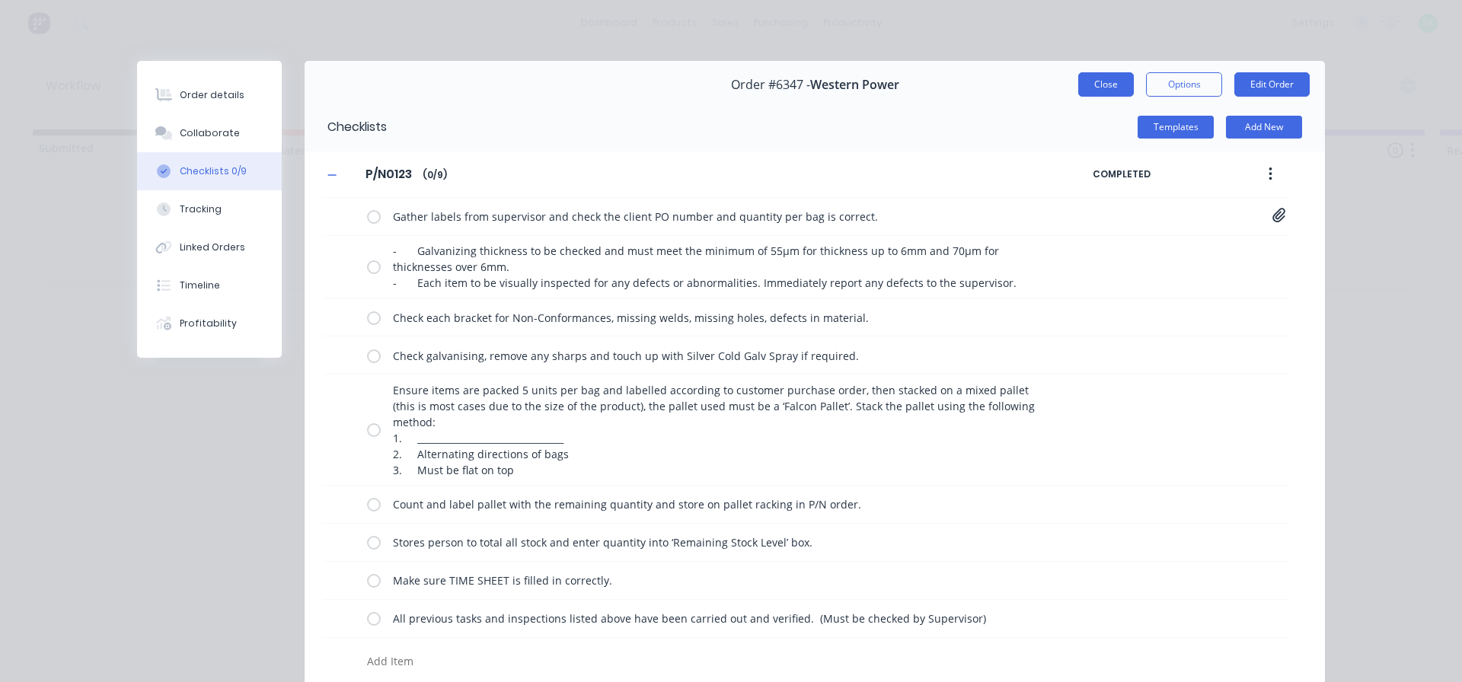
click at [1106, 85] on button "Close" at bounding box center [1106, 84] width 56 height 24
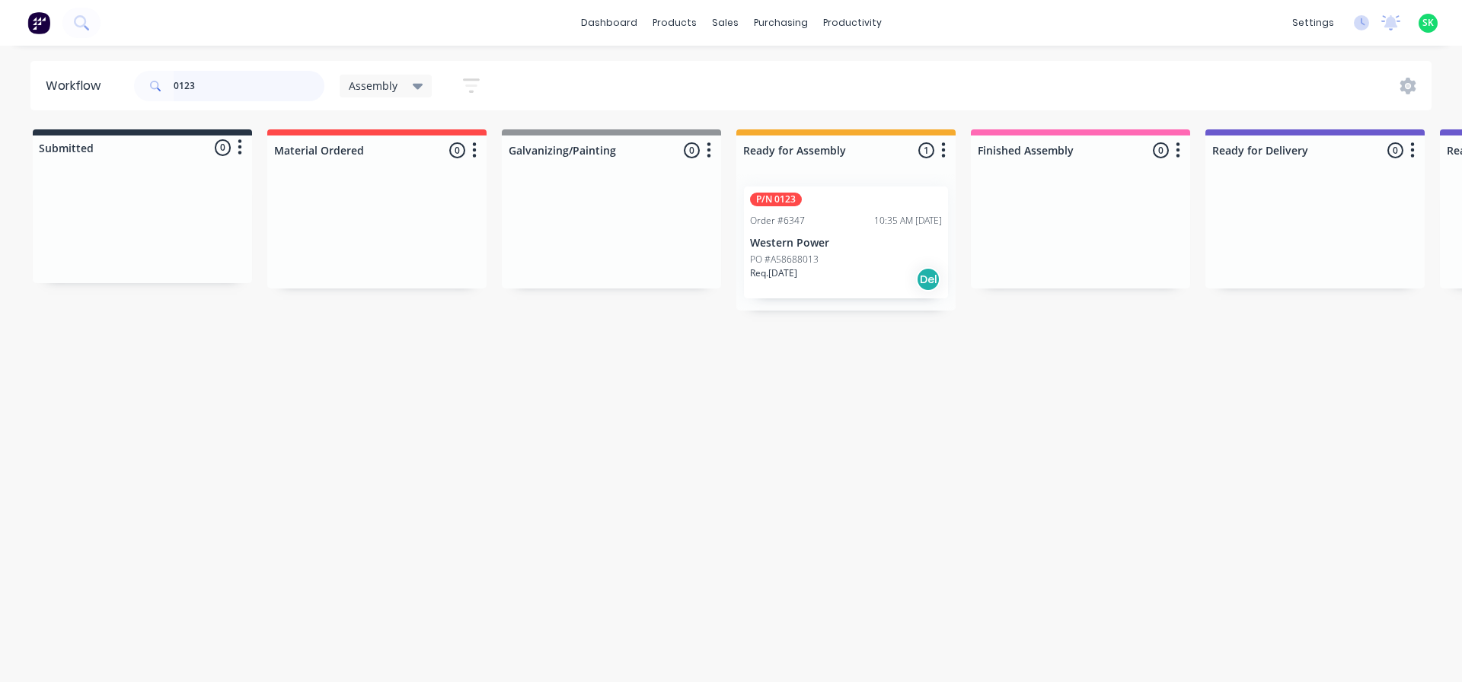
drag, startPoint x: 199, startPoint y: 80, endPoint x: 162, endPoint y: 84, distance: 37.5
click at [162, 84] on div "0123" at bounding box center [229, 86] width 190 height 30
click at [866, 248] on p "Western Power" at bounding box center [846, 243] width 192 height 13
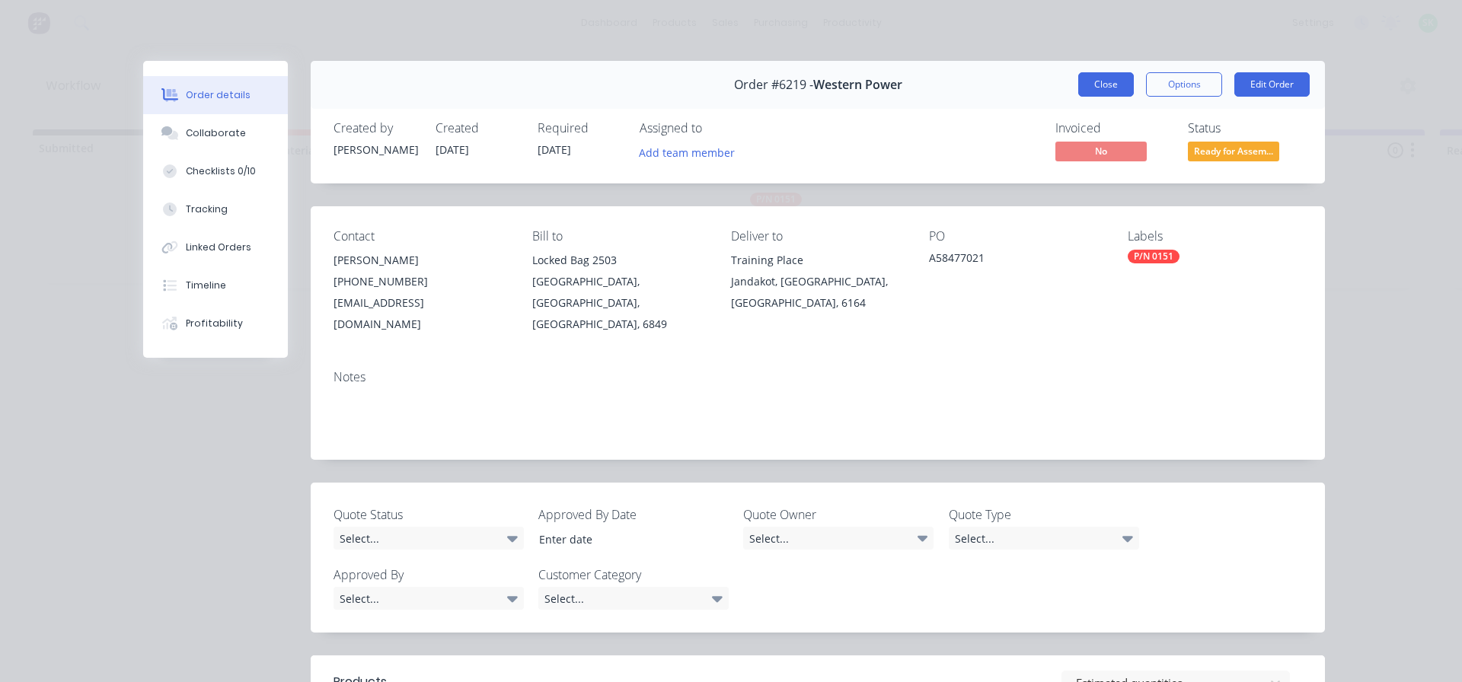
click at [1099, 81] on button "Close" at bounding box center [1106, 84] width 56 height 24
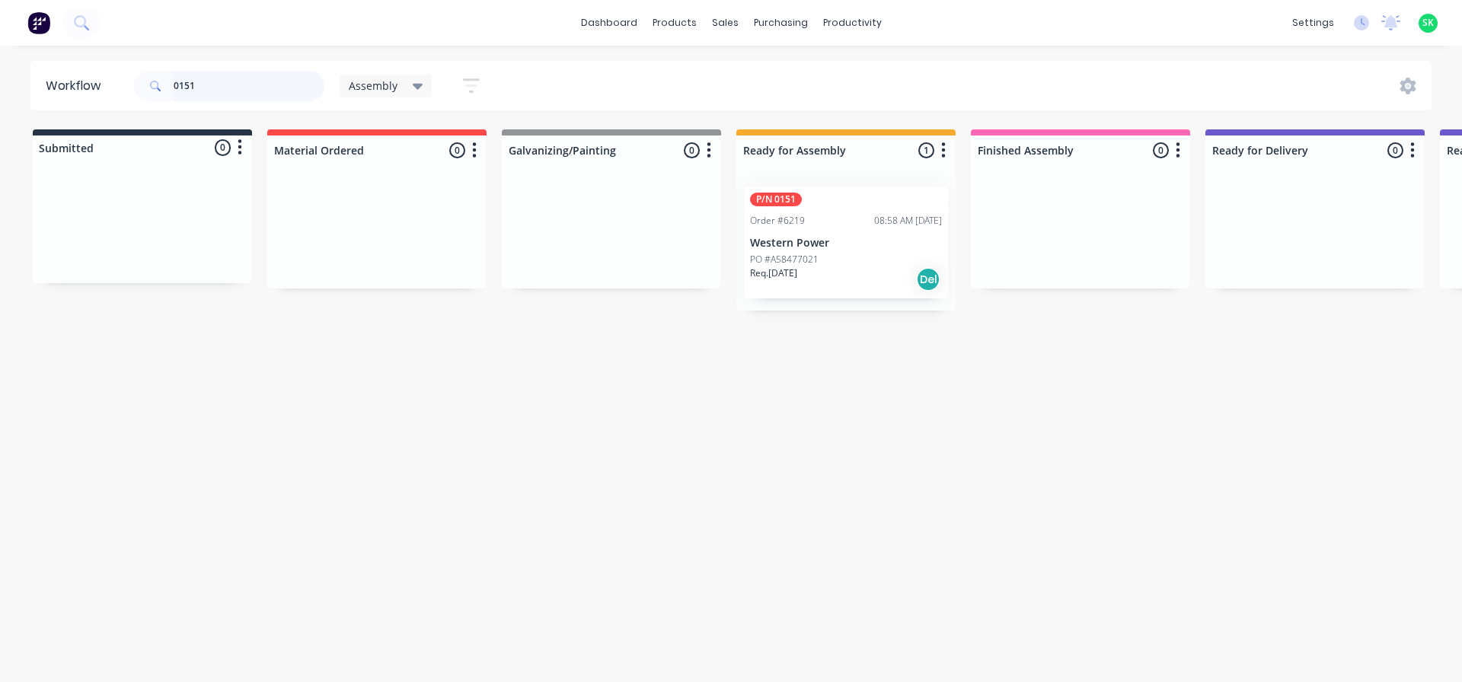
drag, startPoint x: 199, startPoint y: 82, endPoint x: 94, endPoint y: 69, distance: 106.7
click at [94, 69] on header "Workflow 0151 Assembly Save new view None edit Assembly (Default) edit Fabricat…" at bounding box center [731, 85] width 1402 height 49
type input "0123"
click at [805, 241] on p "Western Power" at bounding box center [846, 243] width 192 height 13
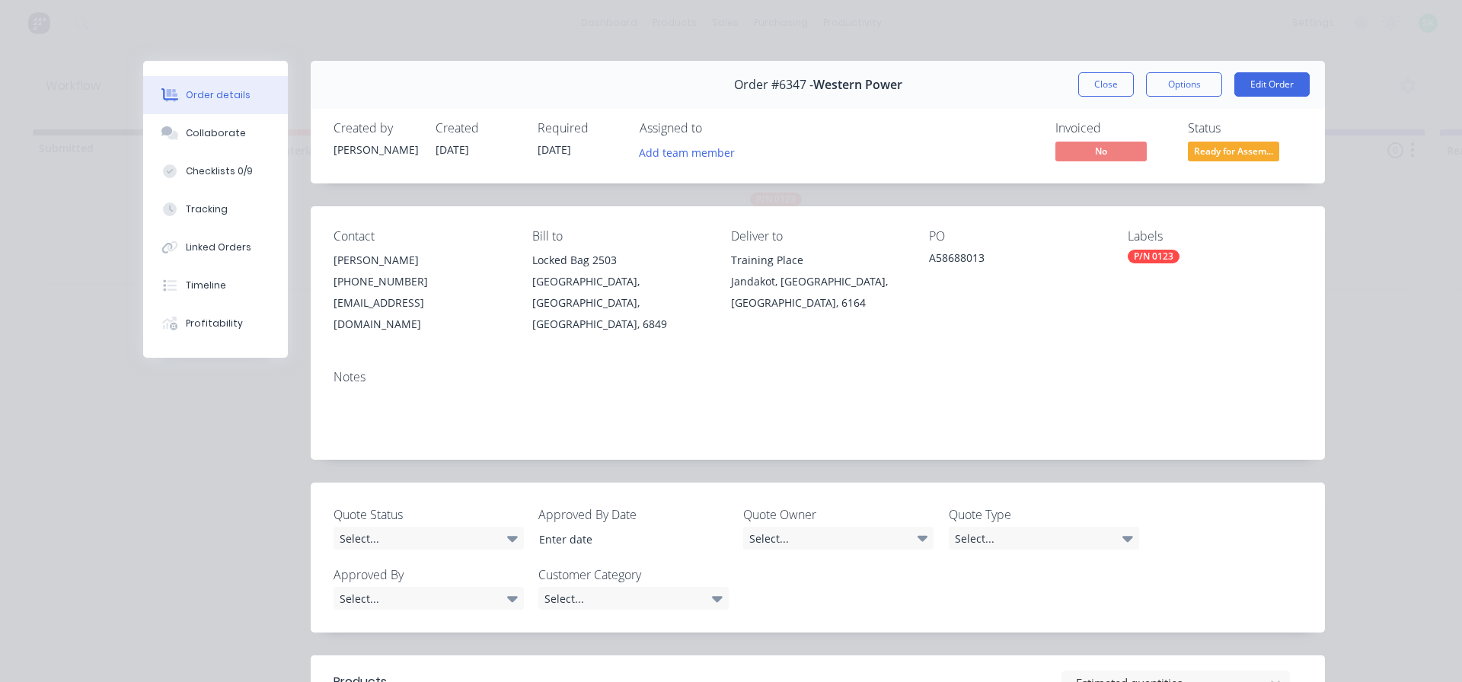
drag, startPoint x: 799, startPoint y: 247, endPoint x: 794, endPoint y: 258, distance: 12.6
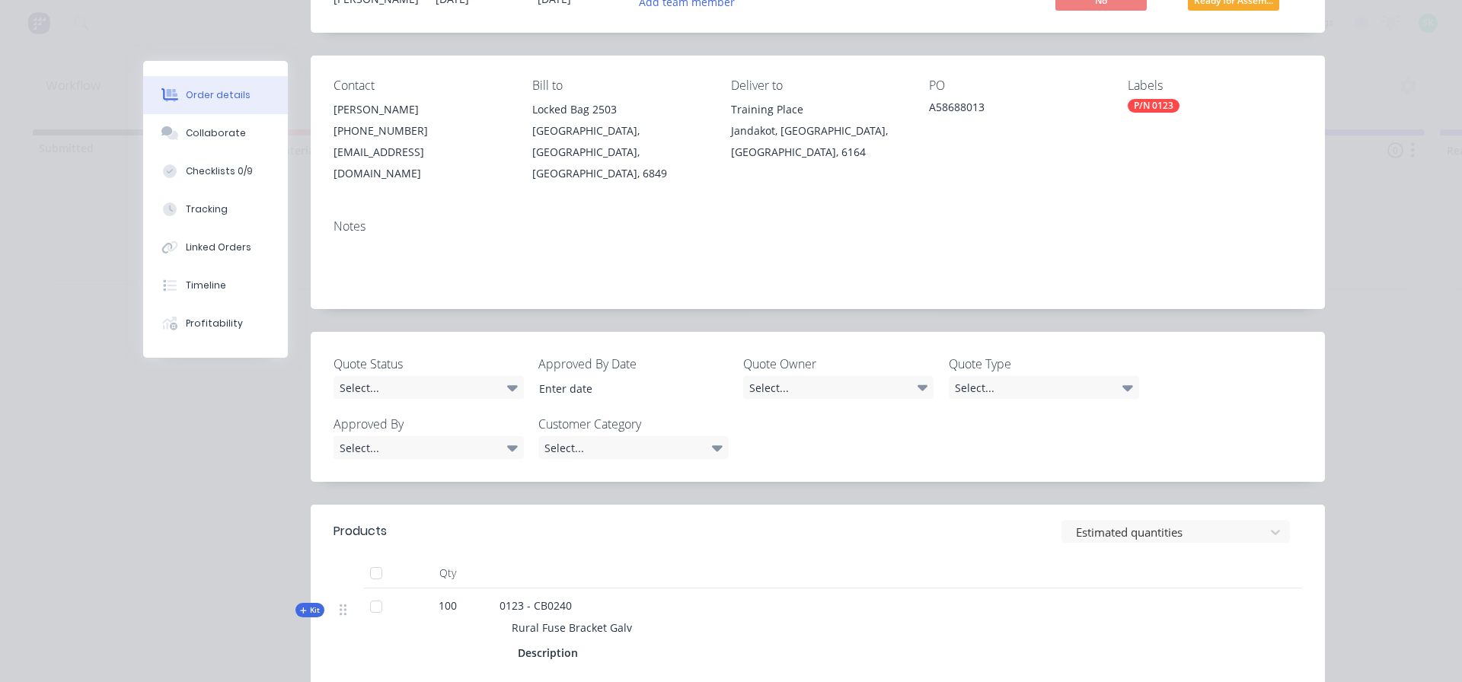
scroll to position [152, 0]
click at [207, 125] on button "Collaborate" at bounding box center [215, 133] width 145 height 38
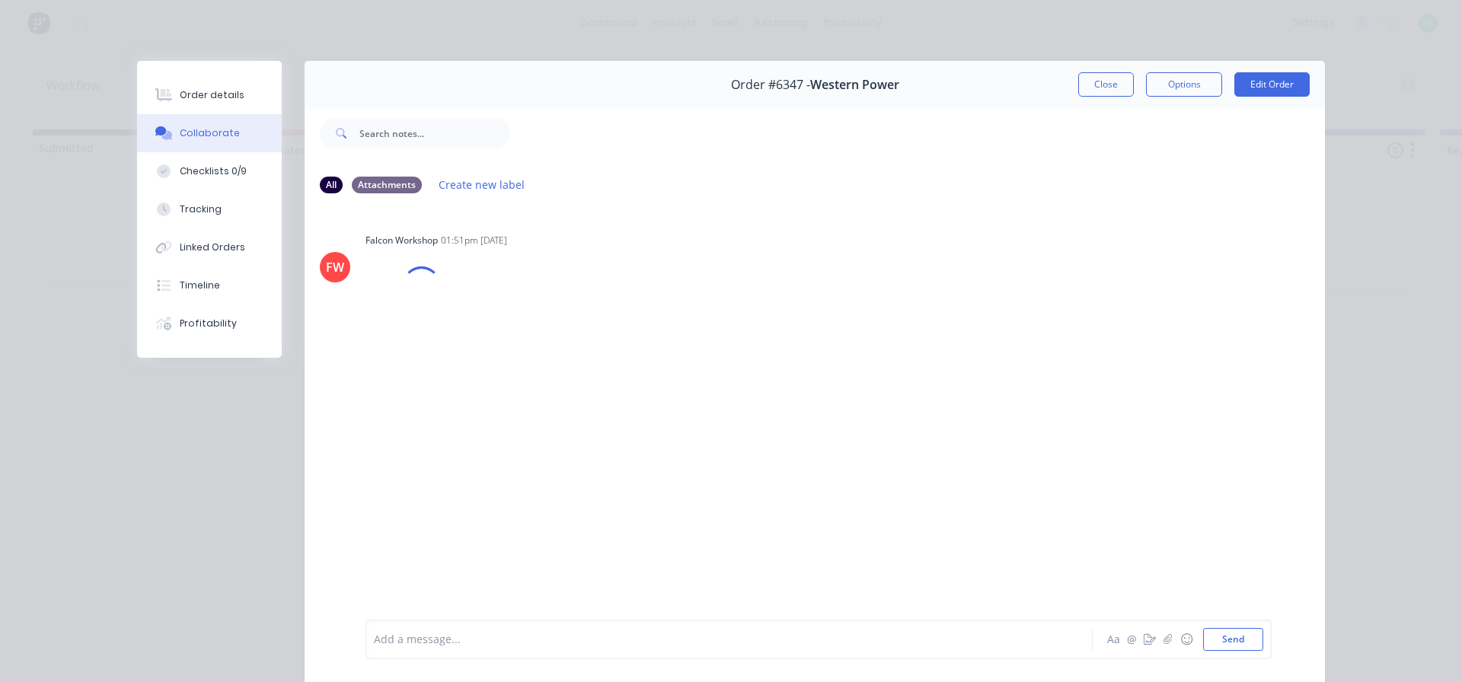
click at [449, 629] on div "Add a message..." at bounding box center [707, 639] width 667 height 23
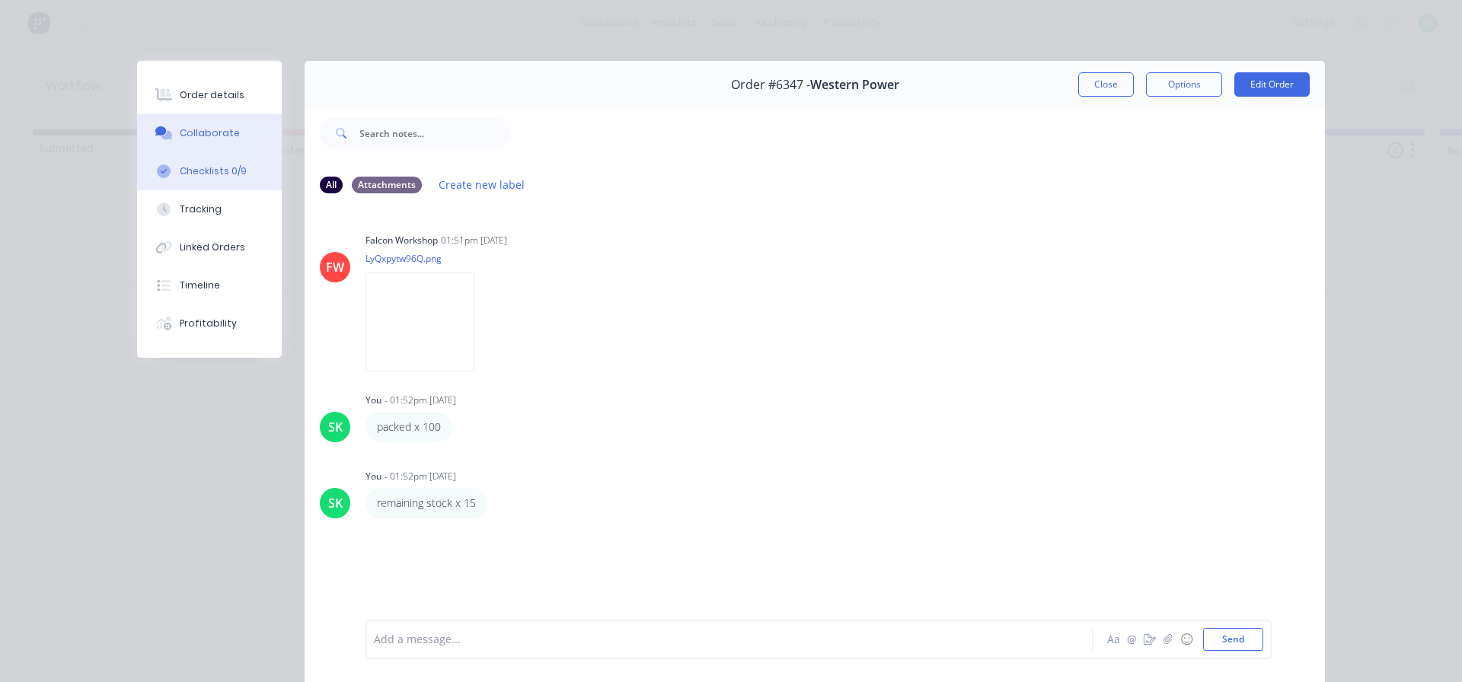
click at [203, 171] on div "Checklists 0/9" at bounding box center [213, 171] width 67 height 14
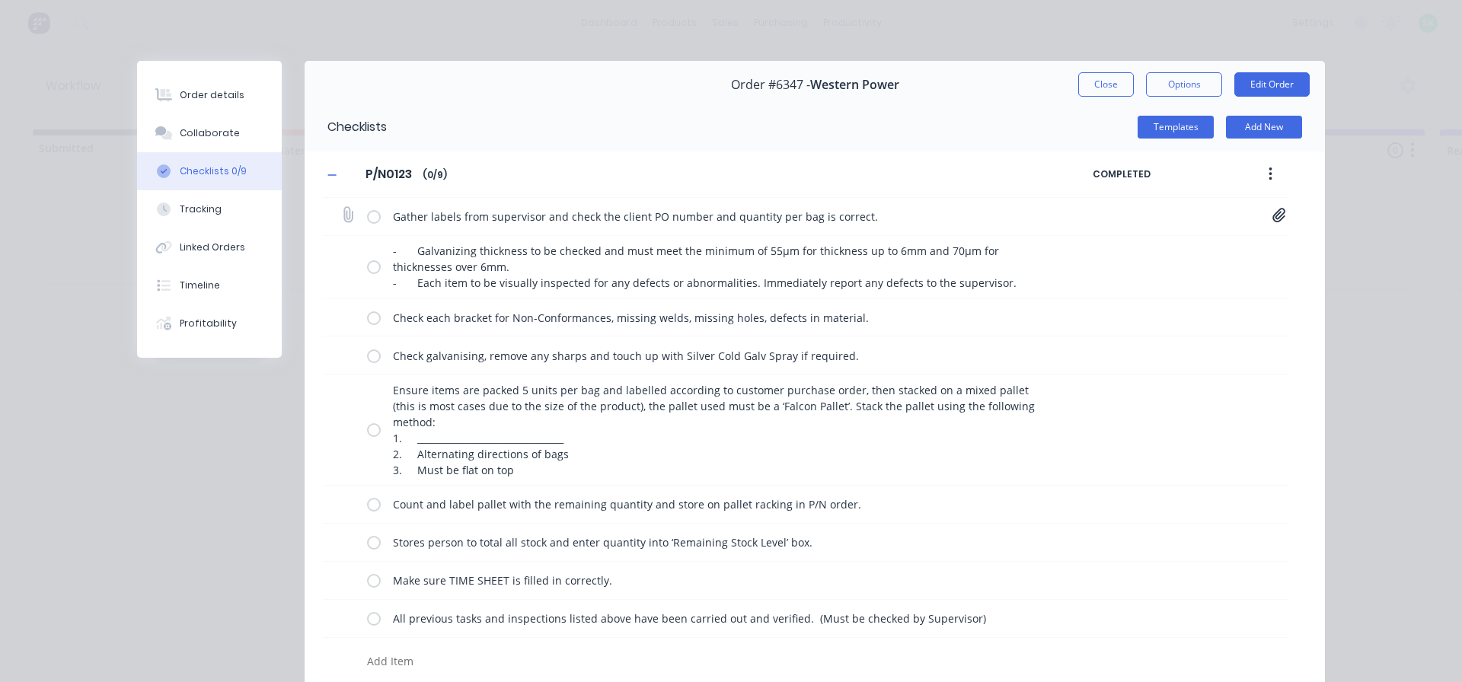
click at [368, 220] on label at bounding box center [374, 217] width 14 height 16
click at [0, 0] on input "checkbox" at bounding box center [0, 0] width 0 height 0
click at [373, 266] on label at bounding box center [374, 267] width 14 height 16
click at [0, 0] on input "checkbox" at bounding box center [0, 0] width 0 height 0
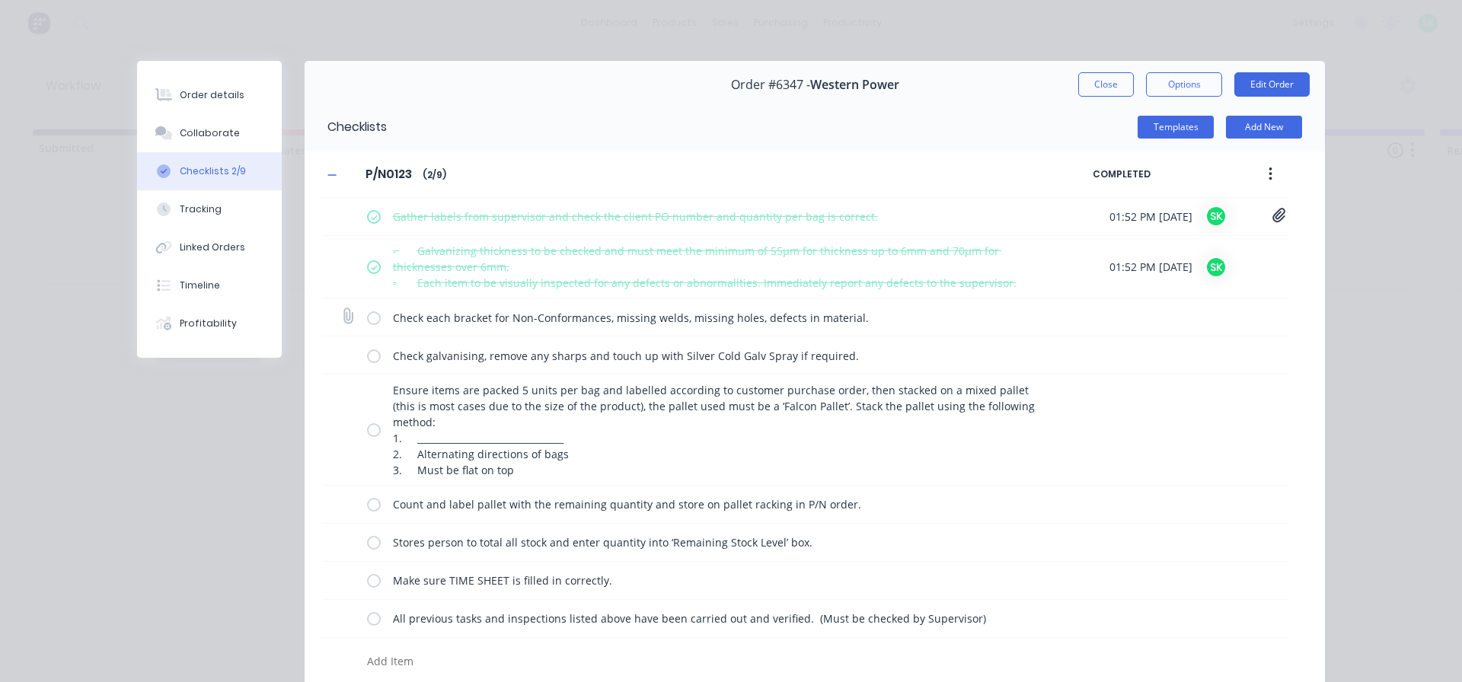
click at [367, 320] on label at bounding box center [374, 317] width 14 height 16
click at [0, 0] on input "checkbox" at bounding box center [0, 0] width 0 height 0
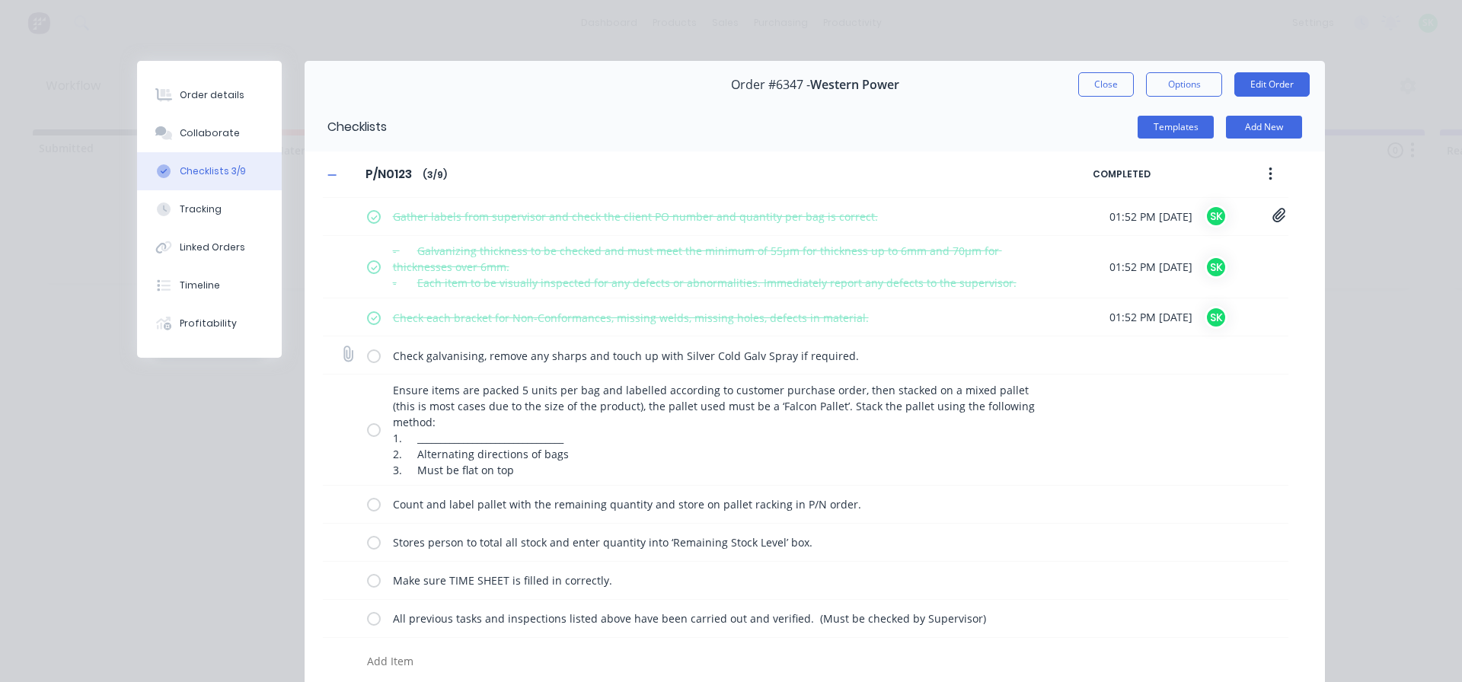
click at [375, 369] on div "Check galvanising, remove any sharps and touch up with Silver Cold Galv Spray i…" at bounding box center [712, 355] width 691 height 30
click at [370, 359] on label at bounding box center [374, 355] width 14 height 16
click at [0, 0] on input "checkbox" at bounding box center [0, 0] width 0 height 0
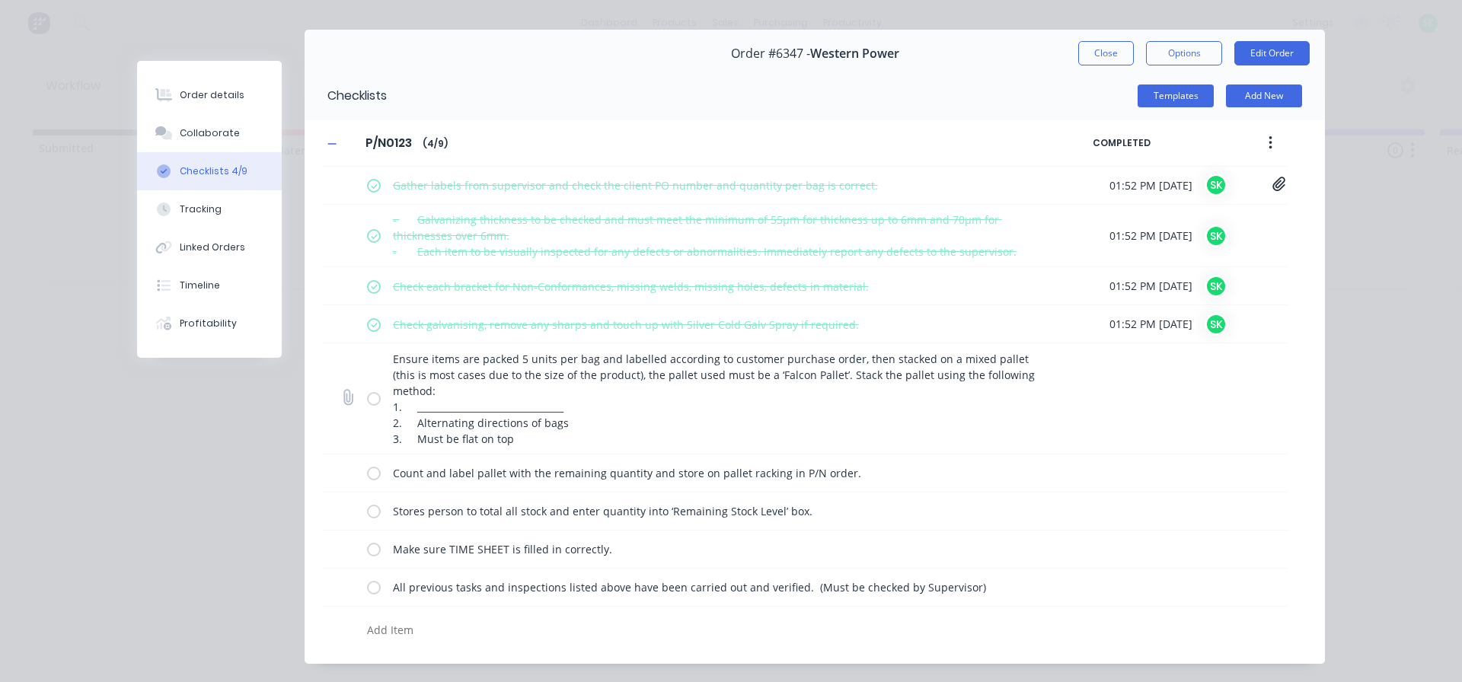
scroll to position [61, 0]
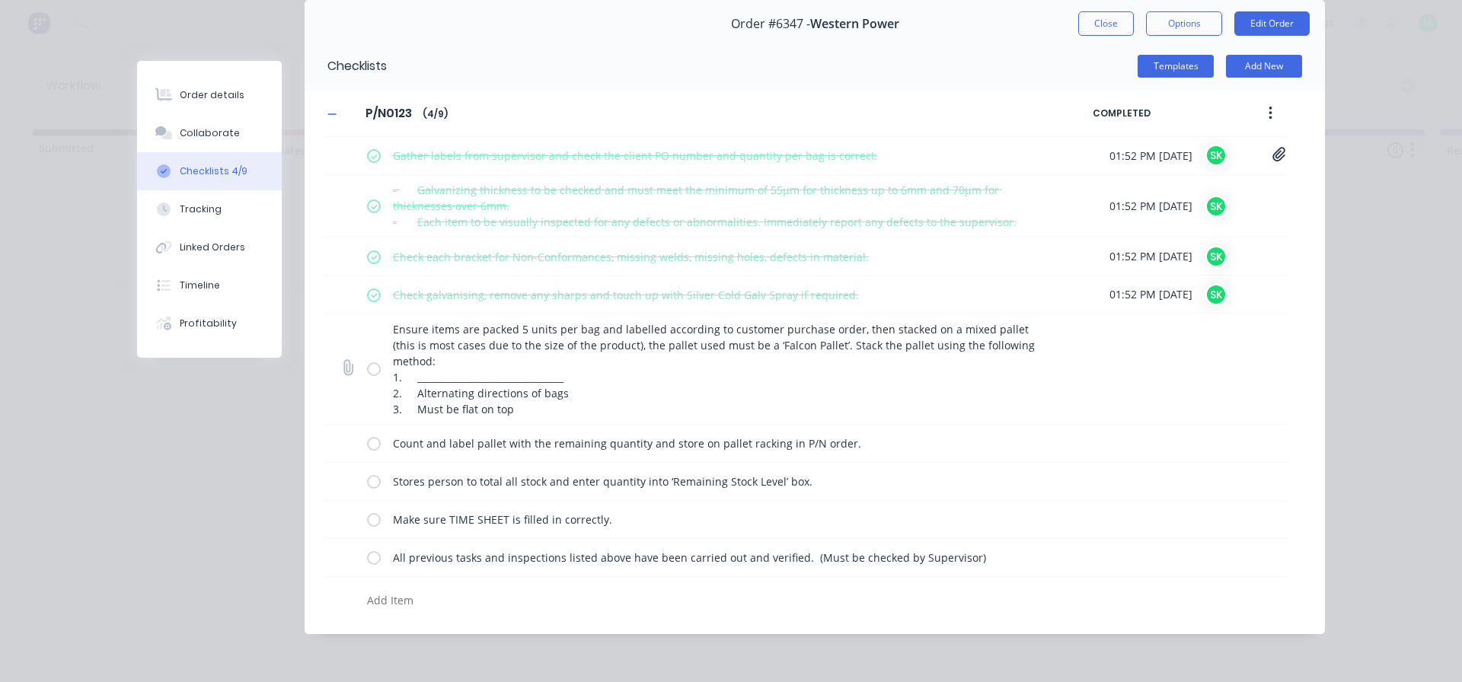
click at [372, 369] on label at bounding box center [374, 369] width 14 height 16
click at [0, 0] on input "checkbox" at bounding box center [0, 0] width 0 height 0
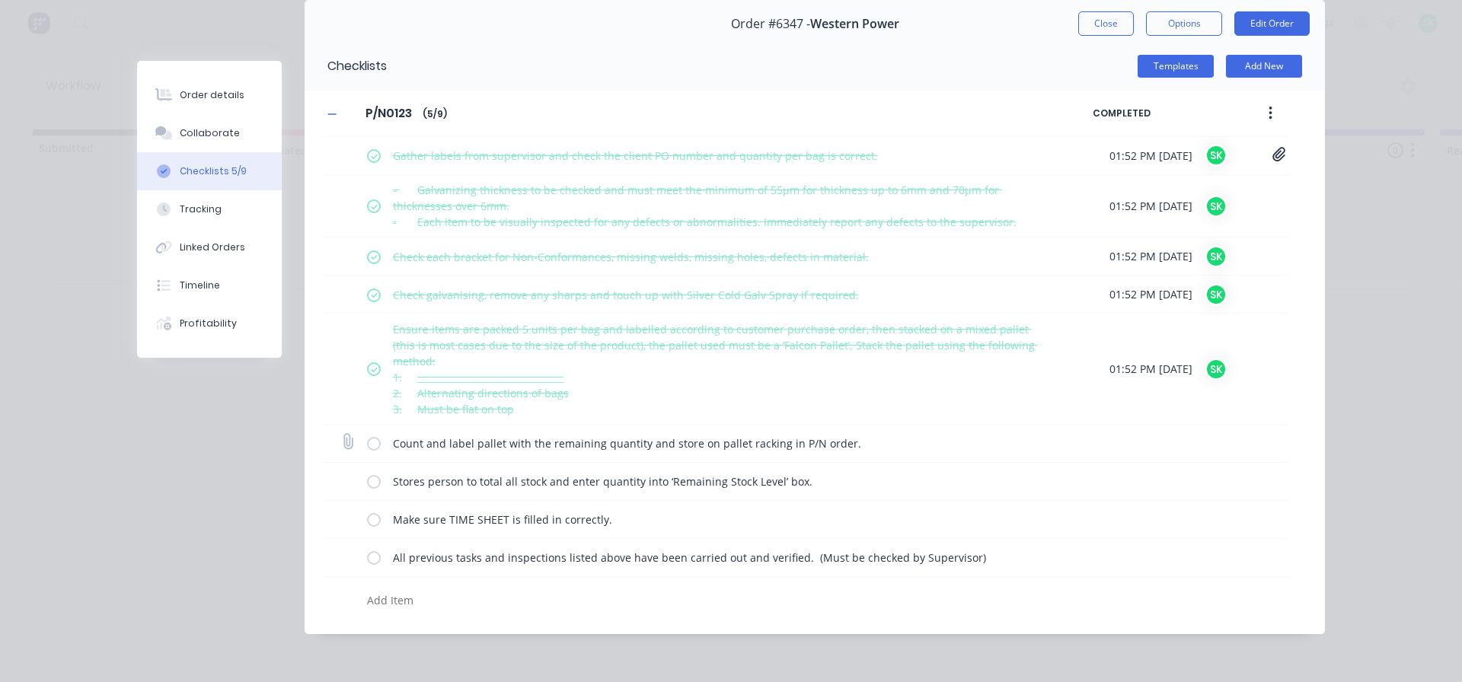
click at [367, 443] on label at bounding box center [374, 444] width 14 height 16
click at [0, 0] on input "checkbox" at bounding box center [0, 0] width 0 height 0
click at [367, 485] on label at bounding box center [374, 482] width 14 height 16
click at [0, 0] on input "checkbox" at bounding box center [0, 0] width 0 height 0
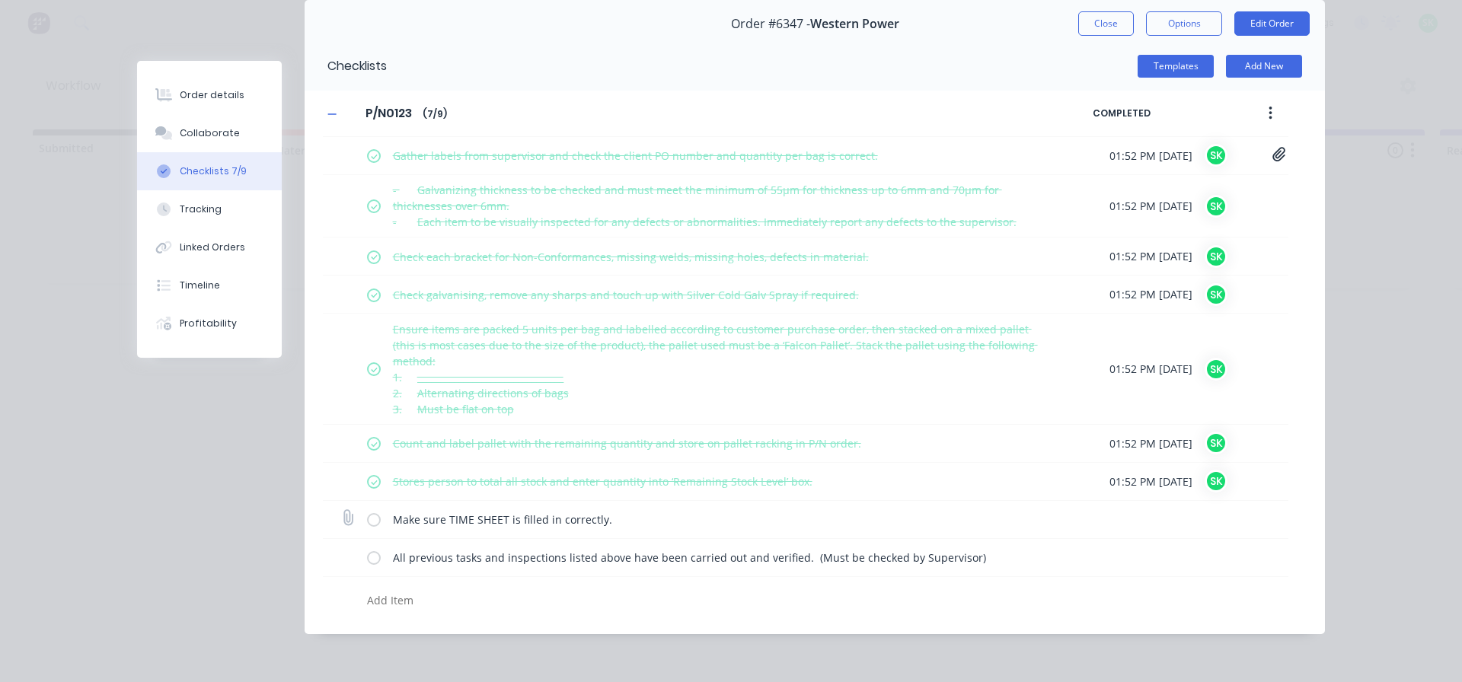
click at [367, 513] on label at bounding box center [374, 520] width 14 height 16
click at [0, 0] on input "checkbox" at bounding box center [0, 0] width 0 height 0
click at [367, 554] on label at bounding box center [374, 558] width 14 height 16
click at [0, 0] on input "checkbox" at bounding box center [0, 0] width 0 height 0
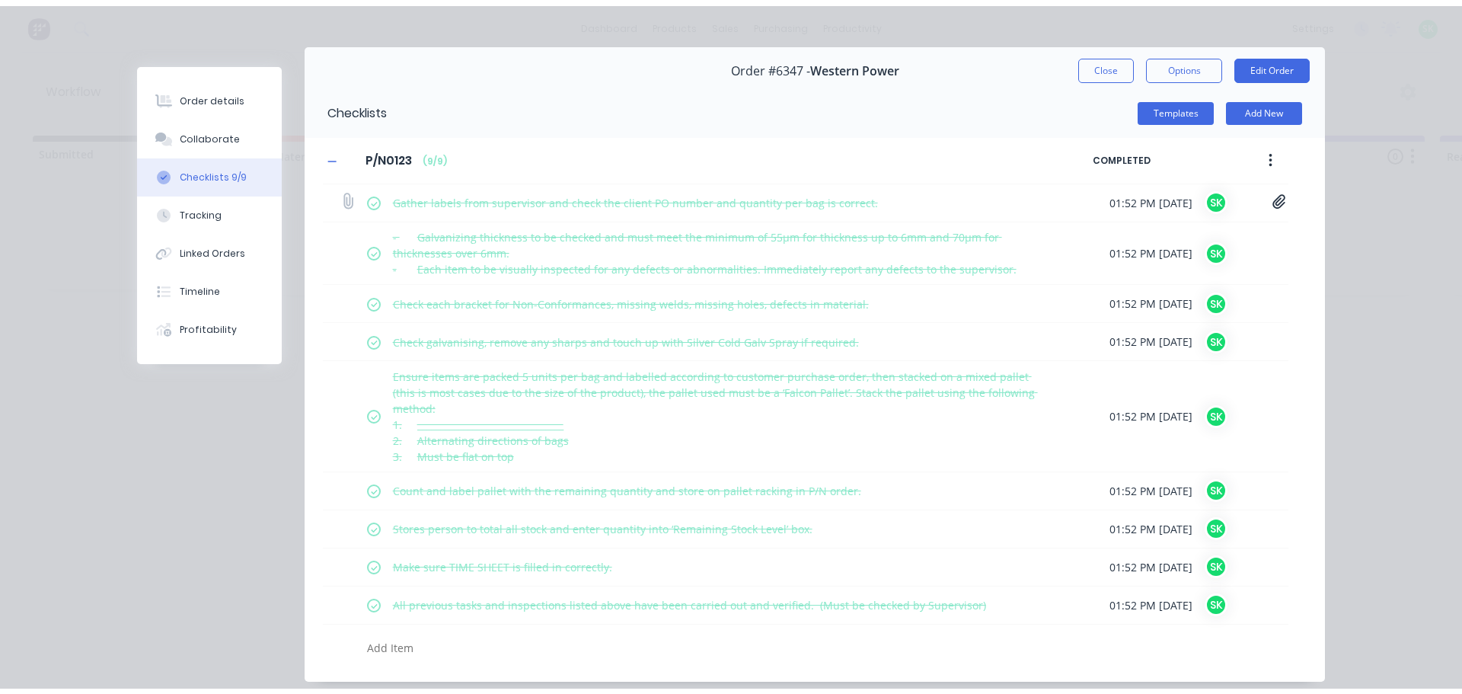
scroll to position [0, 0]
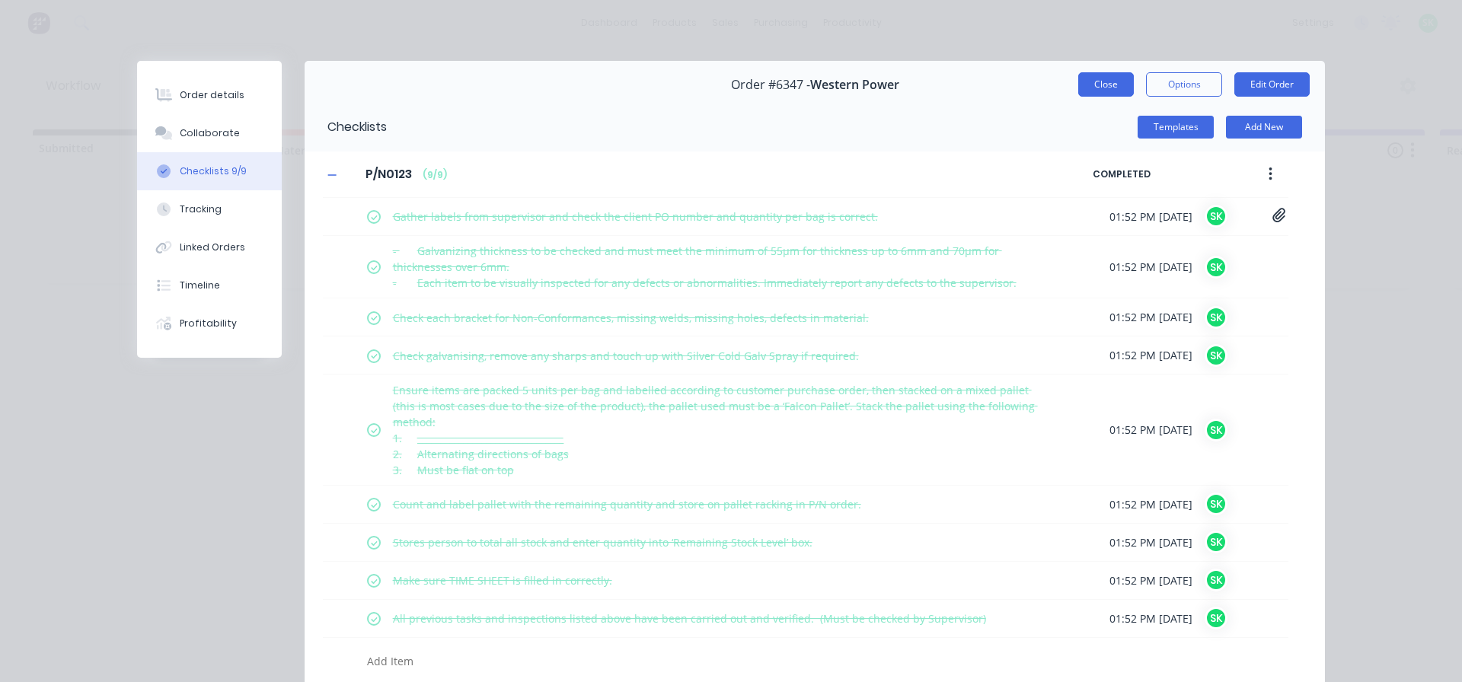
click at [1115, 77] on button "Close" at bounding box center [1106, 84] width 56 height 24
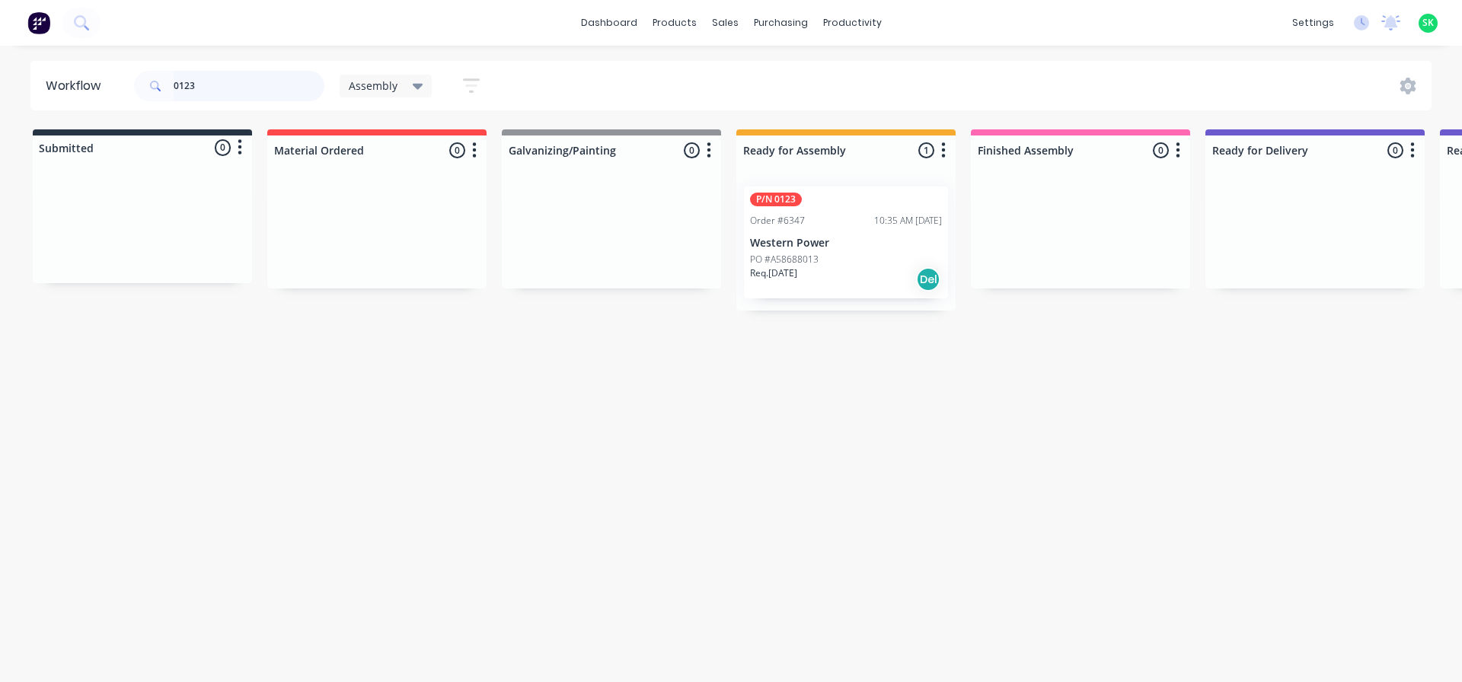
drag, startPoint x: 211, startPoint y: 85, endPoint x: 87, endPoint y: 71, distance: 125.0
click at [87, 71] on header "Workflow 0123 Assembly Save new view None edit Assembly (Default) edit Fabricat…" at bounding box center [731, 85] width 1402 height 49
click at [786, 219] on div "Order #6219" at bounding box center [777, 221] width 55 height 14
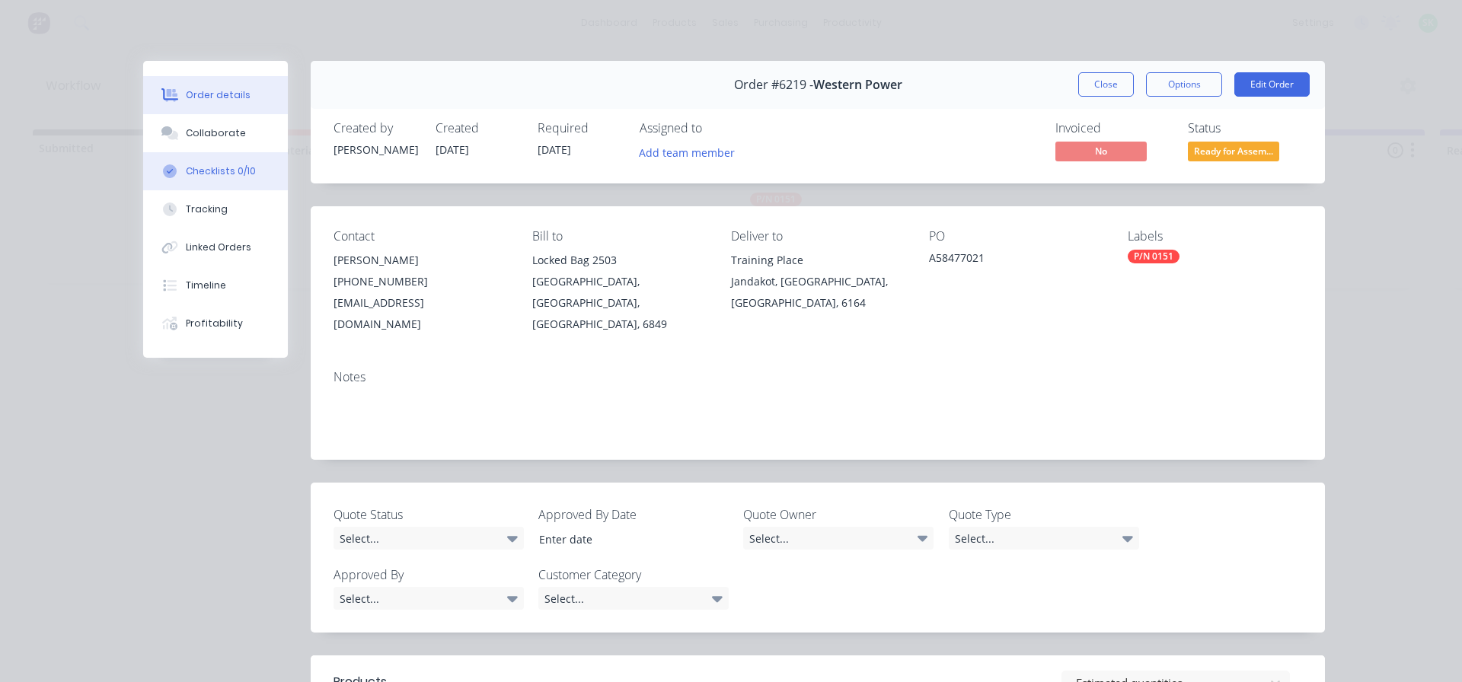
click at [217, 168] on div "Checklists 0/10" at bounding box center [221, 171] width 70 height 14
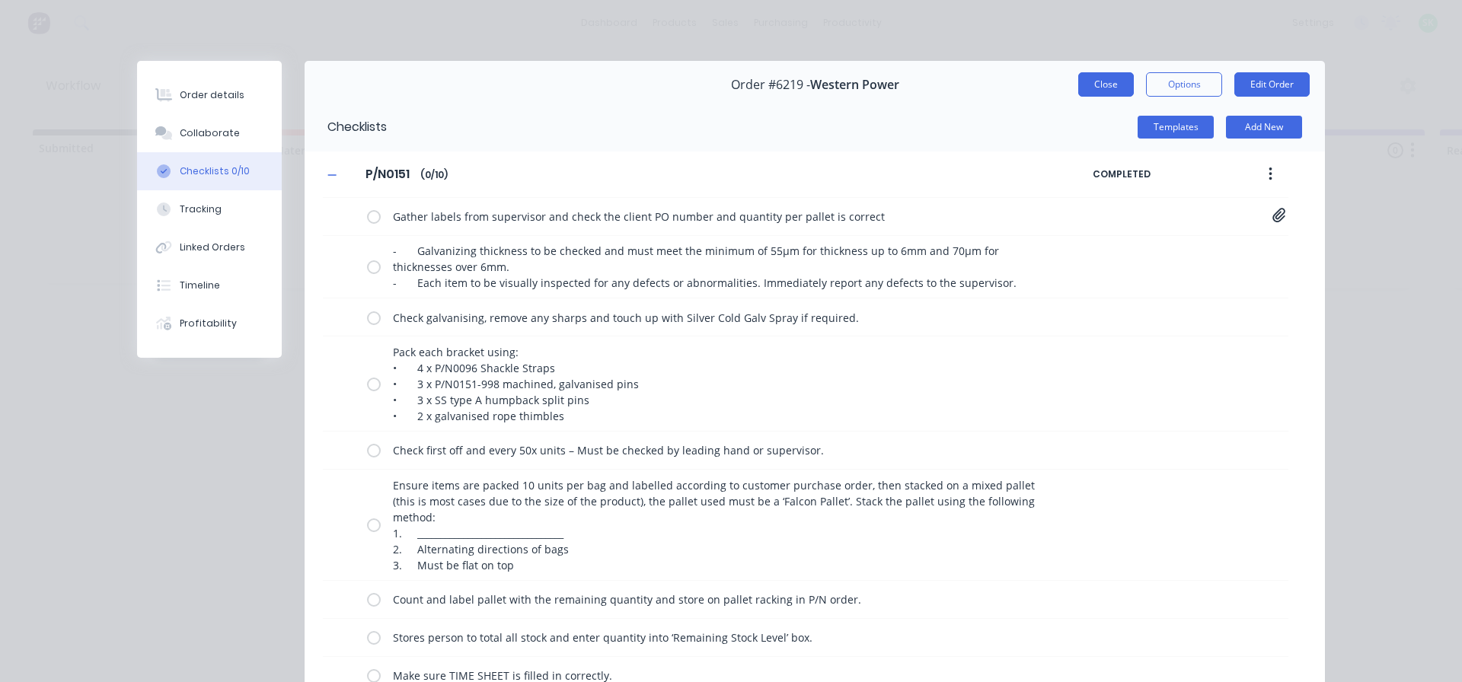
click at [1096, 85] on button "Close" at bounding box center [1106, 84] width 56 height 24
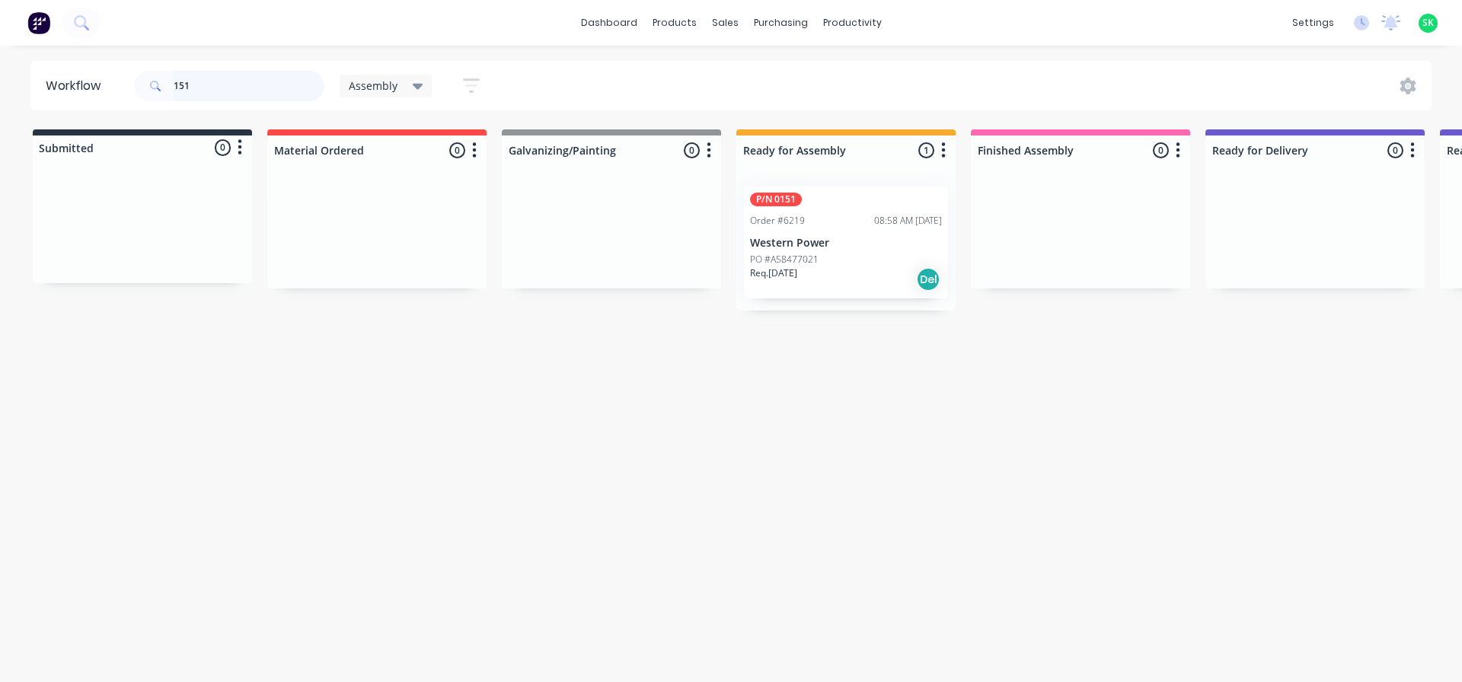
drag, startPoint x: 218, startPoint y: 92, endPoint x: 52, endPoint y: 61, distance: 168.9
click at [52, 61] on header "Workflow 151 Assembly Save new view None edit Assembly (Default) edit Fabricati…" at bounding box center [731, 85] width 1402 height 49
click at [860, 215] on div "Order #6347 10:35 AM 30/09/25" at bounding box center [846, 221] width 192 height 14
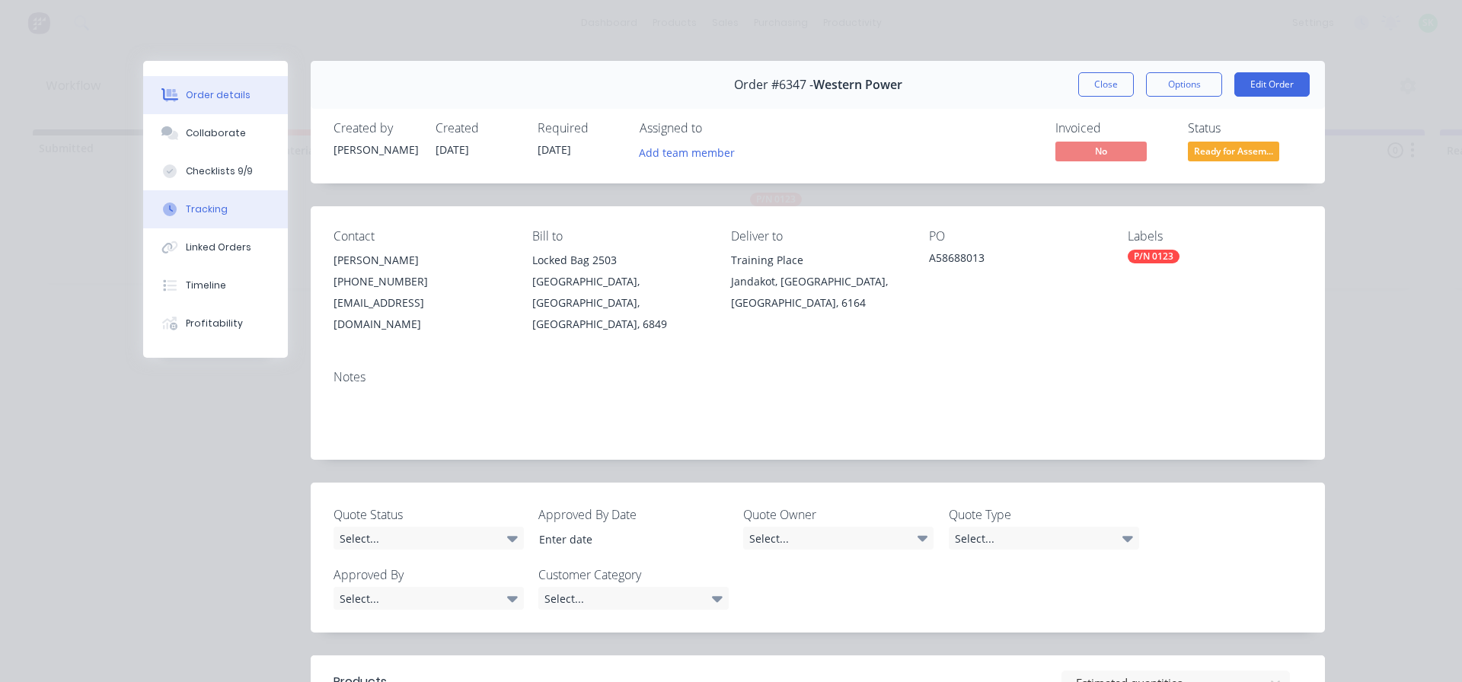
click at [231, 208] on button "Tracking" at bounding box center [215, 209] width 145 height 38
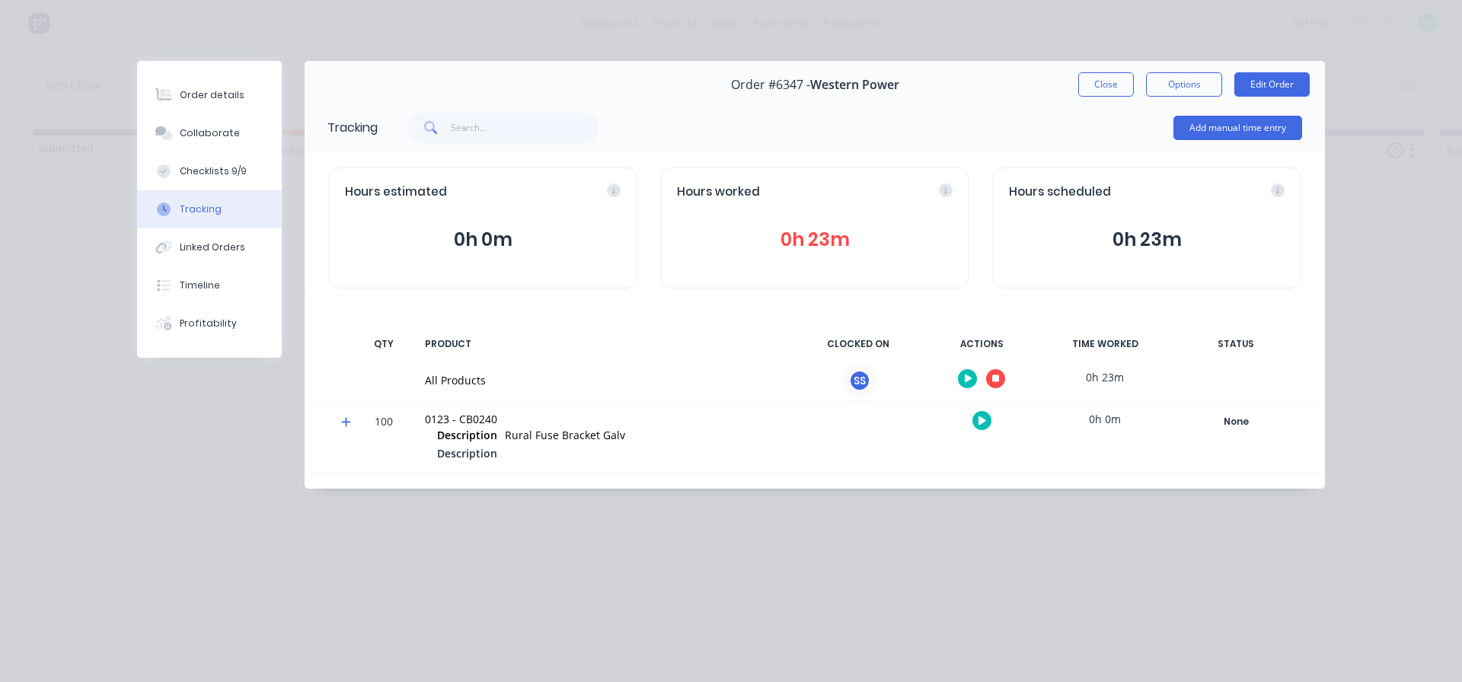
click at [1000, 381] on button "button" at bounding box center [995, 378] width 19 height 19
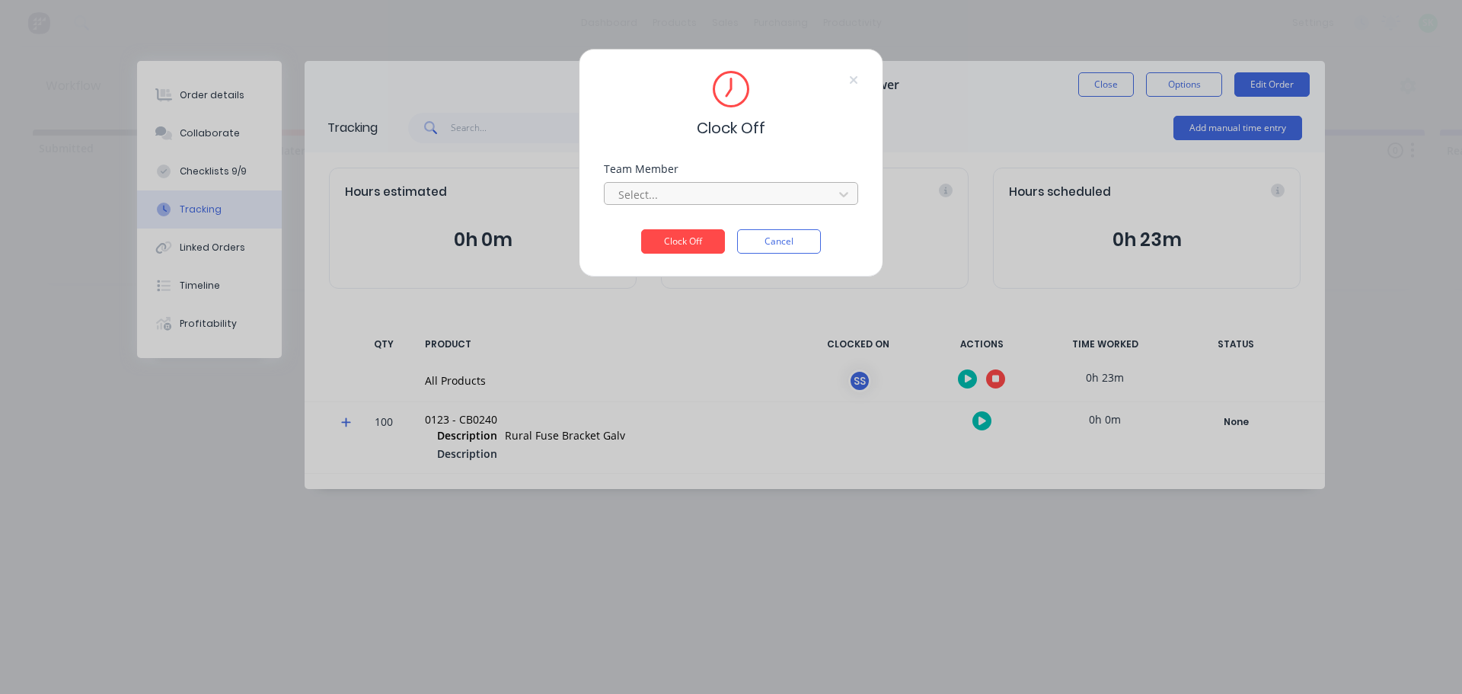
click at [723, 197] on div at bounding box center [721, 194] width 209 height 19
click at [700, 225] on div "[PERSON_NAME]" at bounding box center [731, 228] width 254 height 28
click at [693, 241] on button "Clock Off" at bounding box center [683, 241] width 84 height 24
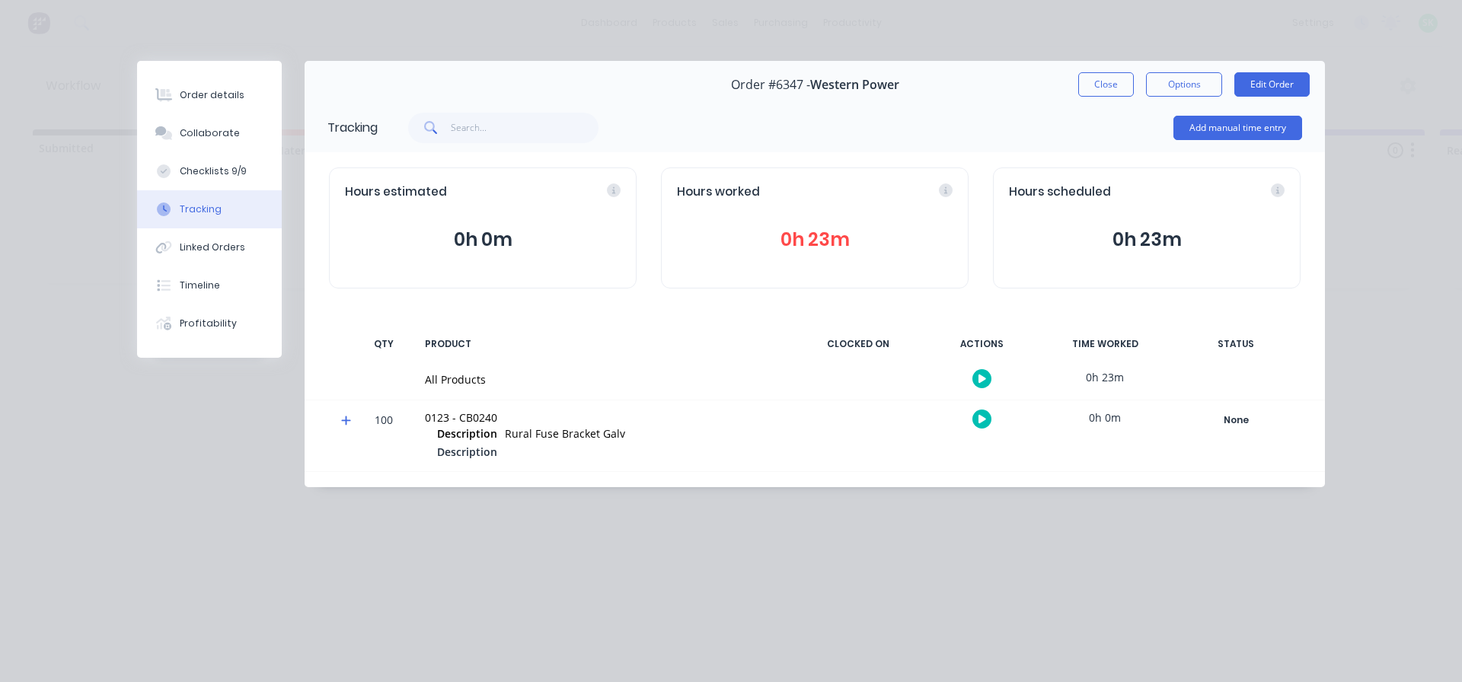
drag, startPoint x: 1106, startPoint y: 78, endPoint x: 1088, endPoint y: 80, distance: 17.6
click at [1106, 78] on button "Close" at bounding box center [1106, 84] width 56 height 24
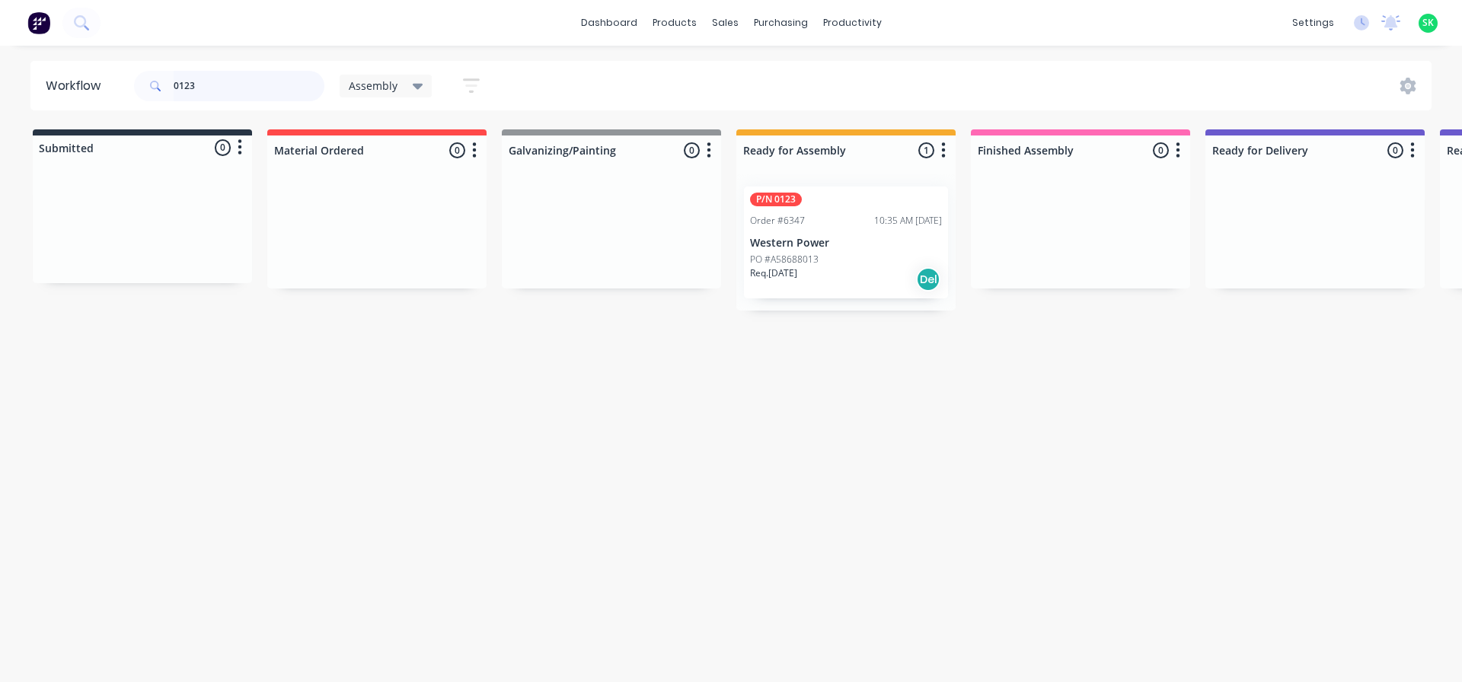
drag, startPoint x: 204, startPoint y: 85, endPoint x: 179, endPoint y: 87, distance: 25.2
click at [179, 87] on input "0123" at bounding box center [249, 86] width 151 height 30
type input "0151"
click at [822, 243] on p "Western Power" at bounding box center [846, 243] width 192 height 13
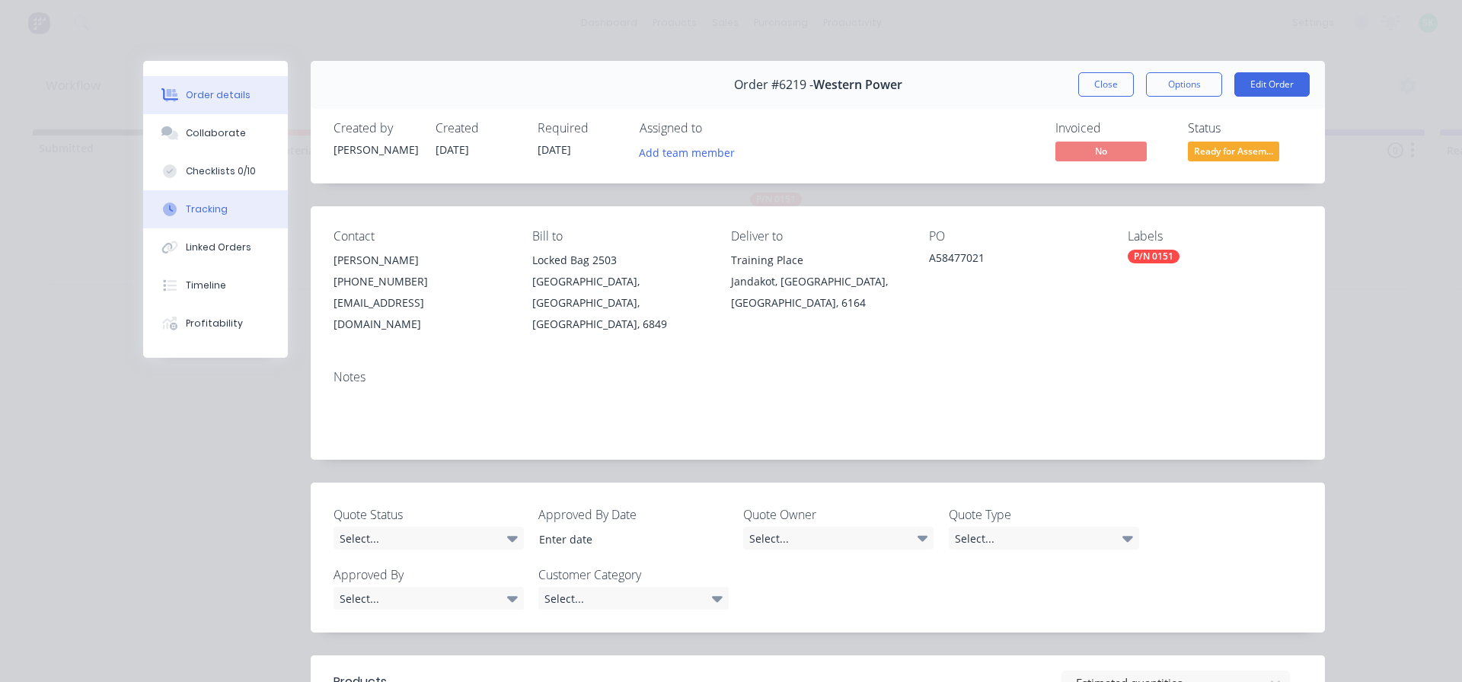
click at [222, 216] on button "Tracking" at bounding box center [215, 209] width 145 height 38
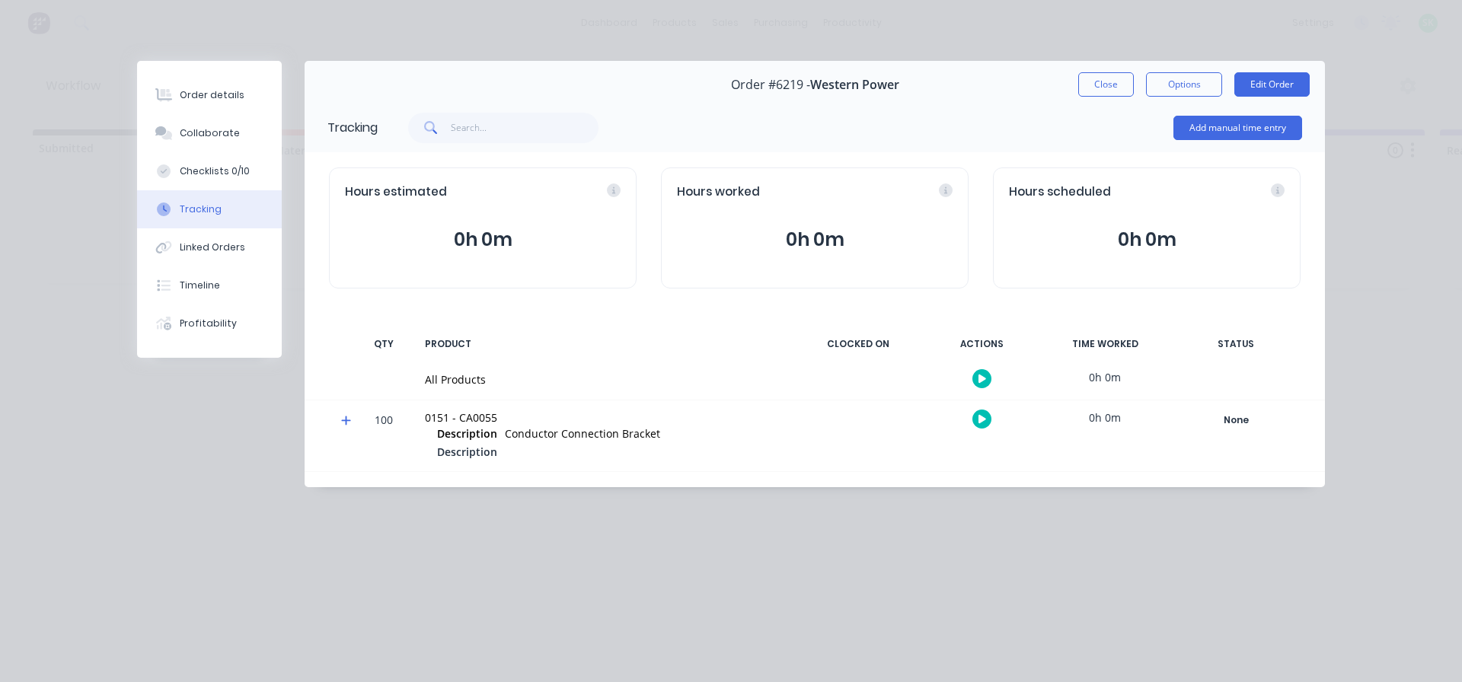
click at [981, 385] on button "button" at bounding box center [981, 378] width 19 height 19
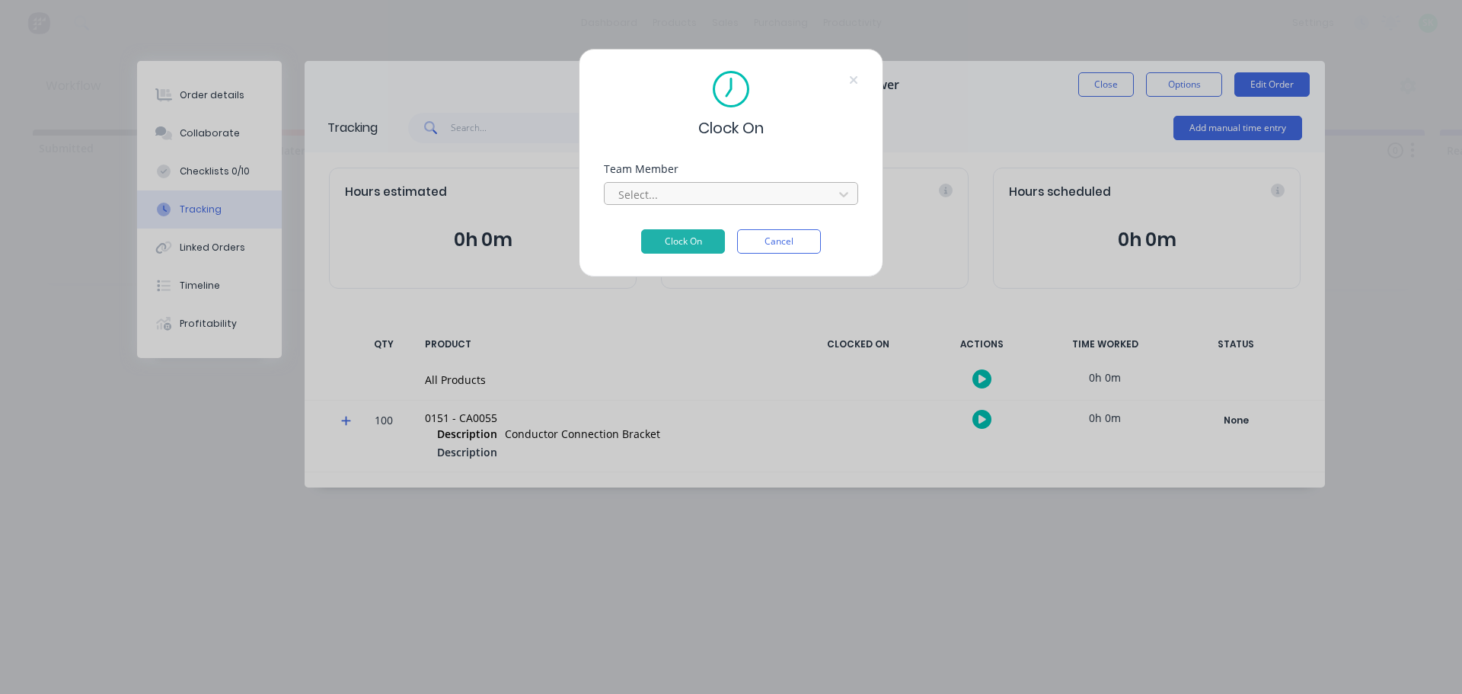
click at [811, 190] on div at bounding box center [721, 194] width 209 height 19
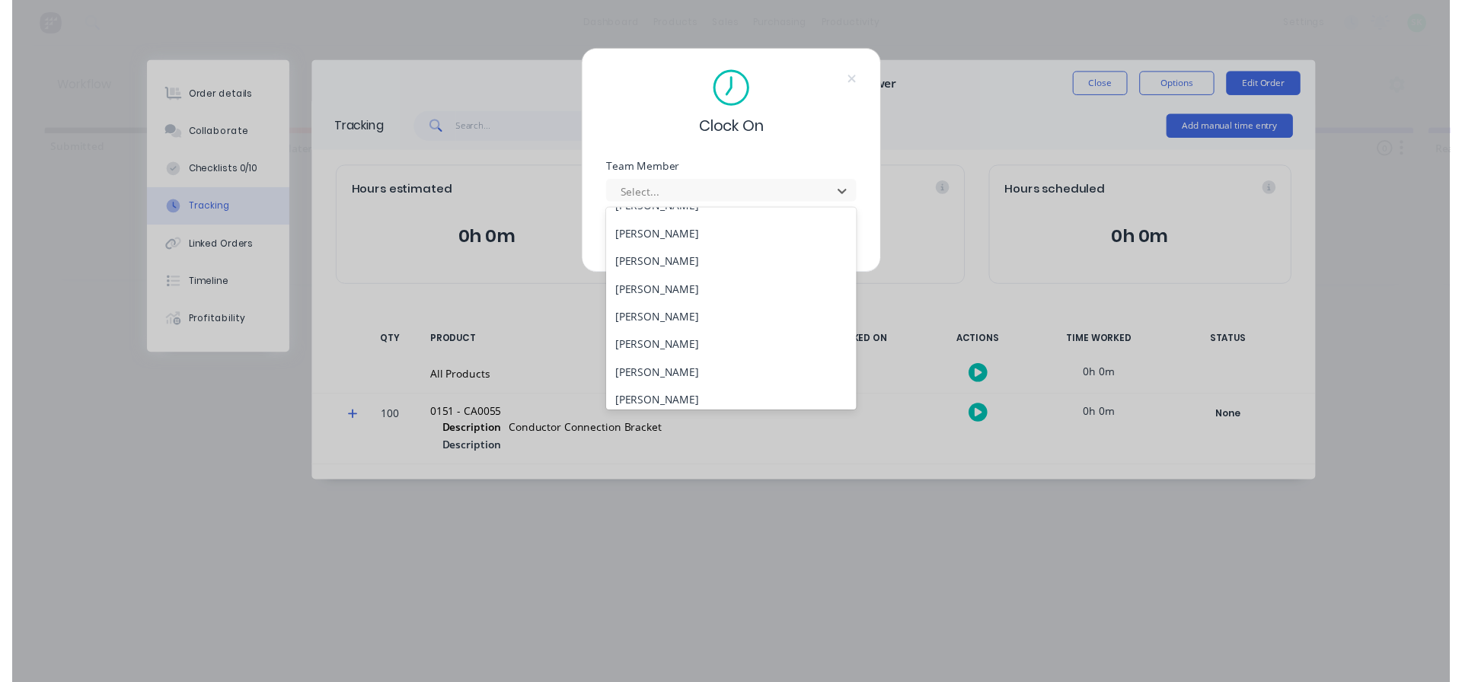
scroll to position [609, 0]
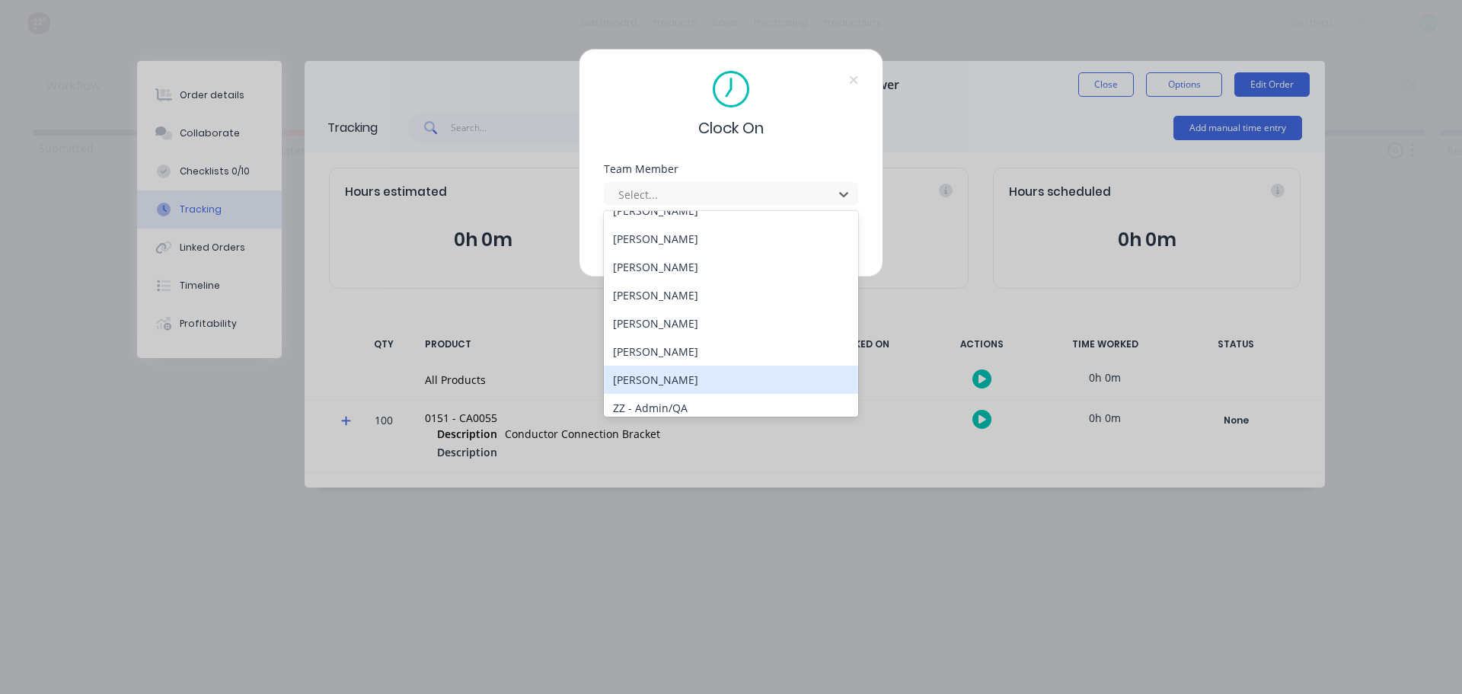
click at [710, 375] on div "[PERSON_NAME]" at bounding box center [731, 379] width 254 height 28
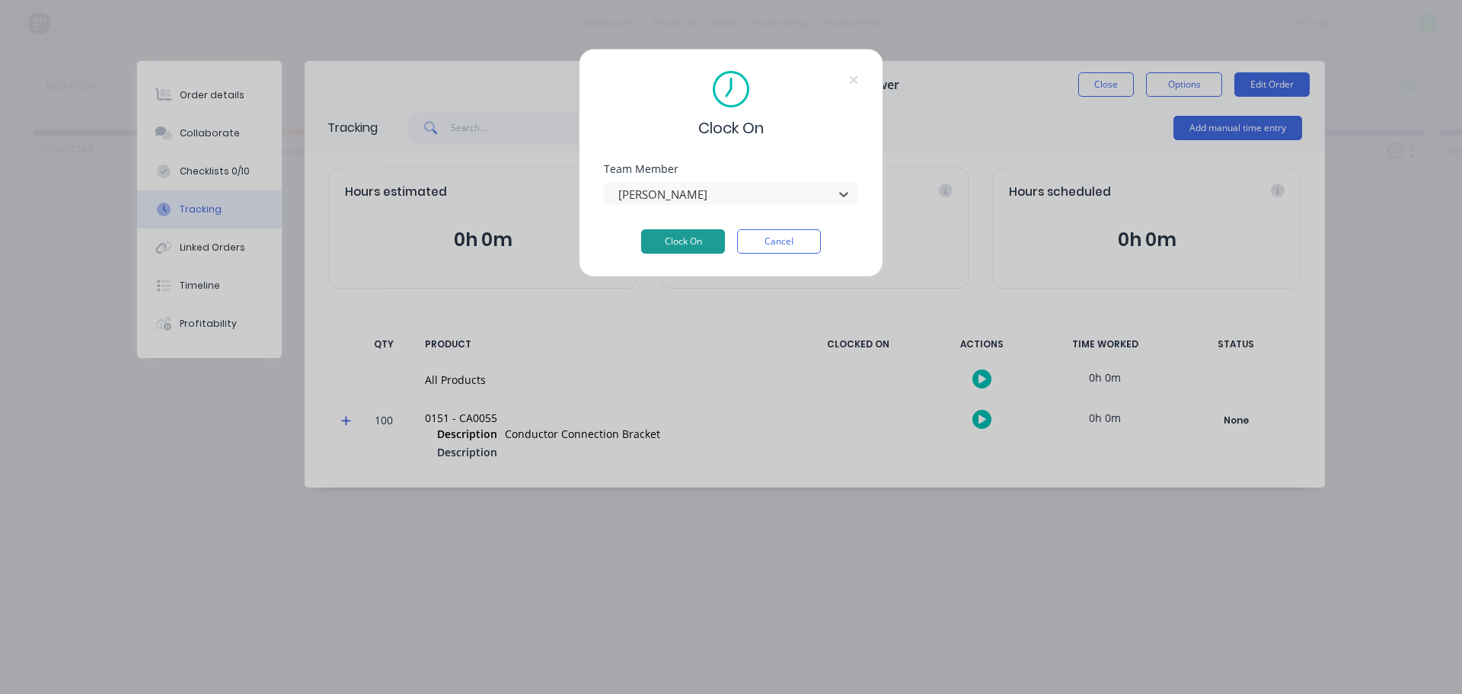
click at [709, 242] on button "Clock On" at bounding box center [683, 241] width 84 height 24
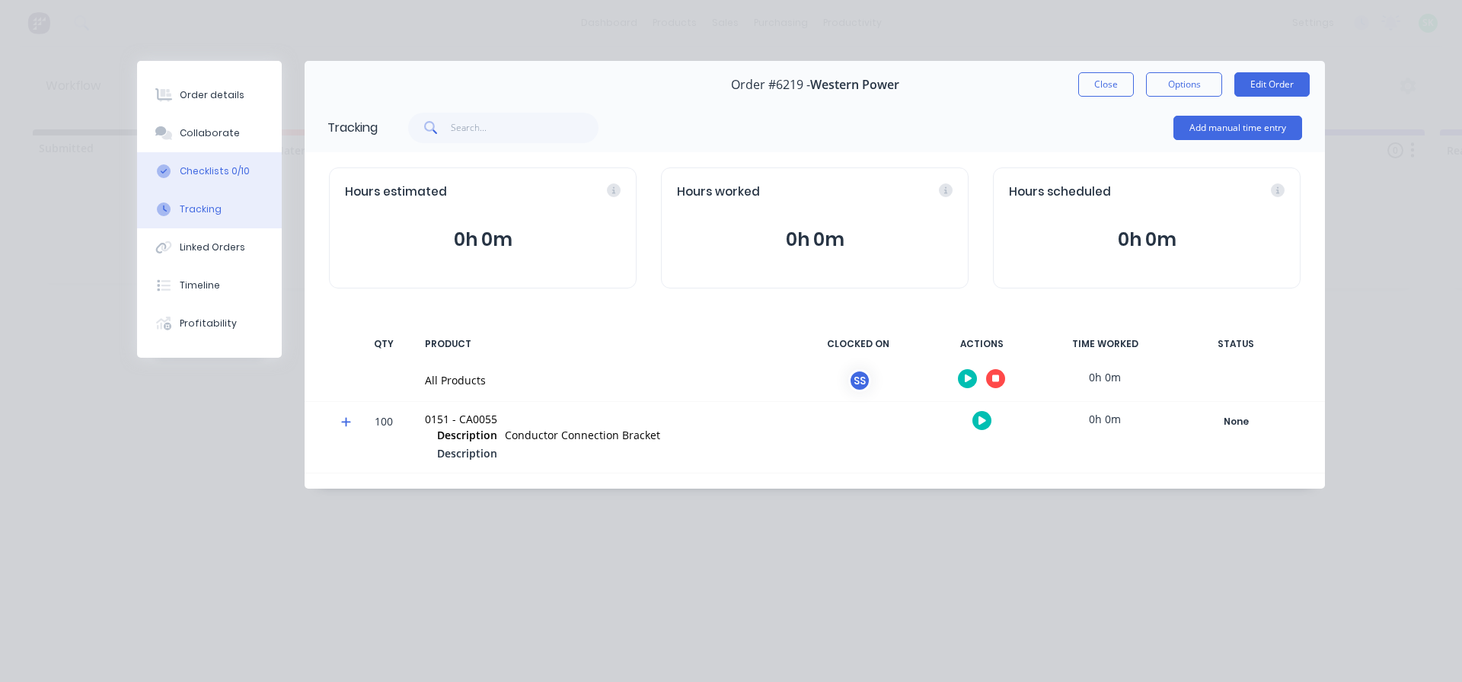
click at [225, 168] on div "Checklists 0/10" at bounding box center [215, 171] width 70 height 14
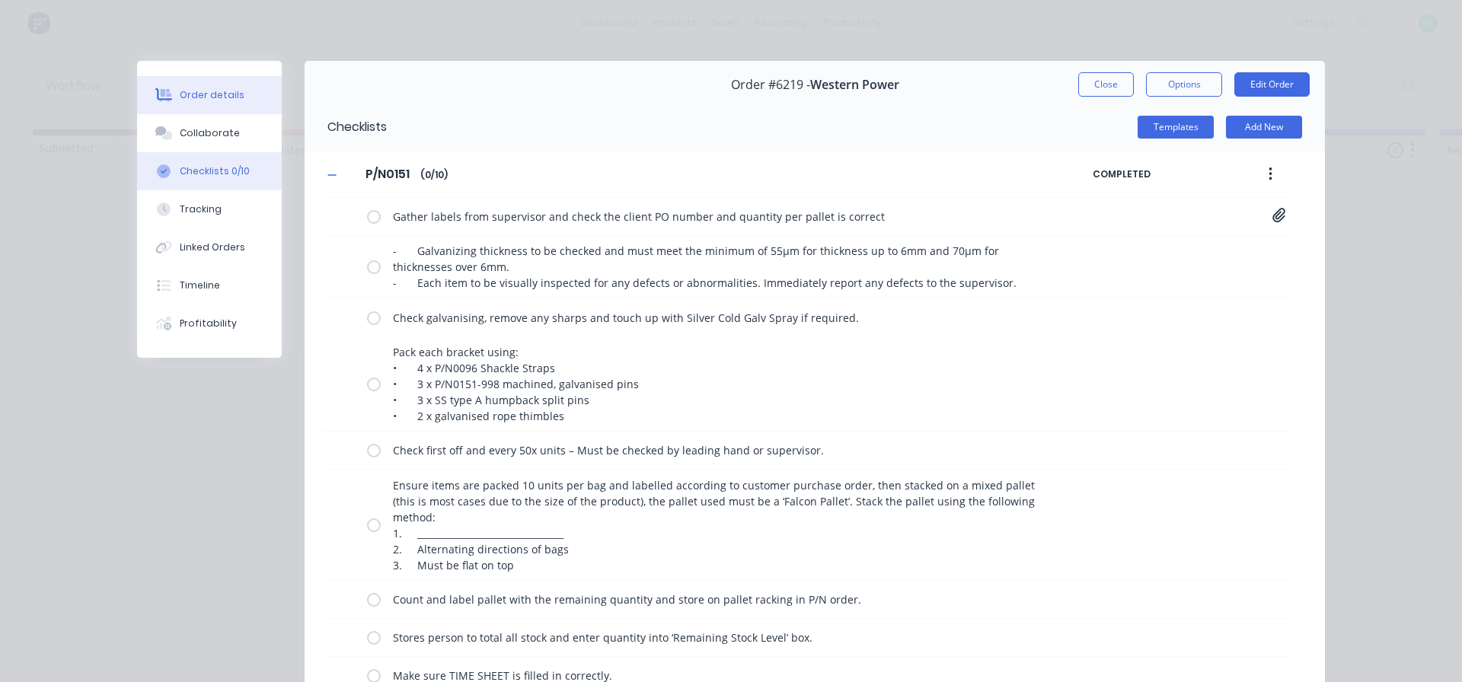
click at [231, 97] on div "Order details" at bounding box center [212, 95] width 65 height 14
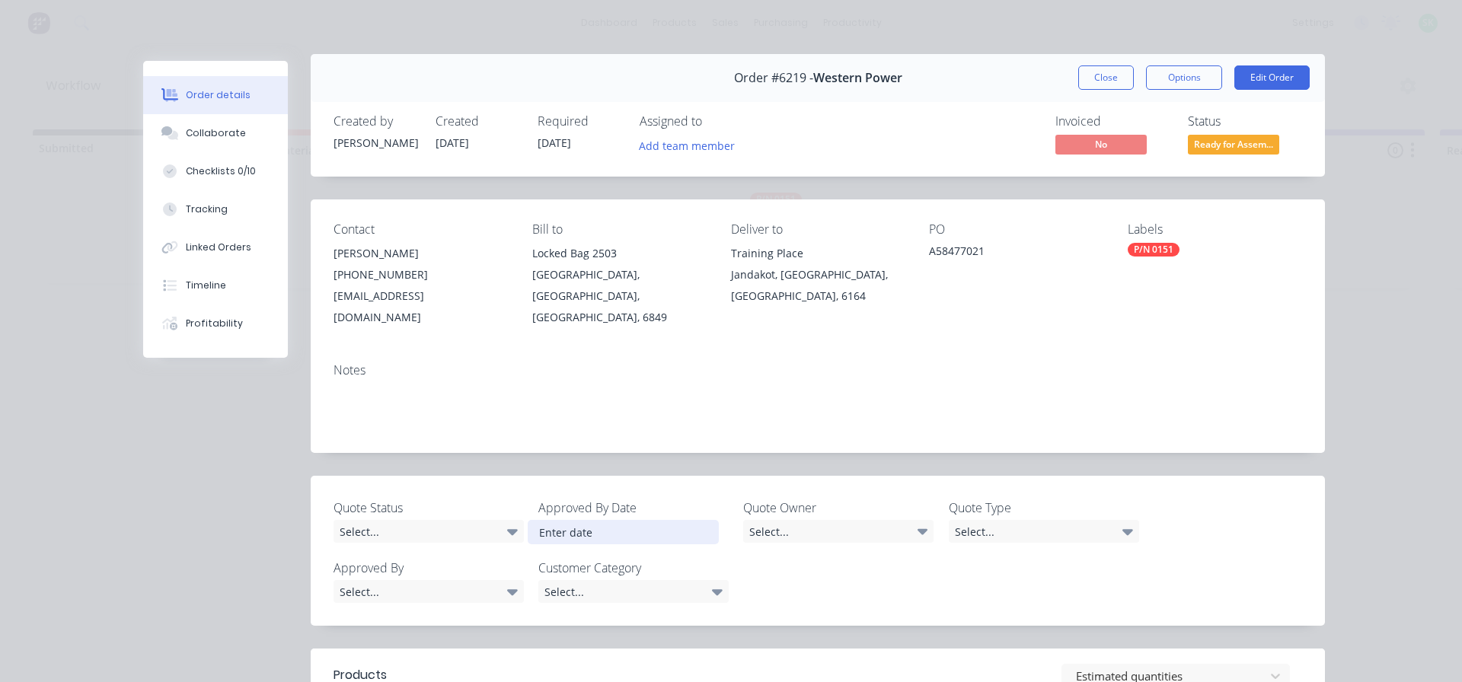
scroll to position [0, 0]
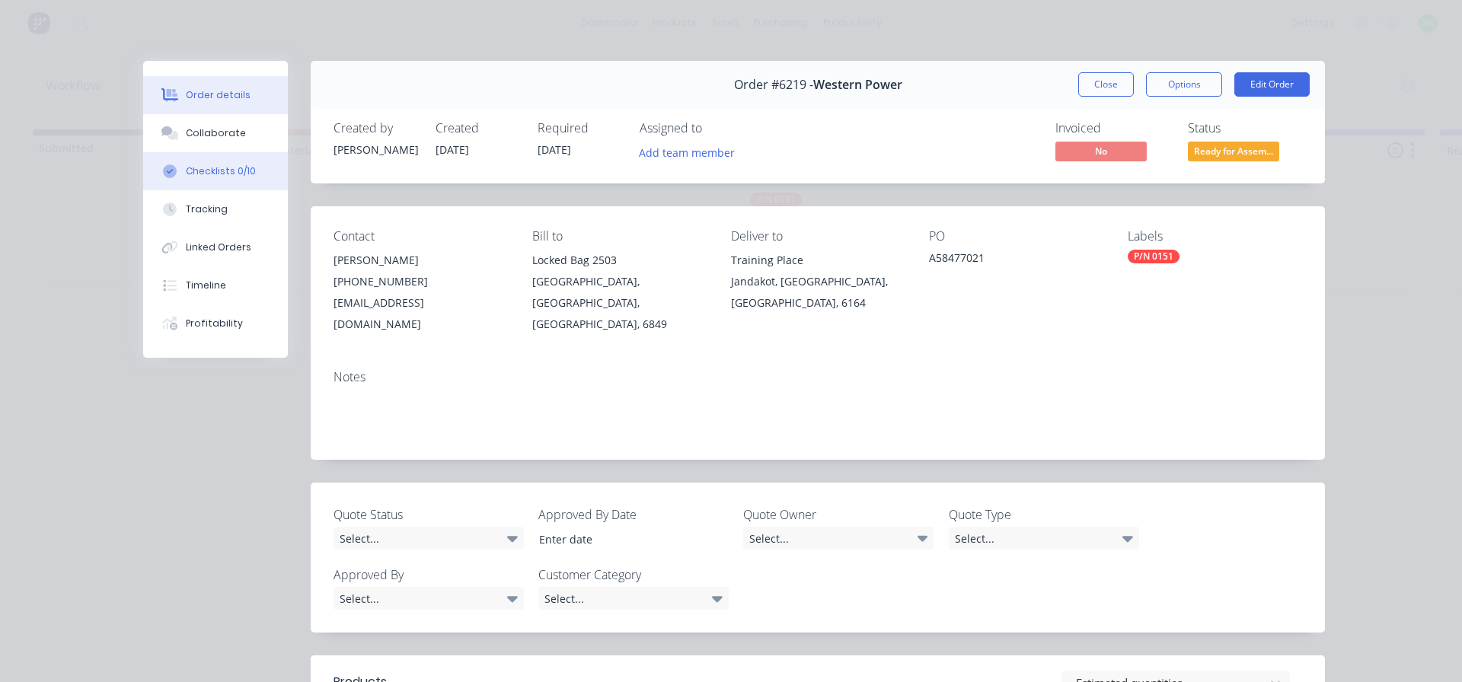
click at [187, 174] on div "Checklists 0/10" at bounding box center [221, 171] width 70 height 14
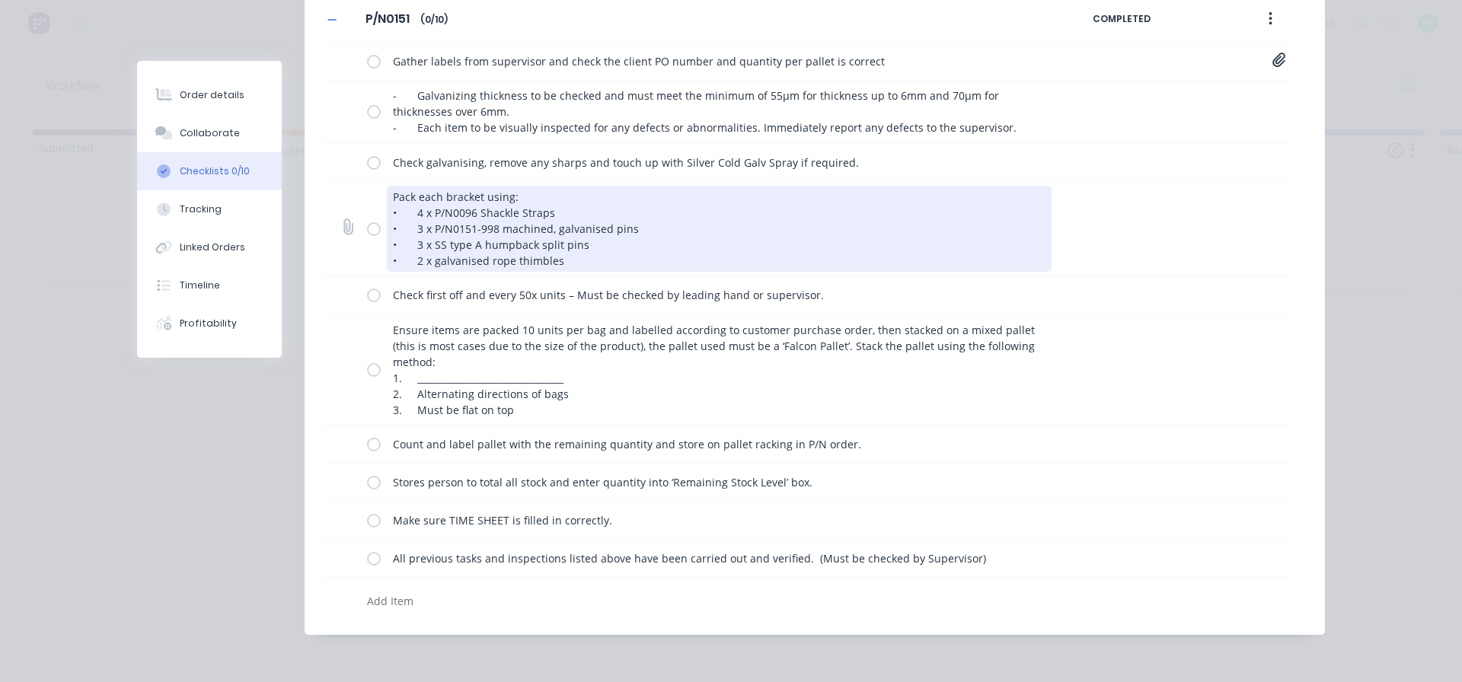
scroll to position [156, 0]
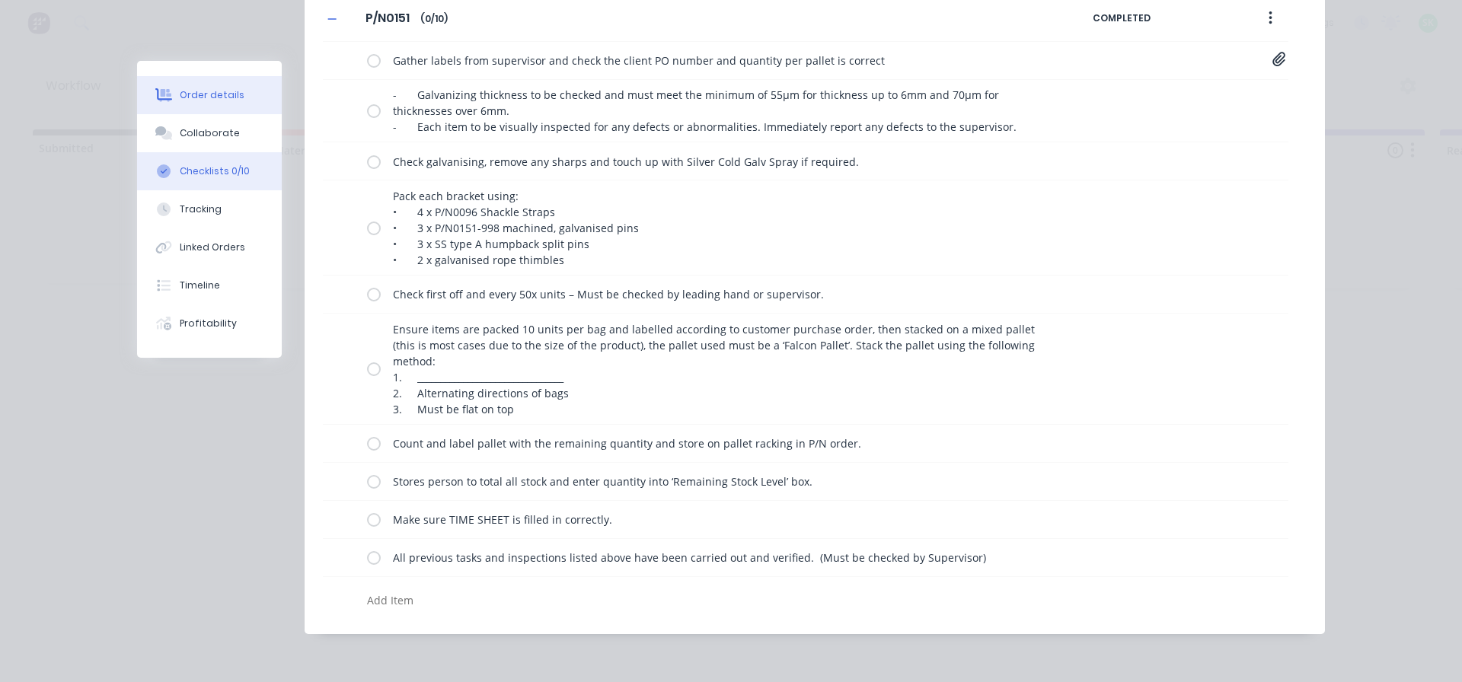
click at [204, 85] on button "Order details" at bounding box center [209, 95] width 145 height 38
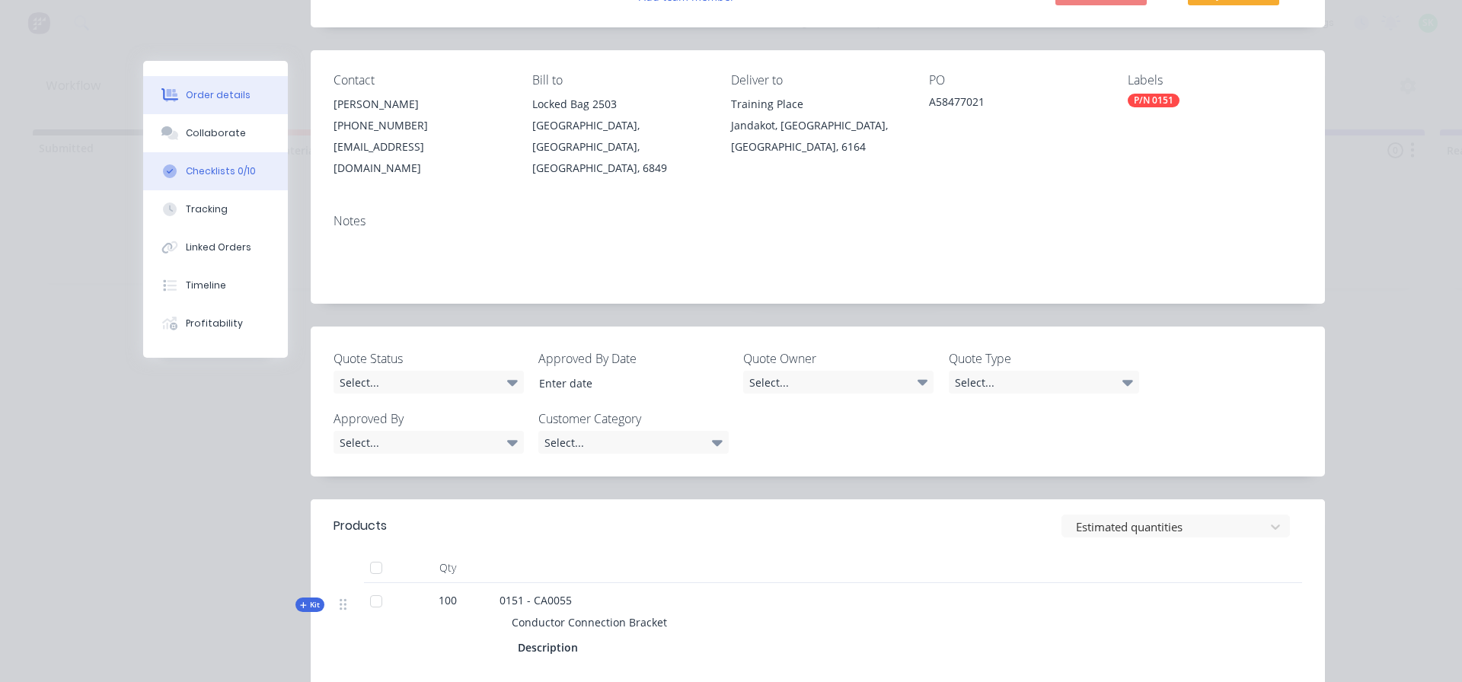
click at [216, 174] on div "Checklists 0/10" at bounding box center [221, 171] width 70 height 14
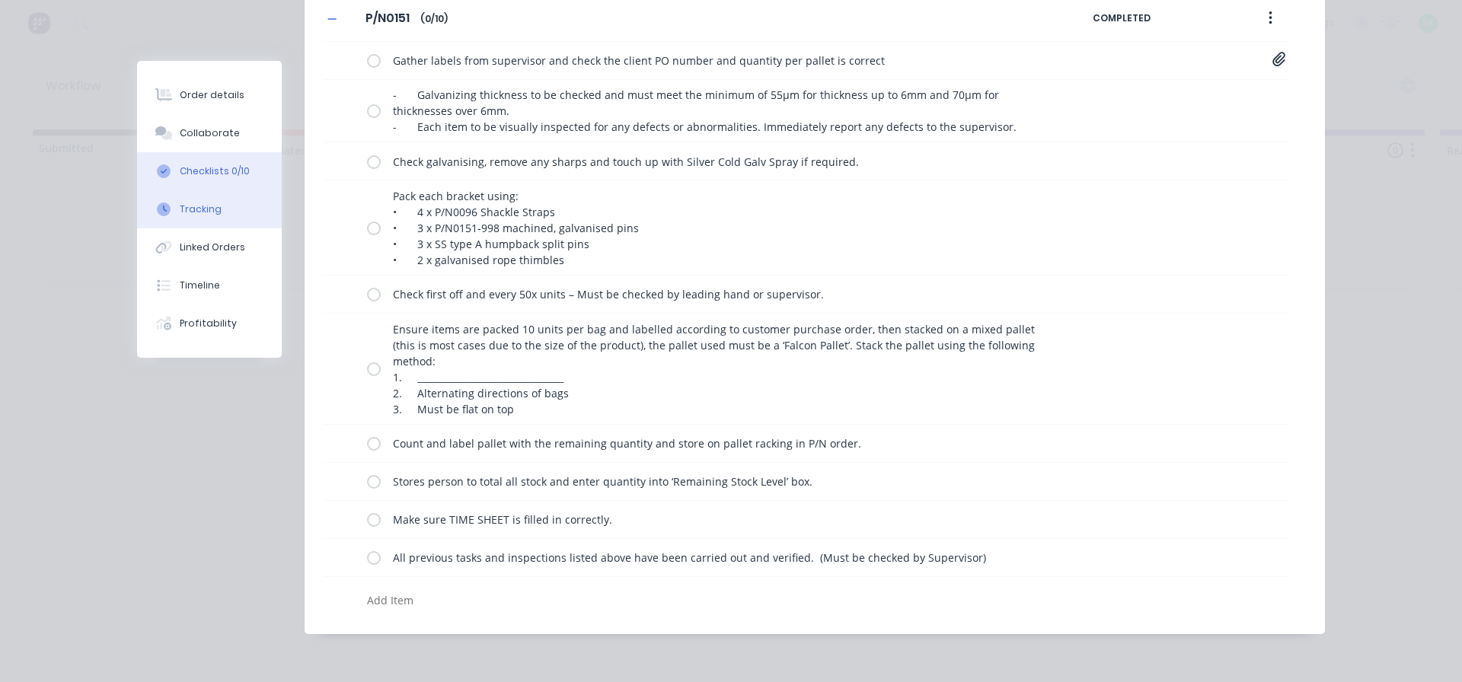
click at [247, 207] on button "Tracking" at bounding box center [209, 209] width 145 height 38
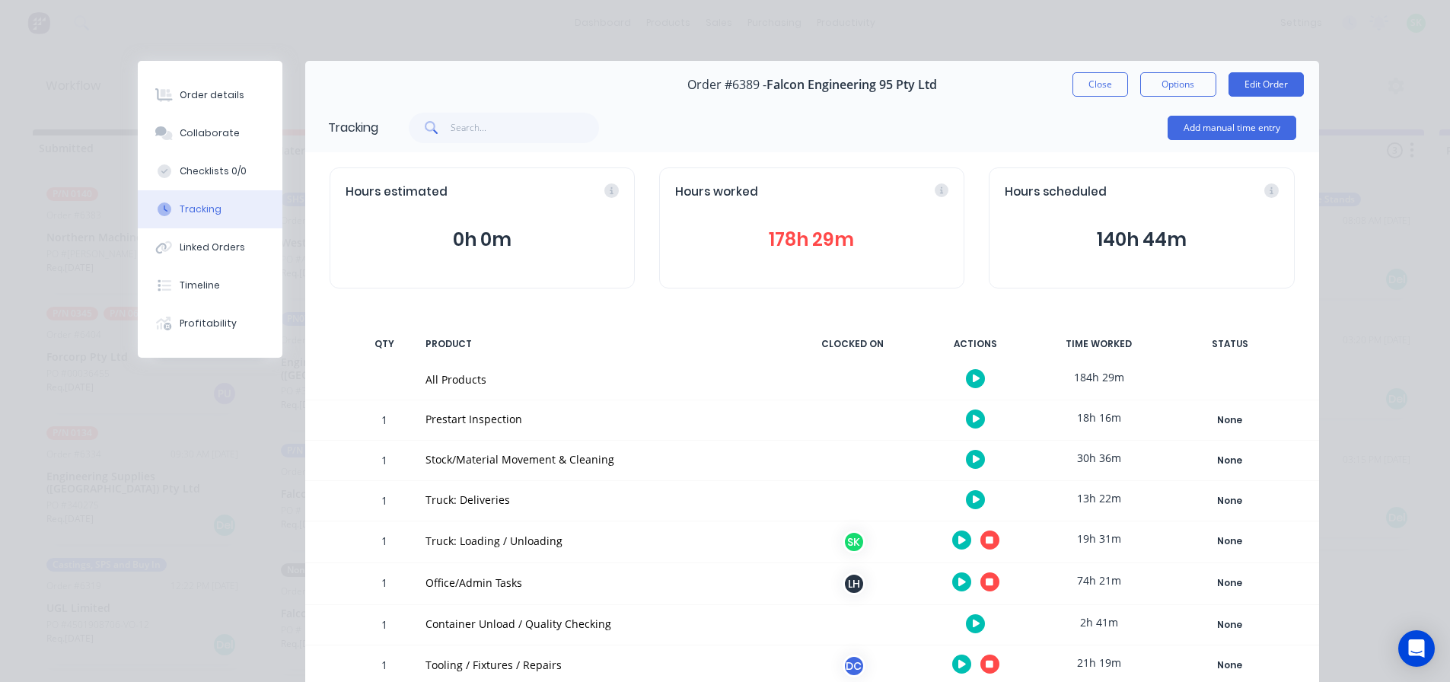
click at [986, 543] on icon "button" at bounding box center [990, 541] width 8 height 8
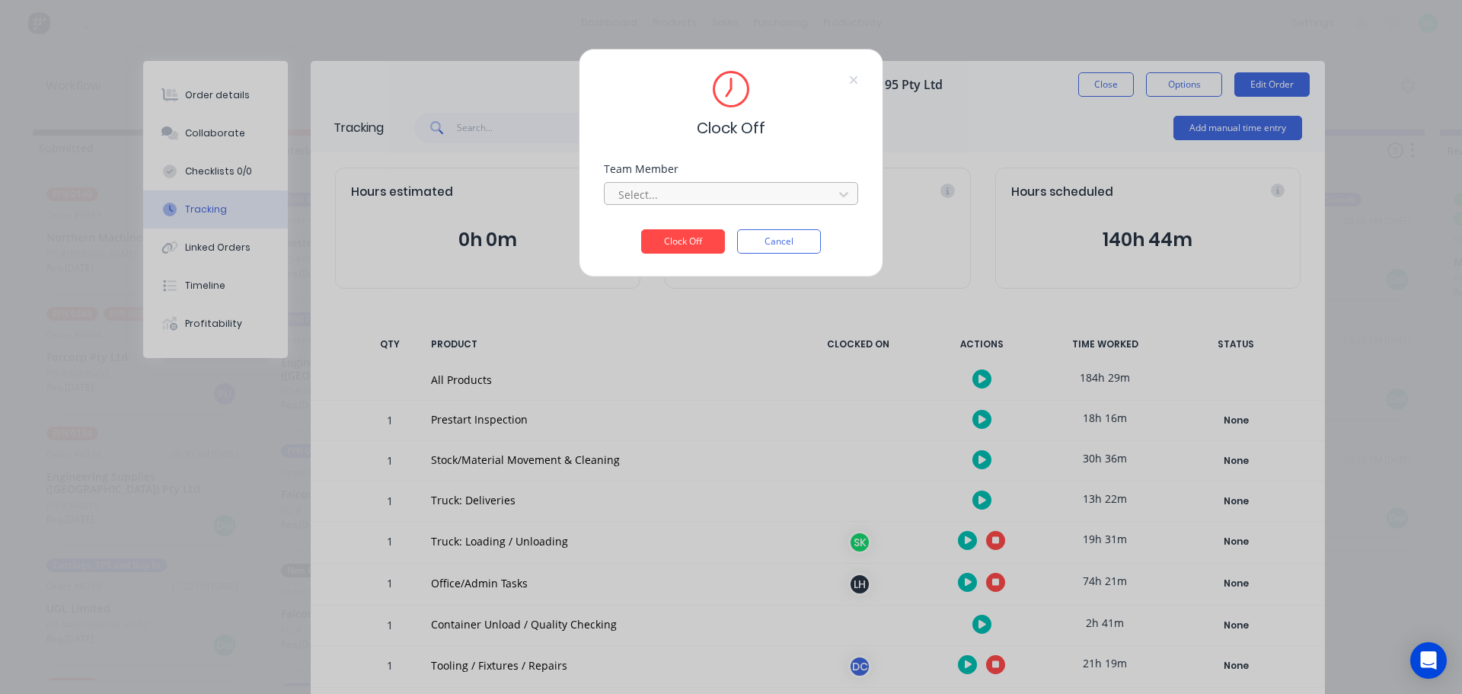
click at [721, 186] on div at bounding box center [721, 194] width 209 height 19
click at [690, 228] on div "[PERSON_NAME]" at bounding box center [731, 228] width 254 height 28
click at [688, 238] on button "Clock Off" at bounding box center [683, 241] width 84 height 24
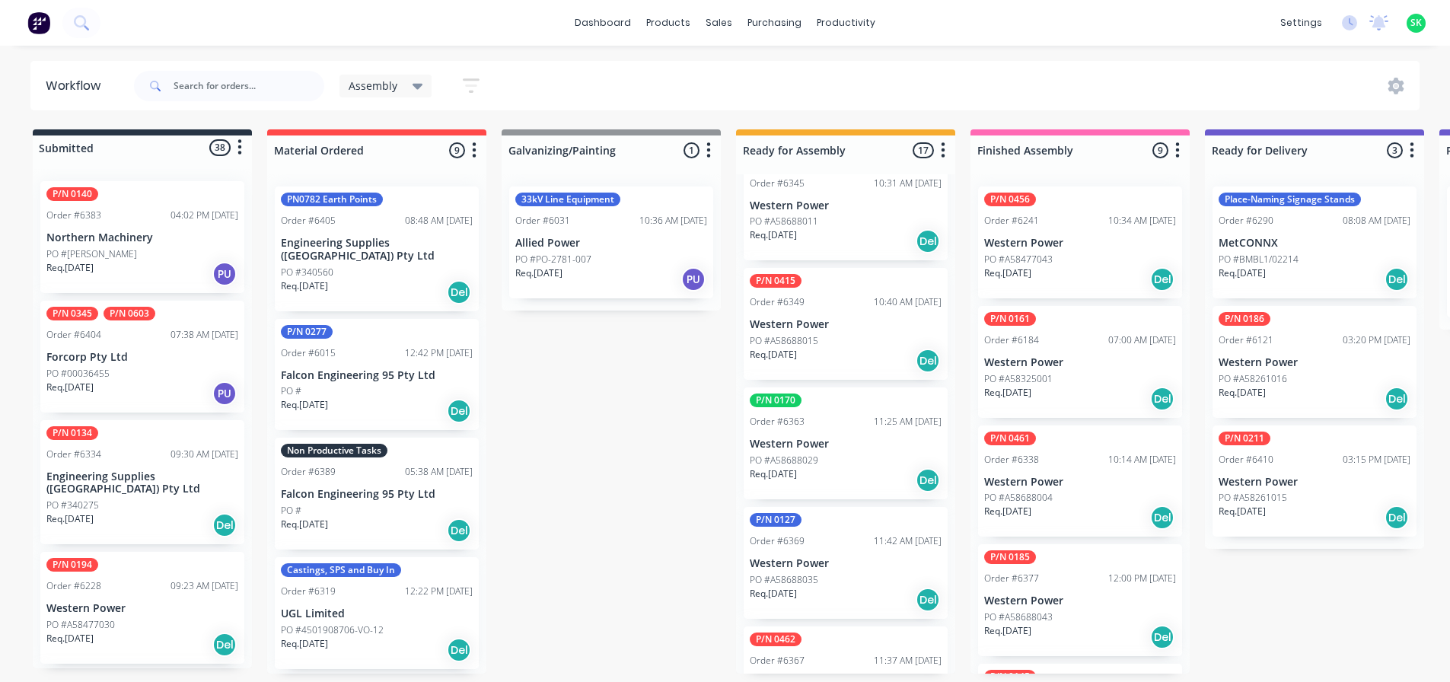
scroll to position [914, 0]
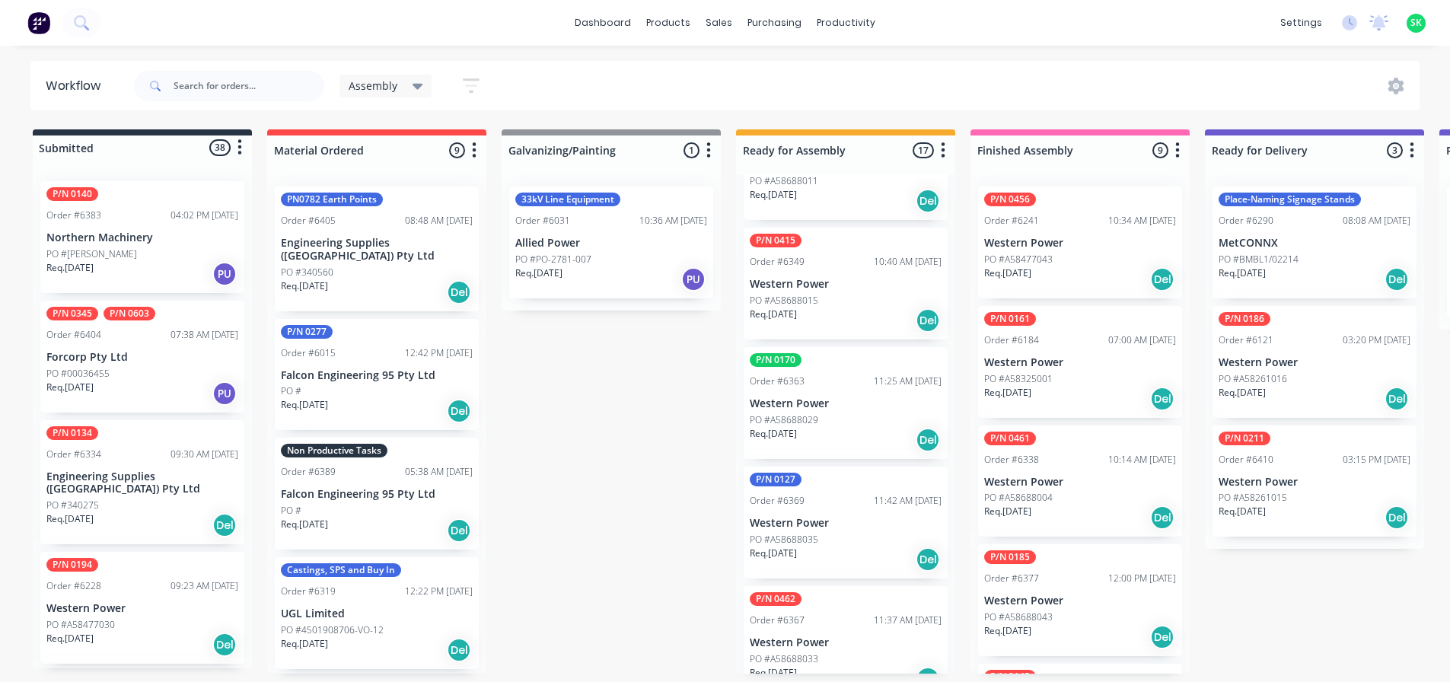
click at [854, 290] on p "Western Power" at bounding box center [846, 284] width 192 height 13
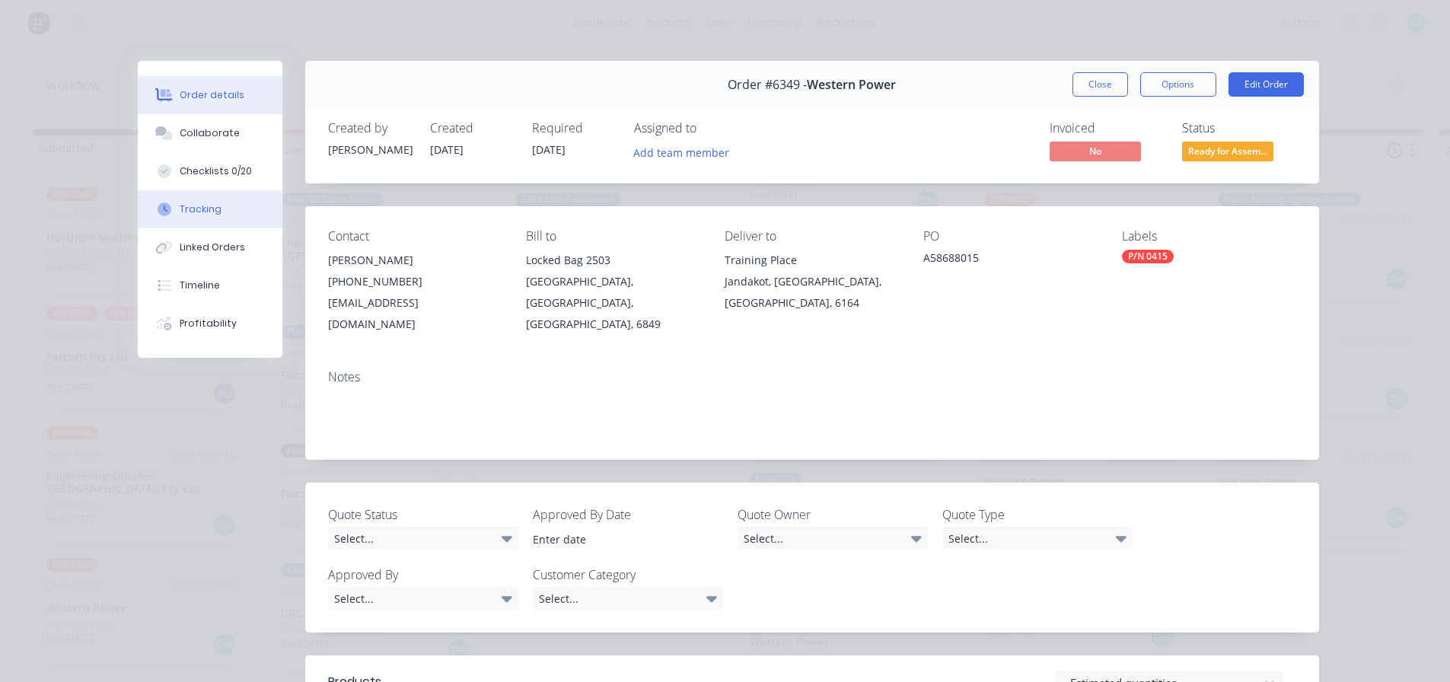
click at [214, 205] on button "Tracking" at bounding box center [210, 209] width 145 height 38
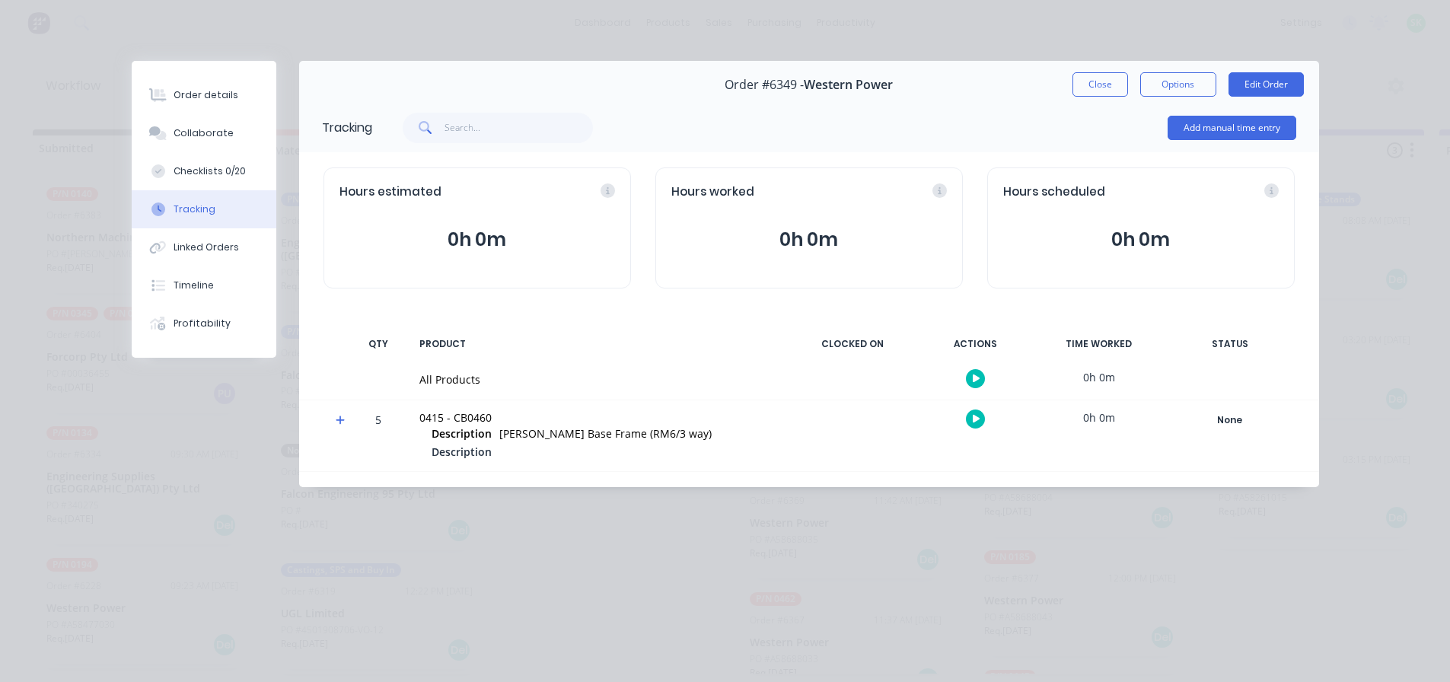
click at [967, 376] on button "button" at bounding box center [975, 378] width 19 height 19
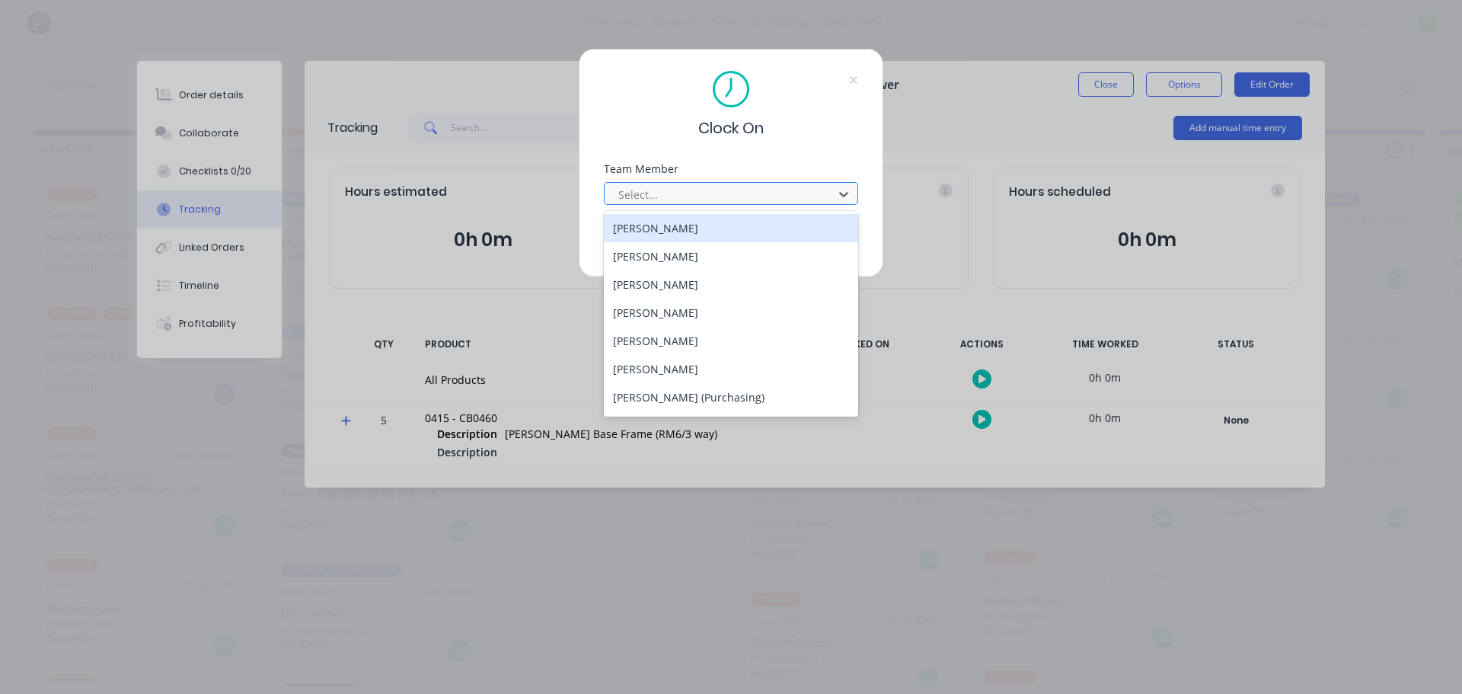
click at [711, 191] on div at bounding box center [721, 194] width 209 height 19
type input "st"
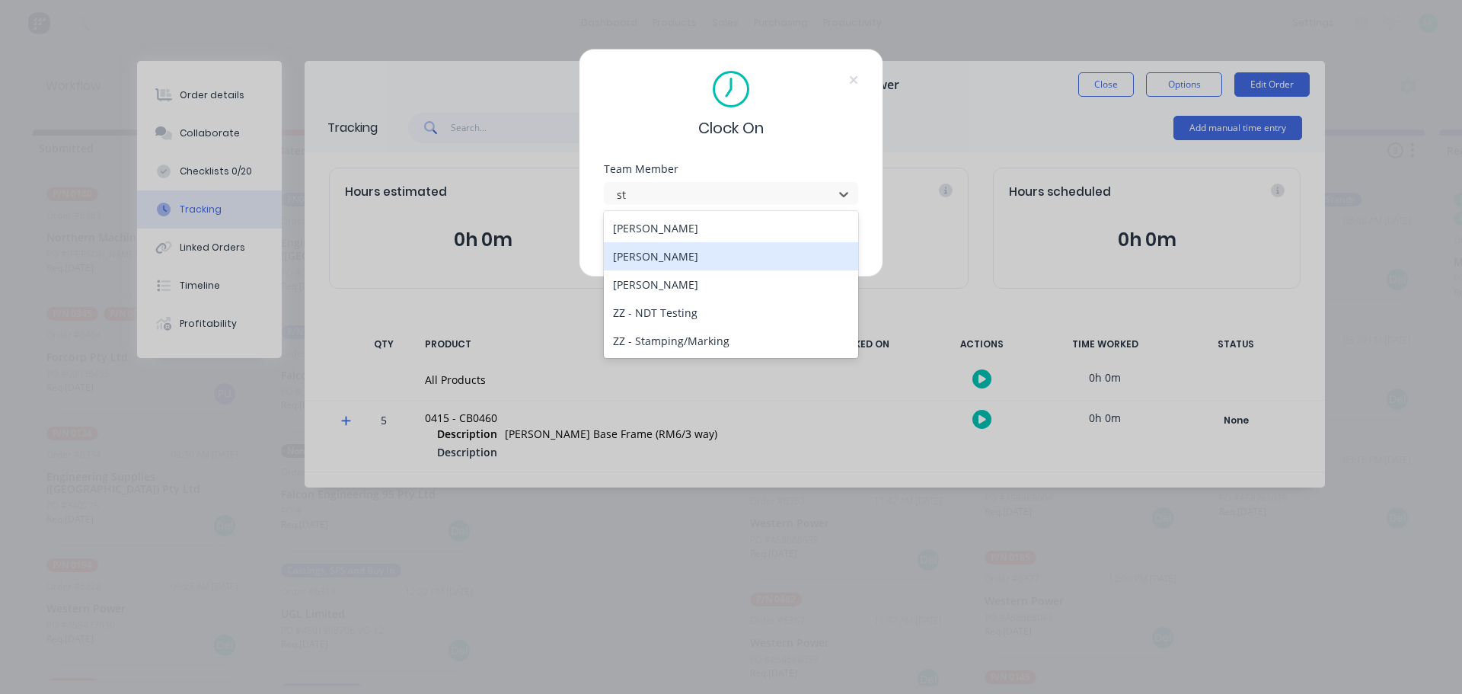
click at [692, 253] on div "[PERSON_NAME]" at bounding box center [731, 256] width 254 height 28
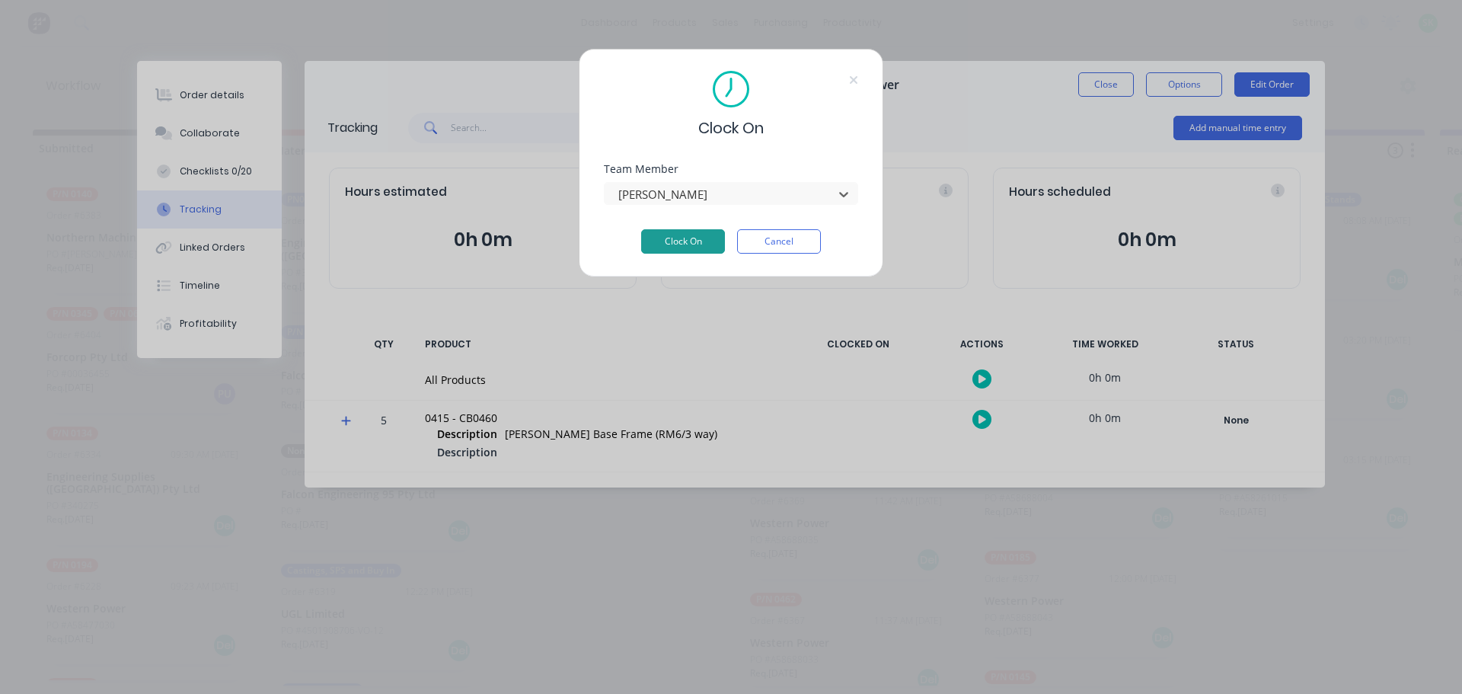
click at [684, 242] on button "Clock On" at bounding box center [683, 241] width 84 height 24
